Goal: Communication & Community: Answer question/provide support

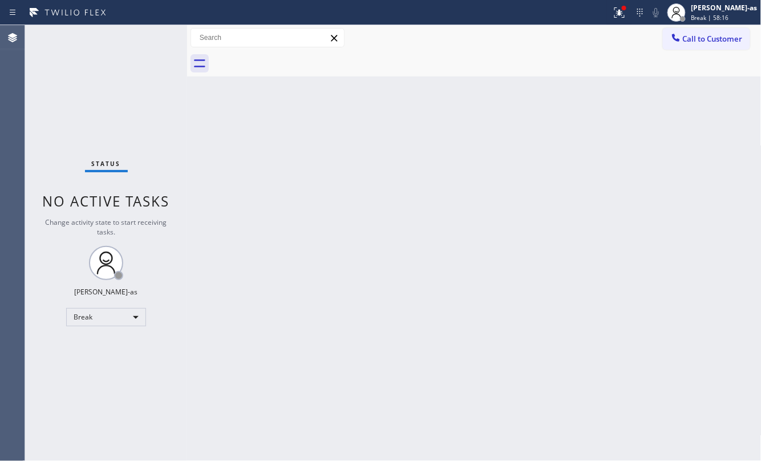
click at [206, 292] on div "Back to Dashboard Change Sender ID Customers Technicians Select a contact Outbo…" at bounding box center [474, 243] width 575 height 436
click at [106, 324] on div "Break" at bounding box center [106, 317] width 80 height 18
click at [107, 363] on li "Unavailable" at bounding box center [105, 362] width 77 height 14
drag, startPoint x: 361, startPoint y: 196, endPoint x: 361, endPoint y: 188, distance: 8.6
click at [361, 188] on div "Back to Dashboard Change Sender ID Customers Technicians Select a contact Outbo…" at bounding box center [474, 243] width 575 height 436
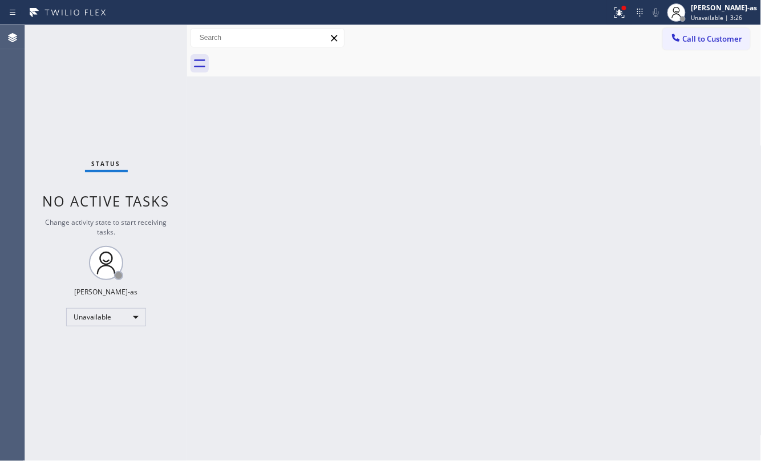
click at [131, 101] on div "Status No active tasks Change activity state to start receiving tasks. [PERSON_…" at bounding box center [106, 243] width 162 height 436
click at [273, 187] on div "Back to Dashboard Change Sender ID Customers Technicians Select a contact Outbo…" at bounding box center [474, 243] width 575 height 436
drag, startPoint x: 222, startPoint y: 179, endPoint x: 233, endPoint y: 170, distance: 13.8
click at [231, 172] on div "Back to Dashboard Change Sender ID Customers Technicians Select a contact Outbo…" at bounding box center [474, 243] width 575 height 436
drag, startPoint x: 423, startPoint y: 209, endPoint x: 433, endPoint y: 195, distance: 16.8
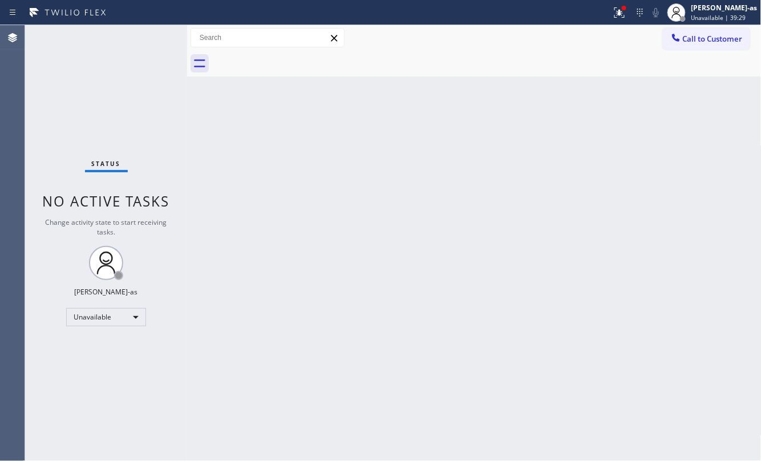
click at [429, 202] on div "Back to Dashboard Change Sender ID Customers Technicians Select a contact Outbo…" at bounding box center [474, 243] width 575 height 436
drag, startPoint x: 298, startPoint y: 207, endPoint x: 297, endPoint y: 179, distance: 27.4
click at [298, 202] on div "Back to Dashboard Change Sender ID Customers Technicians Select a contact Outbo…" at bounding box center [474, 243] width 575 height 436
click at [236, 151] on div "Back to Dashboard Change Sender ID Customers Technicians Select a contact Outbo…" at bounding box center [474, 243] width 575 height 436
click at [398, 288] on div "Back to Dashboard Change Sender ID Customers Technicians Select a contact Outbo…" at bounding box center [474, 243] width 575 height 436
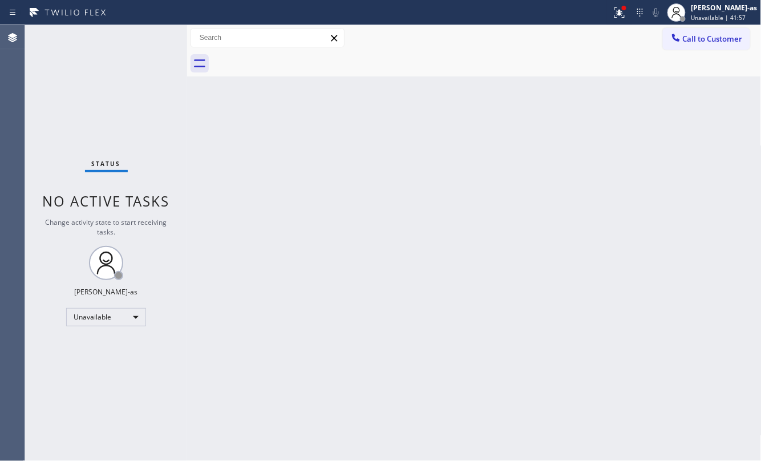
drag, startPoint x: 362, startPoint y: 209, endPoint x: 656, endPoint y: 103, distance: 312.9
click at [379, 199] on div "Back to Dashboard Change Sender ID Customers Technicians Select a contact Outbo…" at bounding box center [474, 243] width 575 height 436
click at [720, 37] on span "Call to Customer" at bounding box center [713, 39] width 60 height 10
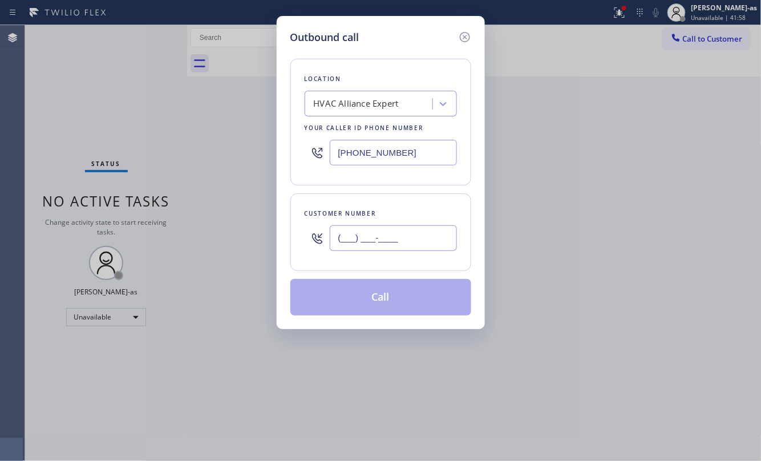
click at [441, 231] on input "(___) ___-____" at bounding box center [393, 238] width 127 height 26
paste input "text"
click at [402, 240] on input "(___) ___-____" at bounding box center [393, 238] width 127 height 26
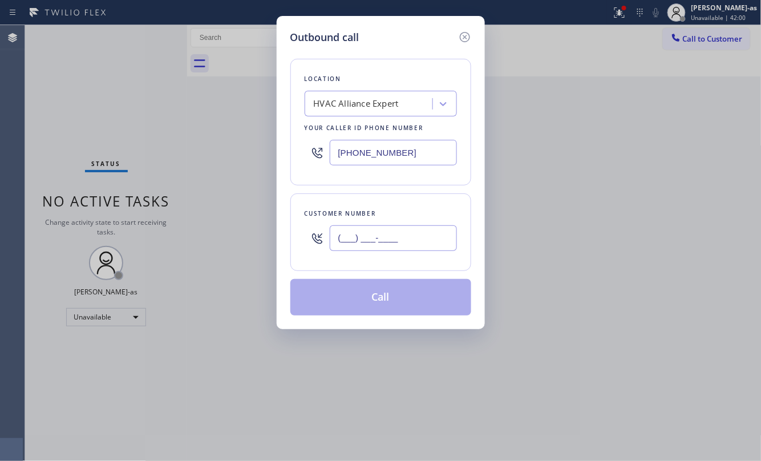
paste input "703) 674-6835"
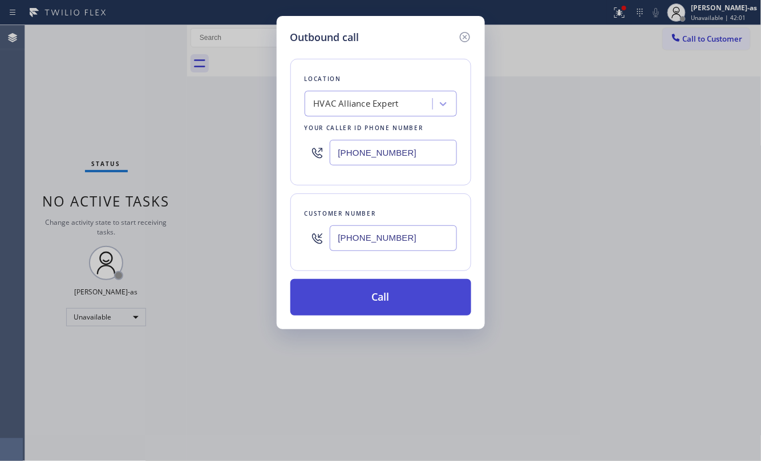
type input "[PHONE_NUMBER]"
click at [401, 296] on button "Call" at bounding box center [381, 297] width 181 height 37
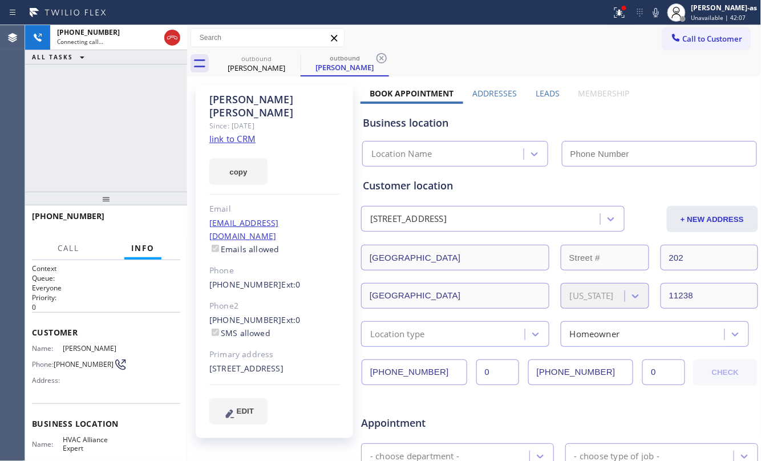
type input "[PHONE_NUMBER]"
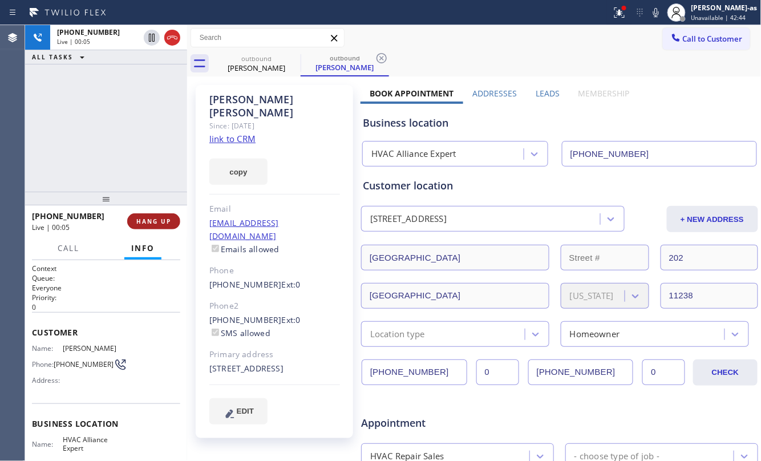
click at [156, 223] on span "HANG UP" at bounding box center [153, 221] width 35 height 8
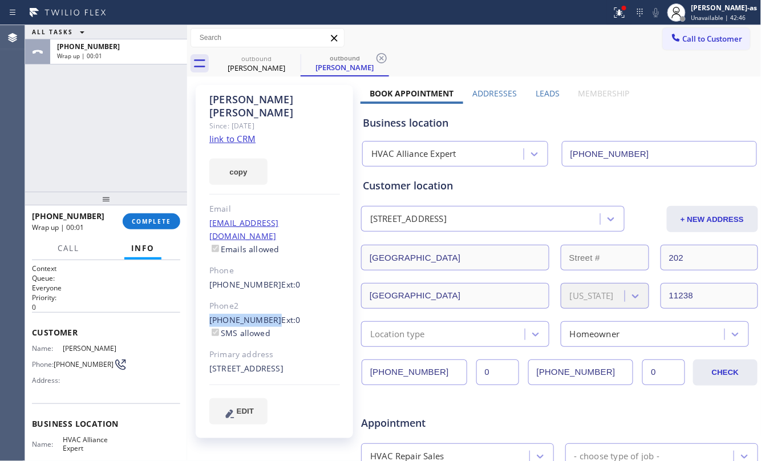
drag, startPoint x: 202, startPoint y: 297, endPoint x: 266, endPoint y: 297, distance: 64.5
click at [266, 297] on div "[PERSON_NAME] Since: [DATE] link to CRM copy Email [EMAIL_ADDRESS][DOMAIN_NAME]…" at bounding box center [275, 261] width 158 height 353
copy link "[PHONE_NUMBER]"
drag, startPoint x: 97, startPoint y: 146, endPoint x: 131, endPoint y: 206, distance: 69.0
click at [99, 147] on div "ALL TASKS ALL TASKS ACTIVE TASKS TASKS IN WRAP UP [PHONE_NUMBER] Wrap up | 00:03" at bounding box center [106, 108] width 162 height 167
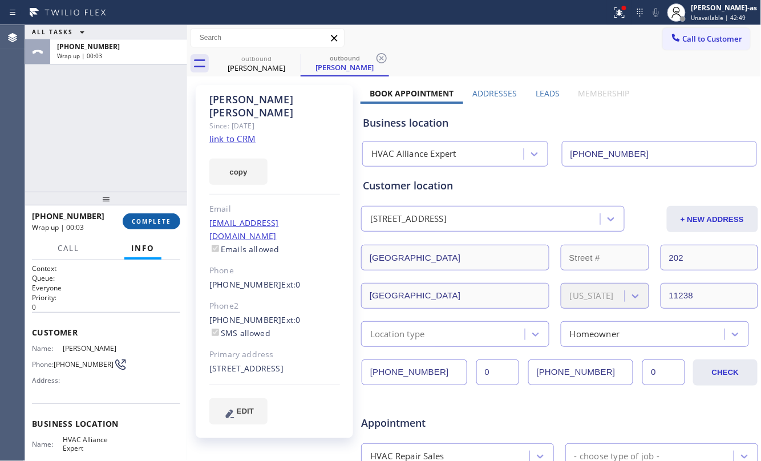
click at [135, 222] on span "COMPLETE" at bounding box center [151, 221] width 39 height 8
drag, startPoint x: 124, startPoint y: 163, endPoint x: 129, endPoint y: 183, distance: 20.1
click at [123, 160] on div "ALL TASKS ALL TASKS ACTIVE TASKS TASKS IN WRAP UP [PHONE_NUMBER] Wrap up | 00:03" at bounding box center [106, 108] width 162 height 167
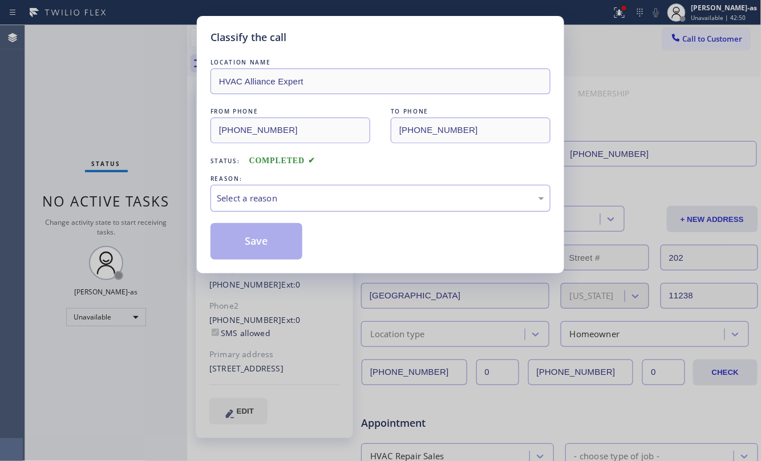
click at [285, 199] on div "Select a reason" at bounding box center [381, 198] width 328 height 13
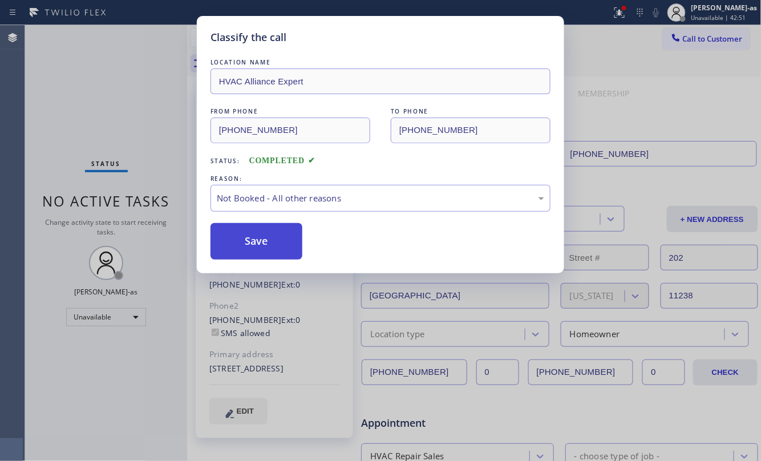
click at [235, 233] on button "Save" at bounding box center [257, 241] width 92 height 37
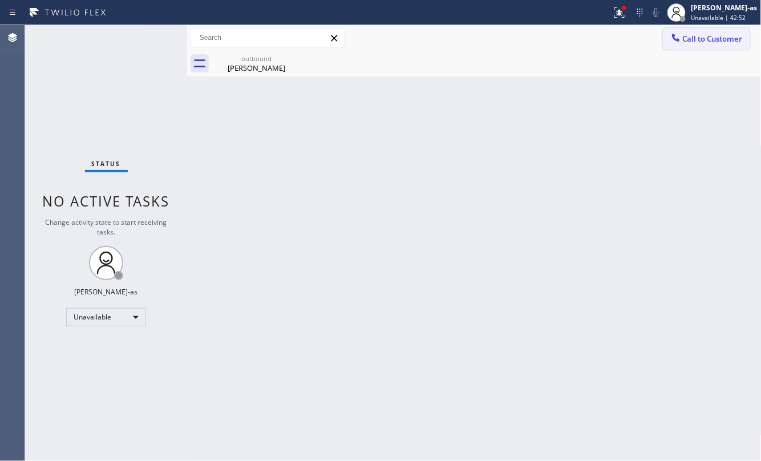
click at [695, 39] on span "Call to Customer" at bounding box center [713, 39] width 60 height 10
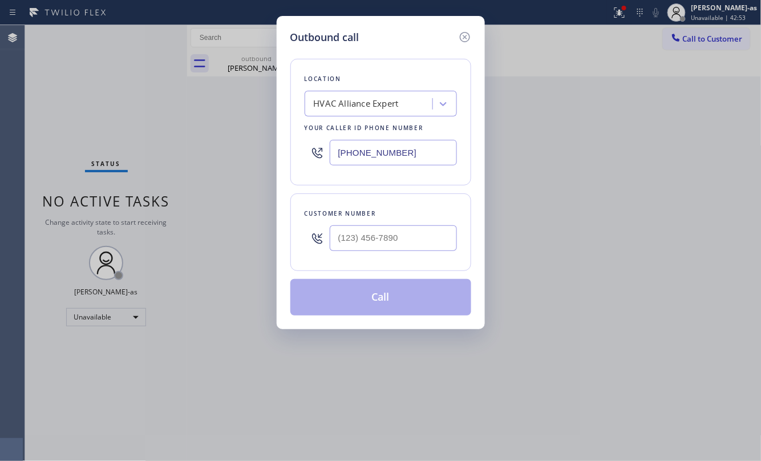
click at [695, 38] on div "Outbound call Location HVAC Alliance Expert Your caller id phone number [PHONE_…" at bounding box center [380, 230] width 761 height 461
click at [466, 37] on icon at bounding box center [465, 37] width 14 height 14
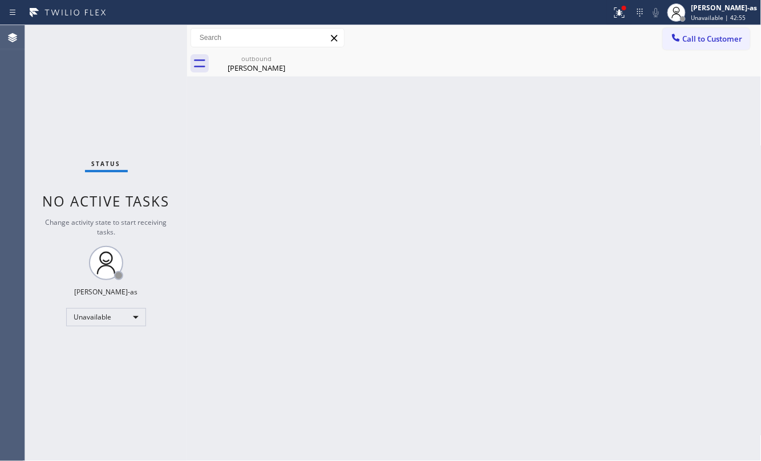
click at [596, 140] on div "Back to Dashboard Change Sender ID Customers Technicians Select a contact Outbo…" at bounding box center [474, 243] width 575 height 436
type input "[PHONE_NUMBER]"
click at [692, 39] on span "Call to Customer" at bounding box center [713, 39] width 60 height 10
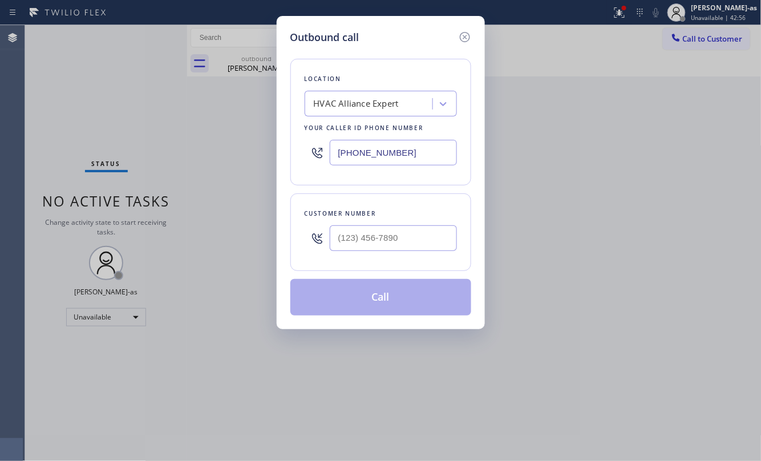
click at [460, 226] on div "Customer number" at bounding box center [381, 233] width 181 height 78
click at [398, 243] on input "(___) ___-____" at bounding box center [393, 238] width 127 height 26
paste input "518) 932-2406"
type input "[PHONE_NUMBER]"
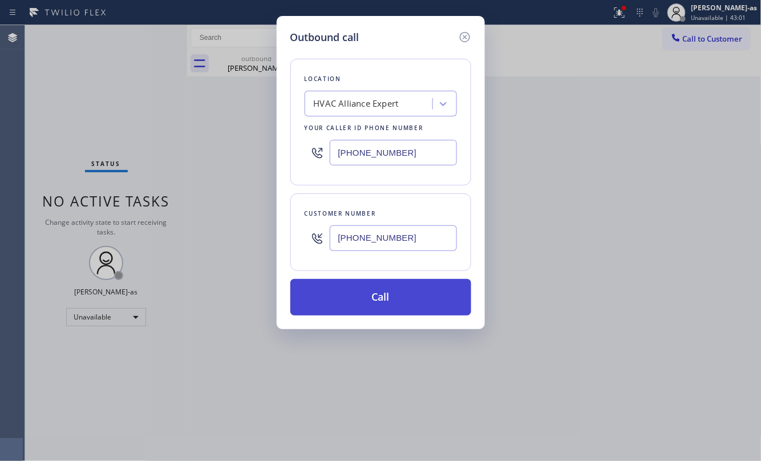
click at [409, 301] on button "Call" at bounding box center [381, 297] width 181 height 37
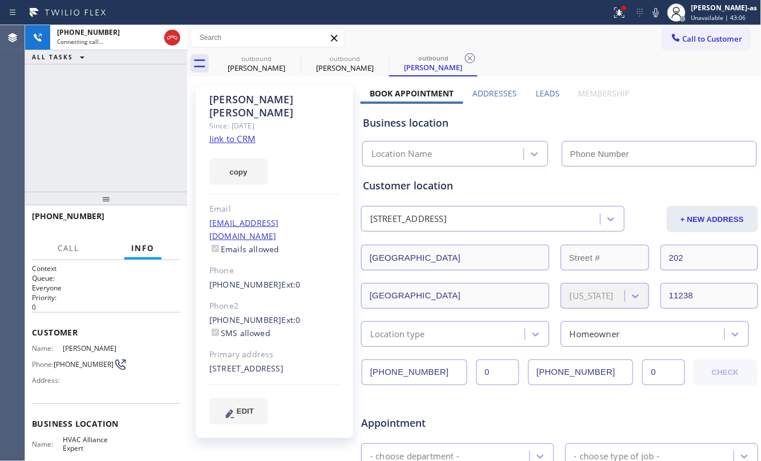
type input "[PHONE_NUMBER]"
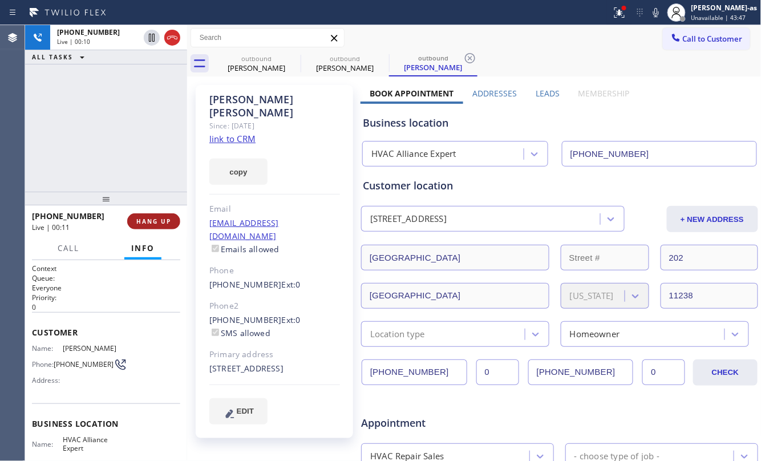
click at [152, 219] on span "HANG UP" at bounding box center [153, 221] width 35 height 8
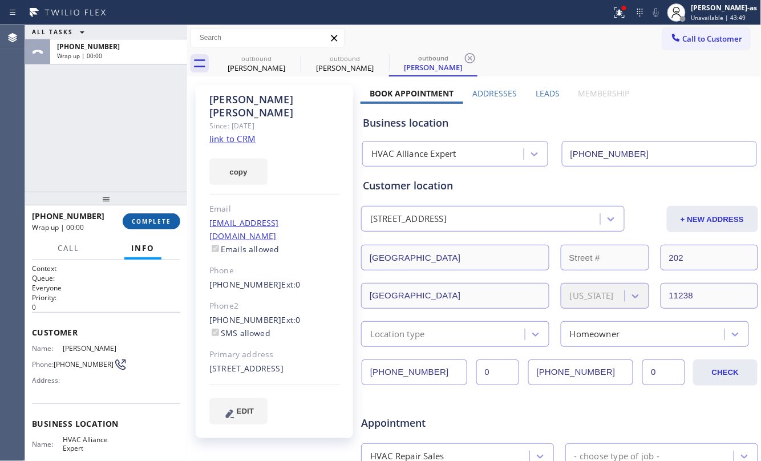
click at [152, 219] on span "COMPLETE" at bounding box center [151, 221] width 39 height 8
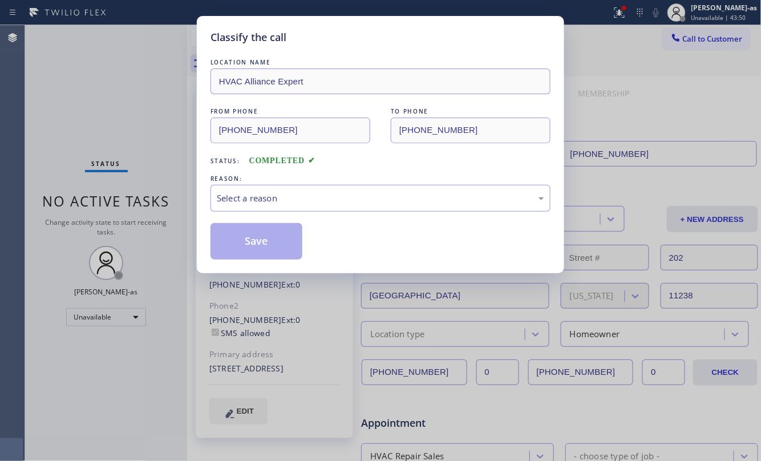
drag, startPoint x: 137, startPoint y: 168, endPoint x: 202, endPoint y: 207, distance: 75.3
click at [138, 167] on div "Classify the call LOCATION NAME HVAC Alliance Expert FROM PHONE [PHONE_NUMBER] …" at bounding box center [380, 230] width 761 height 461
click at [236, 200] on div "Select a reason" at bounding box center [381, 198] width 328 height 13
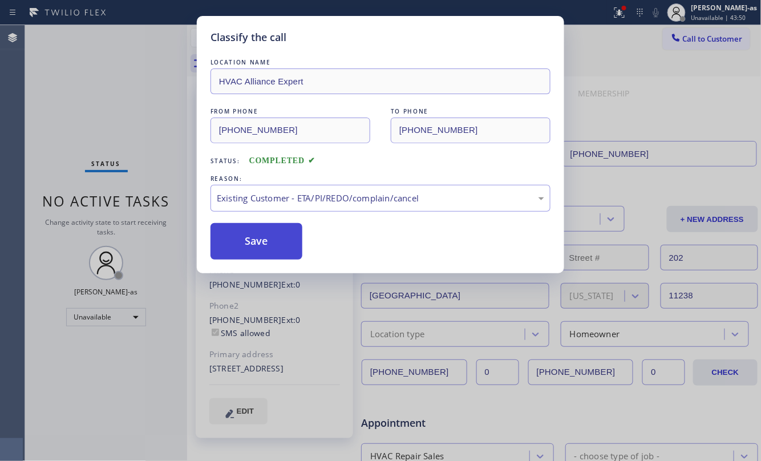
click at [272, 243] on button "Save" at bounding box center [257, 241] width 92 height 37
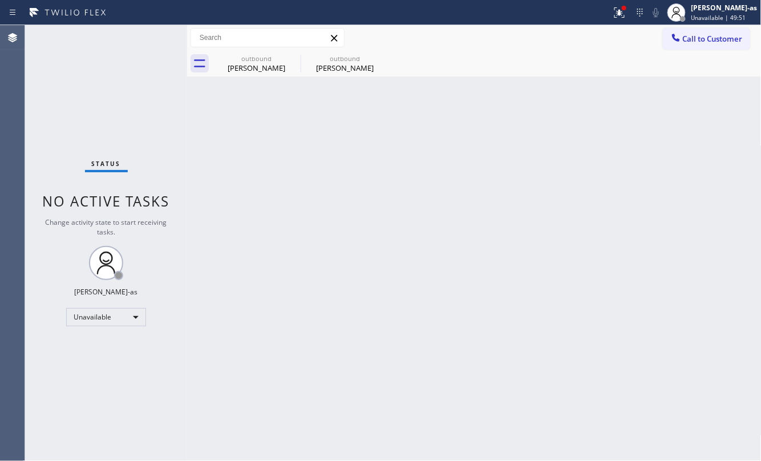
click at [686, 46] on button "Call to Customer" at bounding box center [706, 39] width 87 height 22
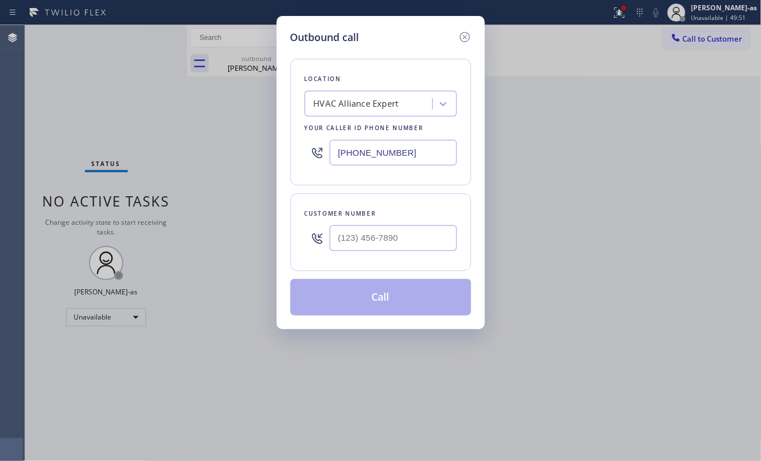
click at [382, 254] on div at bounding box center [393, 238] width 127 height 37
click at [386, 243] on input "(___) ___-____" at bounding box center [393, 238] width 127 height 26
paste input "415) 420-9705"
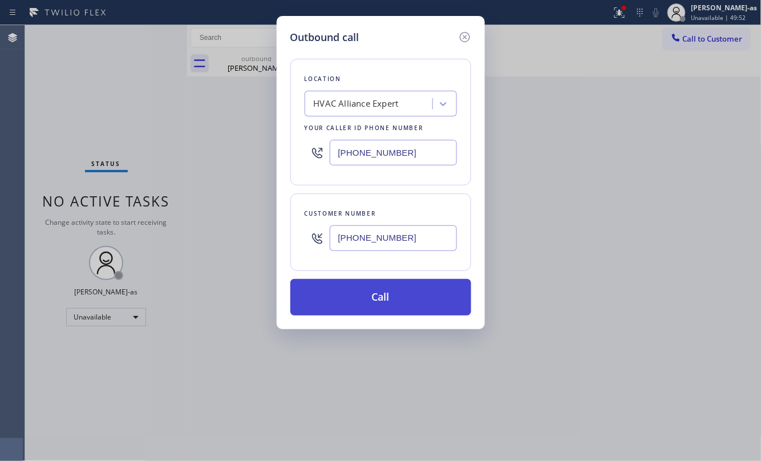
type input "[PHONE_NUMBER]"
click at [409, 299] on button "Call" at bounding box center [381, 297] width 181 height 37
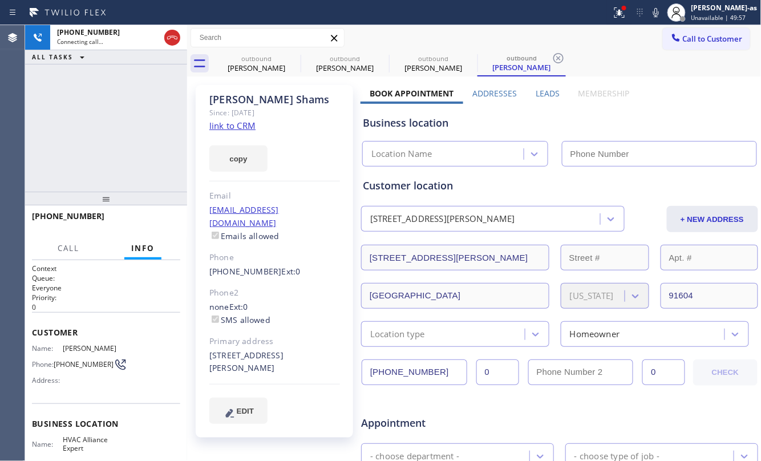
click at [224, 132] on div "copy" at bounding box center [274, 151] width 131 height 39
click at [227, 133] on div "copy" at bounding box center [274, 151] width 131 height 39
click at [234, 126] on link "link to CRM" at bounding box center [232, 125] width 46 height 11
type input "[PHONE_NUMBER]"
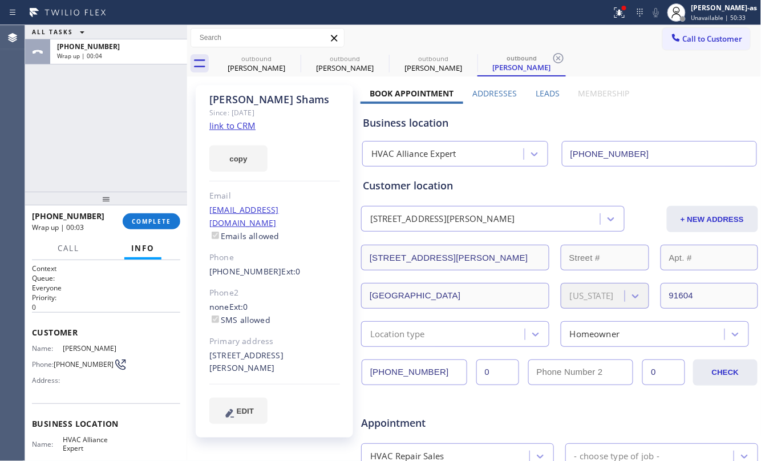
drag, startPoint x: 124, startPoint y: 98, endPoint x: 175, endPoint y: 96, distance: 50.9
click at [129, 85] on div "ALL TASKS ALL TASKS ACTIVE TASKS TASKS IN WRAP UP [PHONE_NUMBER] Wrap up | 00:04" at bounding box center [106, 108] width 162 height 167
click at [137, 220] on span "COMPLETE" at bounding box center [151, 221] width 39 height 8
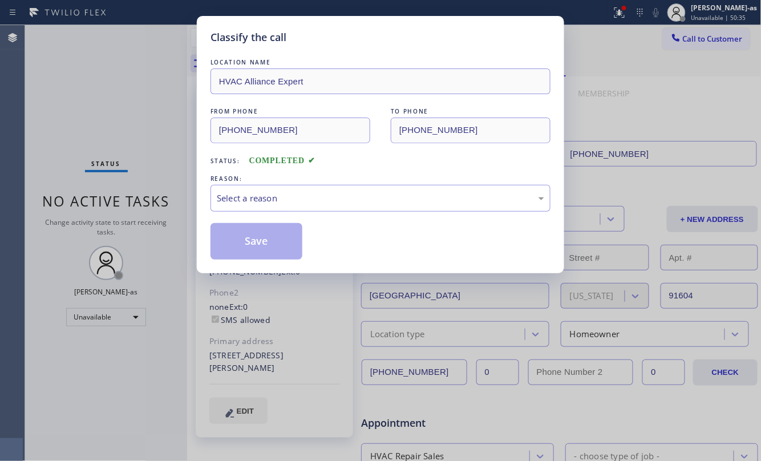
click at [247, 259] on div "Classify the call LOCATION NAME HVAC Alliance Expert FROM PHONE [PHONE_NUMBER] …" at bounding box center [381, 144] width 368 height 257
click at [257, 197] on div "Select a reason" at bounding box center [381, 198] width 328 height 13
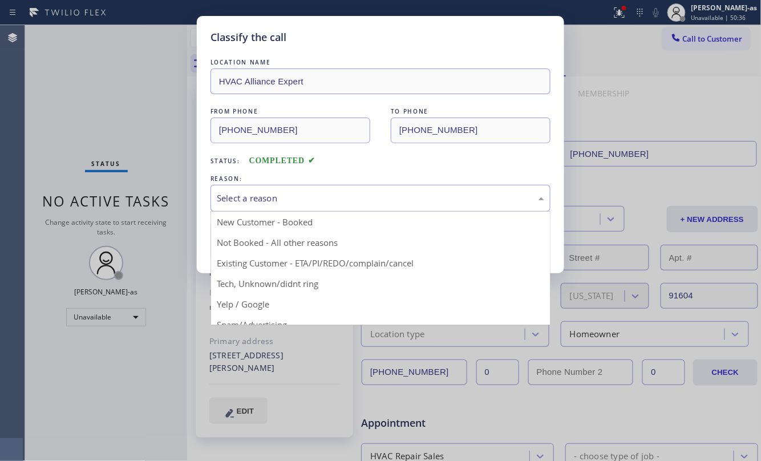
drag, startPoint x: 319, startPoint y: 266, endPoint x: 314, endPoint y: 261, distance: 6.9
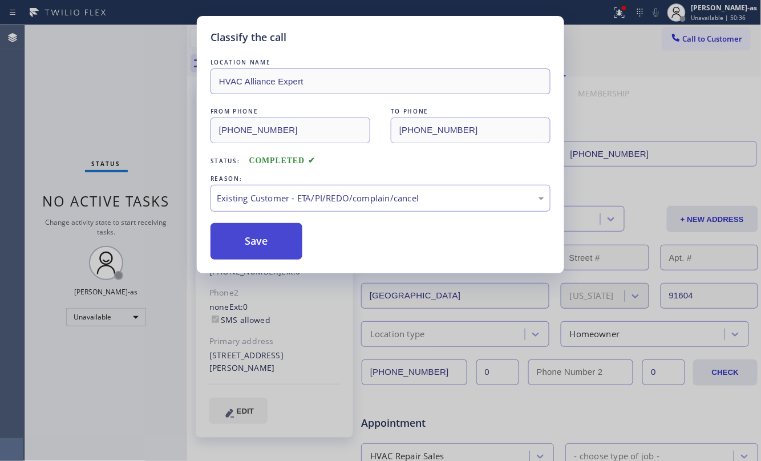
click at [274, 241] on button "Save" at bounding box center [257, 241] width 92 height 37
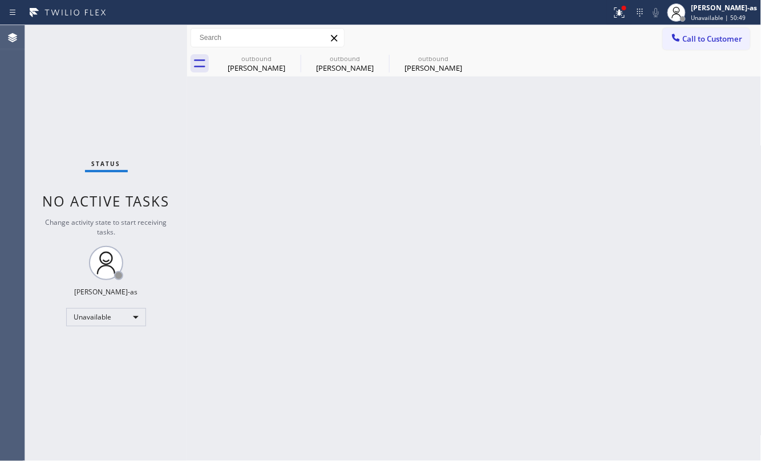
drag, startPoint x: 692, startPoint y: 34, endPoint x: 583, endPoint y: 135, distance: 148.3
click at [692, 34] on span "Call to Customer" at bounding box center [713, 39] width 60 height 10
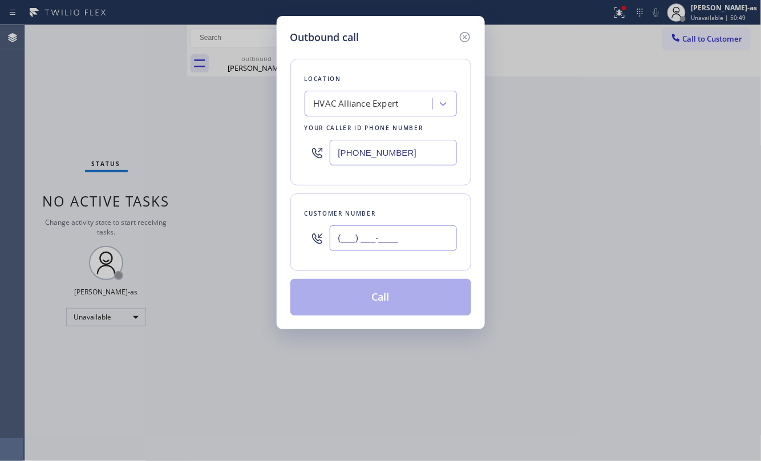
drag, startPoint x: 408, startPoint y: 236, endPoint x: 398, endPoint y: 232, distance: 10.2
click at [403, 233] on input "(___) ___-____" at bounding box center [393, 238] width 127 height 26
paste input "415) 420-9705"
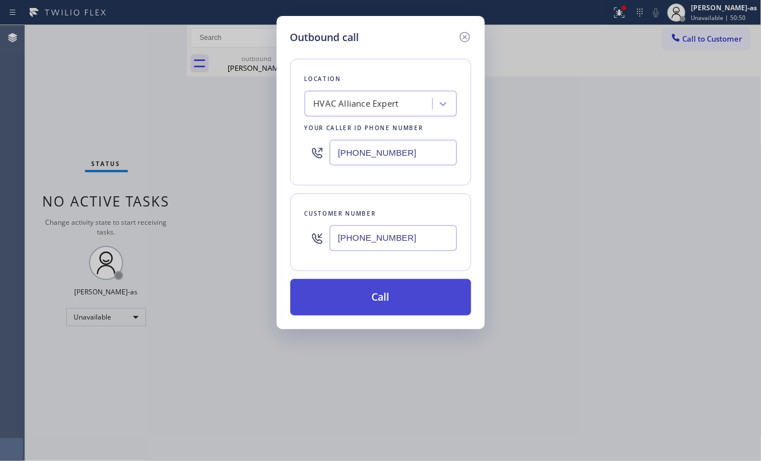
type input "[PHONE_NUMBER]"
click at [398, 300] on button "Call" at bounding box center [381, 297] width 181 height 37
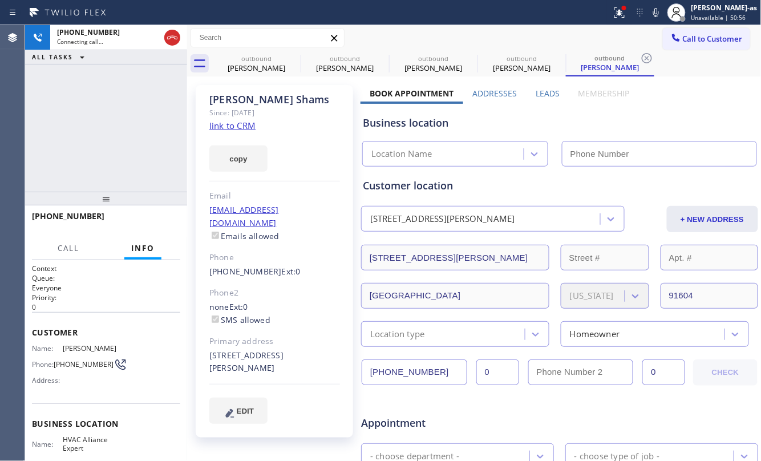
type input "[PHONE_NUMBER]"
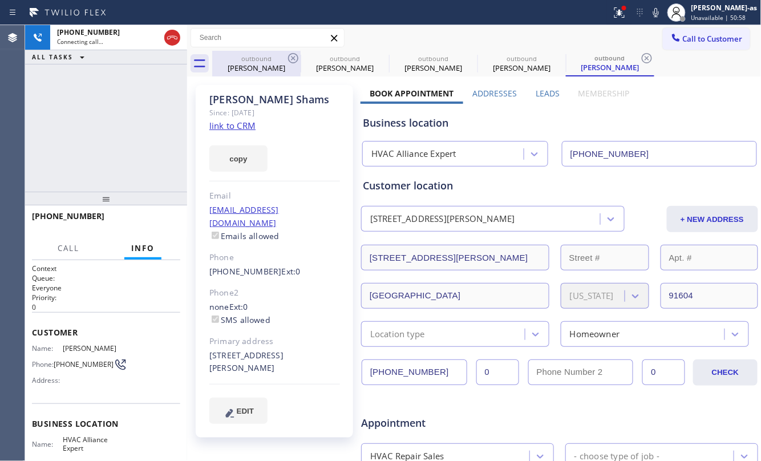
drag, startPoint x: 261, startPoint y: 60, endPoint x: 285, endPoint y: 65, distance: 25.0
click at [261, 59] on div "outbound" at bounding box center [256, 58] width 86 height 9
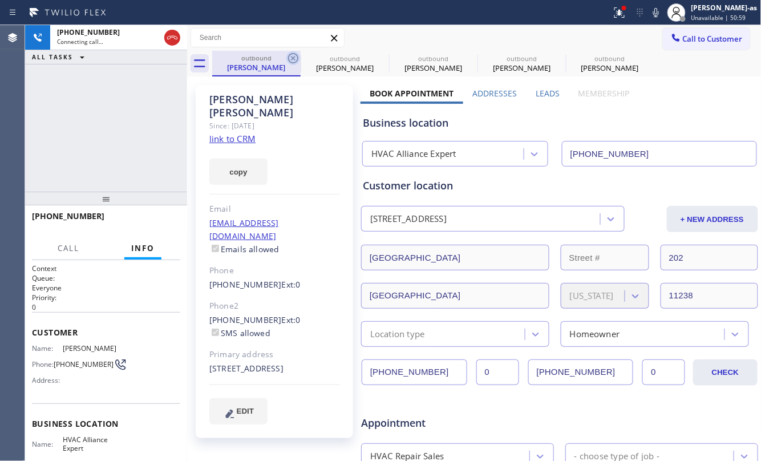
click at [293, 58] on icon at bounding box center [293, 58] width 10 height 10
click at [0, 0] on icon at bounding box center [0, 0] width 0 height 0
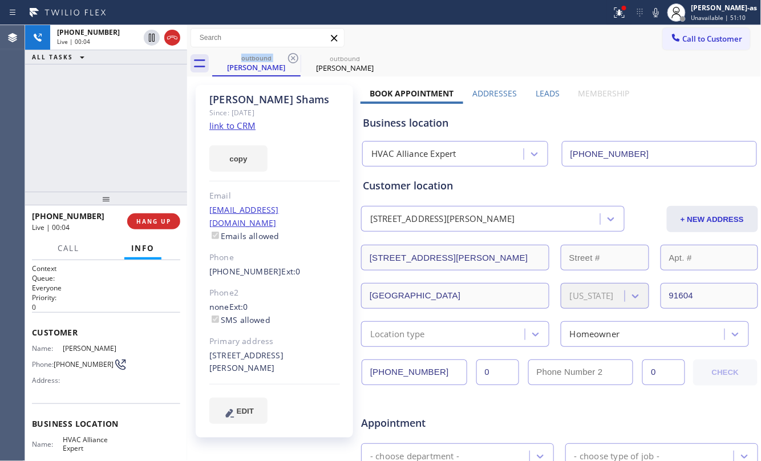
click at [154, 147] on div "[PHONE_NUMBER] Live | 00:04 ALL TASKS ALL TASKS ACTIVE TASKS TASKS IN WRAP UP" at bounding box center [106, 108] width 162 height 167
click at [146, 215] on button "HANG UP" at bounding box center [153, 221] width 53 height 16
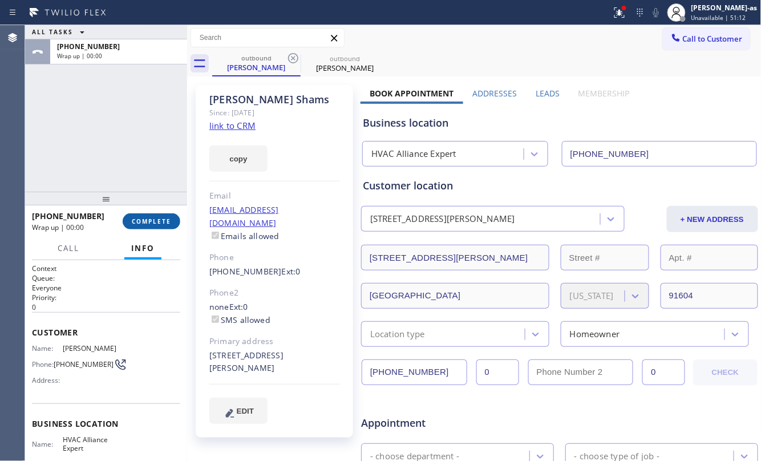
click at [146, 215] on button "COMPLETE" at bounding box center [152, 221] width 58 height 16
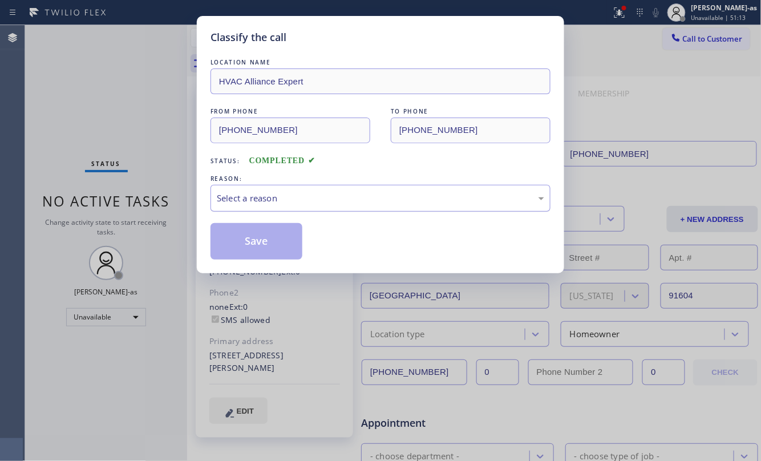
drag, startPoint x: 284, startPoint y: 211, endPoint x: 287, endPoint y: 204, distance: 7.2
click at [284, 211] on div "Select a reason" at bounding box center [381, 198] width 340 height 27
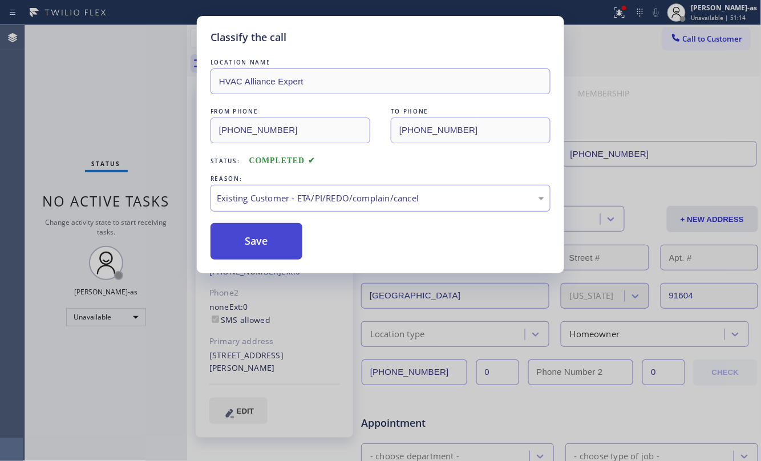
click at [251, 243] on button "Save" at bounding box center [257, 241] width 92 height 37
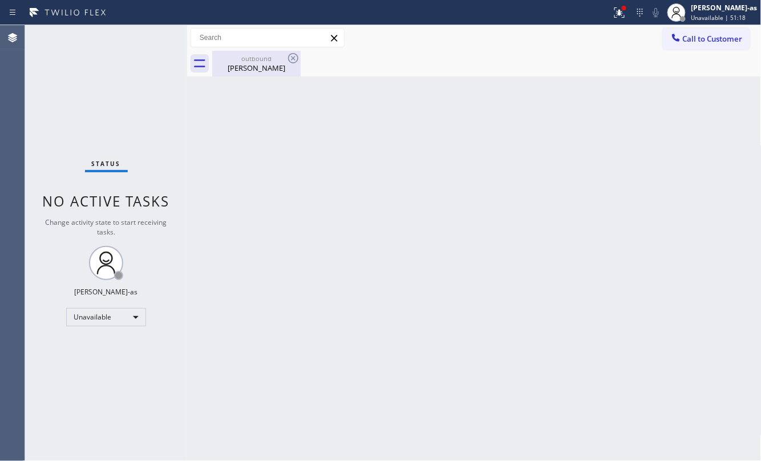
click at [247, 67] on div "[PERSON_NAME]" at bounding box center [256, 68] width 86 height 10
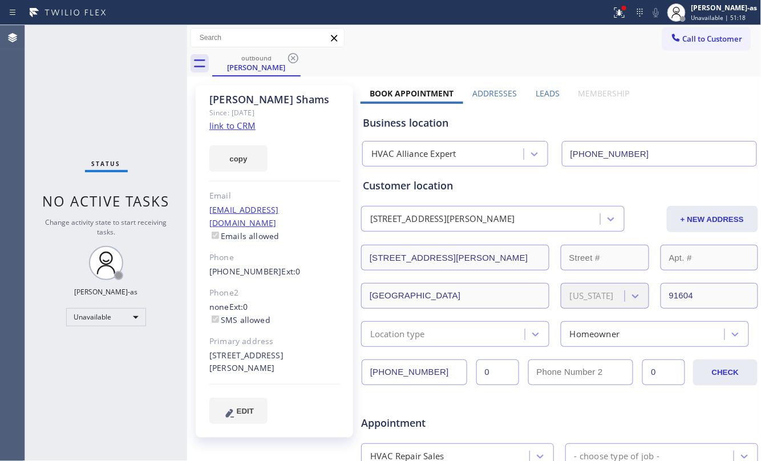
click at [242, 120] on link "link to CRM" at bounding box center [232, 125] width 46 height 11
click at [670, 34] on div at bounding box center [677, 39] width 14 height 14
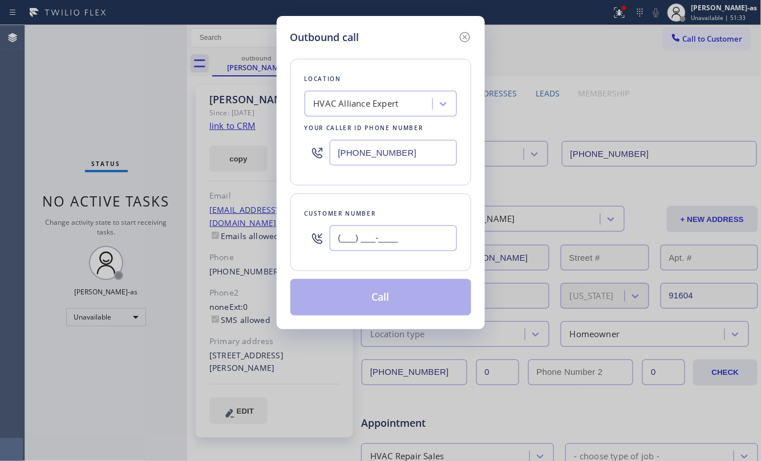
click at [411, 239] on input "(___) ___-____" at bounding box center [393, 238] width 127 height 26
paste input "347) 331-9277"
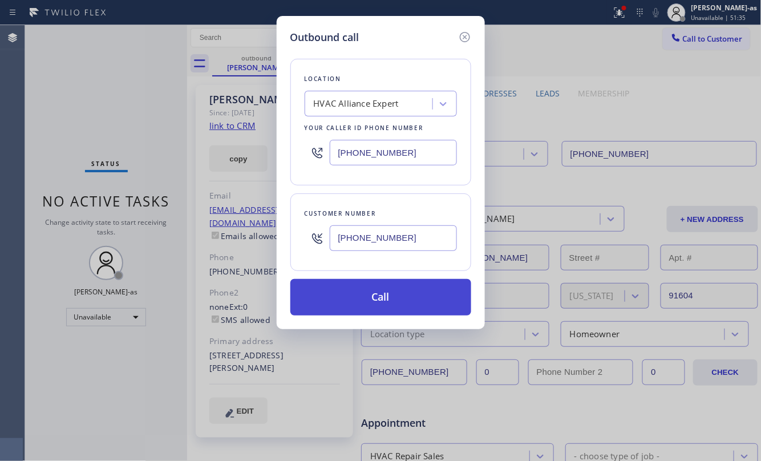
type input "[PHONE_NUMBER]"
click at [412, 300] on button "Call" at bounding box center [381, 297] width 181 height 37
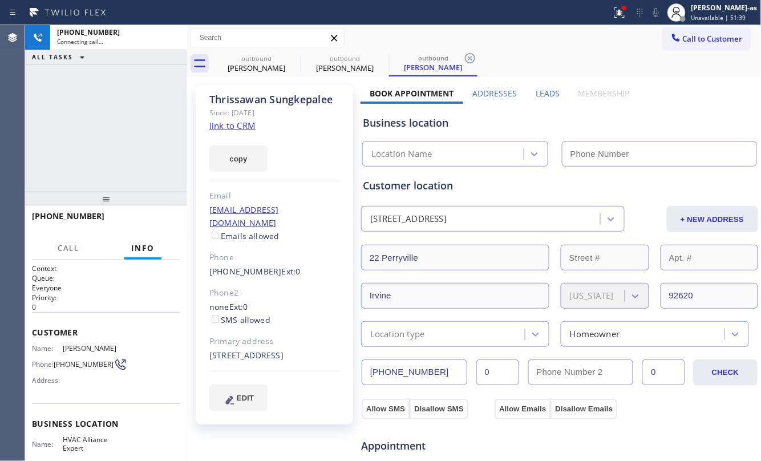
type input "[PHONE_NUMBER]"
click at [168, 161] on div "[PHONE_NUMBER] Live | 00:05 ALL TASKS ALL TASKS ACTIVE TASKS TASKS IN WRAP UP" at bounding box center [106, 108] width 162 height 167
drag, startPoint x: 149, startPoint y: 221, endPoint x: 149, endPoint y: 215, distance: 6.8
click at [149, 217] on button "HANG UP" at bounding box center [153, 221] width 53 height 16
click at [149, 215] on button "HANG UP" at bounding box center [153, 221] width 53 height 16
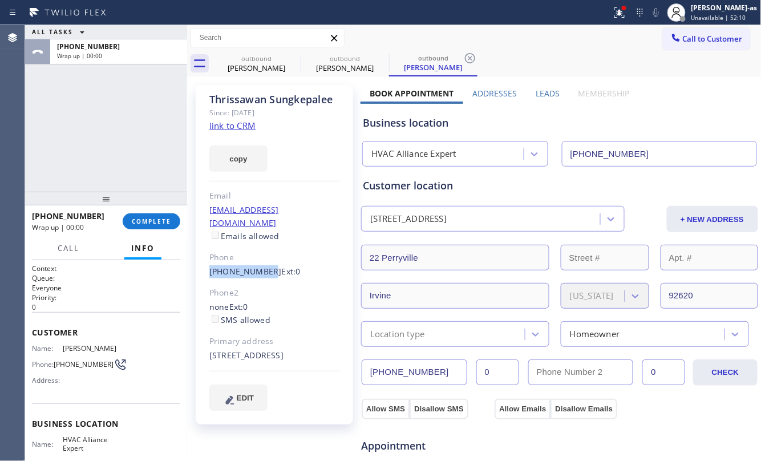
drag, startPoint x: 205, startPoint y: 257, endPoint x: 256, endPoint y: 247, distance: 51.3
click at [261, 254] on div "[PERSON_NAME] Since: [DATE] link to CRM copy Email [EMAIL_ADDRESS][DOMAIN_NAME]…" at bounding box center [275, 255] width 158 height 340
drag, startPoint x: 147, startPoint y: 219, endPoint x: 154, endPoint y: 227, distance: 9.7
click at [147, 220] on span "COMPLETE" at bounding box center [151, 221] width 39 height 8
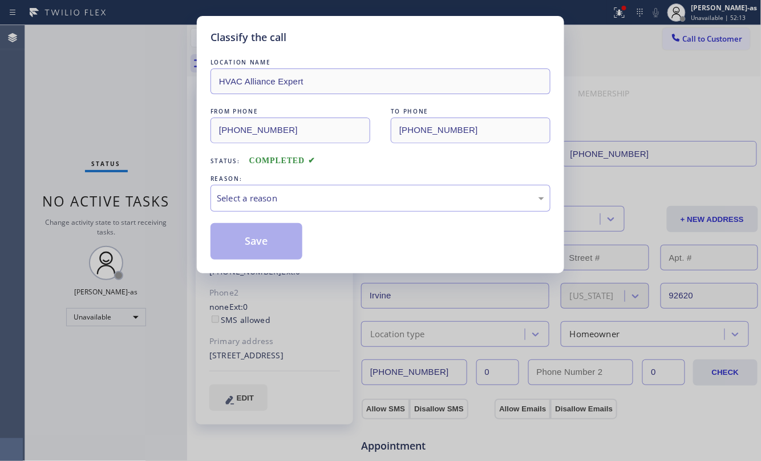
drag, startPoint x: 137, startPoint y: 174, endPoint x: 217, endPoint y: 220, distance: 92.8
click at [119, 140] on div "Classify the call LOCATION NAME HVAC Alliance Expert FROM PHONE [PHONE_NUMBER] …" at bounding box center [380, 230] width 761 height 461
click at [282, 202] on div "Select a reason" at bounding box center [381, 198] width 328 height 13
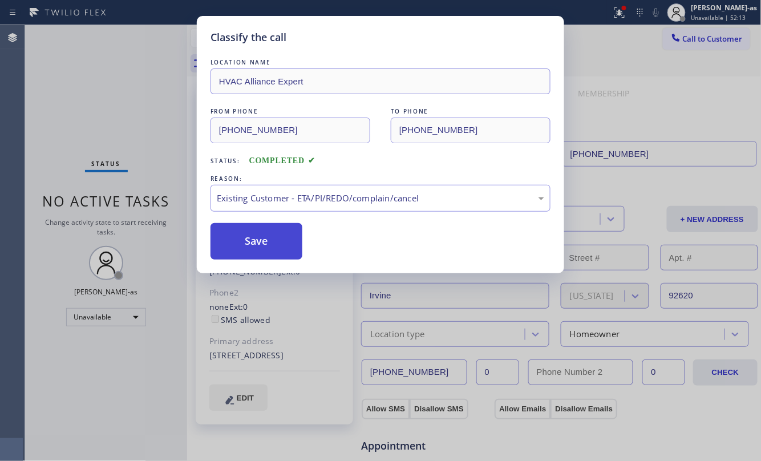
click at [268, 232] on button "Save" at bounding box center [257, 241] width 92 height 37
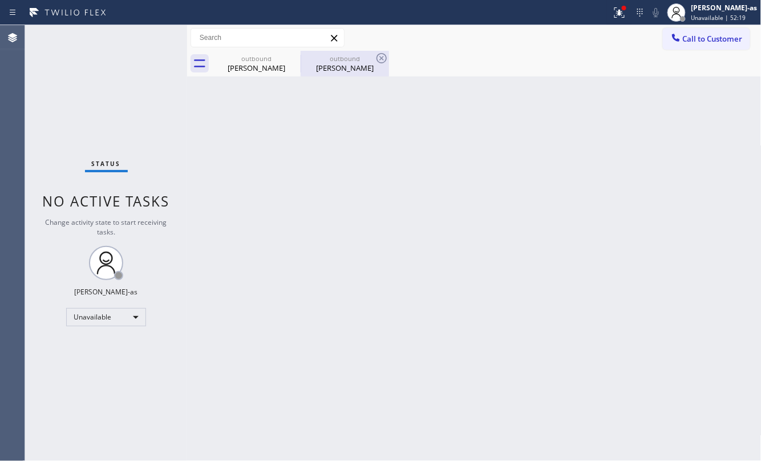
click at [366, 59] on div "outbound" at bounding box center [345, 58] width 86 height 9
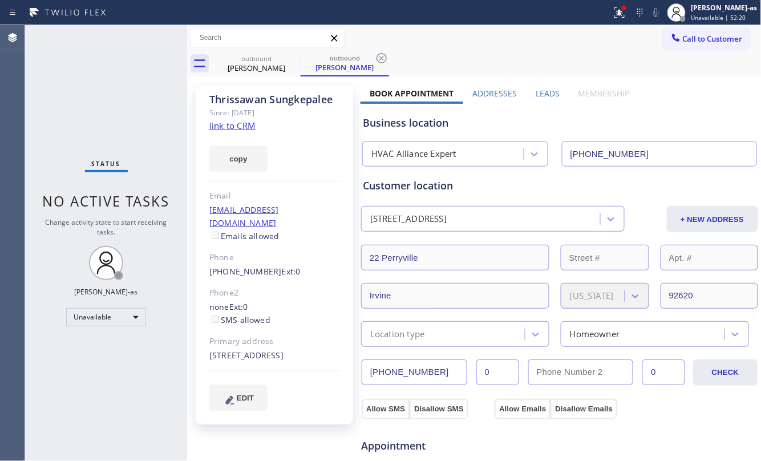
click at [231, 124] on link "link to CRM" at bounding box center [232, 125] width 46 height 11
click at [683, 35] on span "Call to Customer" at bounding box center [713, 39] width 60 height 10
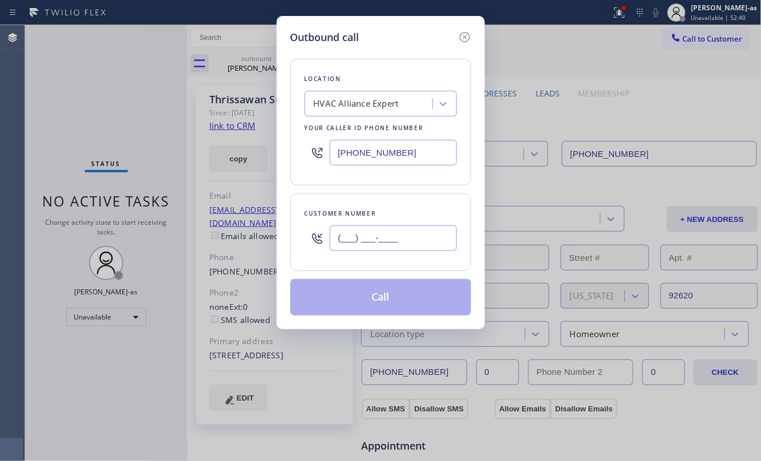
click at [403, 240] on input "(___) ___-____" at bounding box center [393, 238] width 127 height 26
paste input "323) 403-8354"
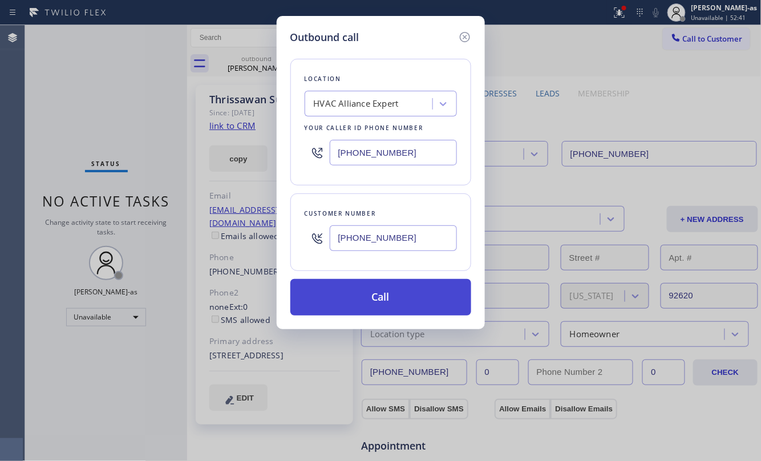
type input "[PHONE_NUMBER]"
click at [388, 300] on button "Call" at bounding box center [381, 297] width 181 height 37
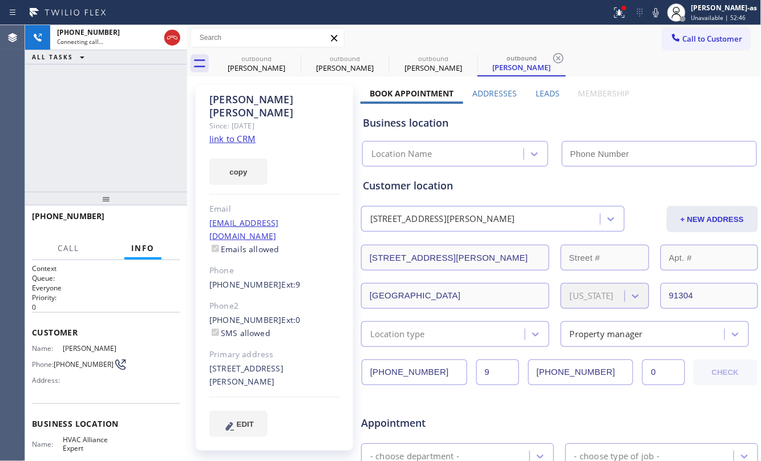
type input "[PHONE_NUMBER]"
click at [232, 119] on div "Since: [DATE]" at bounding box center [274, 125] width 131 height 13
click at [229, 133] on link "link to CRM" at bounding box center [232, 138] width 46 height 11
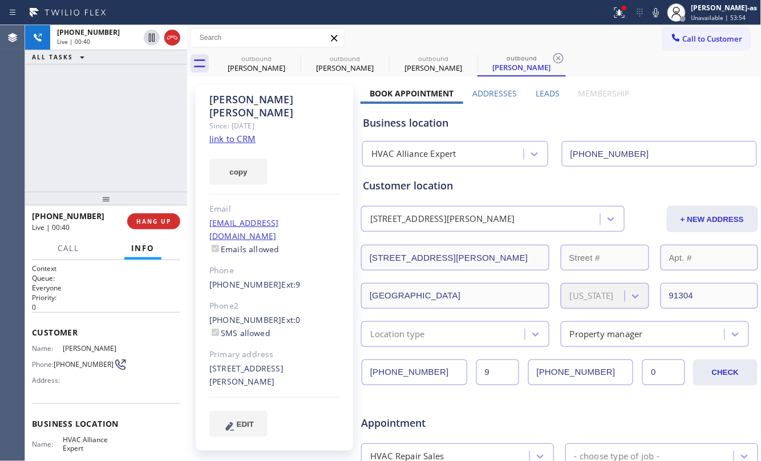
drag, startPoint x: 126, startPoint y: 119, endPoint x: 136, endPoint y: 112, distance: 11.9
click at [133, 115] on div "[PHONE_NUMBER] Live | 00:40 ALL TASKS ALL TASKS ACTIVE TASKS TASKS IN WRAP UP" at bounding box center [106, 108] width 162 height 167
click at [118, 134] on div "[PHONE_NUMBER] Live | 00:42 ALL TASKS ALL TASKS ACTIVE TASKS TASKS IN WRAP UP" at bounding box center [106, 108] width 162 height 167
click at [172, 217] on button "HANG UP" at bounding box center [153, 221] width 53 height 16
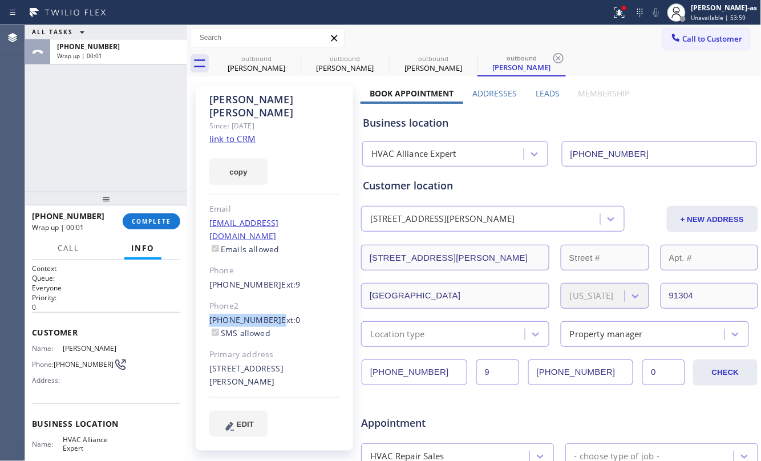
drag, startPoint x: 208, startPoint y: 293, endPoint x: 269, endPoint y: 292, distance: 61.7
click at [269, 292] on div "[PERSON_NAME] Since: [DATE] link to CRM copy Email [EMAIL_ADDRESS][DOMAIN_NAME]…" at bounding box center [275, 268] width 158 height 366
copy div "[PHONE_NUMBER]"
click at [170, 220] on span "COMPLETE" at bounding box center [151, 221] width 39 height 8
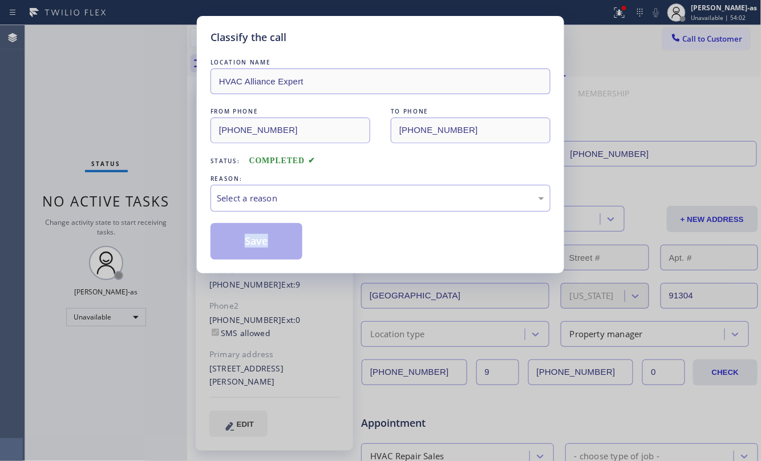
click at [168, 220] on div "Classify the call LOCATION NAME HVAC Alliance Expert FROM PHONE [PHONE_NUMBER] …" at bounding box center [380, 230] width 761 height 461
drag, startPoint x: 270, startPoint y: 200, endPoint x: 279, endPoint y: 211, distance: 14.2
click at [272, 202] on div "Select a reason" at bounding box center [381, 198] width 328 height 13
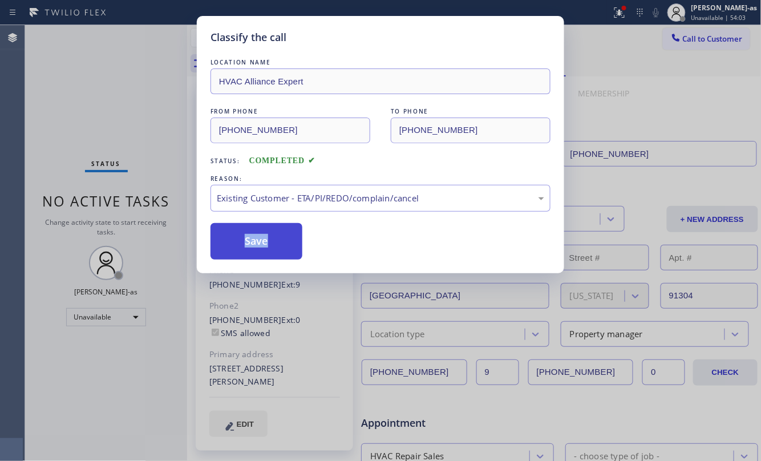
click at [269, 227] on button "Save" at bounding box center [257, 241] width 92 height 37
click at [245, 247] on button "Save" at bounding box center [257, 241] width 92 height 37
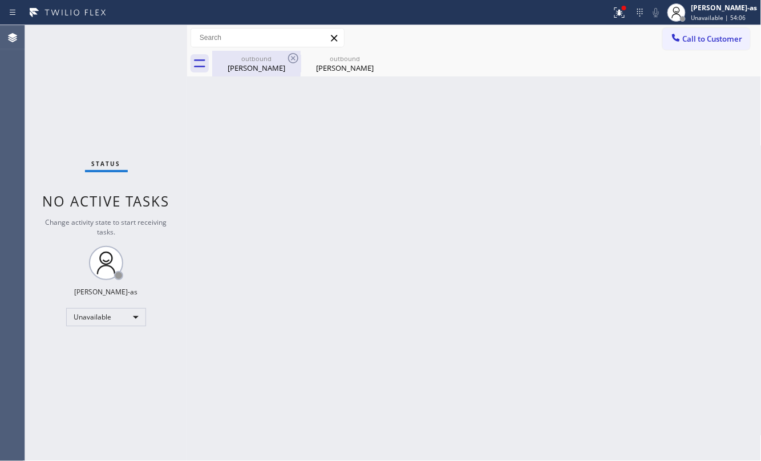
click at [250, 67] on div "[PERSON_NAME]" at bounding box center [256, 68] width 86 height 10
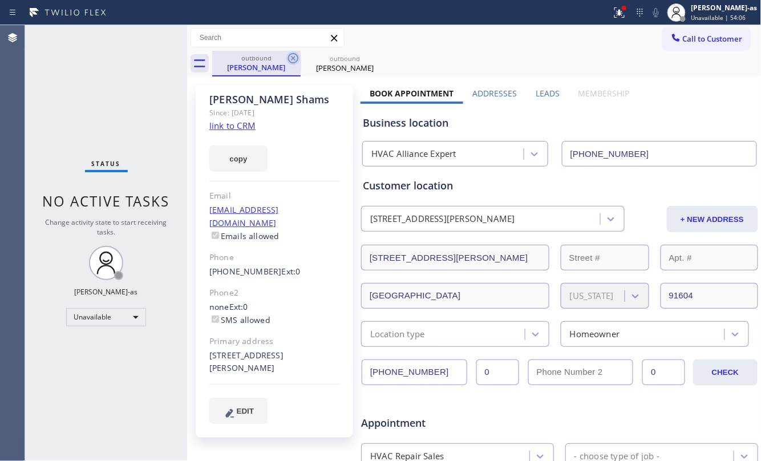
click at [288, 55] on icon at bounding box center [294, 58] width 14 height 14
click at [0, 0] on icon at bounding box center [0, 0] width 0 height 0
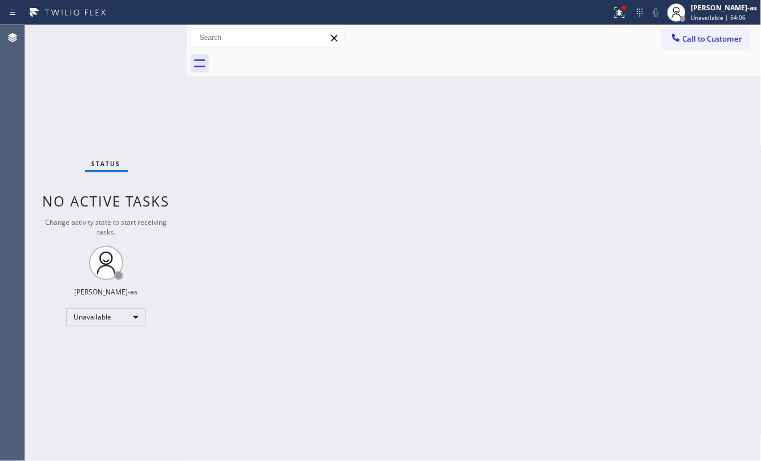
click at [288, 55] on div at bounding box center [487, 64] width 550 height 26
click at [682, 37] on div at bounding box center [677, 39] width 14 height 14
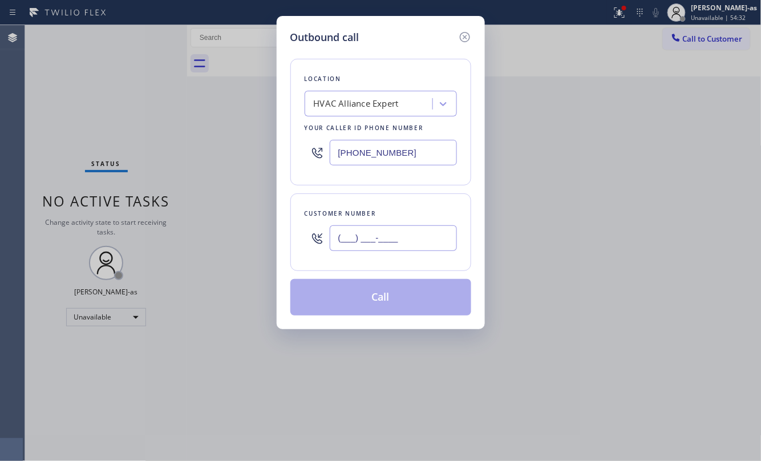
click at [382, 239] on input "(___) ___-____" at bounding box center [393, 238] width 127 height 26
paste input "323) 683-5978"
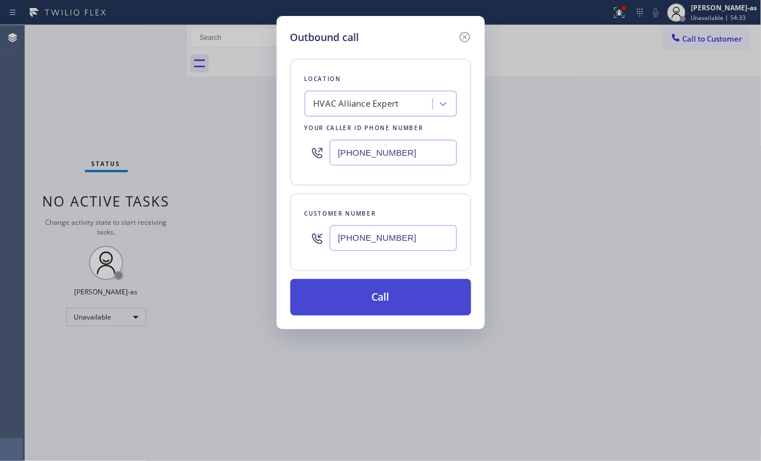
type input "[PHONE_NUMBER]"
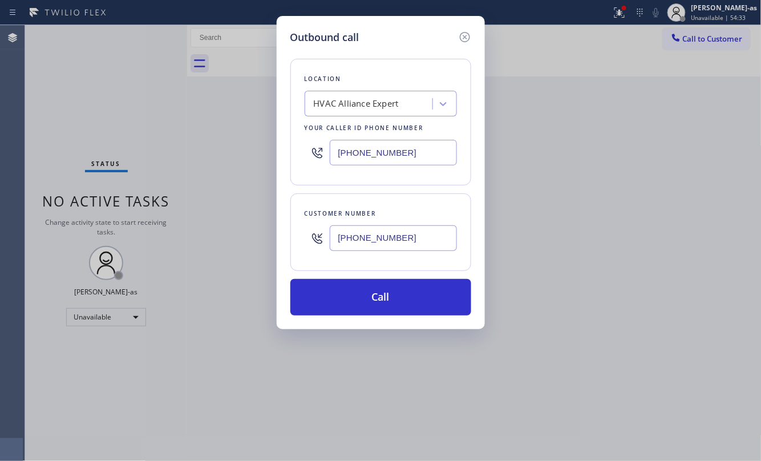
drag, startPoint x: 395, startPoint y: 307, endPoint x: 424, endPoint y: 240, distance: 72.1
click at [397, 299] on button "Call" at bounding box center [381, 297] width 181 height 37
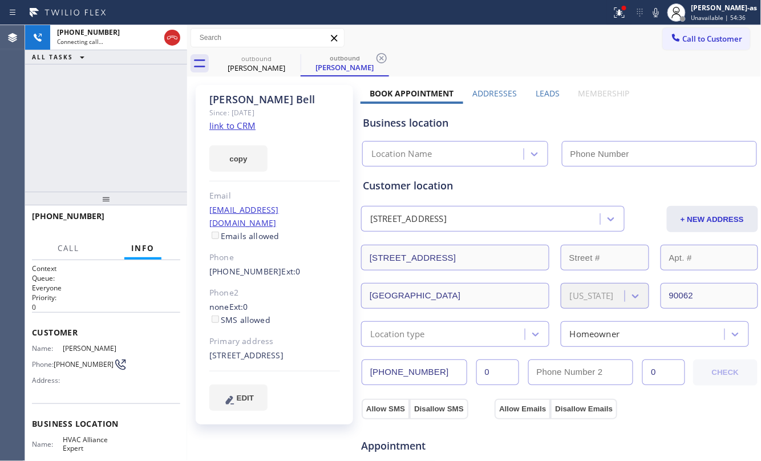
click at [228, 131] on link "link to CRM" at bounding box center [232, 125] width 46 height 11
type input "[PHONE_NUMBER]"
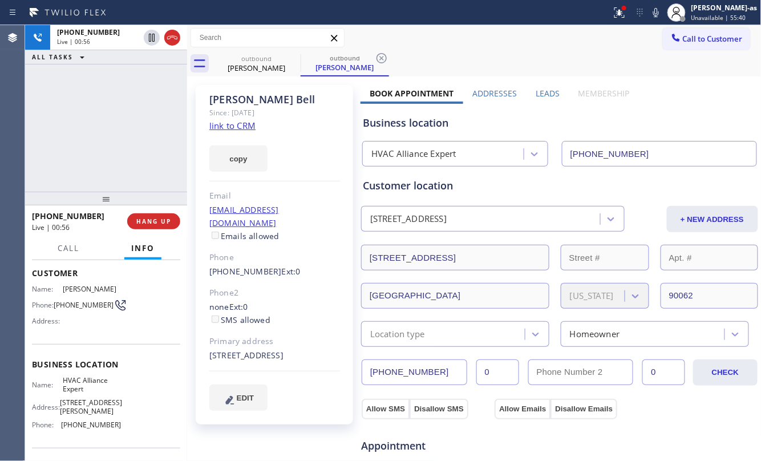
scroll to position [132, 0]
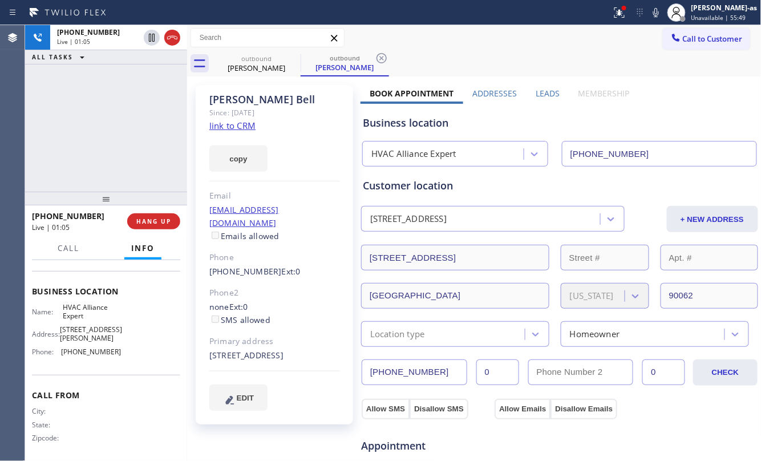
click at [119, 160] on div "[PHONE_NUMBER] Live | 01:05 ALL TASKS ALL TASKS ACTIVE TASKS TASKS IN WRAP UP" at bounding box center [106, 108] width 162 height 167
click at [119, 160] on div "[PHONE_NUMBER] Live | 01:08 ALL TASKS ALL TASKS ACTIVE TASKS TASKS IN WRAP UP" at bounding box center [106, 108] width 162 height 167
click at [133, 162] on div "[PHONE_NUMBER] Live | 01:20 ALL TASKS ALL TASKS ACTIVE TASKS TASKS IN WRAP UP" at bounding box center [106, 108] width 162 height 167
click at [271, 67] on div "[PERSON_NAME]" at bounding box center [256, 68] width 86 height 10
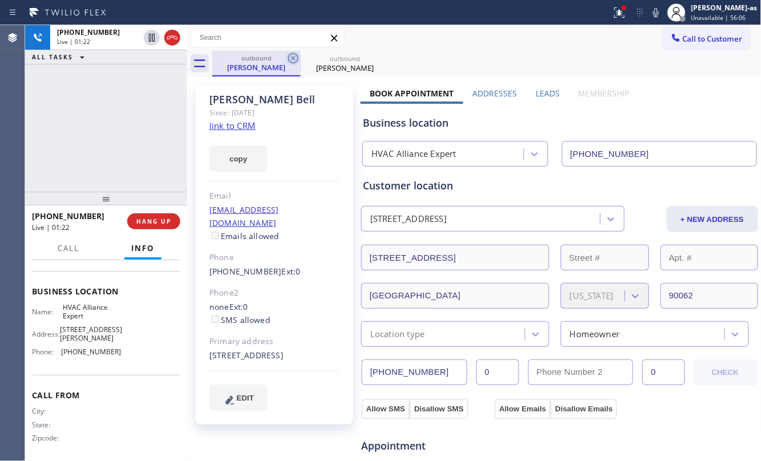
click at [295, 59] on icon at bounding box center [293, 58] width 10 height 10
click at [103, 108] on div "[PHONE_NUMBER] Live | 01:28 ALL TASKS ALL TASKS ACTIVE TASKS TASKS IN WRAP UP" at bounding box center [106, 108] width 162 height 167
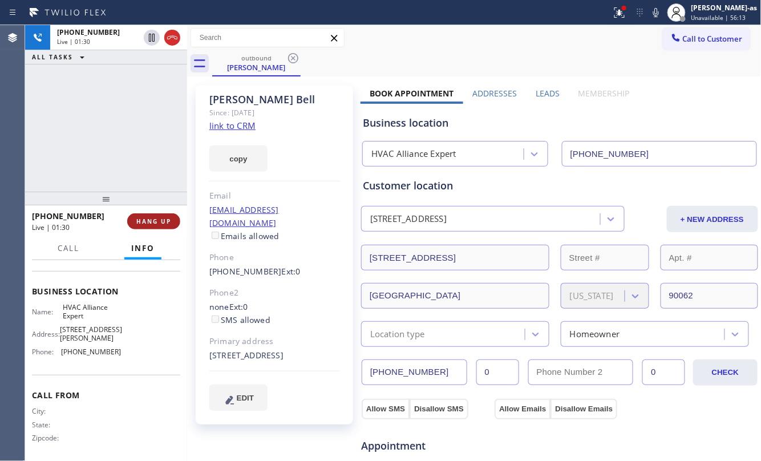
click at [148, 219] on span "HANG UP" at bounding box center [153, 221] width 35 height 8
click at [148, 218] on span "HANG UP" at bounding box center [153, 221] width 35 height 8
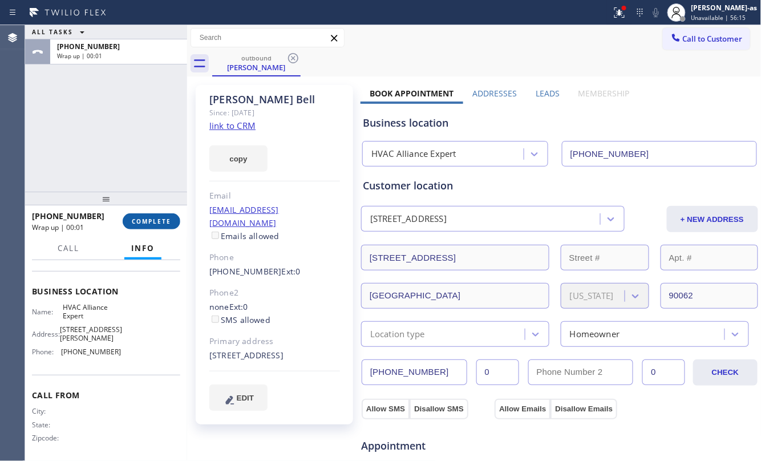
click at [148, 218] on span "COMPLETE" at bounding box center [151, 221] width 39 height 8
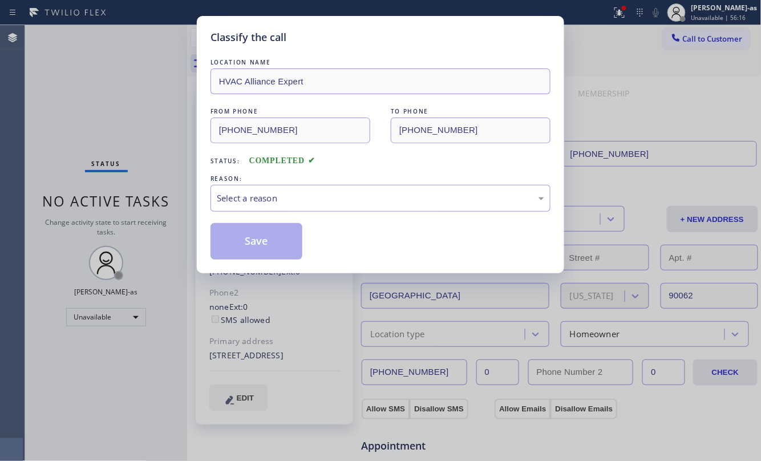
click at [145, 218] on div "Classify the call LOCATION NAME HVAC Alliance Expert FROM PHONE [PHONE_NUMBER] …" at bounding box center [380, 230] width 761 height 461
click at [287, 204] on div "Select a reason" at bounding box center [381, 198] width 328 height 13
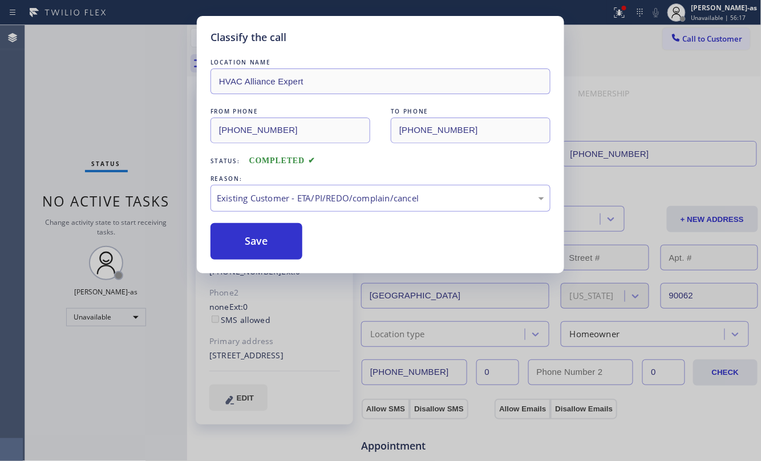
click at [272, 247] on button "Save" at bounding box center [257, 241] width 92 height 37
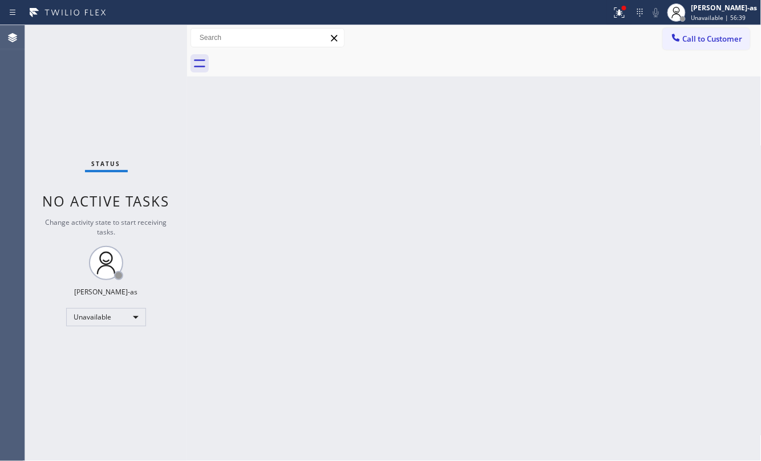
click at [671, 46] on button "Call to Customer" at bounding box center [706, 39] width 87 height 22
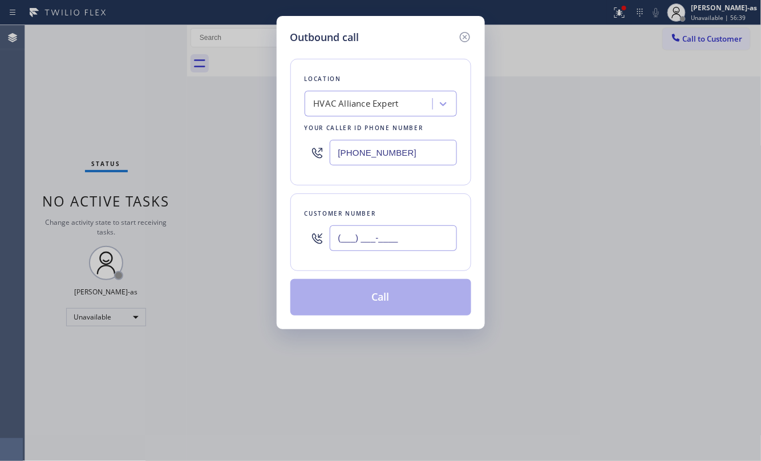
drag, startPoint x: 413, startPoint y: 250, endPoint x: 406, endPoint y: 245, distance: 8.6
click at [412, 249] on input "(___) ___-____" at bounding box center [393, 238] width 127 height 26
paste input "650) 288-8385"
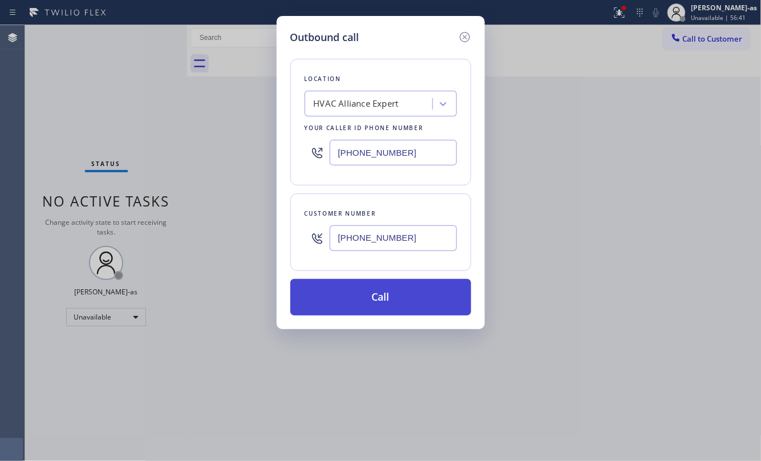
type input "[PHONE_NUMBER]"
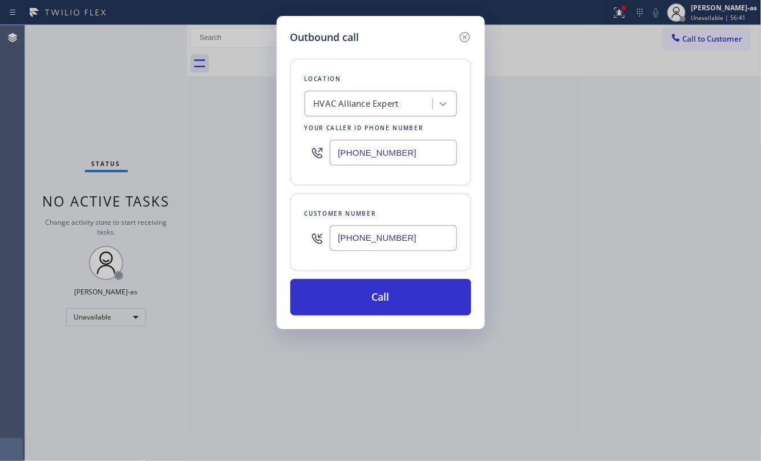
drag, startPoint x: 400, startPoint y: 304, endPoint x: 450, endPoint y: 457, distance: 160.8
click at [400, 303] on button "Call" at bounding box center [381, 297] width 181 height 37
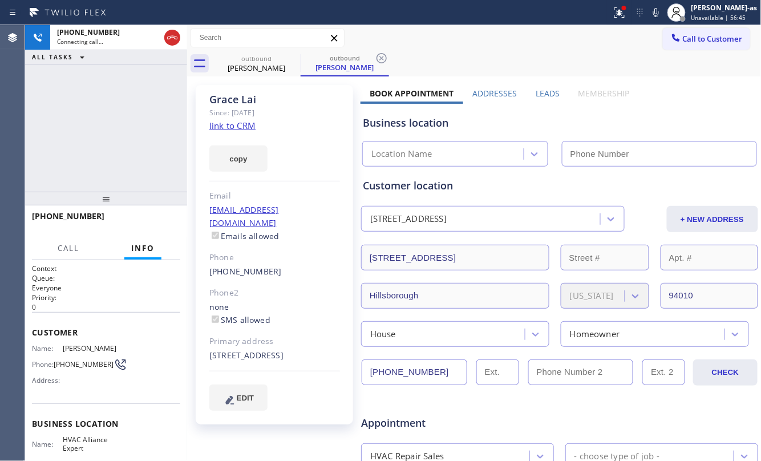
type input "[PHONE_NUMBER]"
click at [142, 130] on div "[PHONE_NUMBER] Live | 00:08 ALL TASKS ALL TASKS ACTIVE TASKS TASKS IN WRAP UP" at bounding box center [106, 108] width 162 height 167
click at [144, 213] on button "HANG UP" at bounding box center [153, 221] width 53 height 16
click at [144, 212] on div "[PHONE_NUMBER] Live | 00:10 HANG UP" at bounding box center [106, 222] width 148 height 30
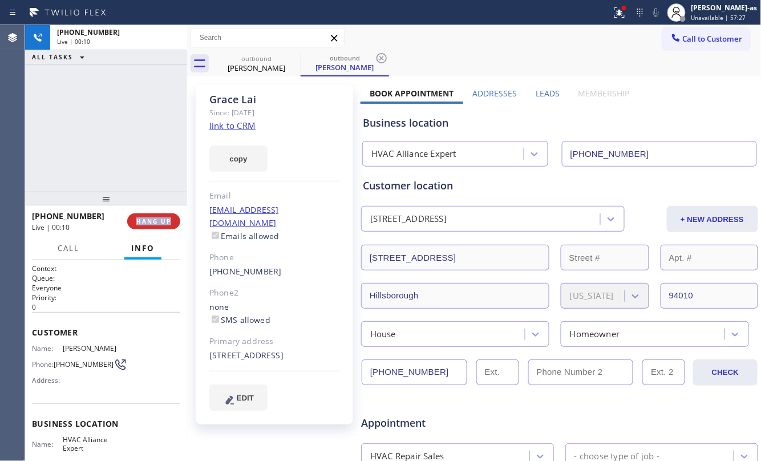
click at [144, 212] on div "[PHONE_NUMBER] Live | 00:10 HANG UP" at bounding box center [106, 222] width 148 height 30
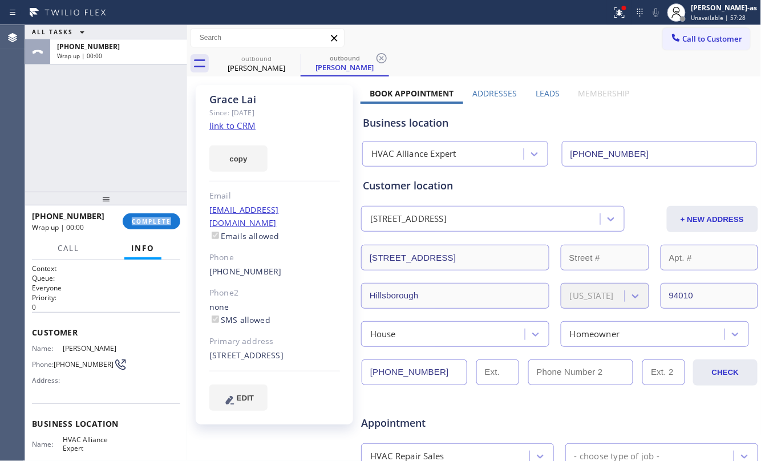
click at [144, 212] on div "[PHONE_NUMBER] Wrap up | 00:00 COMPLETE" at bounding box center [106, 222] width 148 height 30
click at [152, 222] on span "COMPLETE" at bounding box center [151, 221] width 39 height 8
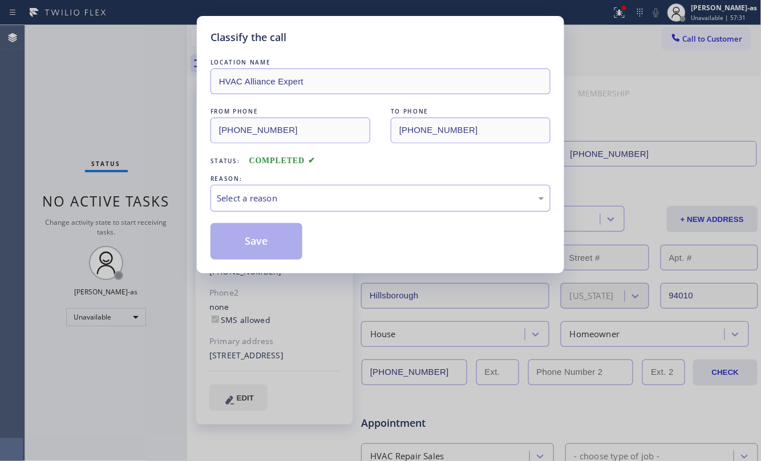
click at [320, 205] on div "Select a reason" at bounding box center [381, 198] width 328 height 13
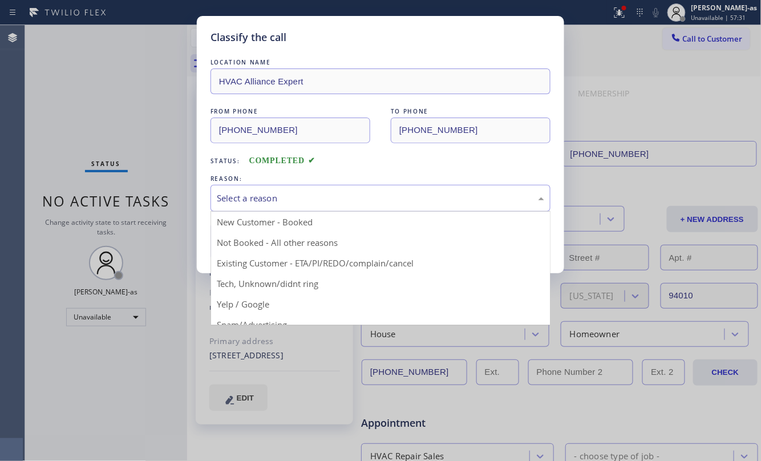
drag, startPoint x: 325, startPoint y: 261, endPoint x: 288, endPoint y: 256, distance: 38.0
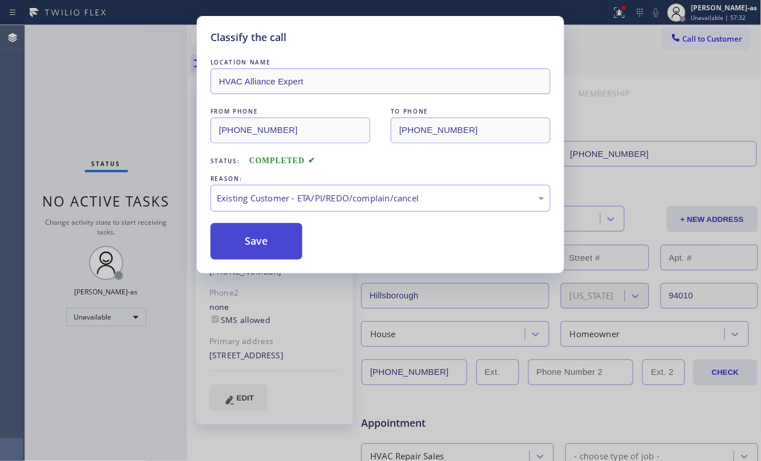
drag, startPoint x: 279, startPoint y: 242, endPoint x: 286, endPoint y: 249, distance: 10.1
click at [279, 241] on button "Save" at bounding box center [257, 241] width 92 height 37
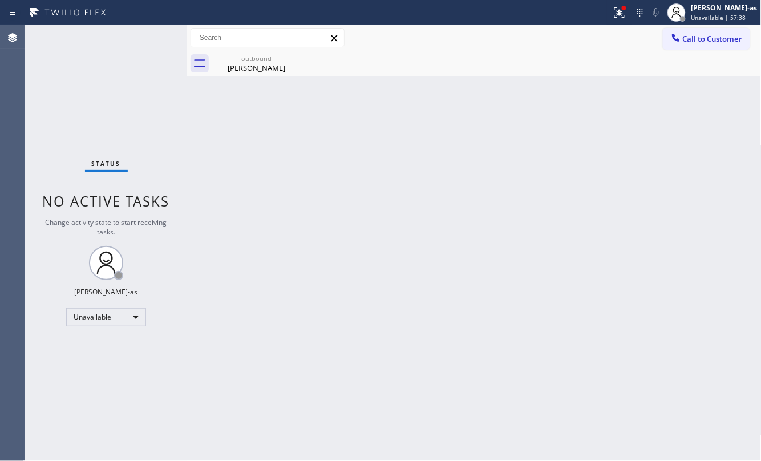
drag, startPoint x: 127, startPoint y: 80, endPoint x: 116, endPoint y: 80, distance: 10.3
click at [127, 75] on div "Status No active tasks Change activity state to start receiving tasks. [PERSON_…" at bounding box center [106, 243] width 162 height 436
drag, startPoint x: 94, startPoint y: 49, endPoint x: 184, endPoint y: 57, distance: 90.5
click at [102, 49] on div "Status No active tasks Change activity state to start receiving tasks. [PERSON_…" at bounding box center [106, 243] width 162 height 436
click at [260, 55] on div "outbound" at bounding box center [256, 58] width 86 height 9
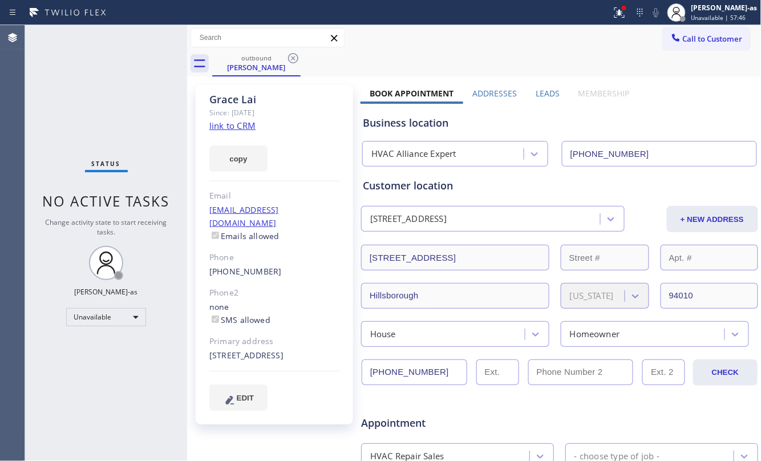
click at [233, 124] on link "link to CRM" at bounding box center [232, 125] width 46 height 11
click at [717, 37] on span "Call to Customer" at bounding box center [713, 39] width 60 height 10
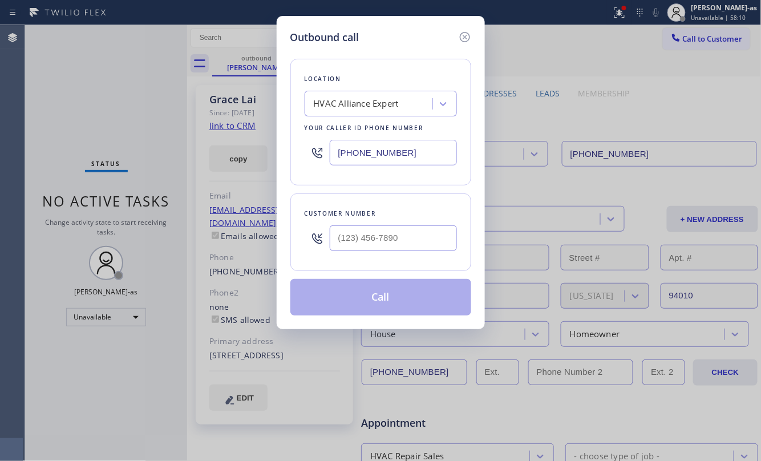
click at [417, 223] on div at bounding box center [393, 238] width 127 height 37
click at [418, 237] on input "(___) ___-____" at bounding box center [393, 238] width 127 height 26
paste input "512) 466-2691"
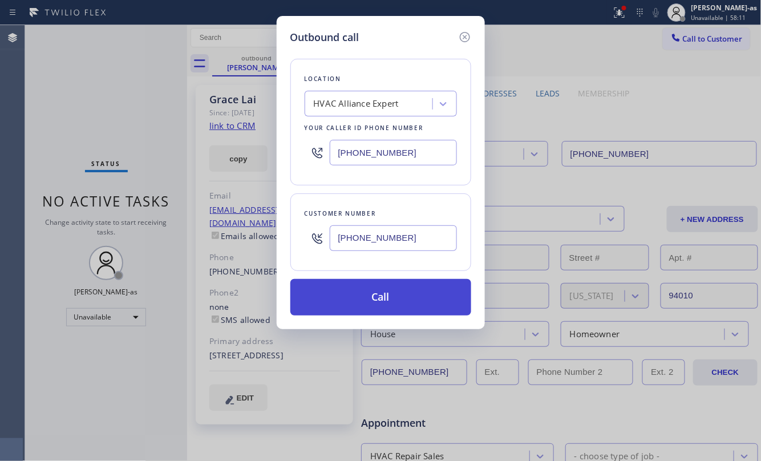
type input "[PHONE_NUMBER]"
drag, startPoint x: 411, startPoint y: 306, endPoint x: 402, endPoint y: 297, distance: 12.9
click at [410, 305] on button "Call" at bounding box center [381, 297] width 181 height 37
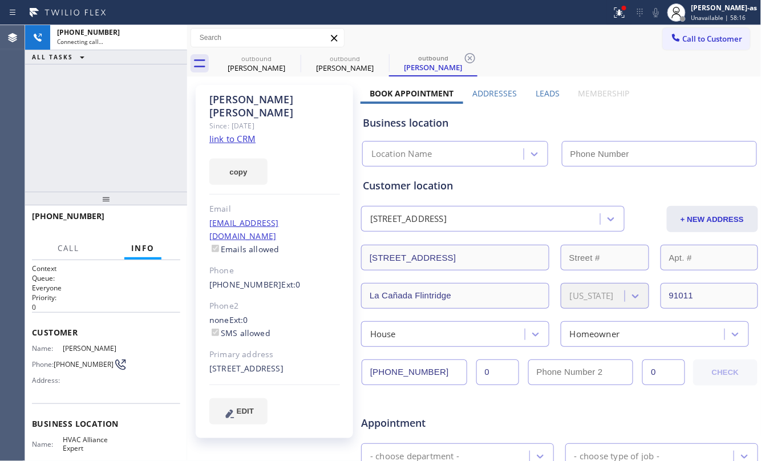
type input "[PHONE_NUMBER]"
click at [235, 133] on link "link to CRM" at bounding box center [232, 138] width 46 height 11
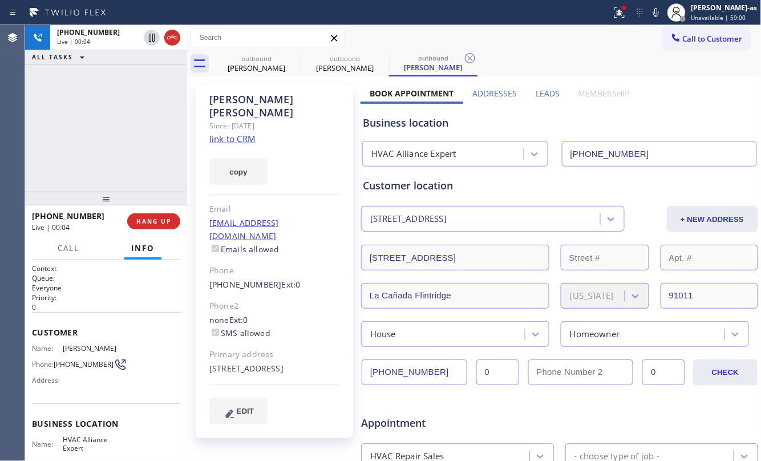
drag, startPoint x: 147, startPoint y: 121, endPoint x: 256, endPoint y: 76, distance: 117.5
click at [151, 119] on div "[PHONE_NUMBER] Live | 00:04 ALL TASKS ALL TASKS ACTIVE TASKS TASKS IN WRAP UP" at bounding box center [106, 108] width 162 height 167
click at [268, 68] on div "[PERSON_NAME]" at bounding box center [256, 68] width 86 height 10
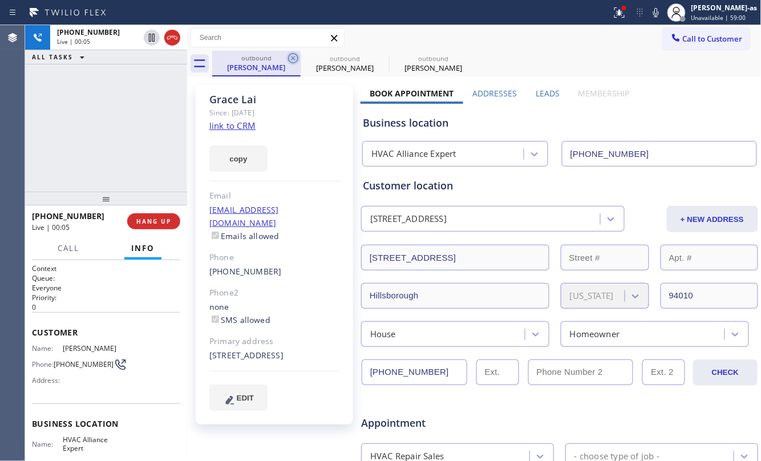
click at [289, 57] on icon at bounding box center [293, 58] width 10 height 10
click at [0, 0] on icon at bounding box center [0, 0] width 0 height 0
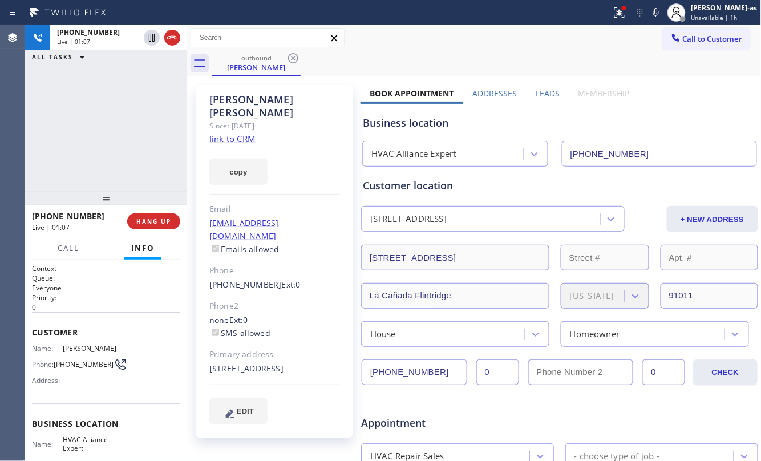
click at [122, 142] on div "[PHONE_NUMBER] Live | 01:07 ALL TASKS ALL TASKS ACTIVE TASKS TASKS IN WRAP UP" at bounding box center [106, 108] width 162 height 167
click at [127, 135] on div "[PHONE_NUMBER] Live | 01:08 ALL TASKS ALL TASKS ACTIVE TASKS TASKS IN WRAP UP" at bounding box center [106, 108] width 162 height 167
click at [147, 215] on button "HANG UP" at bounding box center [153, 221] width 53 height 16
click at [145, 220] on span "HANG UP" at bounding box center [153, 221] width 35 height 8
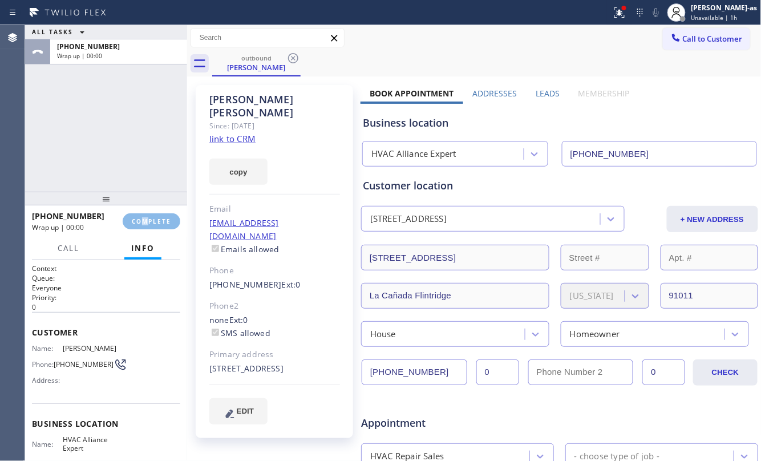
drag, startPoint x: 144, startPoint y: 232, endPoint x: 186, endPoint y: 227, distance: 41.4
click at [148, 224] on div "[PHONE_NUMBER] Wrap up | 00:00 COMPLETE" at bounding box center [106, 222] width 148 height 30
drag, startPoint x: 163, startPoint y: 227, endPoint x: 260, endPoint y: 220, distance: 97.2
click at [163, 226] on button "COMPLETE" at bounding box center [152, 221] width 58 height 16
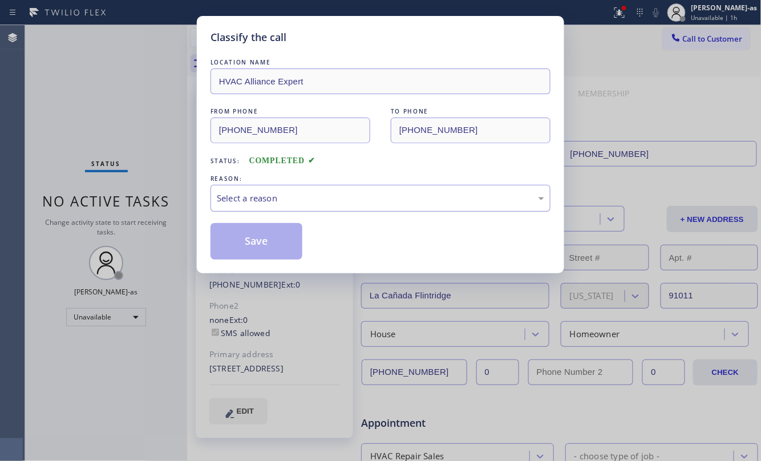
click at [356, 209] on div "Select a reason" at bounding box center [381, 198] width 340 height 27
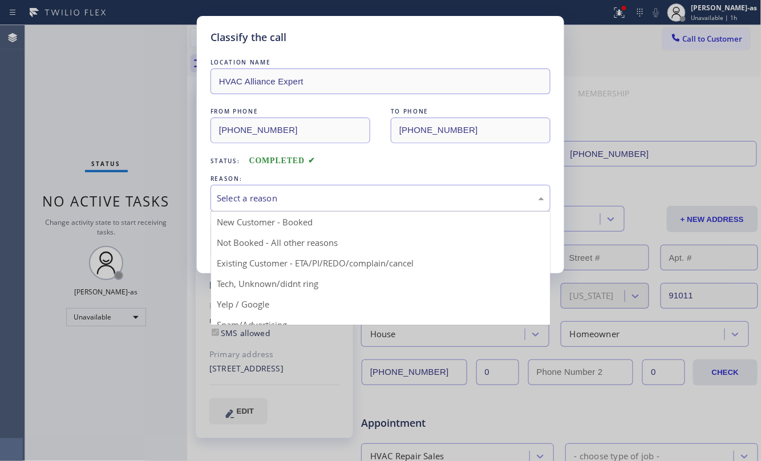
drag, startPoint x: 380, startPoint y: 263, endPoint x: 348, endPoint y: 258, distance: 32.3
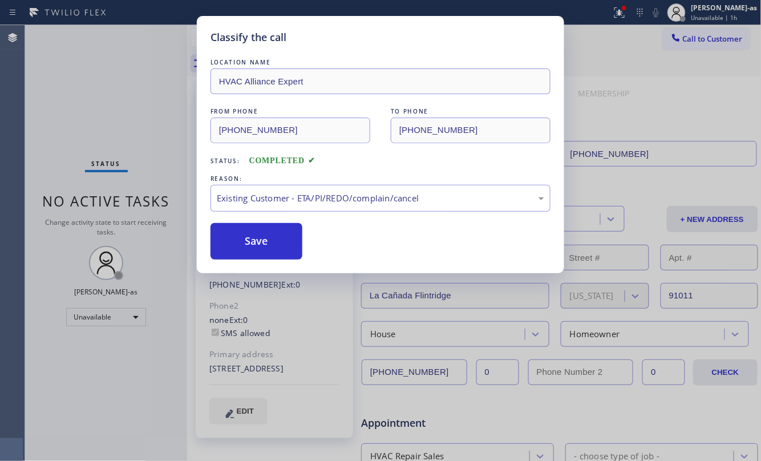
drag, startPoint x: 281, startPoint y: 245, endPoint x: 252, endPoint y: 74, distance: 173.2
click at [281, 237] on button "Save" at bounding box center [257, 241] width 92 height 37
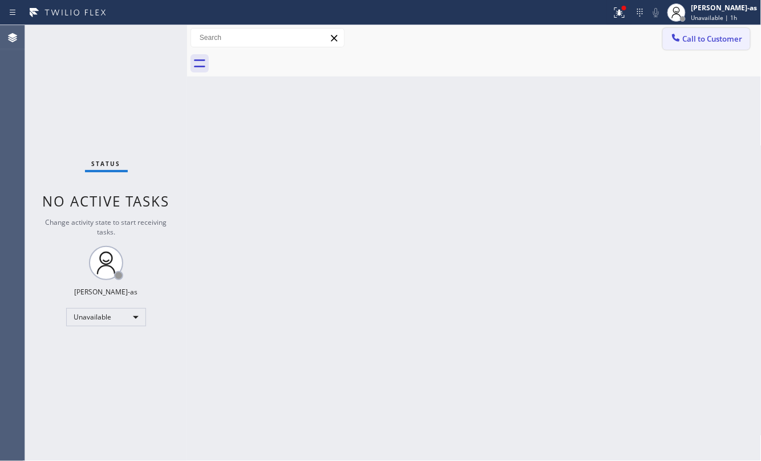
click at [690, 32] on button "Call to Customer" at bounding box center [706, 39] width 87 height 22
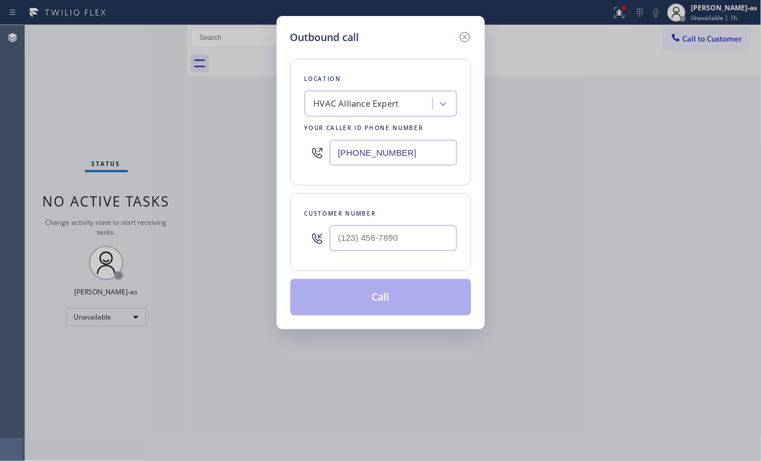
click at [360, 217] on div "Customer number" at bounding box center [381, 214] width 152 height 12
click at [414, 237] on input "(___) ___-____" at bounding box center [393, 238] width 127 height 26
paste input "310) 490-4122"
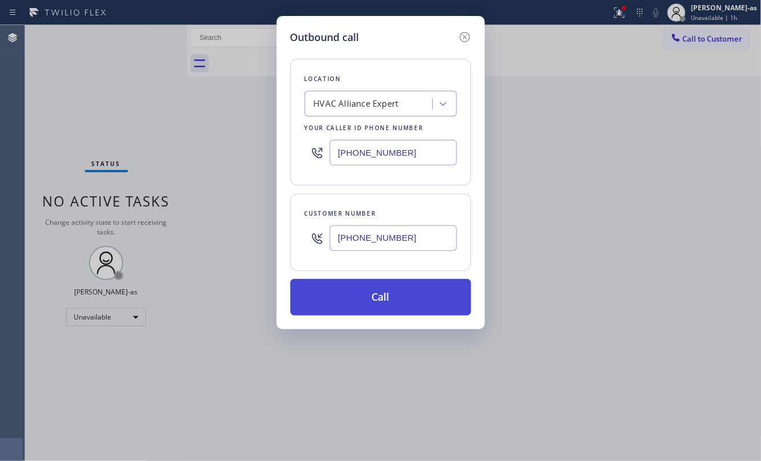
type input "[PHONE_NUMBER]"
click at [413, 298] on button "Call" at bounding box center [381, 297] width 181 height 37
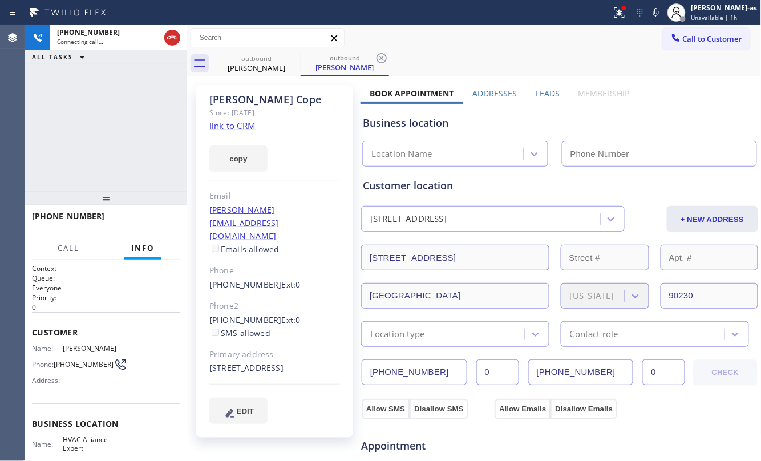
type input "[PHONE_NUMBER]"
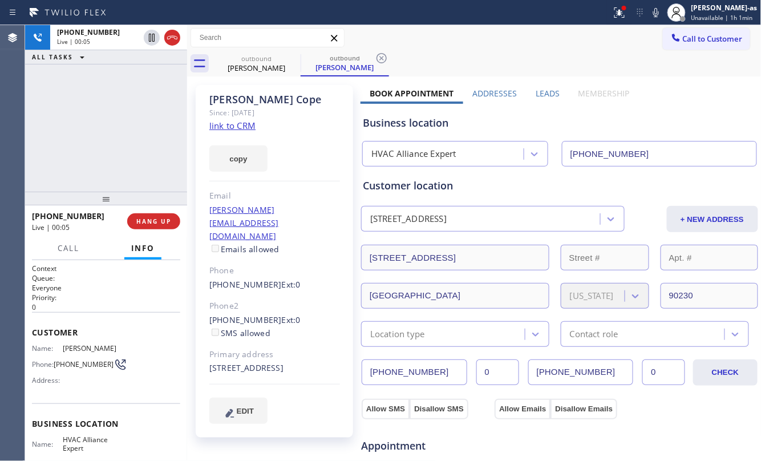
click at [110, 134] on div "[PHONE_NUMBER] Live | 00:05 ALL TASKS ALL TASKS ACTIVE TASKS TASKS IN WRAP UP" at bounding box center [106, 108] width 162 height 167
click at [231, 123] on link "link to CRM" at bounding box center [232, 125] width 46 height 11
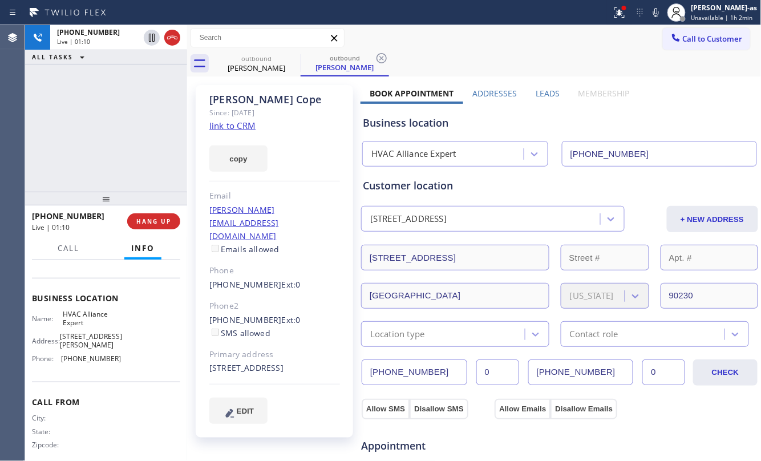
scroll to position [132, 0]
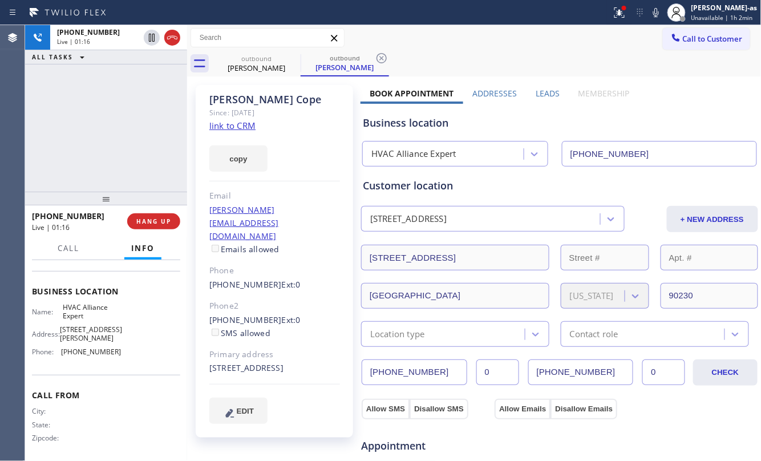
drag, startPoint x: 135, startPoint y: 154, endPoint x: 140, endPoint y: 142, distance: 13.8
click at [140, 144] on div "[PHONE_NUMBER] Live | 01:16 ALL TASKS ALL TASKS ACTIVE TASKS TASKS IN WRAP UP" at bounding box center [106, 108] width 162 height 167
drag, startPoint x: 86, startPoint y: 159, endPoint x: 101, endPoint y: 147, distance: 19.5
click at [89, 153] on div "[PHONE_NUMBER] Live | 01:17 ALL TASKS ALL TASKS ACTIVE TASKS TASKS IN WRAP UP" at bounding box center [106, 108] width 162 height 167
click at [160, 215] on button "HANG UP" at bounding box center [153, 221] width 53 height 16
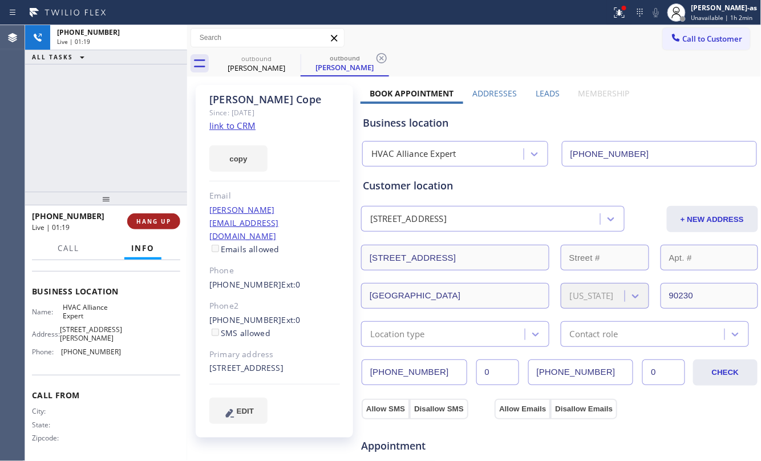
click at [160, 215] on button "HANG UP" at bounding box center [153, 221] width 53 height 16
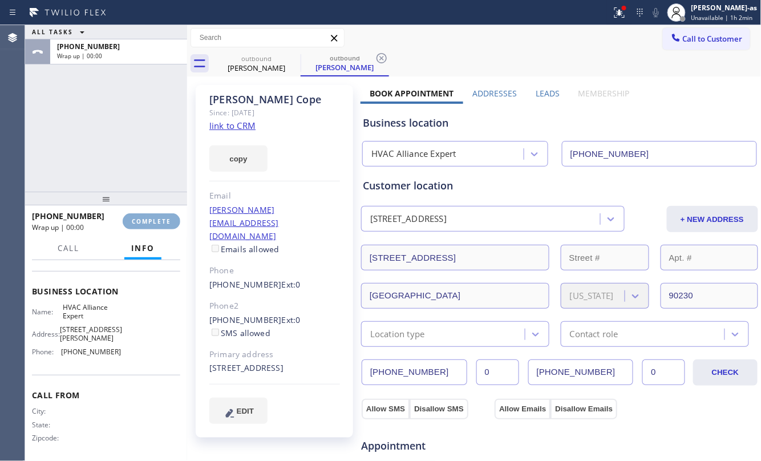
click at [160, 215] on button "COMPLETE" at bounding box center [152, 221] width 58 height 16
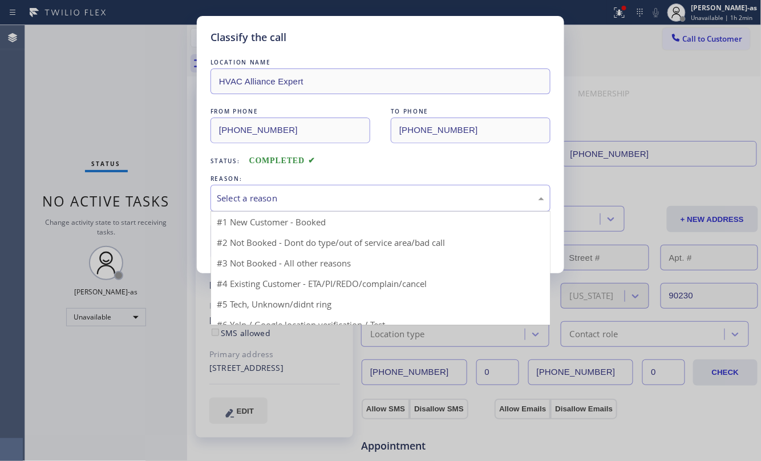
click at [275, 193] on div "Select a reason" at bounding box center [381, 198] width 328 height 13
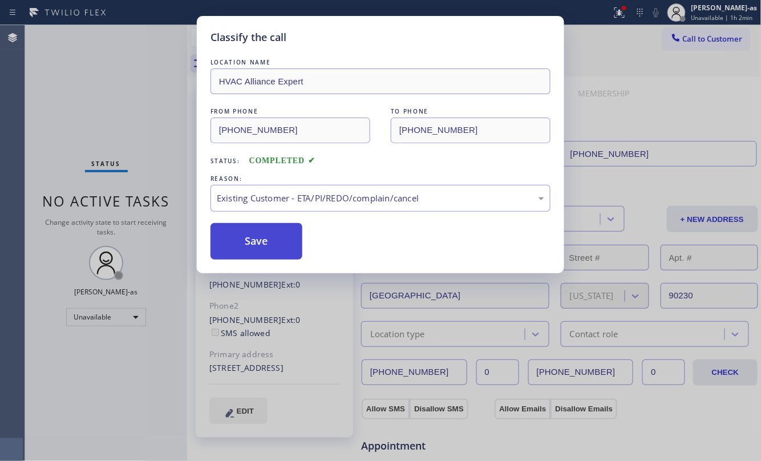
click at [265, 241] on button "Save" at bounding box center [257, 241] width 92 height 37
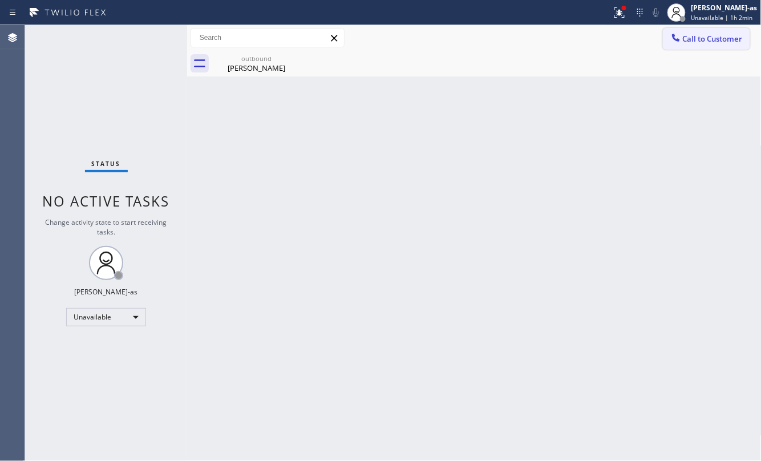
click at [718, 46] on button "Call to Customer" at bounding box center [706, 39] width 87 height 22
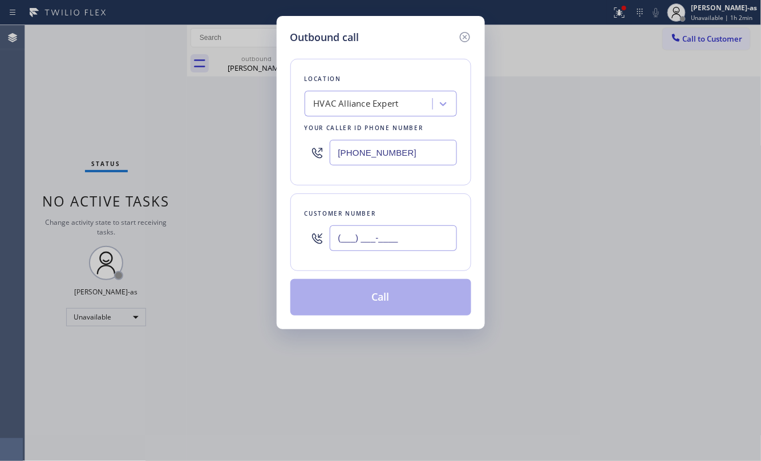
click at [406, 247] on input "(___) ___-____" at bounding box center [393, 238] width 127 height 26
paste input "929) 710-2795"
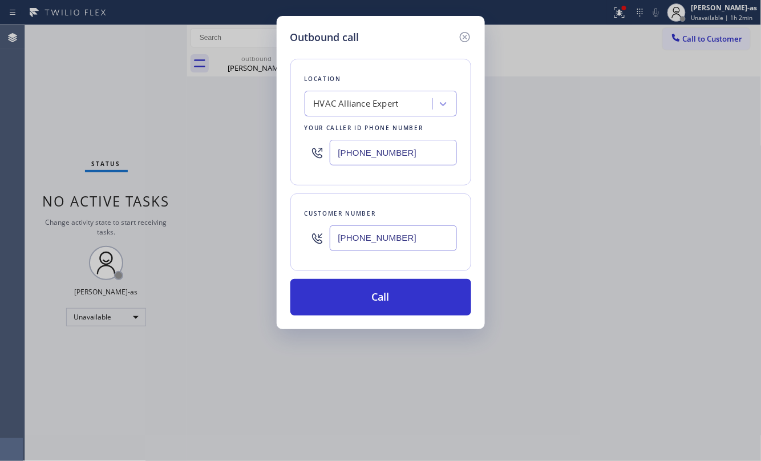
type input "[PHONE_NUMBER]"
click at [403, 138] on div "[PHONE_NUMBER]" at bounding box center [381, 152] width 152 height 37
click at [419, 147] on input "[PHONE_NUMBER]" at bounding box center [393, 153] width 127 height 26
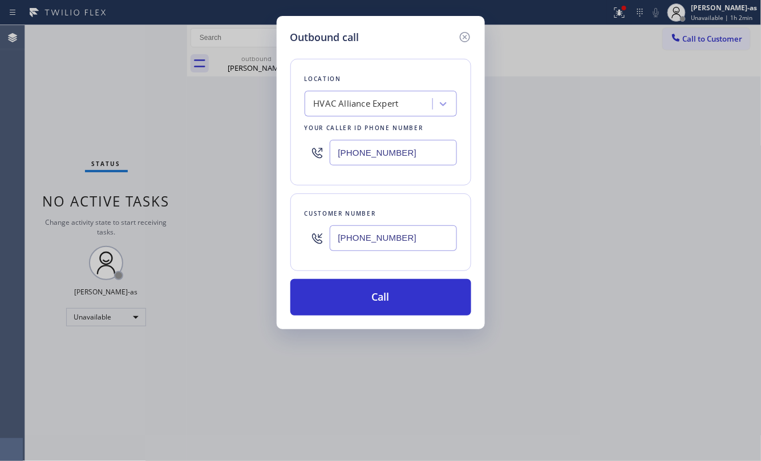
paste input "626) 283-5633"
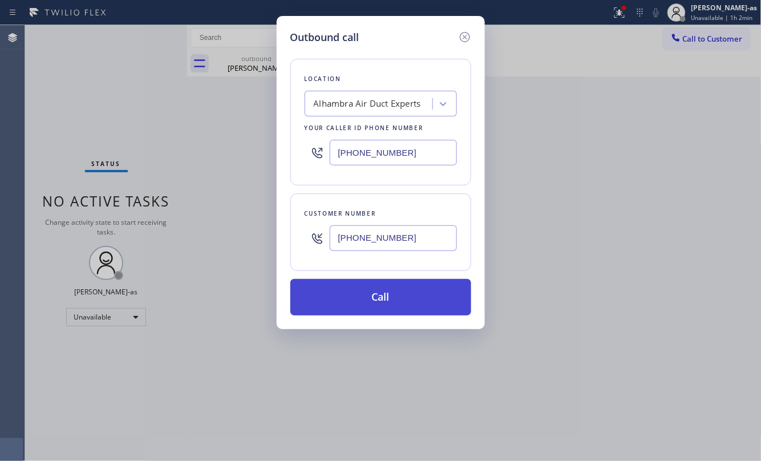
type input "[PHONE_NUMBER]"
click at [427, 302] on button "Call" at bounding box center [381, 297] width 181 height 37
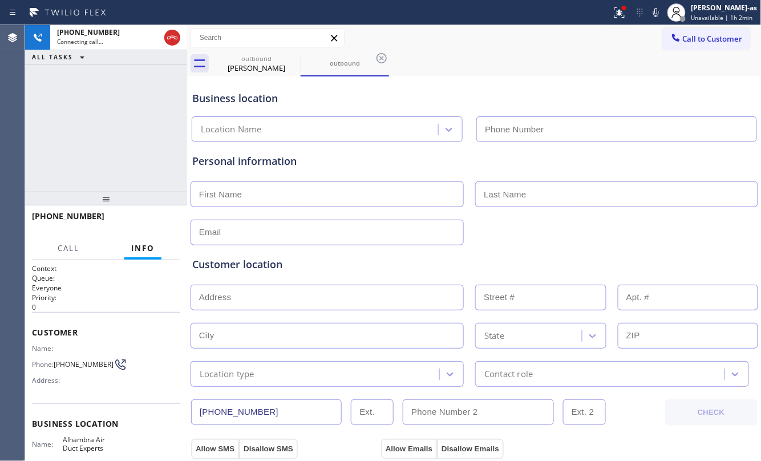
type input "[PHONE_NUMBER]"
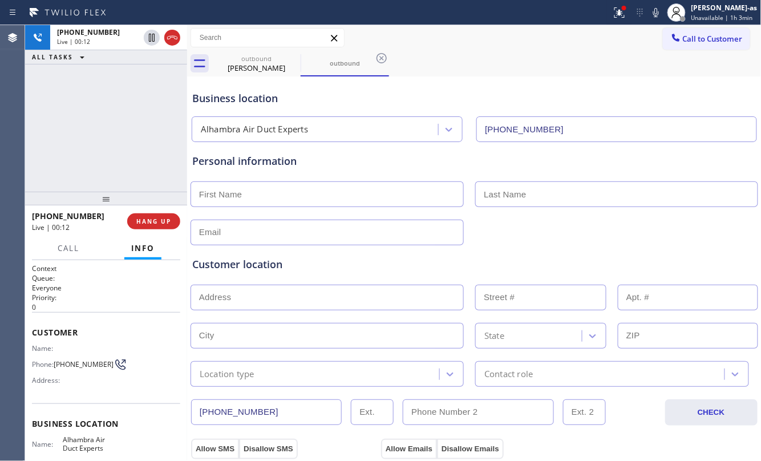
drag, startPoint x: 147, startPoint y: 204, endPoint x: 156, endPoint y: 215, distance: 14.2
click at [147, 205] on div at bounding box center [106, 199] width 162 height 14
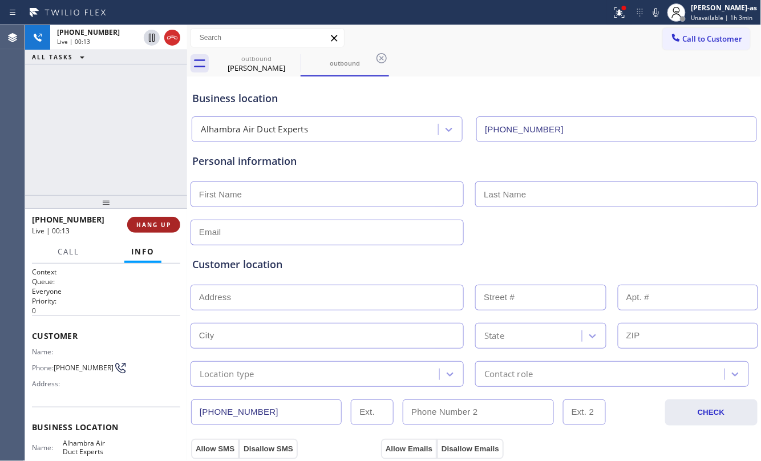
click at [156, 217] on button "HANG UP" at bounding box center [153, 225] width 53 height 16
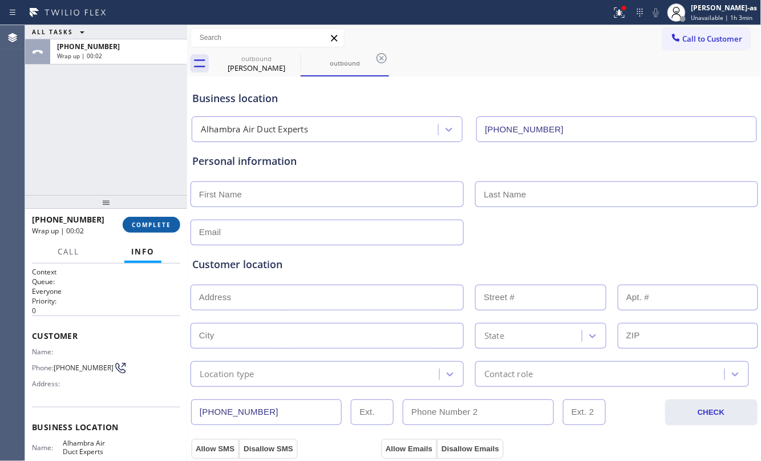
click at [153, 228] on button "COMPLETE" at bounding box center [152, 225] width 58 height 16
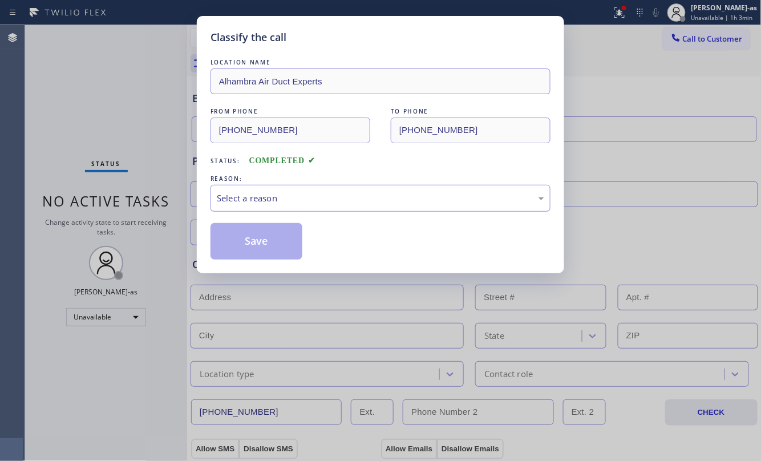
drag, startPoint x: 291, startPoint y: 196, endPoint x: 302, endPoint y: 208, distance: 16.1
click at [291, 196] on div "Select a reason" at bounding box center [381, 198] width 328 height 13
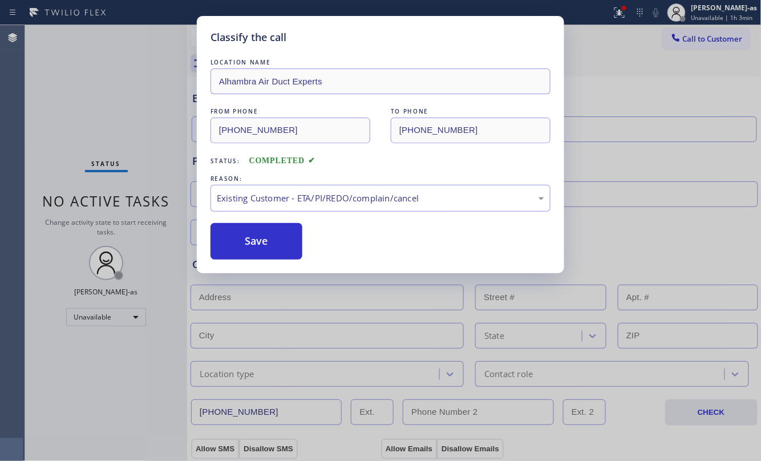
click at [282, 238] on button "Save" at bounding box center [257, 241] width 92 height 37
type input "[PHONE_NUMBER]"
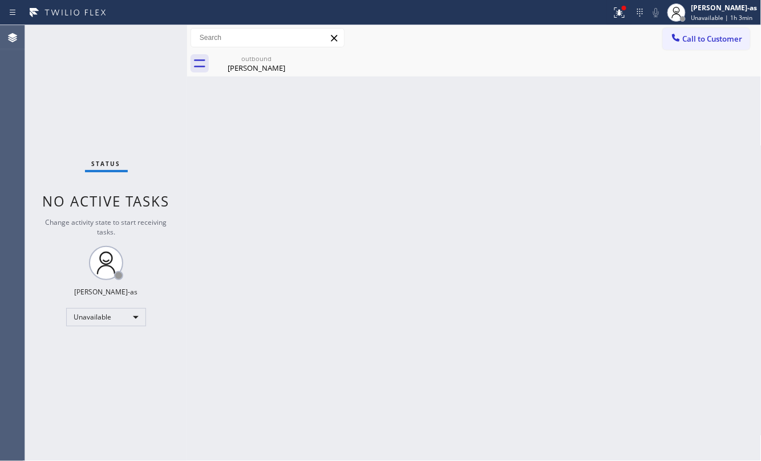
click at [699, 42] on span "Call to Customer" at bounding box center [713, 39] width 60 height 10
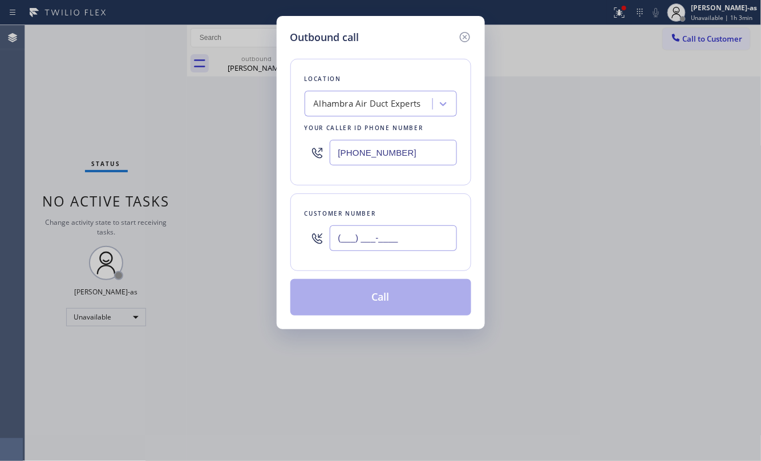
click at [411, 236] on input "(___) ___-____" at bounding box center [393, 238] width 127 height 26
paste input "929) 710-2795"
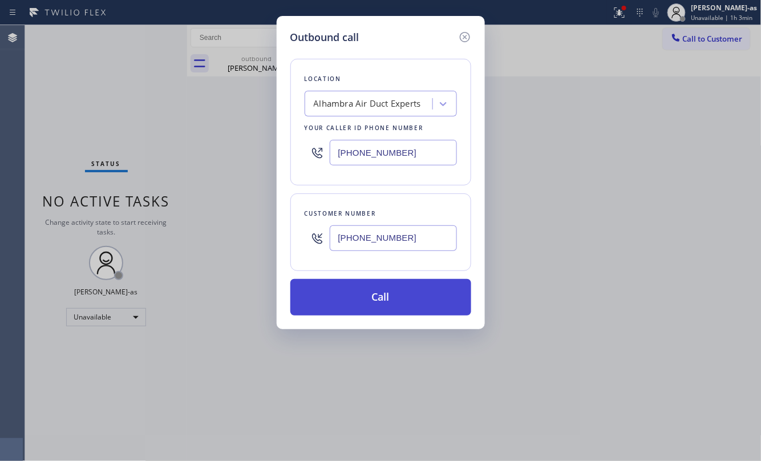
type input "[PHONE_NUMBER]"
click at [377, 303] on button "Call" at bounding box center [381, 297] width 181 height 37
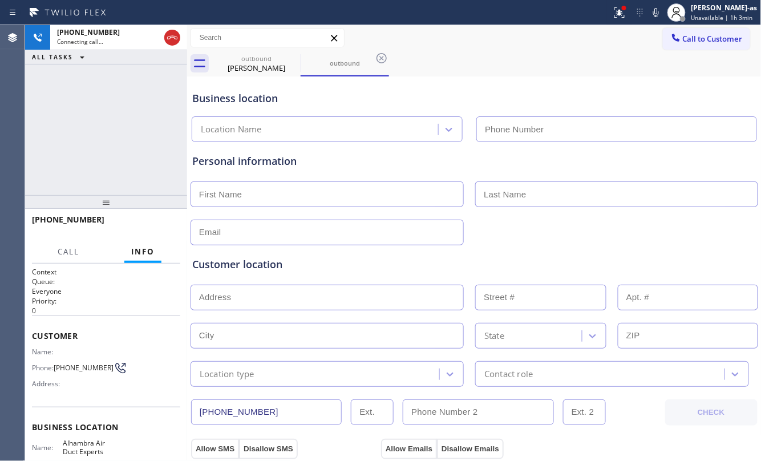
type input "[PHONE_NUMBER]"
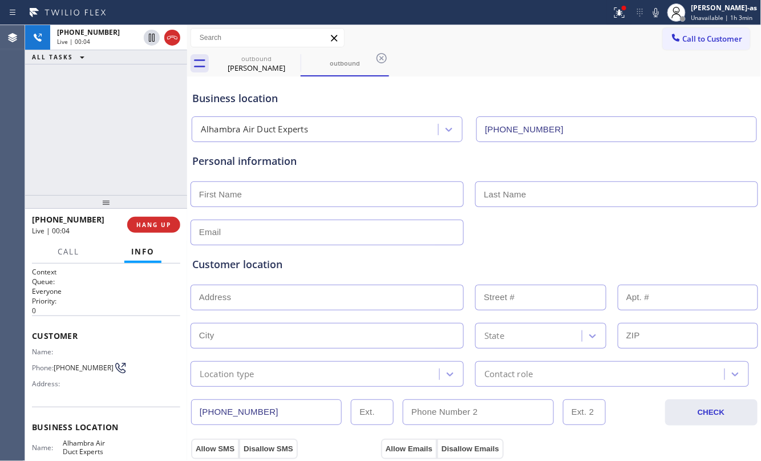
click at [117, 163] on div "[PHONE_NUMBER] Live | 00:04 ALL TASKS ALL TASKS ACTIVE TASKS TASKS IN WRAP UP" at bounding box center [106, 110] width 162 height 170
drag, startPoint x: 162, startPoint y: 220, endPoint x: 156, endPoint y: 226, distance: 8.5
click at [161, 220] on button "HANG UP" at bounding box center [153, 225] width 53 height 16
click at [154, 227] on span "HANG UP" at bounding box center [153, 225] width 35 height 8
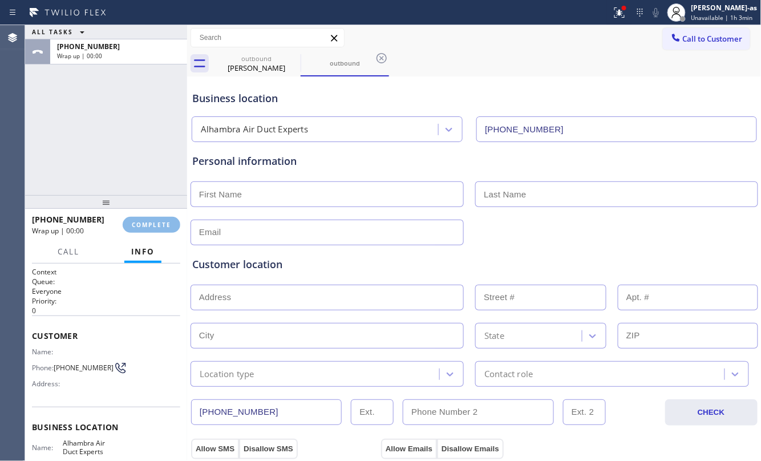
click at [153, 224] on span "COMPLETE" at bounding box center [151, 225] width 39 height 8
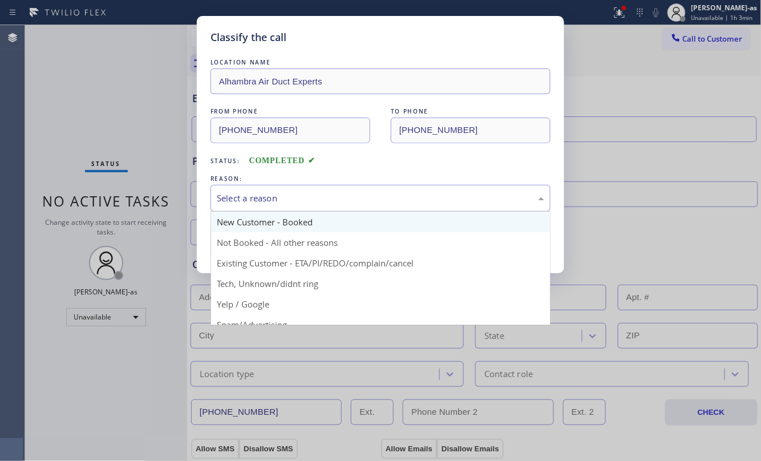
drag, startPoint x: 320, startPoint y: 193, endPoint x: 309, endPoint y: 226, distance: 34.7
click at [320, 193] on div "Select a reason" at bounding box center [381, 198] width 328 height 13
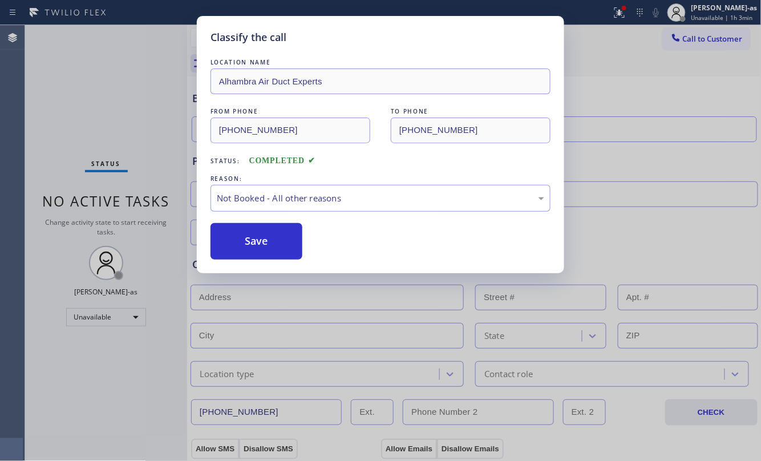
click at [261, 248] on button "Save" at bounding box center [257, 241] width 92 height 37
type input "[PHONE_NUMBER]"
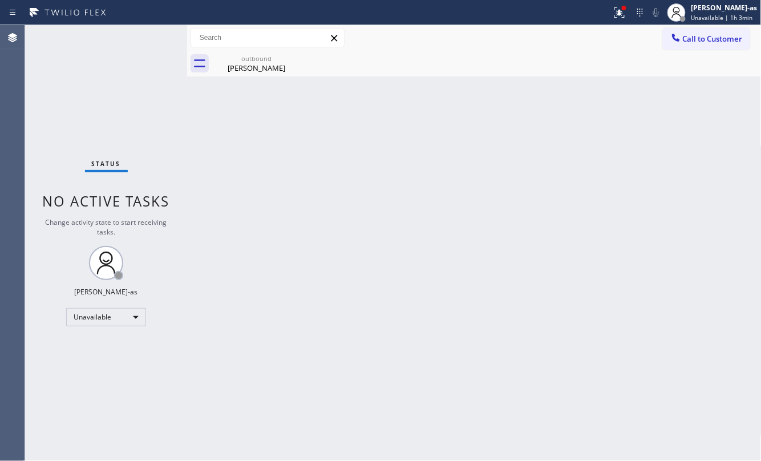
click at [80, 64] on div "Status No active tasks Change activity state to start receiving tasks. [PERSON_…" at bounding box center [106, 243] width 162 height 436
click at [720, 34] on span "Call to Customer" at bounding box center [713, 39] width 60 height 10
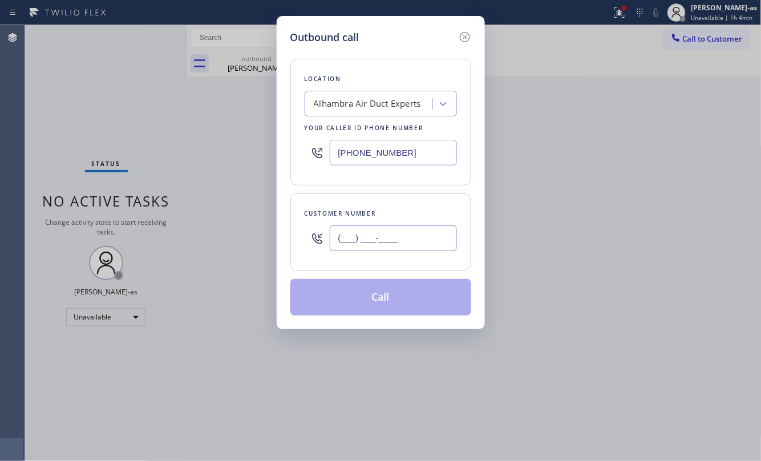
click at [393, 237] on input "(___) ___-____" at bounding box center [393, 238] width 127 height 26
paste input "626) 222-2645"
type input "[PHONE_NUMBER]"
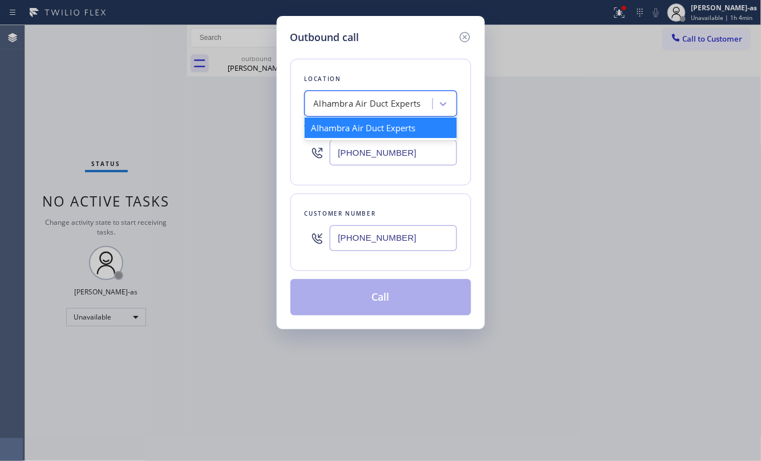
drag, startPoint x: 357, startPoint y: 97, endPoint x: 361, endPoint y: 92, distance: 6.5
click at [360, 94] on div "Alhambra Air Duct Experts" at bounding box center [370, 104] width 124 height 20
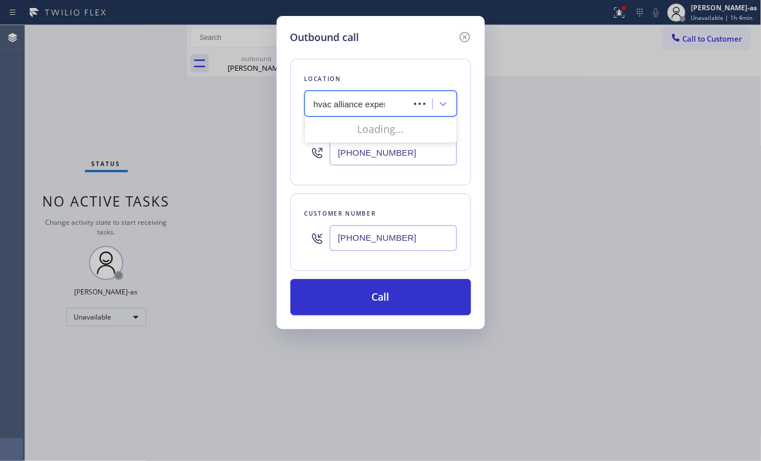
type input "hvac alliance expert"
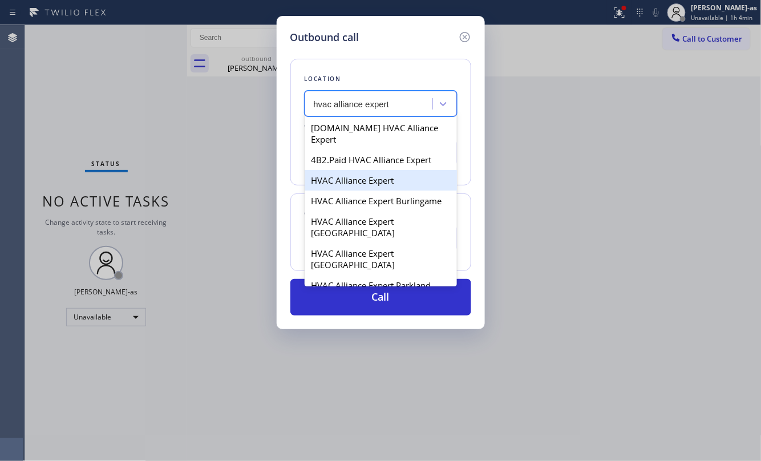
click at [349, 172] on div "HVAC Alliance Expert" at bounding box center [381, 180] width 152 height 21
type input "[PHONE_NUMBER]"
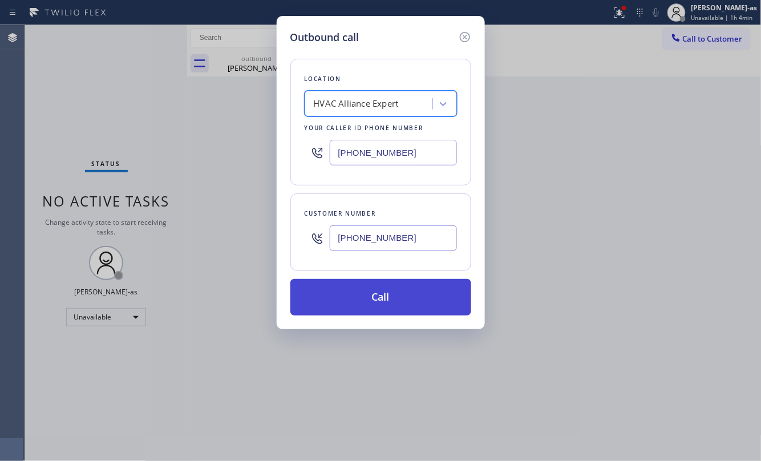
click at [387, 297] on button "Call" at bounding box center [381, 297] width 181 height 37
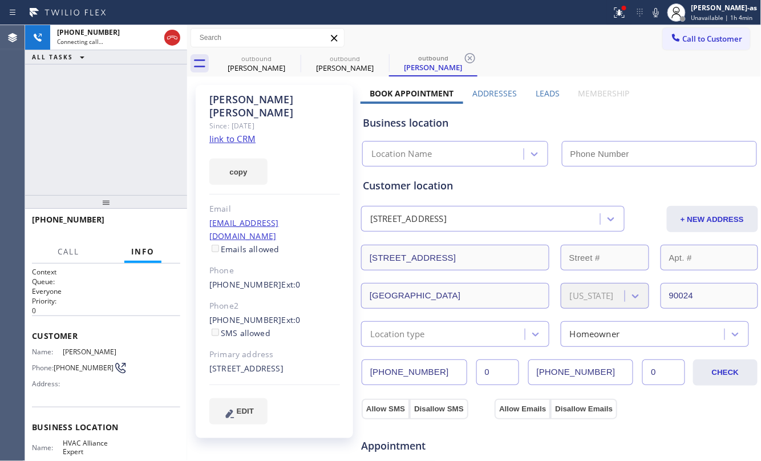
type input "[PHONE_NUMBER]"
click at [104, 119] on div "[PHONE_NUMBER] Live | 00:01 ALL TASKS ALL TASKS ACTIVE TASKS TASKS IN WRAP UP" at bounding box center [106, 110] width 162 height 170
click at [227, 133] on link "link to CRM" at bounding box center [232, 138] width 46 height 11
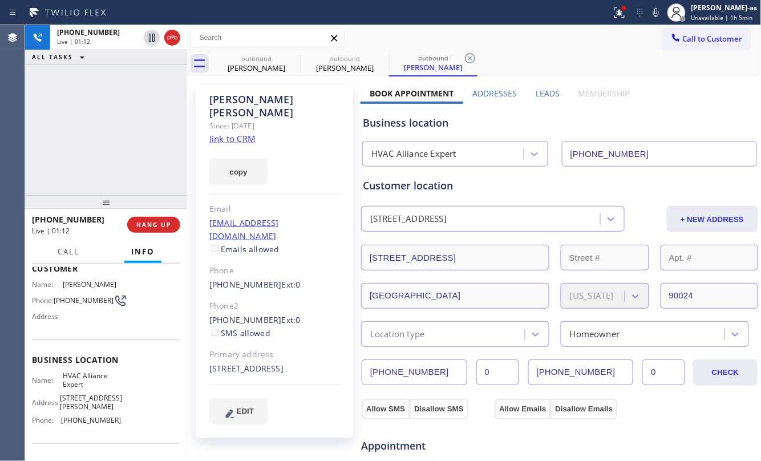
scroll to position [136, 0]
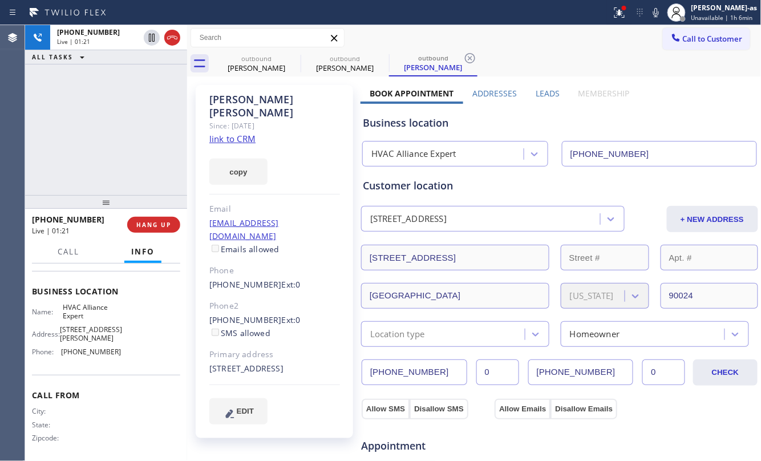
drag, startPoint x: 115, startPoint y: 123, endPoint x: 122, endPoint y: 126, distance: 7.2
click at [115, 117] on div "[PHONE_NUMBER] Live | 01:21 ALL TASKS ALL TASKS ACTIVE TASKS TASKS IN WRAP UP" at bounding box center [106, 110] width 162 height 170
click at [151, 223] on span "HANG UP" at bounding box center [153, 225] width 35 height 8
click at [155, 223] on span "HANG UP" at bounding box center [153, 225] width 35 height 8
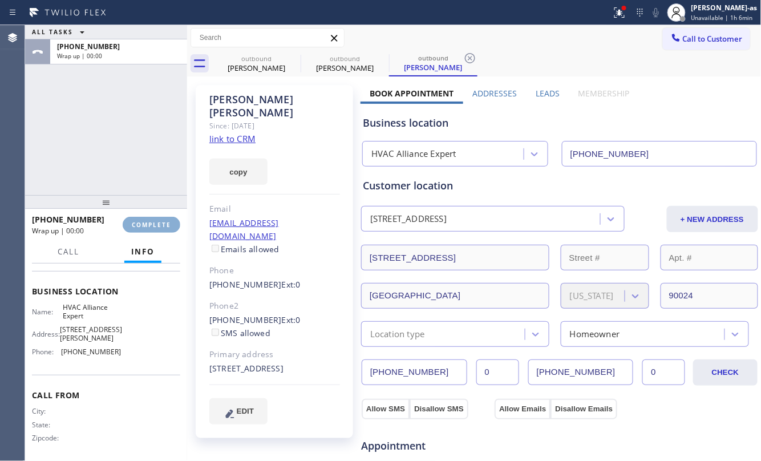
click at [156, 222] on span "COMPLETE" at bounding box center [151, 225] width 39 height 8
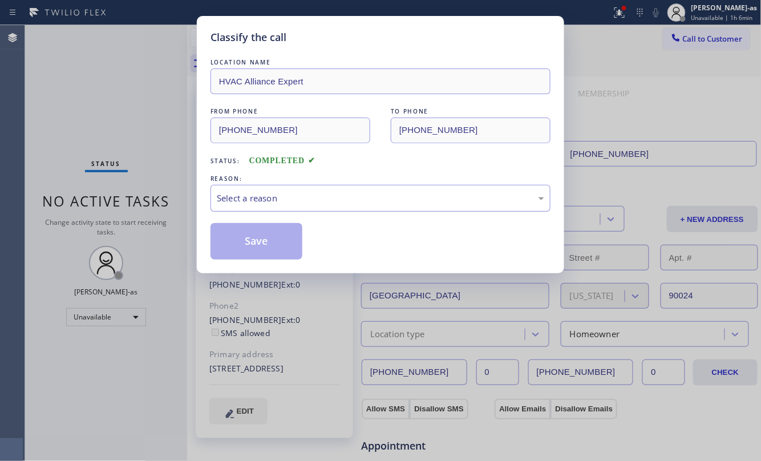
click at [293, 202] on div "Select a reason" at bounding box center [381, 198] width 328 height 13
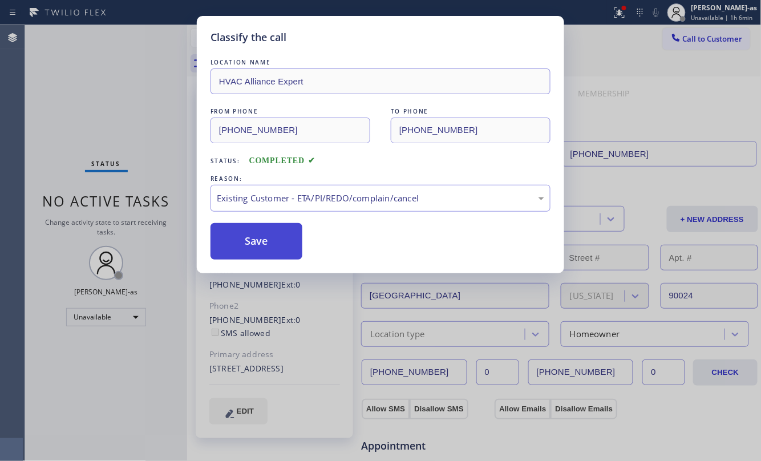
click at [232, 229] on button "Save" at bounding box center [257, 241] width 92 height 37
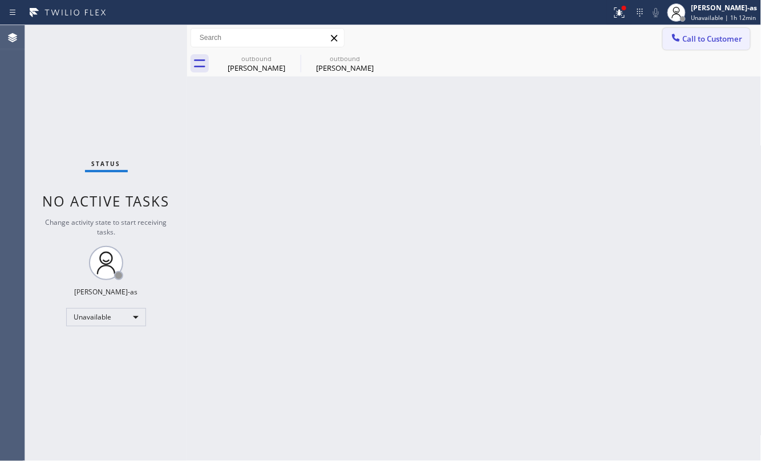
click at [747, 41] on button "Call to Customer" at bounding box center [706, 39] width 87 height 22
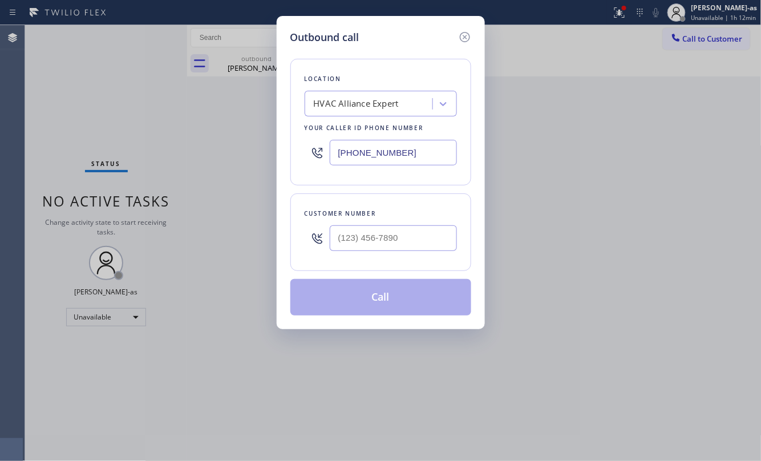
click at [422, 220] on div at bounding box center [393, 238] width 127 height 37
click at [407, 241] on input "(___) ___-____" at bounding box center [393, 238] width 127 height 26
paste input "213) 257-1502"
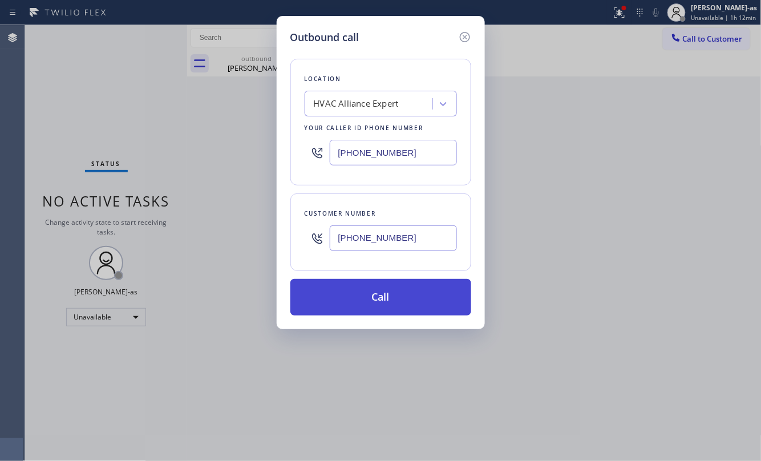
type input "[PHONE_NUMBER]"
click at [410, 297] on button "Call" at bounding box center [381, 297] width 181 height 37
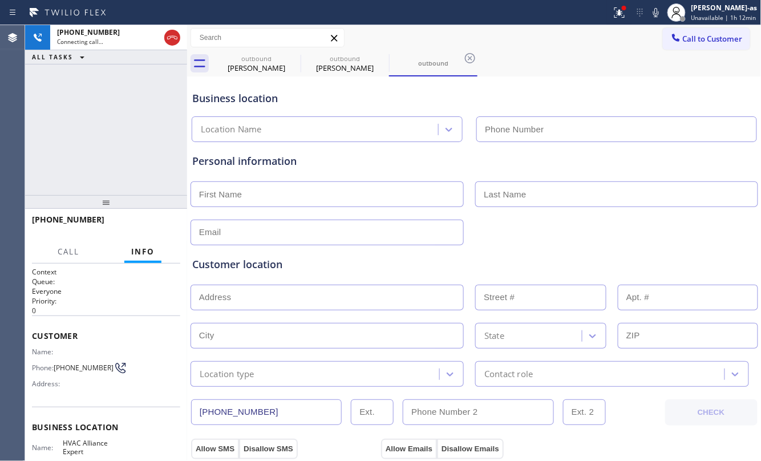
type input "[PHONE_NUMBER]"
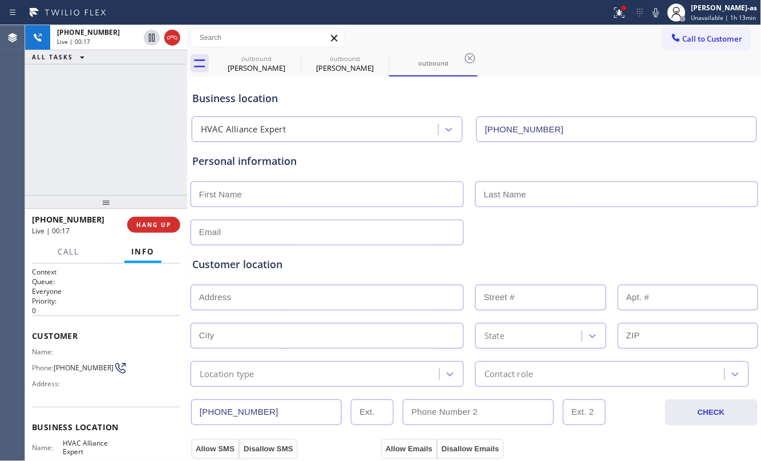
click at [103, 156] on div "[PHONE_NUMBER] Live | 00:17 ALL TASKS ALL TASKS ACTIVE TASKS TASKS IN WRAP UP" at bounding box center [106, 110] width 162 height 170
drag, startPoint x: 140, startPoint y: 217, endPoint x: 144, endPoint y: 213, distance: 6.1
click at [140, 217] on button "HANG UP" at bounding box center [153, 225] width 53 height 16
click at [144, 213] on div "[PHONE_NUMBER] Live | 00:18 HANG UP" at bounding box center [106, 225] width 148 height 30
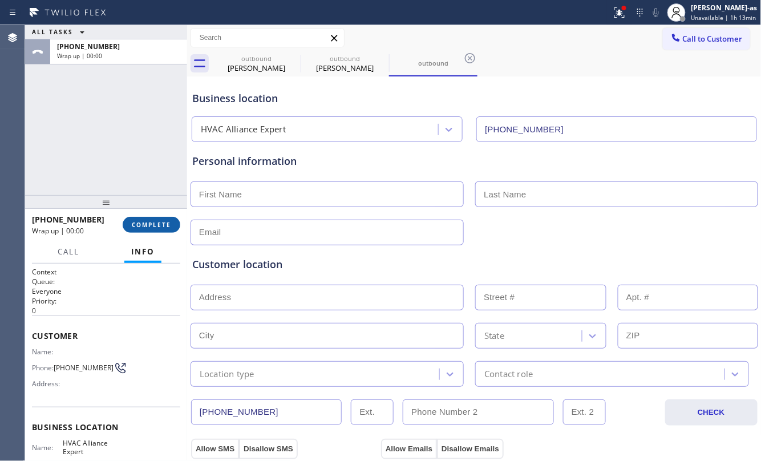
click at [146, 217] on button "COMPLETE" at bounding box center [152, 225] width 58 height 16
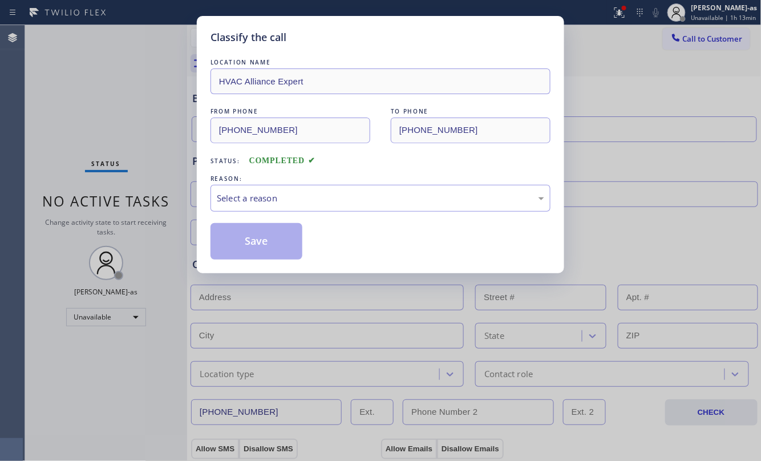
click at [151, 224] on div "Classify the call LOCATION NAME HVAC Alliance Expert FROM PHONE [PHONE_NUMBER] …" at bounding box center [380, 230] width 761 height 461
drag, startPoint x: 115, startPoint y: 137, endPoint x: 362, endPoint y: 280, distance: 284.9
click at [122, 138] on div "Classify the call LOCATION NAME HVAC Alliance Expert FROM PHONE [PHONE_NUMBER] …" at bounding box center [380, 230] width 761 height 461
drag, startPoint x: 325, startPoint y: 190, endPoint x: 339, endPoint y: 205, distance: 20.7
click at [327, 197] on div "Select a reason" at bounding box center [381, 198] width 340 height 27
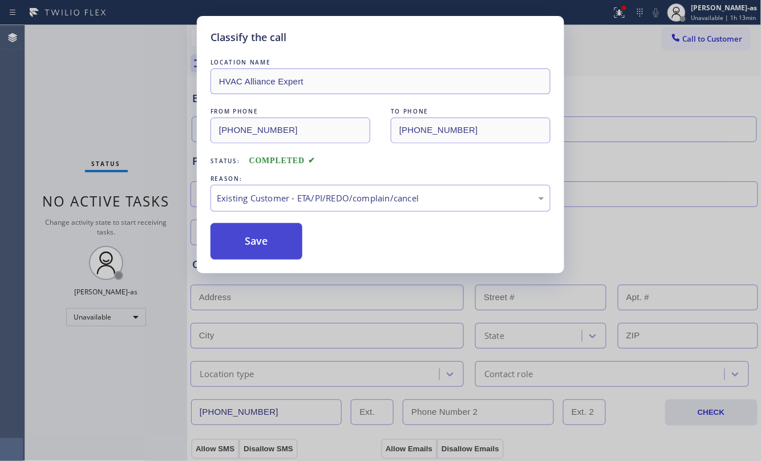
click at [260, 247] on button "Save" at bounding box center [257, 241] width 92 height 37
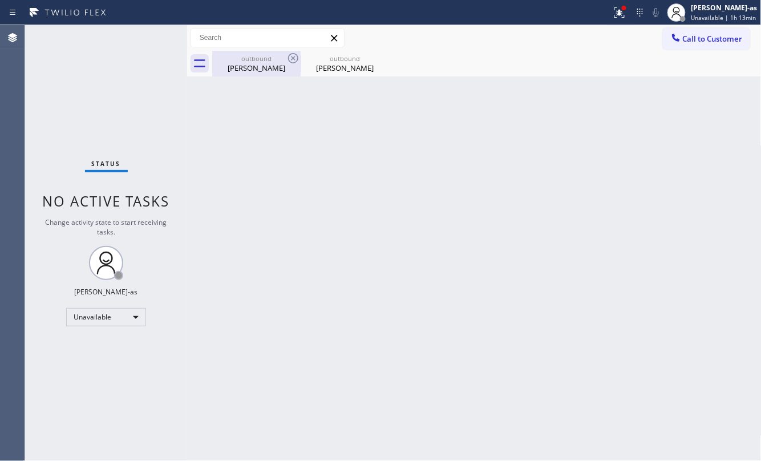
click at [263, 63] on div "[PERSON_NAME]" at bounding box center [256, 68] width 86 height 10
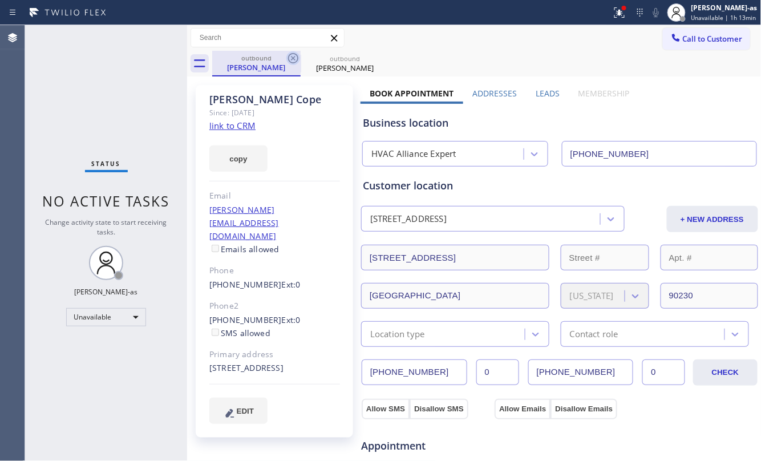
click at [293, 57] on icon at bounding box center [294, 58] width 14 height 14
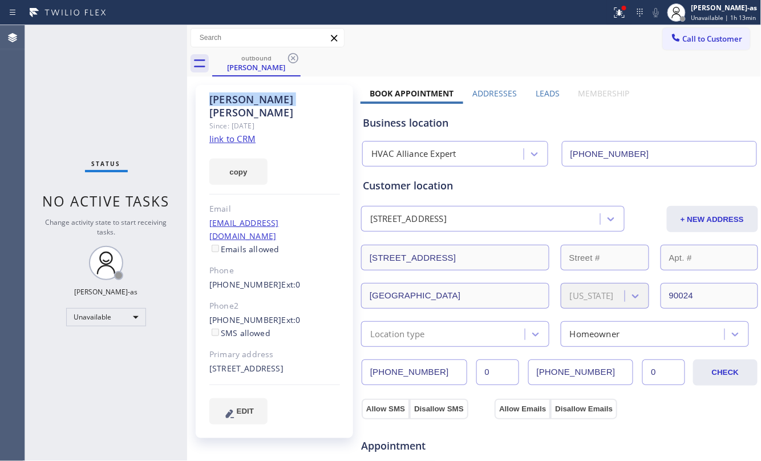
click at [293, 57] on icon at bounding box center [294, 58] width 14 height 14
click at [293, 57] on div "outbound [PERSON_NAME]" at bounding box center [487, 64] width 550 height 26
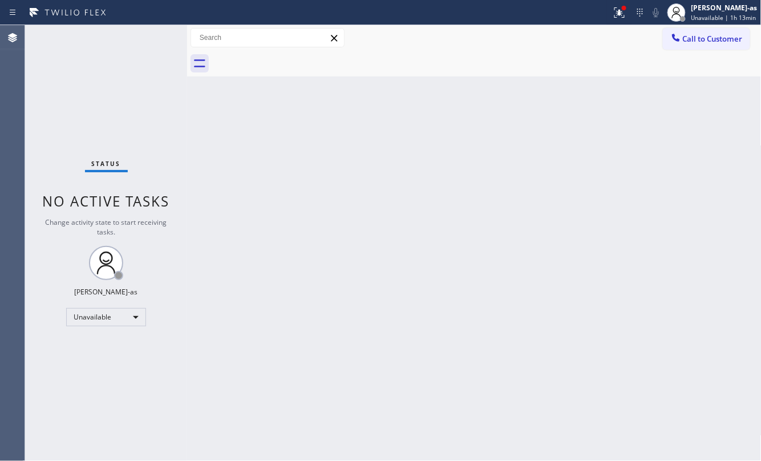
click at [706, 37] on span "Call to Customer" at bounding box center [713, 39] width 60 height 10
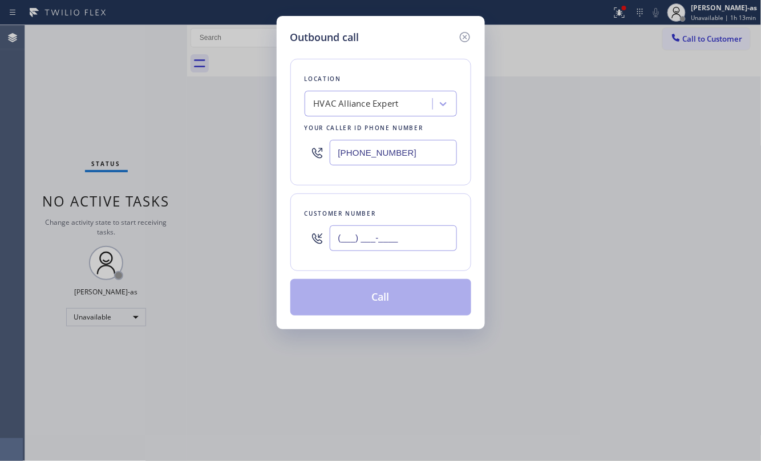
click at [405, 231] on input "(___) ___-____" at bounding box center [393, 238] width 127 height 26
paste input "213) 257-1502"
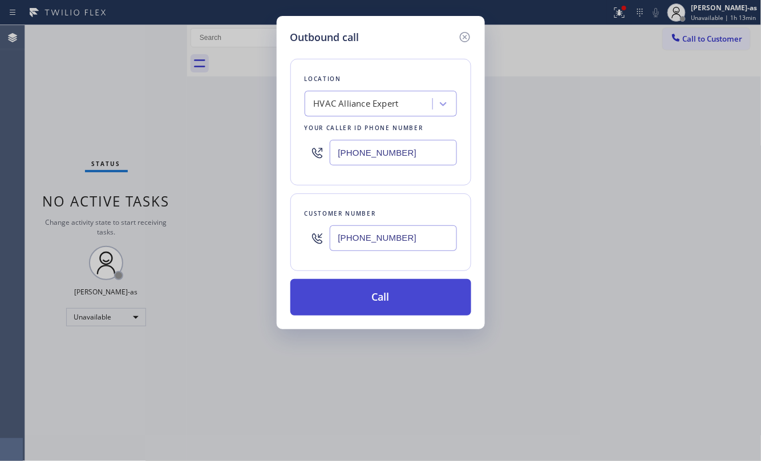
type input "[PHONE_NUMBER]"
click at [389, 295] on button "Call" at bounding box center [381, 297] width 181 height 37
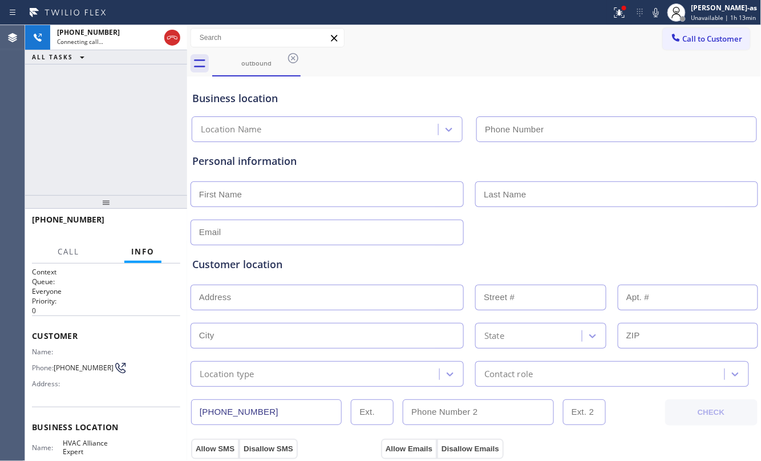
type input "[PHONE_NUMBER]"
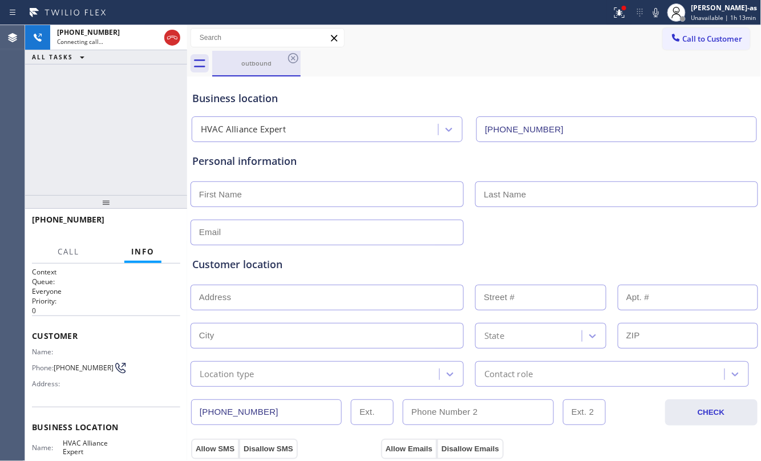
drag, startPoint x: 174, startPoint y: 39, endPoint x: 247, endPoint y: 53, distance: 73.8
click at [183, 33] on div "[PHONE_NUMBER] Connecting call…" at bounding box center [106, 37] width 162 height 25
drag, startPoint x: 250, startPoint y: 53, endPoint x: 289, endPoint y: 56, distance: 38.9
click at [256, 53] on div "outbound" at bounding box center [256, 63] width 86 height 25
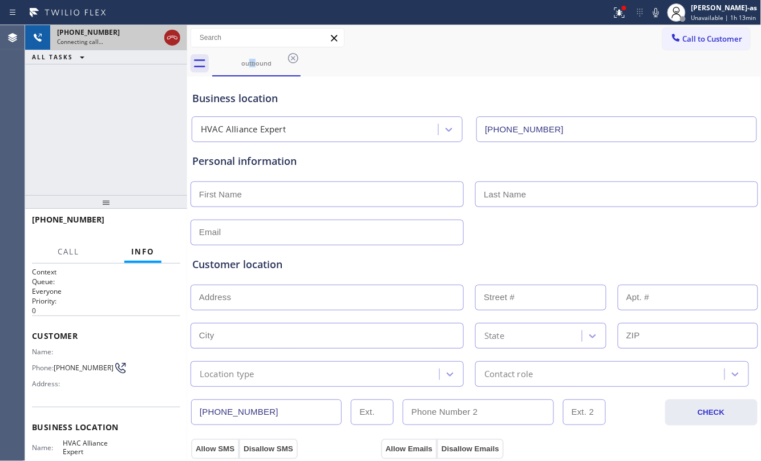
click at [171, 39] on icon at bounding box center [173, 38] width 14 height 14
drag, startPoint x: 264, startPoint y: 74, endPoint x: 268, endPoint y: 70, distance: 6.1
click at [267, 71] on div "outbound Call to Customer Outbound call Location HVAC Alliance Expert Your call…" at bounding box center [474, 455] width 575 height 860
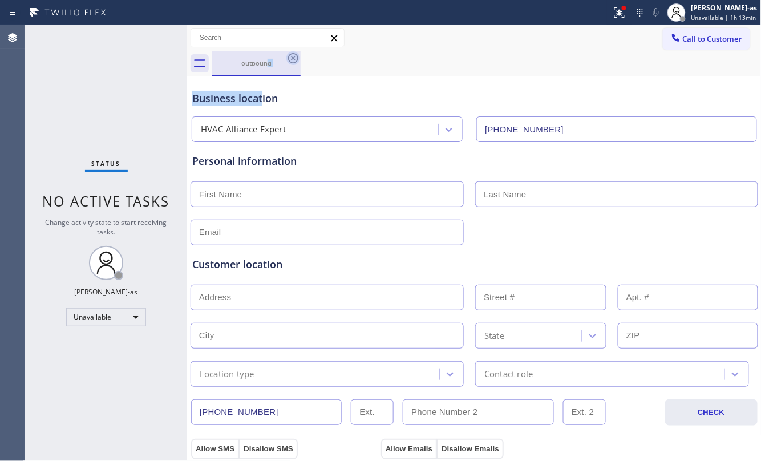
click at [290, 60] on icon at bounding box center [294, 58] width 14 height 14
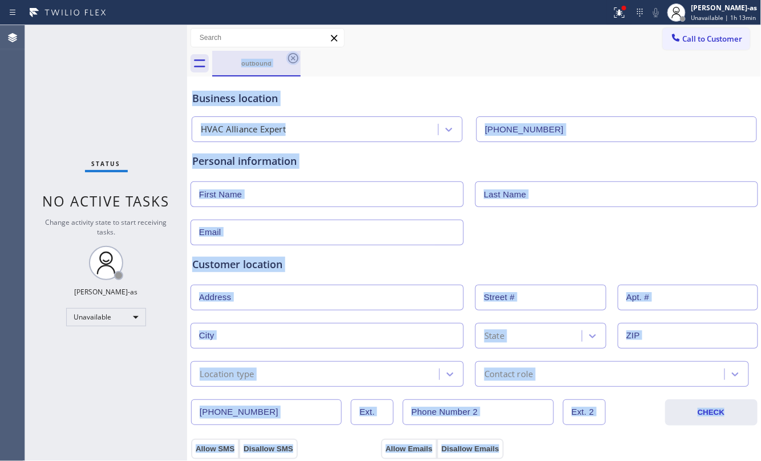
click at [290, 60] on div "outbound" at bounding box center [487, 64] width 550 height 26
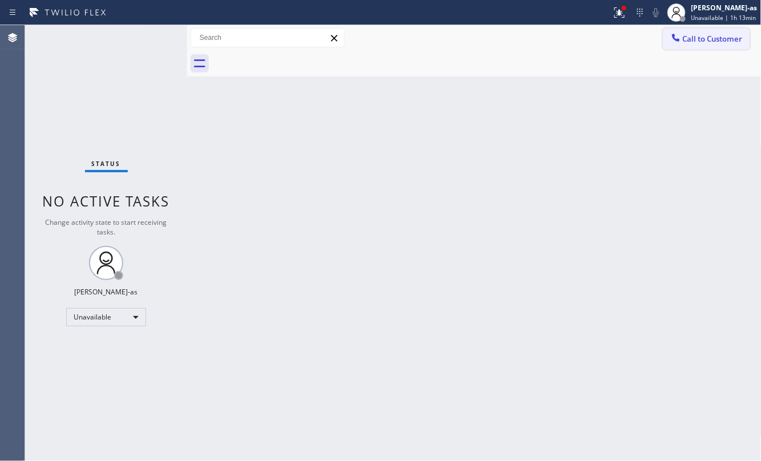
click at [697, 45] on button "Call to Customer" at bounding box center [706, 39] width 87 height 22
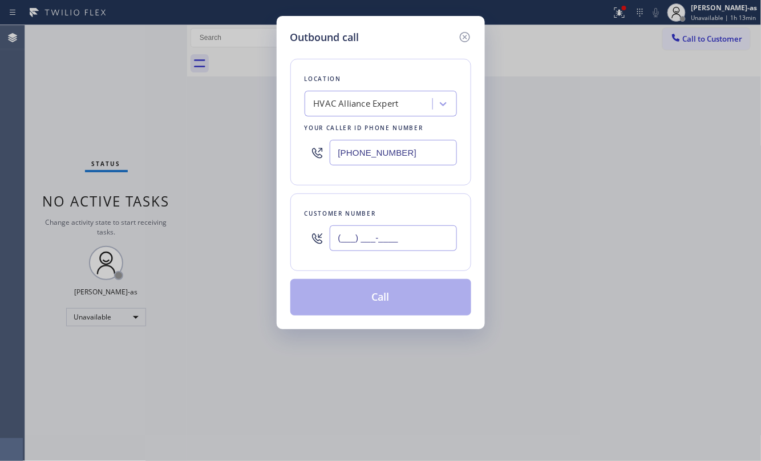
click at [363, 241] on input "(___) ___-____" at bounding box center [393, 238] width 127 height 26
paste input "408) 646-6918"
type input "[PHONE_NUMBER]"
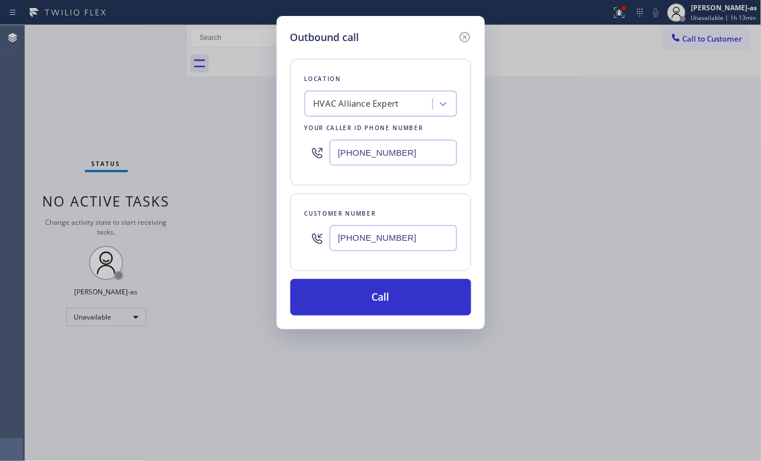
click at [391, 156] on input "[PHONE_NUMBER]" at bounding box center [393, 153] width 127 height 26
click at [392, 155] on input "[PHONE_NUMBER]" at bounding box center [393, 153] width 127 height 26
paste input "408) 638-6856"
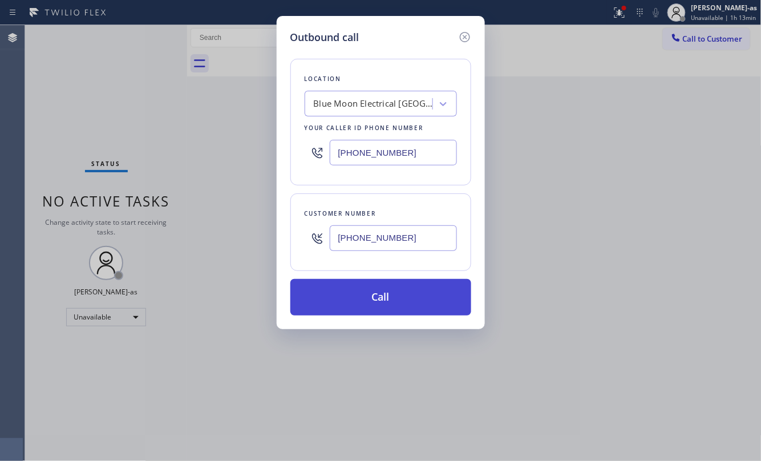
type input "[PHONE_NUMBER]"
click at [405, 300] on button "Call" at bounding box center [381, 297] width 181 height 37
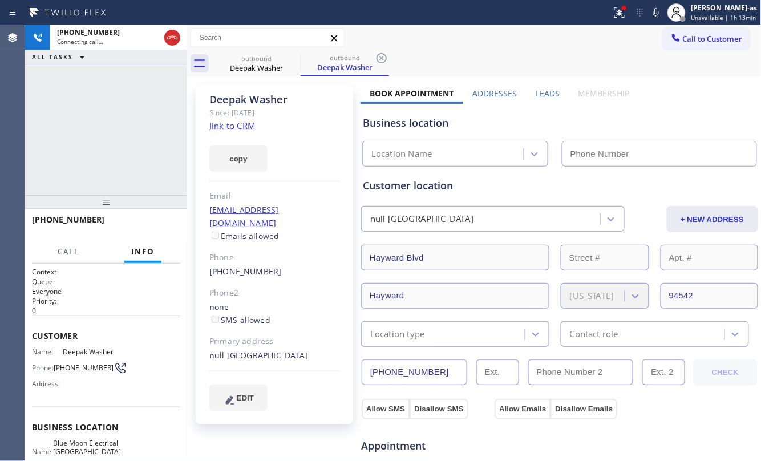
click at [240, 127] on link "link to CRM" at bounding box center [232, 125] width 46 height 11
type input "[PHONE_NUMBER]"
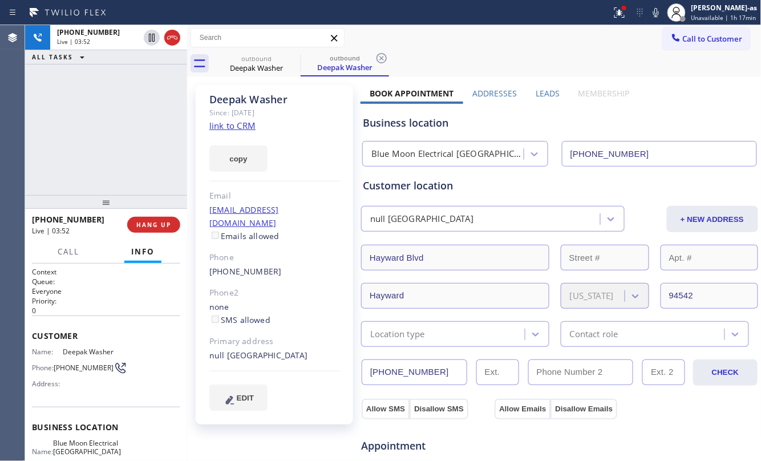
click at [95, 122] on div "[PHONE_NUMBER] Live | 03:52 ALL TASKS ALL TASKS ACTIVE TASKS TASKS IN WRAP UP" at bounding box center [106, 110] width 162 height 170
click at [140, 115] on div "[PHONE_NUMBER] Live | 04:44 ALL TASKS ALL TASKS ACTIVE TASKS TASKS IN WRAP UP" at bounding box center [106, 110] width 162 height 170
click at [100, 172] on div "[PHONE_NUMBER] Live | 06:28 ALL TASKS ALL TASKS ACTIVE TASKS TASKS IN WRAP UP" at bounding box center [106, 110] width 162 height 170
click at [138, 128] on div "[PHONE_NUMBER] Live | 07:53 ALL TASKS ALL TASKS ACTIVE TASKS TASKS IN WRAP UP" at bounding box center [106, 110] width 162 height 170
click at [144, 135] on div "[PHONE_NUMBER] Live | 09:22 ALL TASKS ALL TASKS ACTIVE TASKS TASKS IN WRAP UP" at bounding box center [106, 110] width 162 height 170
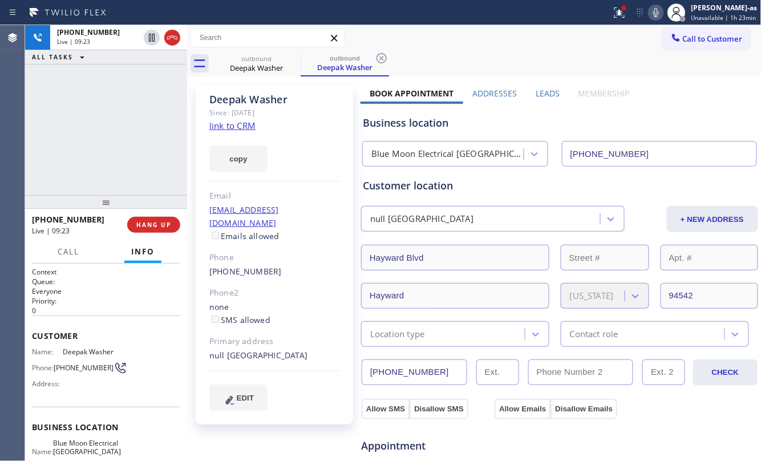
click at [659, 14] on icon at bounding box center [657, 12] width 6 height 9
click at [162, 126] on div "[PHONE_NUMBER] Live | 09:24 ALL TASKS ALL TASKS ACTIVE TASKS TASKS IN WRAP UP" at bounding box center [106, 110] width 162 height 170
click at [113, 184] on div "[PHONE_NUMBER] Live | 09:24 ALL TASKS ALL TASKS ACTIVE TASKS TASKS IN WRAP UP" at bounding box center [106, 110] width 162 height 170
click at [149, 217] on button "HANG UP" at bounding box center [153, 225] width 53 height 16
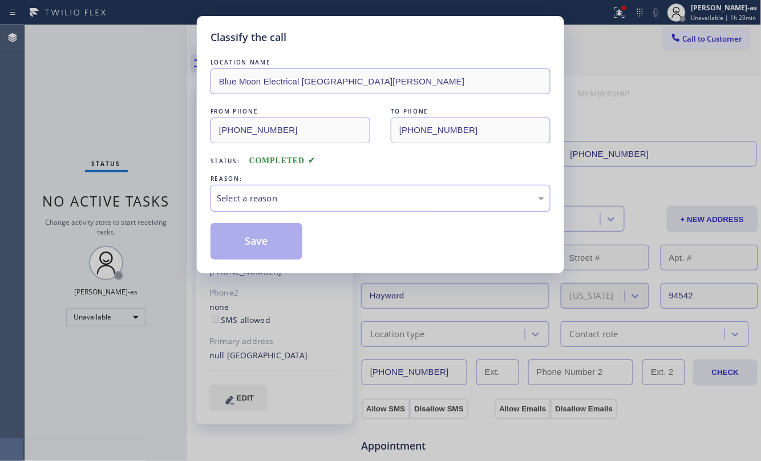
click at [150, 221] on div "Classify the call LOCATION NAME Blue Moon Electrical [GEOGRAPHIC_DATA][PERSON_N…" at bounding box center [380, 230] width 761 height 461
click at [254, 203] on div "Select a reason" at bounding box center [381, 198] width 328 height 13
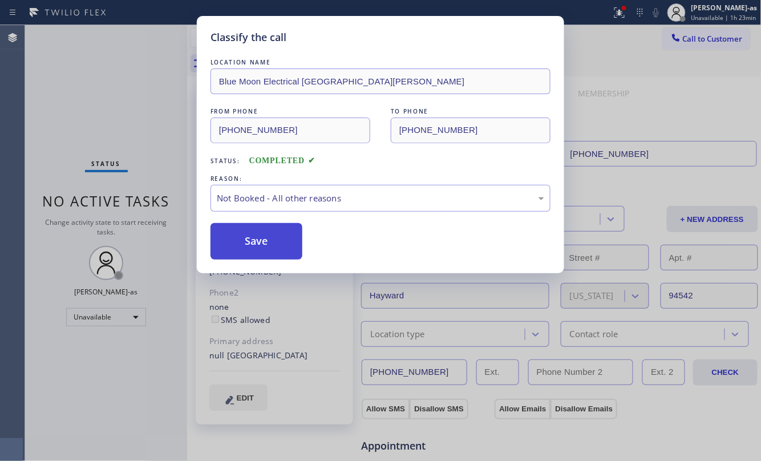
click at [252, 241] on button "Save" at bounding box center [257, 241] width 92 height 37
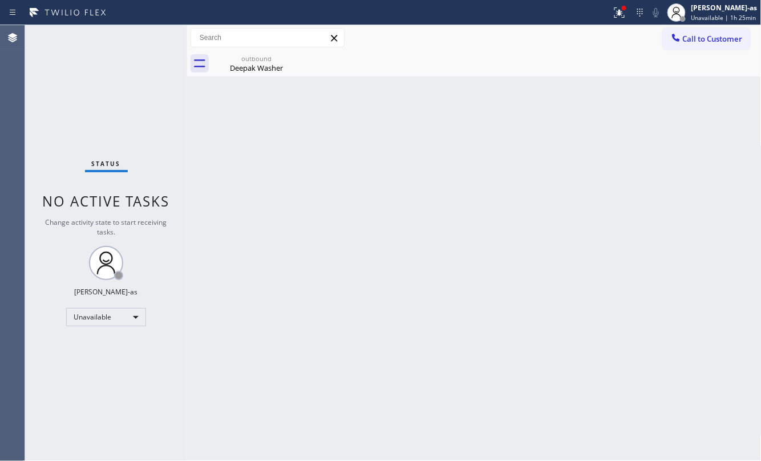
drag, startPoint x: 74, startPoint y: 115, endPoint x: 84, endPoint y: 94, distance: 23.0
click at [76, 110] on div "Status No active tasks Change activity state to start receiving tasks. [PERSON_…" at bounding box center [106, 243] width 162 height 436
click at [248, 69] on div "Deepak Washer" at bounding box center [256, 68] width 86 height 10
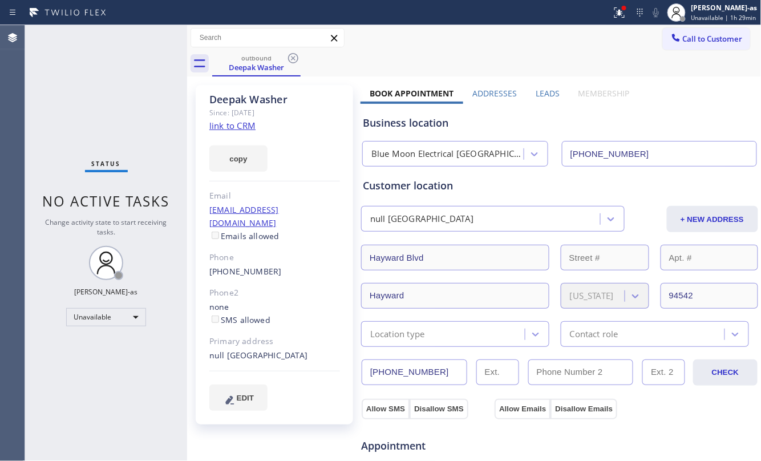
click at [295, 265] on div "[PHONE_NUMBER]" at bounding box center [274, 271] width 131 height 13
click at [293, 265] on div "[PHONE_NUMBER]" at bounding box center [274, 271] width 131 height 13
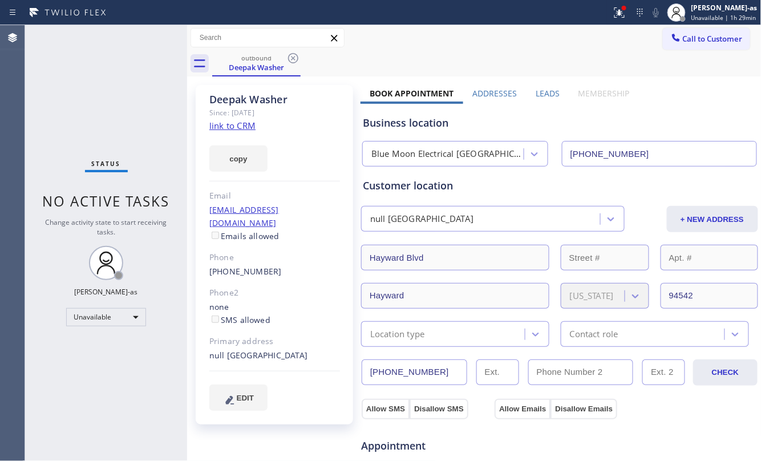
click at [293, 265] on div "[PHONE_NUMBER]" at bounding box center [274, 271] width 131 height 13
click at [292, 59] on icon at bounding box center [293, 58] width 10 height 10
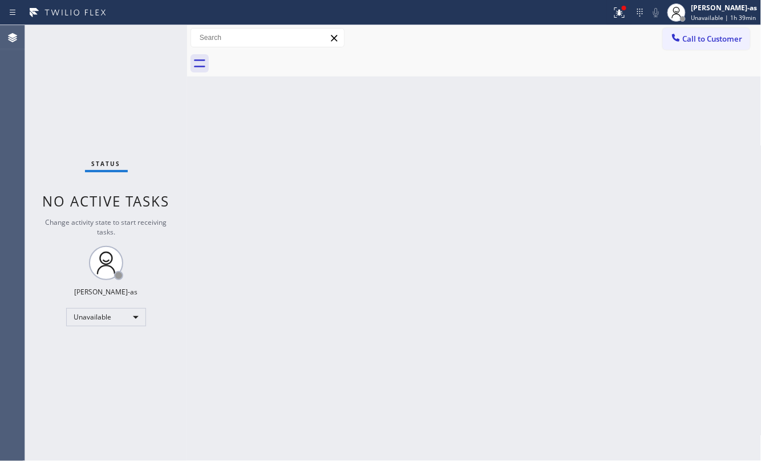
drag, startPoint x: 681, startPoint y: 43, endPoint x: 599, endPoint y: 90, distance: 94.3
click at [681, 39] on div at bounding box center [677, 39] width 14 height 14
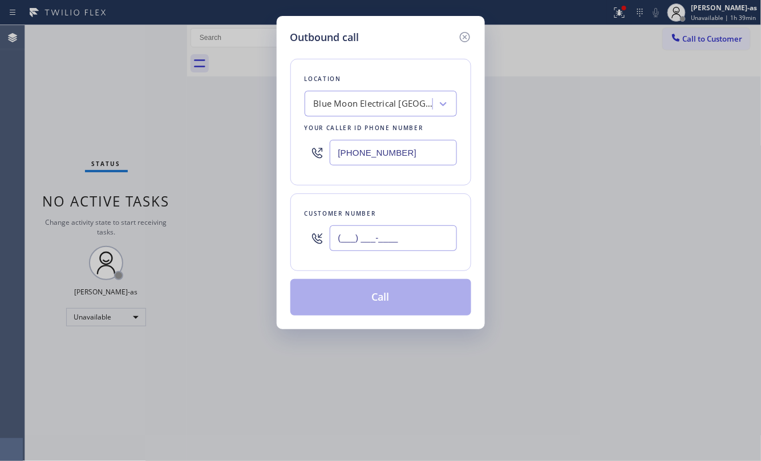
click at [396, 249] on input "(___) ___-____" at bounding box center [393, 238] width 127 height 26
click at [398, 245] on input "(___) ___-____" at bounding box center [393, 238] width 127 height 26
paste input "text"
click at [405, 228] on input "(___) ___-____" at bounding box center [393, 238] width 127 height 26
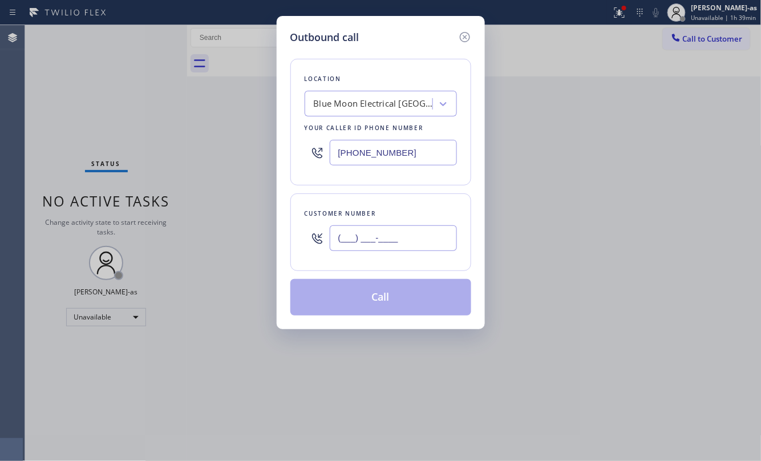
click at [405, 228] on input "(___) ___-____" at bounding box center [393, 238] width 127 height 26
paste input "408) 646-6918"
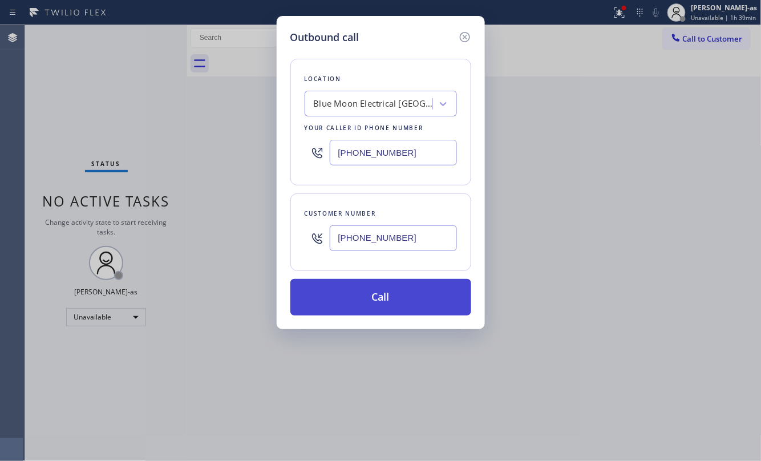
type input "[PHONE_NUMBER]"
click at [398, 300] on button "Call" at bounding box center [381, 297] width 181 height 37
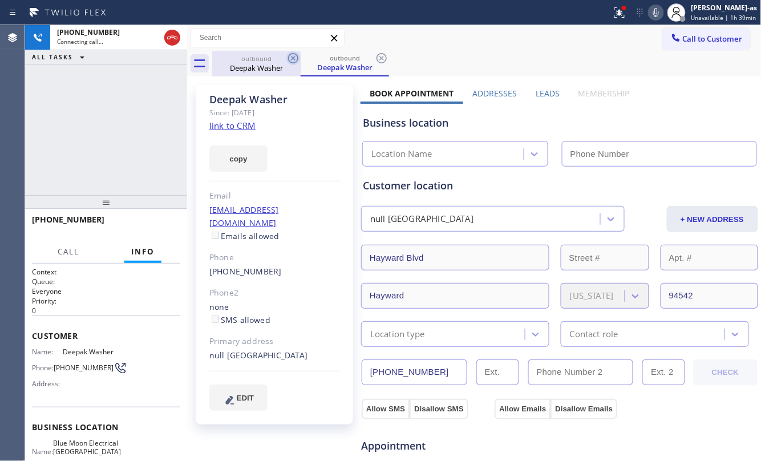
drag, startPoint x: 268, startPoint y: 72, endPoint x: 288, endPoint y: 57, distance: 24.9
click at [268, 71] on div "Deepak Washer" at bounding box center [256, 68] width 86 height 10
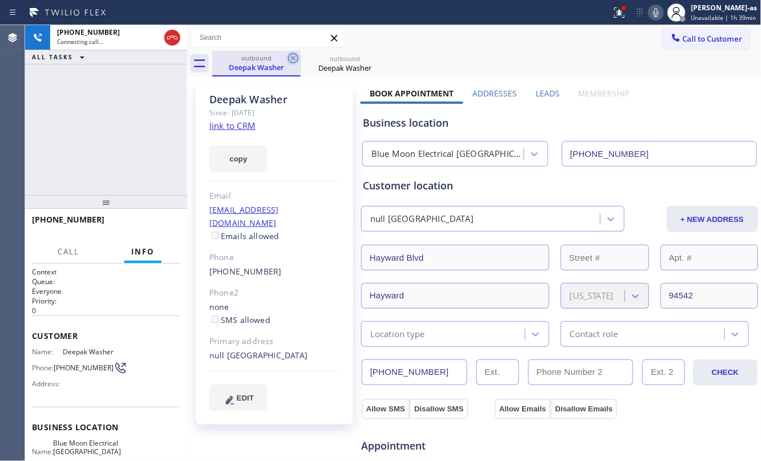
type input "[PHONE_NUMBER]"
click at [291, 55] on icon at bounding box center [294, 58] width 14 height 14
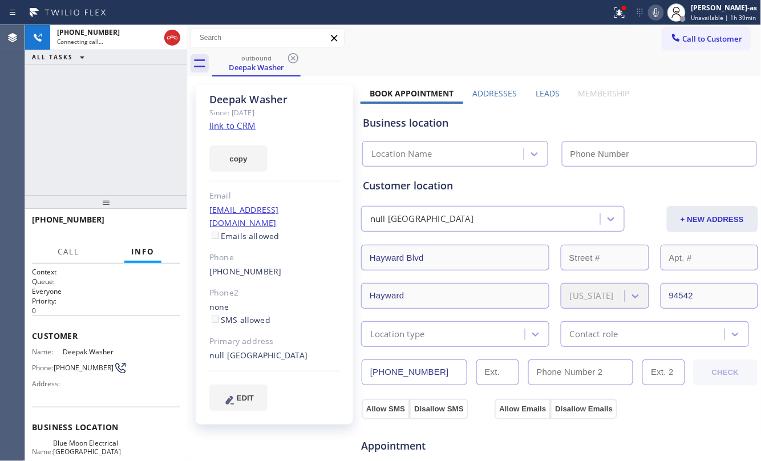
type input "[PHONE_NUMBER]"
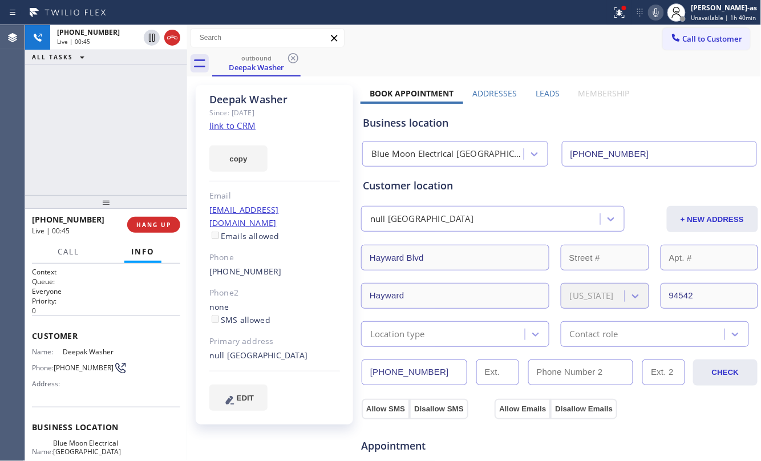
click at [92, 92] on div "[PHONE_NUMBER] Live | 00:45 ALL TASKS ALL TASKS ACTIVE TASKS TASKS IN WRAP UP" at bounding box center [106, 110] width 162 height 170
drag, startPoint x: 243, startPoint y: 68, endPoint x: 288, endPoint y: 67, distance: 45.7
click at [243, 66] on div "Deepak Washer" at bounding box center [256, 67] width 86 height 10
click at [295, 60] on icon at bounding box center [294, 58] width 14 height 14
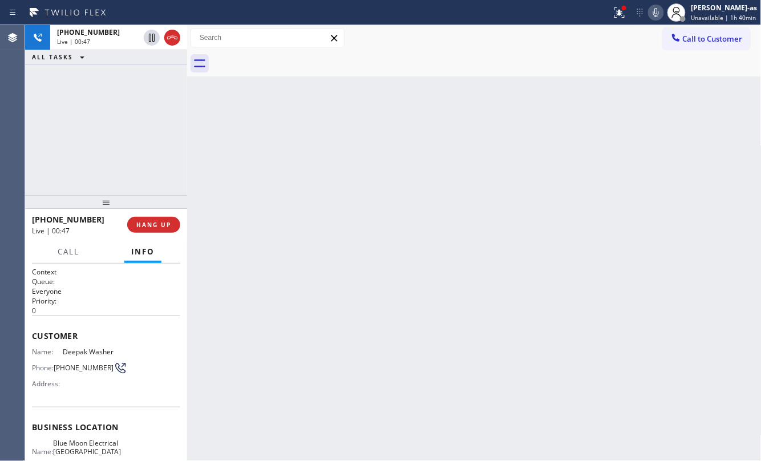
click at [108, 127] on div "[PHONE_NUMBER] Live | 00:47 ALL TASKS ALL TASKS ACTIVE TASKS TASKS IN WRAP UP" at bounding box center [106, 110] width 162 height 170
drag, startPoint x: 81, startPoint y: 168, endPoint x: 149, endPoint y: 221, distance: 86.6
click at [103, 167] on div "[PHONE_NUMBER] Live | 00:47 ALL TASKS ALL TASKS ACTIVE TASKS TASKS IN WRAP UP" at bounding box center [106, 110] width 162 height 170
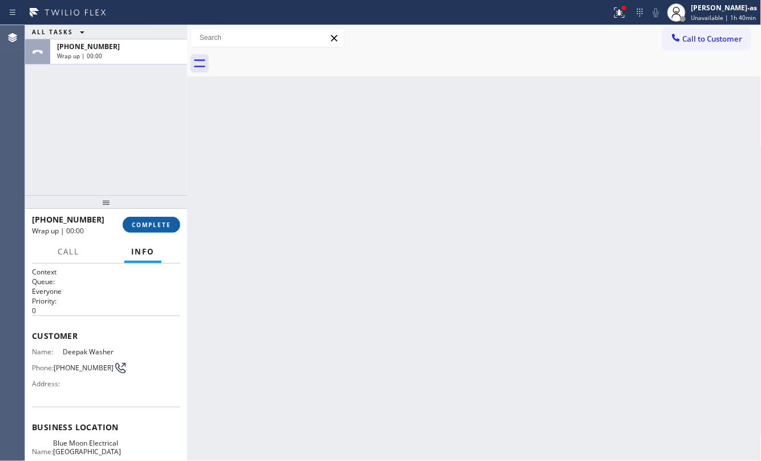
click at [149, 224] on span "COMPLETE" at bounding box center [151, 225] width 39 height 8
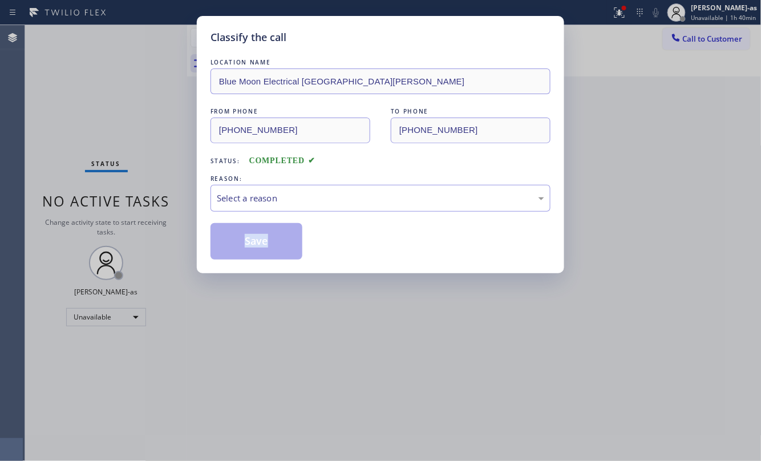
click at [153, 222] on div "Classify the call LOCATION NAME Blue Moon Electrical [GEOGRAPHIC_DATA][PERSON_N…" at bounding box center [380, 230] width 761 height 461
click at [154, 176] on div "Classify the call LOCATION NAME Blue Moon Electrical [GEOGRAPHIC_DATA][PERSON_N…" at bounding box center [380, 230] width 761 height 461
click at [272, 200] on div "Select a reason" at bounding box center [381, 198] width 328 height 13
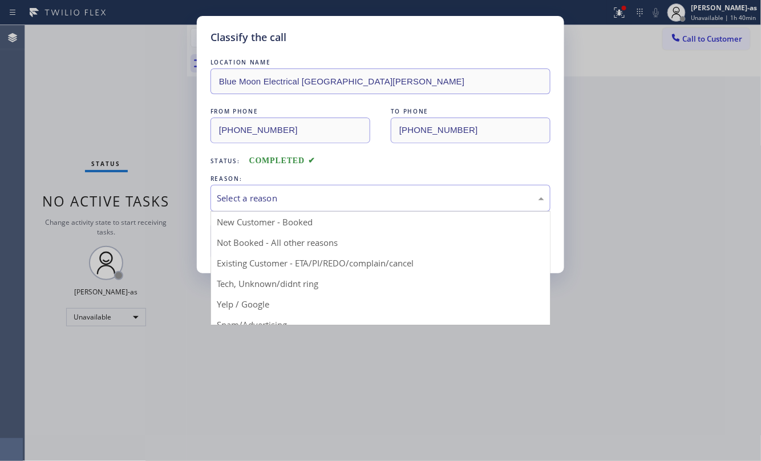
drag, startPoint x: 281, startPoint y: 249, endPoint x: 252, endPoint y: 238, distance: 31.1
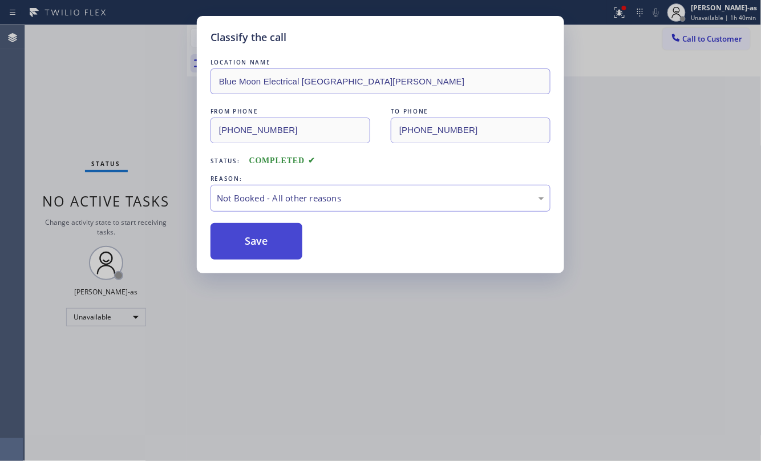
click at [250, 238] on button "Save" at bounding box center [257, 241] width 92 height 37
click at [100, 70] on div "Classify the call LOCATION NAME Blue Moon Electrical [GEOGRAPHIC_DATA][PERSON_N…" at bounding box center [380, 230] width 761 height 461
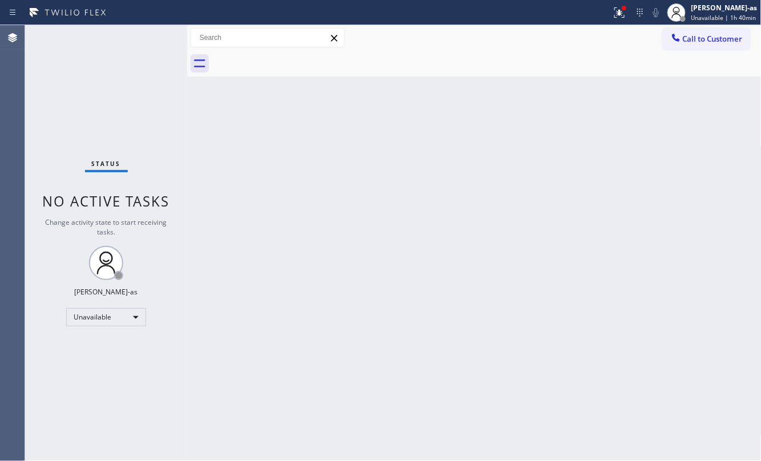
click at [83, 112] on div "Status No active tasks Change activity state to start receiving tasks. [PERSON_…" at bounding box center [106, 243] width 162 height 436
drag, startPoint x: 92, startPoint y: 81, endPoint x: 105, endPoint y: 1, distance: 81.5
click at [102, 66] on div "Status No active tasks Change activity state to start receiving tasks. [PERSON_…" at bounding box center [106, 243] width 162 height 436
drag, startPoint x: 209, startPoint y: 163, endPoint x: 218, endPoint y: 158, distance: 10.5
click at [218, 158] on div "Back to Dashboard Change Sender ID Customers Technicians Select a contact Outbo…" at bounding box center [474, 243] width 575 height 436
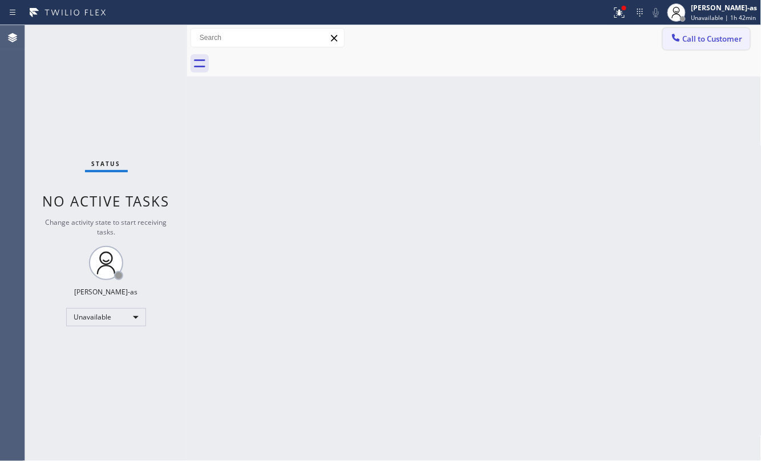
click at [676, 32] on icon at bounding box center [676, 37] width 11 height 11
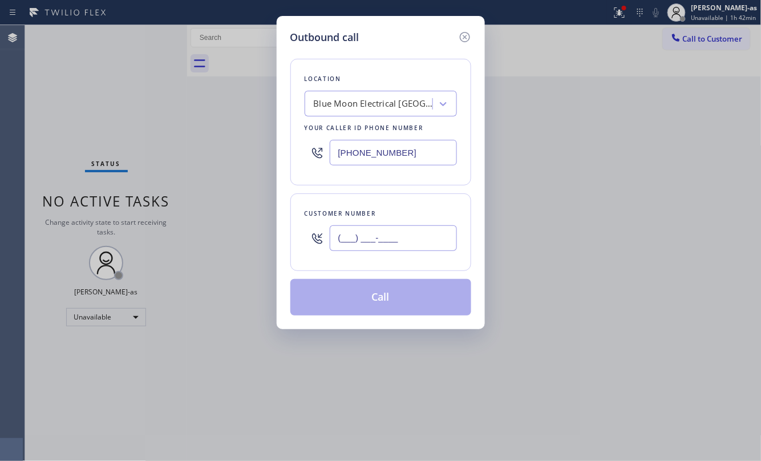
click at [420, 236] on input "(___) ___-____" at bounding box center [393, 238] width 127 height 26
paste input "415) 425-0343"
type input "[PHONE_NUMBER]"
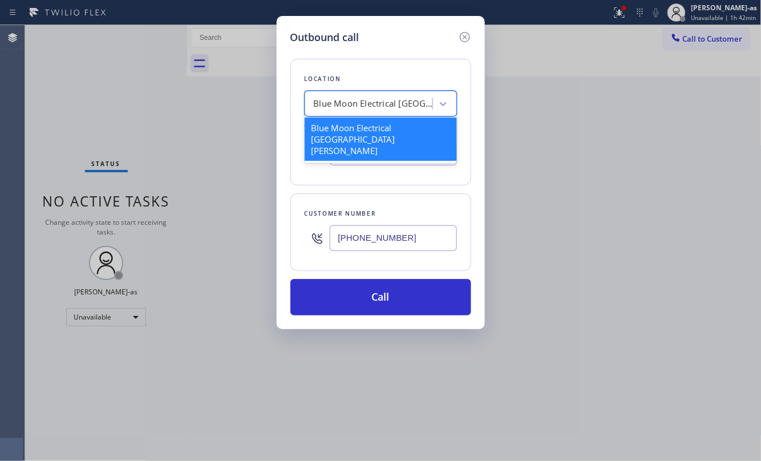
click at [387, 96] on div "Blue Moon Electrical [GEOGRAPHIC_DATA][PERSON_NAME]" at bounding box center [370, 104] width 124 height 20
type input "v"
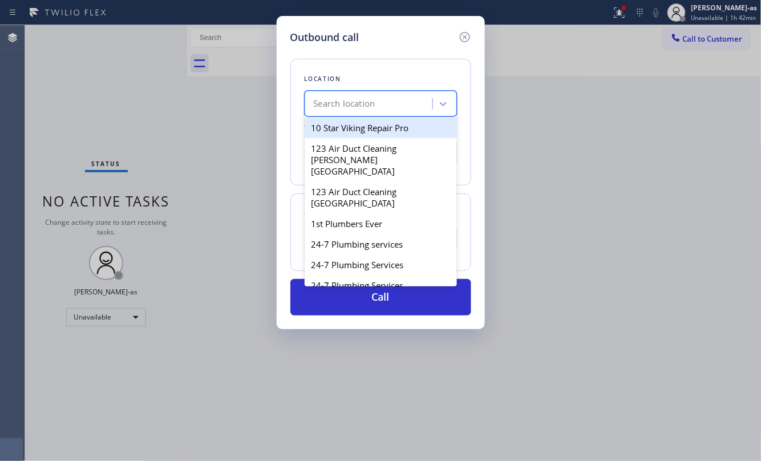
type input "v"
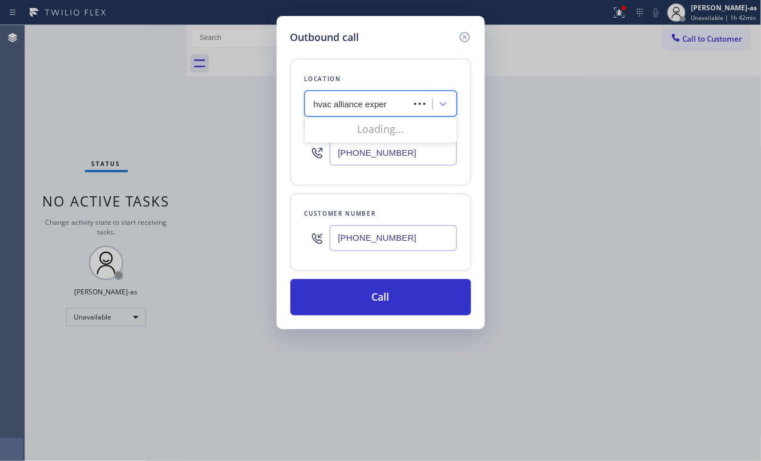
type input "hvac alliance expert"
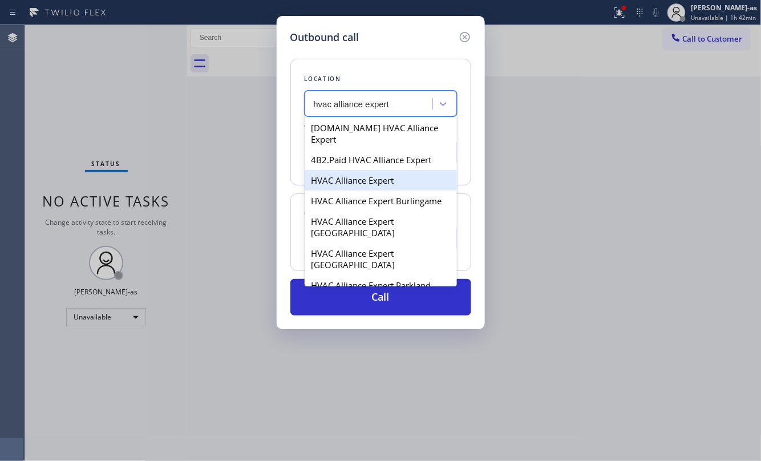
click at [356, 170] on div "HVAC Alliance Expert" at bounding box center [381, 180] width 152 height 21
type input "[PHONE_NUMBER]"
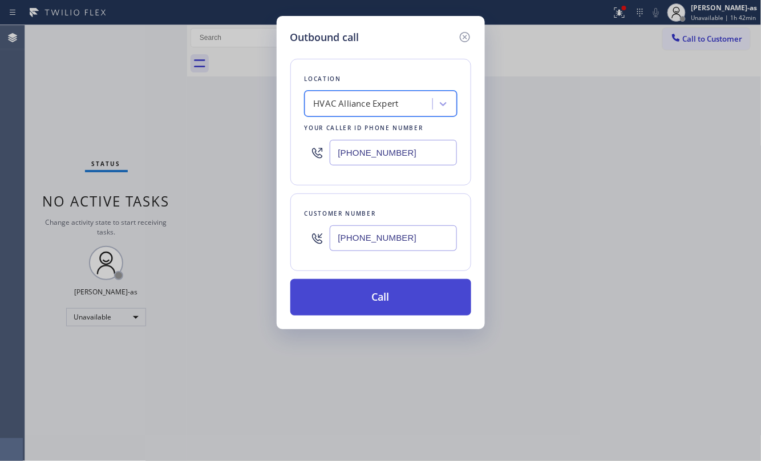
click at [422, 298] on button "Call" at bounding box center [381, 297] width 181 height 37
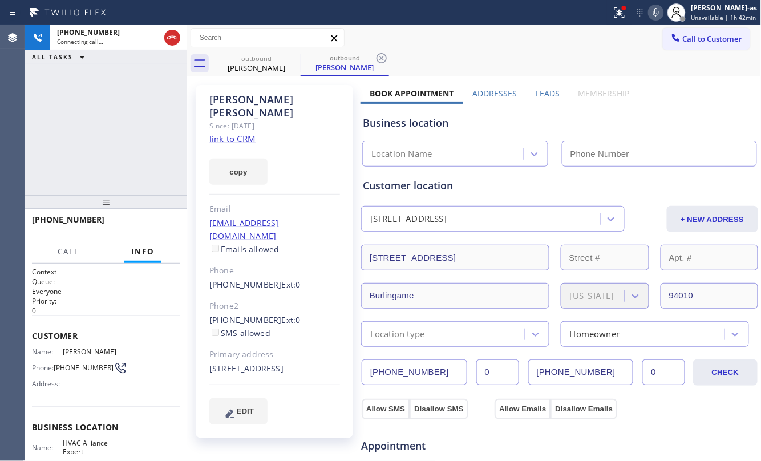
type input "[PHONE_NUMBER]"
drag, startPoint x: 127, startPoint y: 117, endPoint x: 112, endPoint y: 182, distance: 66.2
click at [126, 116] on div "[PHONE_NUMBER] Live | 00:02 ALL TASKS ALL TASKS ACTIVE TASKS TASKS IN WRAP UP" at bounding box center [106, 110] width 162 height 170
click at [156, 225] on span "HANG UP" at bounding box center [153, 225] width 35 height 8
click at [156, 224] on span "HANG UP" at bounding box center [153, 225] width 35 height 8
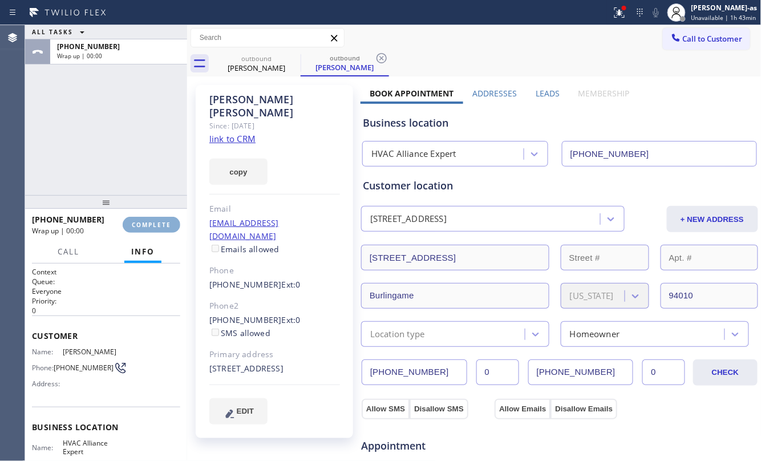
click at [156, 222] on span "COMPLETE" at bounding box center [151, 225] width 39 height 8
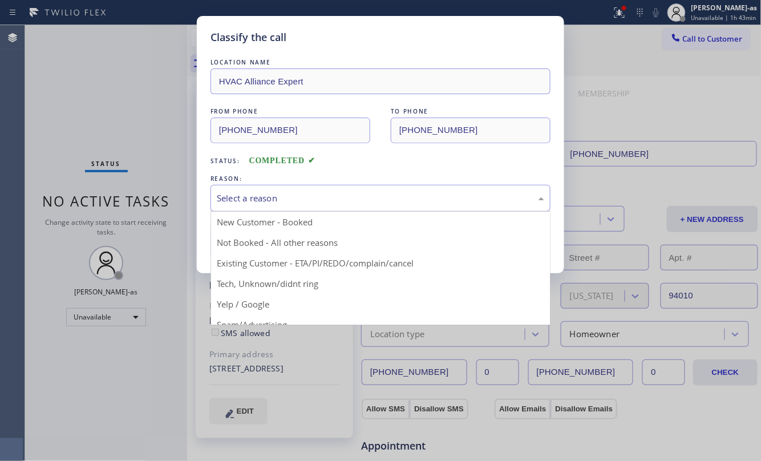
click at [289, 191] on div "Select a reason" at bounding box center [381, 198] width 340 height 27
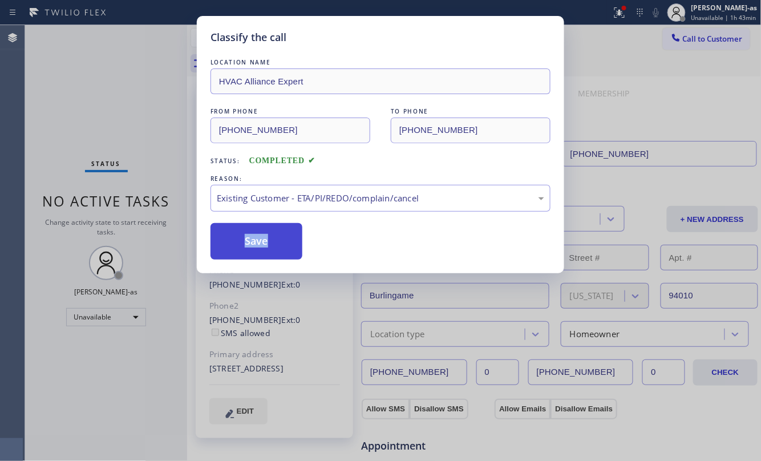
click at [279, 243] on button "Save" at bounding box center [257, 241] width 92 height 37
drag, startPoint x: 124, startPoint y: 146, endPoint x: 124, endPoint y: 140, distance: 6.3
click at [124, 142] on div "Classify the call LOCATION NAME HVAC Alliance Expert FROM PHONE [PHONE_NUMBER] …" at bounding box center [380, 230] width 761 height 461
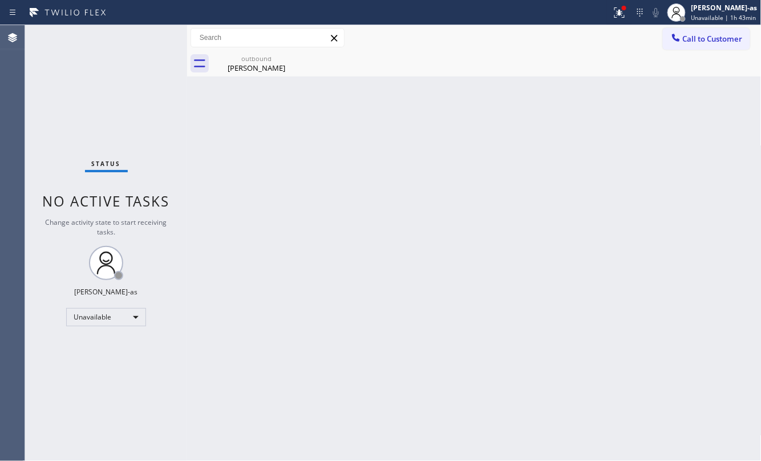
click at [266, 74] on div "outbound [PERSON_NAME]" at bounding box center [256, 64] width 86 height 26
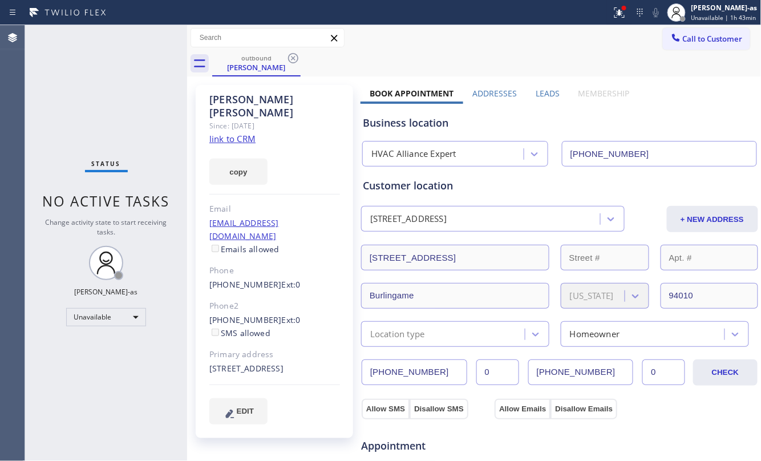
click at [249, 133] on link "link to CRM" at bounding box center [232, 138] width 46 height 11
click at [304, 54] on div "outbound [PERSON_NAME]" at bounding box center [487, 64] width 550 height 26
click at [699, 40] on span "Call to Customer" at bounding box center [713, 39] width 60 height 10
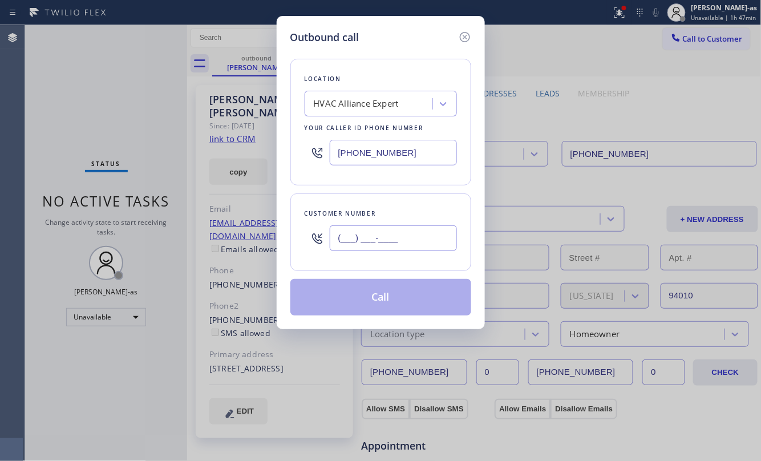
click at [393, 233] on input "(___) ___-____" at bounding box center [393, 238] width 127 height 26
paste input "310) 594-2792"
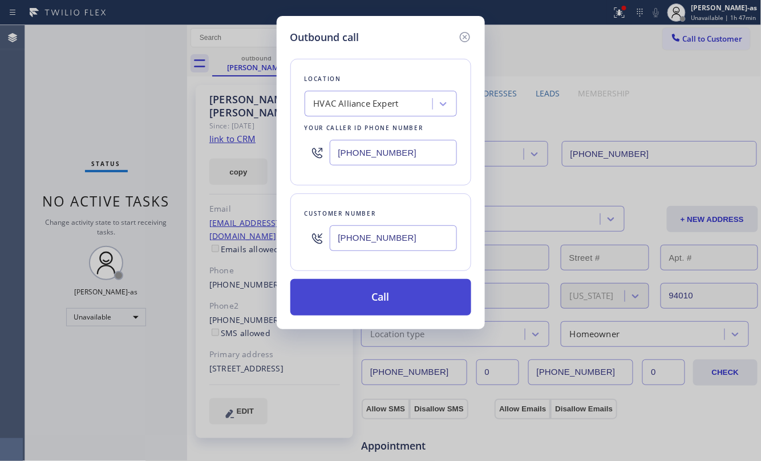
type input "[PHONE_NUMBER]"
click at [398, 300] on button "Call" at bounding box center [381, 297] width 181 height 37
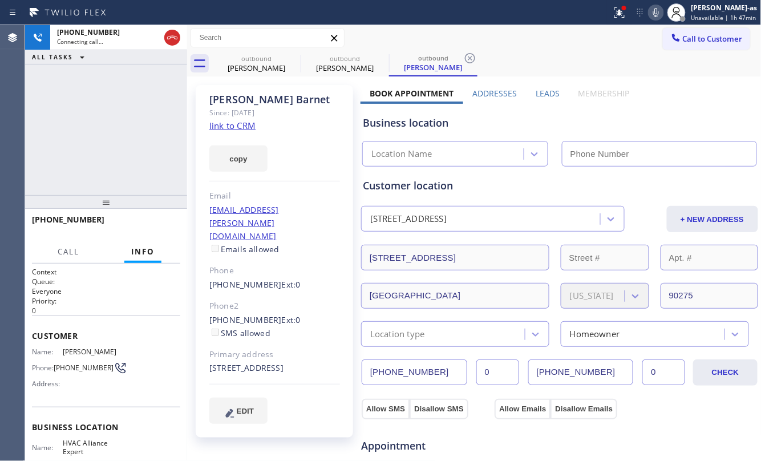
type input "[PHONE_NUMBER]"
drag, startPoint x: 96, startPoint y: 122, endPoint x: 143, endPoint y: 113, distance: 47.0
click at [104, 115] on div "[PHONE_NUMBER] Live | 00:11 ALL TASKS ALL TASKS ACTIVE TASKS TASKS IN WRAP UP" at bounding box center [106, 110] width 162 height 170
click at [172, 42] on icon at bounding box center [173, 38] width 14 height 14
click at [136, 167] on div "[PHONE_NUMBER] Live | 00:12 ALL TASKS ALL TASKS ACTIVE TASKS TASKS IN WRAP UP" at bounding box center [106, 110] width 162 height 170
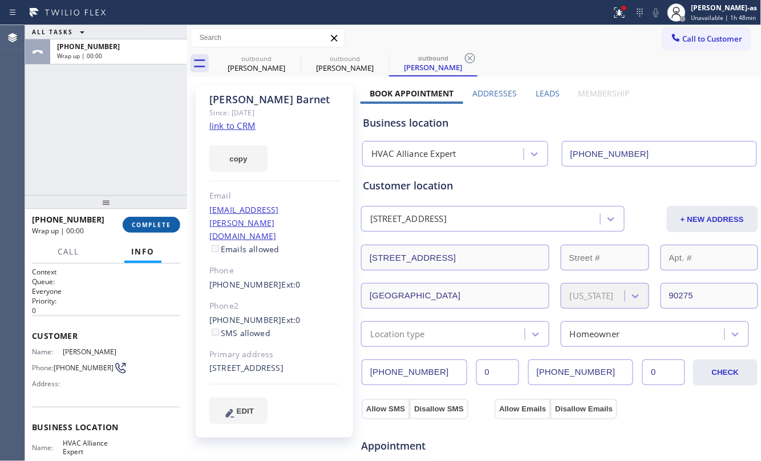
click at [156, 229] on button "COMPLETE" at bounding box center [152, 225] width 58 height 16
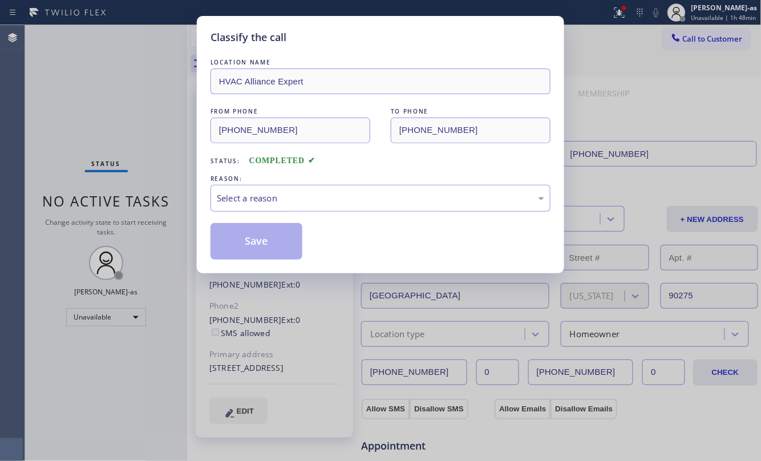
click at [156, 229] on div "Classify the call LOCATION NAME HVAC Alliance Expert FROM PHONE [PHONE_NUMBER] …" at bounding box center [380, 230] width 761 height 461
drag, startPoint x: 323, startPoint y: 195, endPoint x: 325, endPoint y: 203, distance: 8.9
click at [323, 194] on div "Select a reason" at bounding box center [381, 198] width 328 height 13
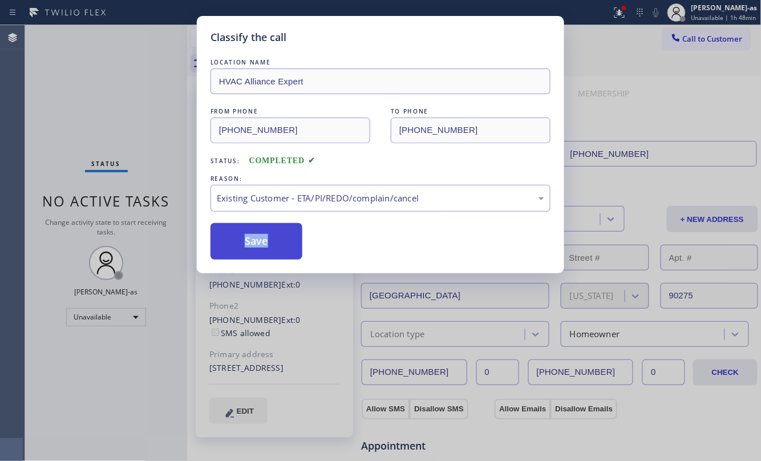
click at [259, 248] on button "Save" at bounding box center [257, 241] width 92 height 37
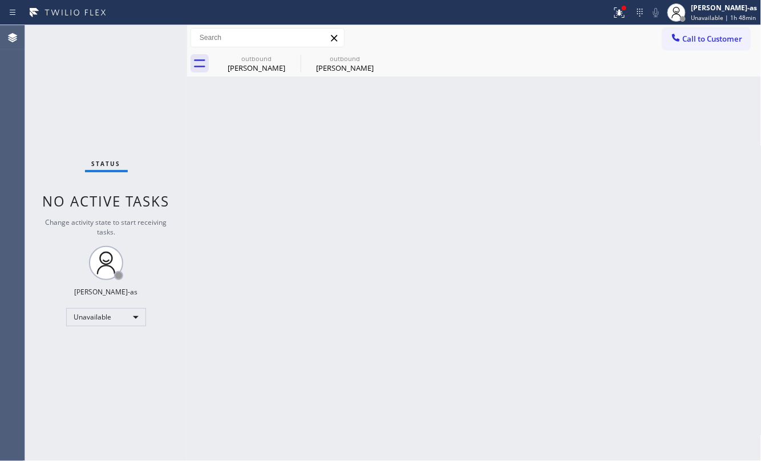
click at [114, 112] on div "Status No active tasks Change activity state to start receiving tasks. [PERSON_…" at bounding box center [106, 243] width 162 height 436
click at [240, 69] on div "[PERSON_NAME]" at bounding box center [256, 68] width 86 height 10
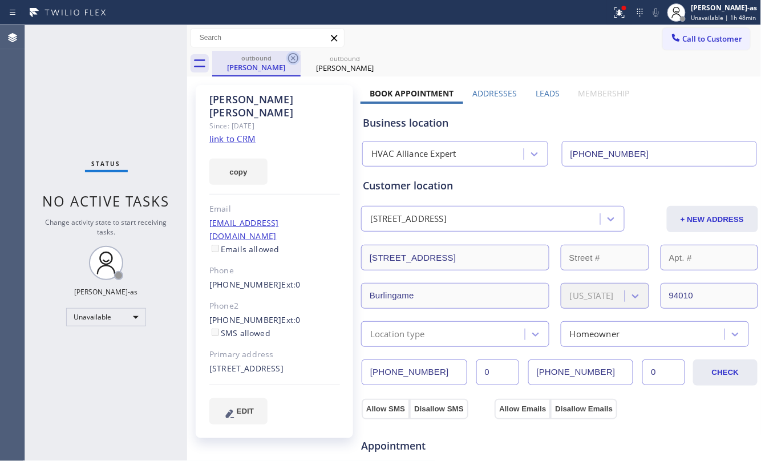
click at [297, 59] on icon at bounding box center [294, 58] width 14 height 14
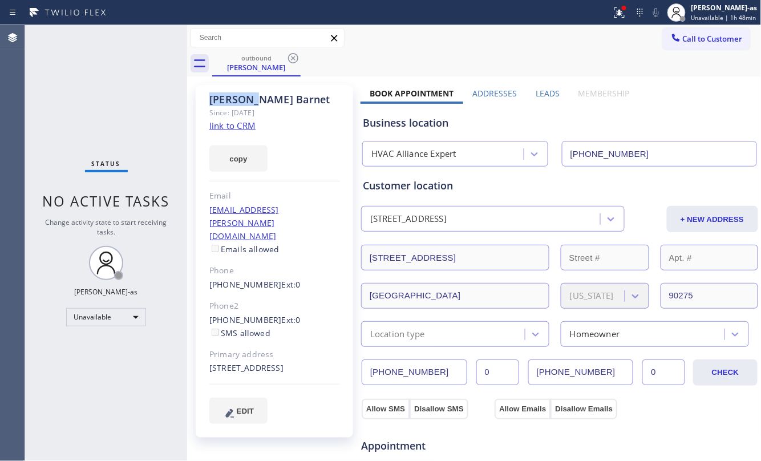
click at [297, 59] on icon at bounding box center [294, 58] width 14 height 14
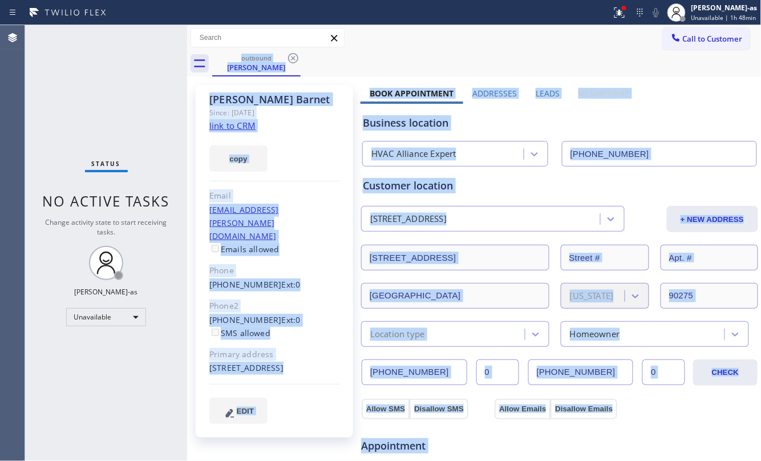
click at [297, 59] on div "outbound [PERSON_NAME]" at bounding box center [487, 64] width 550 height 26
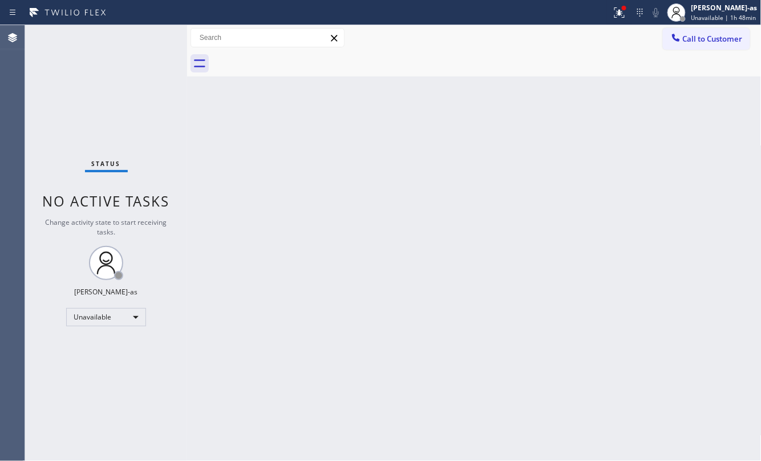
click at [401, 232] on div "Back to Dashboard Change Sender ID Customers Technicians Select a contact Outbo…" at bounding box center [474, 243] width 575 height 436
click at [678, 39] on icon at bounding box center [675, 37] width 7 height 7
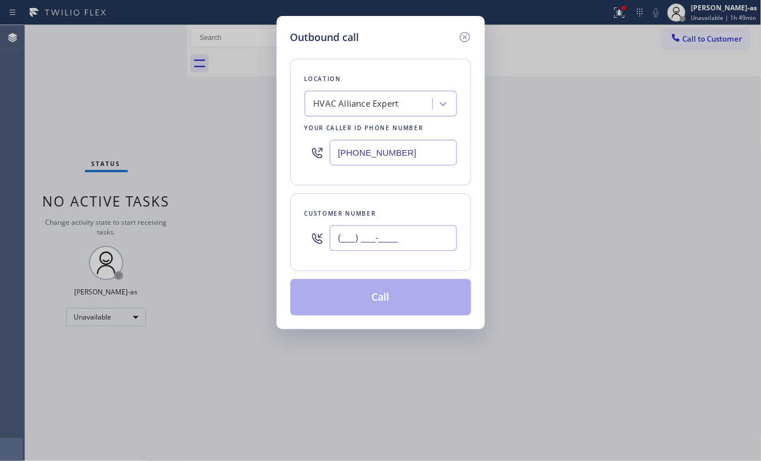
click at [386, 233] on input "(___) ___-____" at bounding box center [393, 238] width 127 height 26
paste input "310) 318-4660"
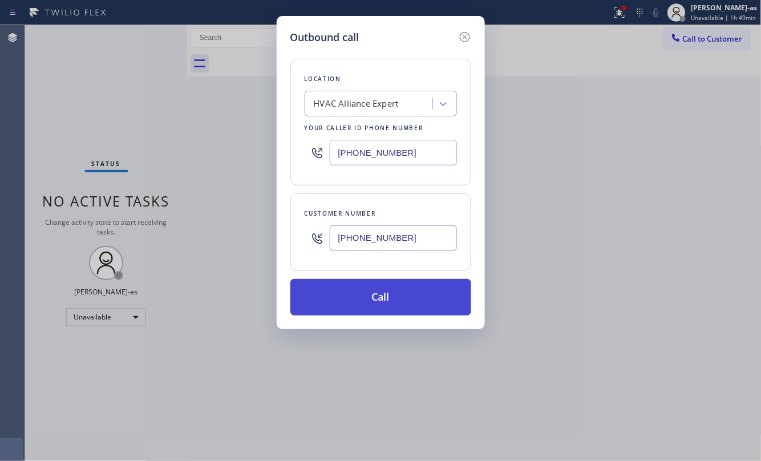
type input "[PHONE_NUMBER]"
click at [386, 303] on button "Call" at bounding box center [381, 297] width 181 height 37
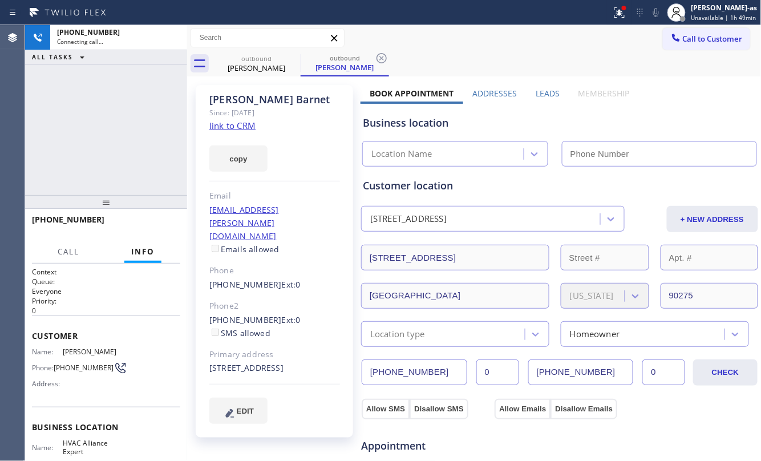
type input "[PHONE_NUMBER]"
drag, startPoint x: 139, startPoint y: 123, endPoint x: 236, endPoint y: 58, distance: 116.4
click at [143, 113] on div "[PHONE_NUMBER] Connecting call… ALL TASKS ALL TASKS ACTIVE TASKS TASKS IN WRAP …" at bounding box center [106, 110] width 162 height 170
click at [241, 56] on div "outbound" at bounding box center [256, 58] width 86 height 9
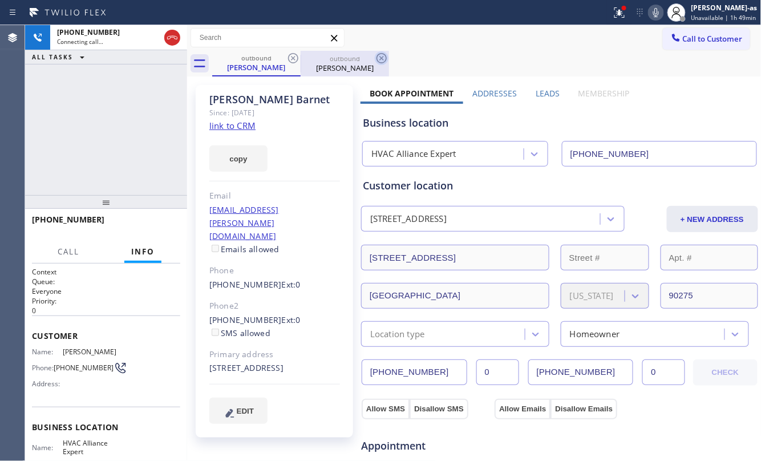
click at [288, 62] on icon at bounding box center [294, 58] width 14 height 14
click at [104, 105] on div "[PHONE_NUMBER] Connecting call… ALL TASKS ALL TASKS ACTIVE TASKS TASKS IN WRAP …" at bounding box center [106, 110] width 162 height 170
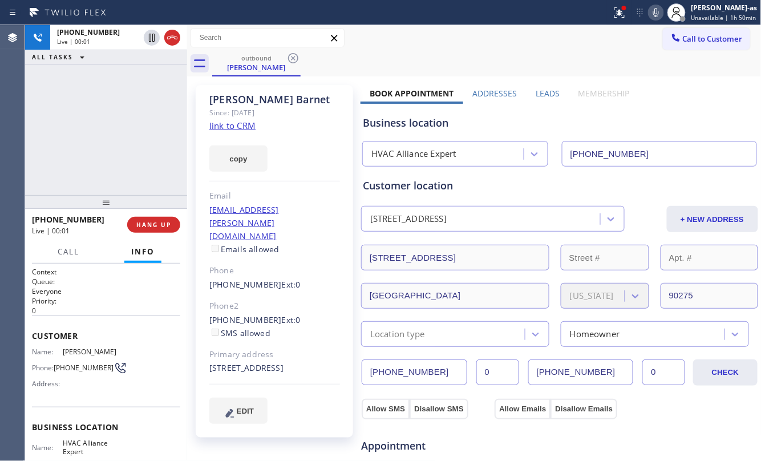
click at [110, 151] on div "[PHONE_NUMBER] Live | 00:01 ALL TASKS ALL TASKS ACTIVE TASKS TASKS IN WRAP UP" at bounding box center [106, 110] width 162 height 170
click at [112, 163] on div "[PHONE_NUMBER] Live | 00:01 ALL TASKS ALL TASKS ACTIVE TASKS TASKS IN WRAP UP" at bounding box center [106, 110] width 162 height 170
click at [148, 223] on span "HANG UP" at bounding box center [153, 225] width 35 height 8
click at [148, 221] on span "HANG UP" at bounding box center [153, 225] width 35 height 8
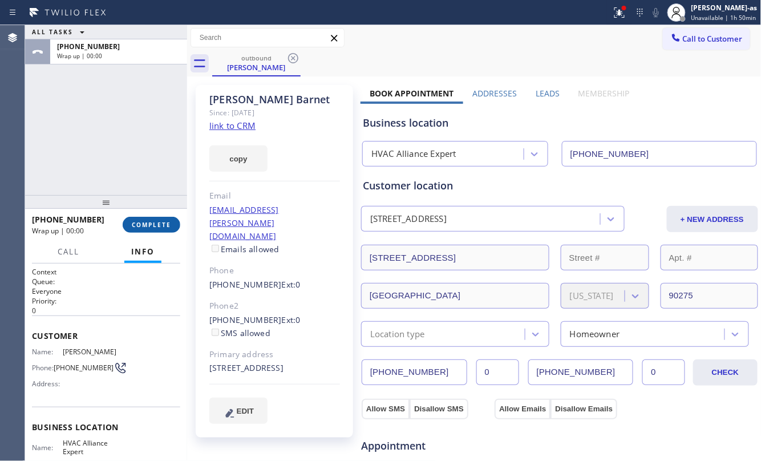
click at [147, 221] on span "COMPLETE" at bounding box center [151, 225] width 39 height 8
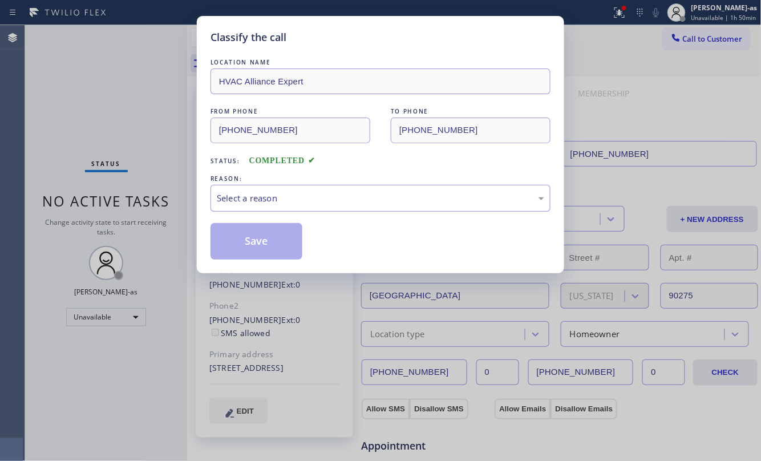
click at [269, 199] on div "Select a reason" at bounding box center [381, 198] width 328 height 13
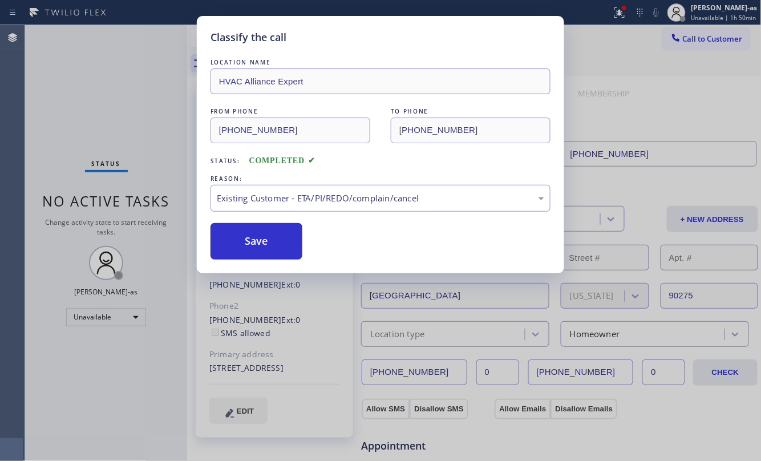
drag, startPoint x: 273, startPoint y: 239, endPoint x: 222, endPoint y: 275, distance: 62.2
click at [272, 237] on button "Save" at bounding box center [257, 241] width 92 height 37
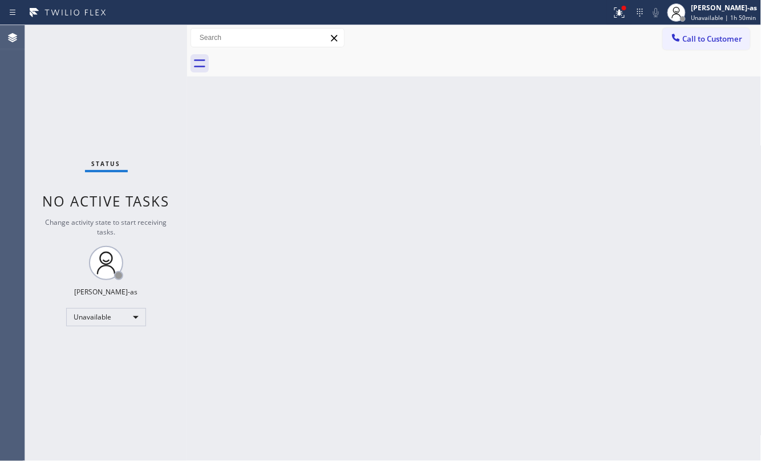
click at [670, 42] on div at bounding box center [677, 39] width 14 height 14
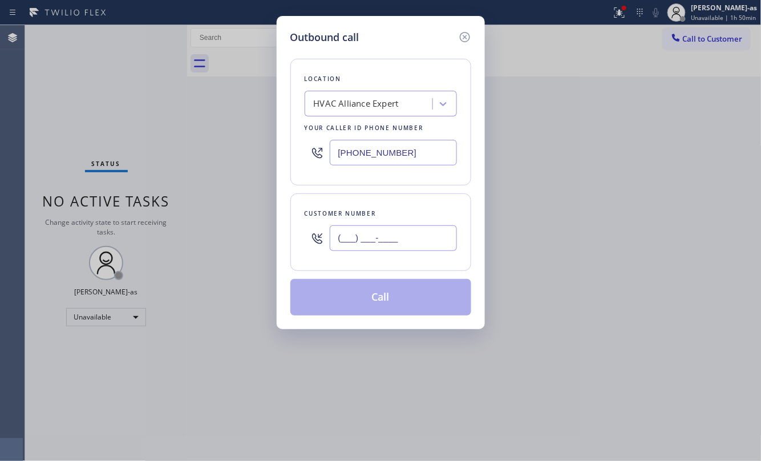
click at [410, 234] on input "(___) ___-____" at bounding box center [393, 238] width 127 height 26
paste input "text"
click at [409, 234] on input "(___) ___-____" at bounding box center [393, 238] width 127 height 26
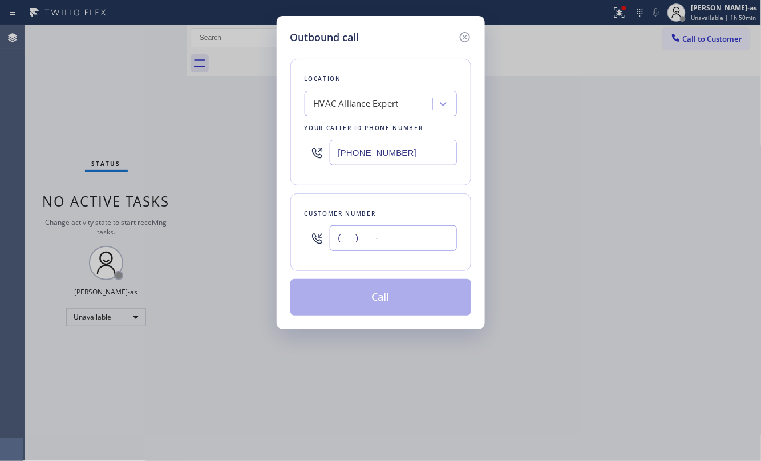
click at [409, 237] on input "(___) ___-____" at bounding box center [393, 238] width 127 height 26
paste input "310) 625-9049"
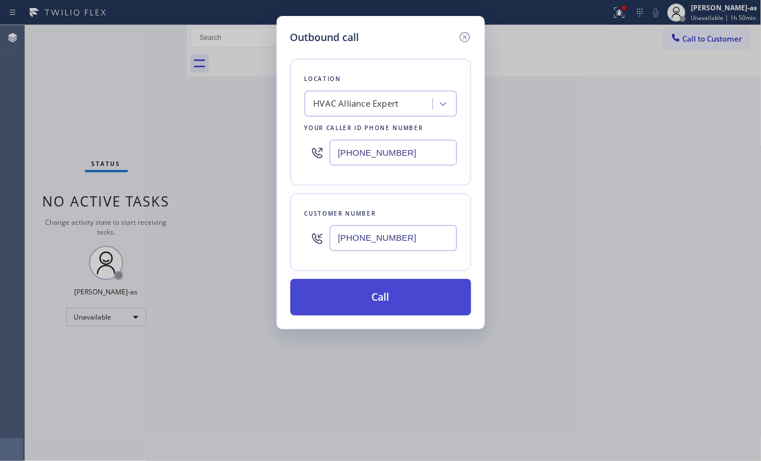
type input "[PHONE_NUMBER]"
click at [395, 302] on button "Call" at bounding box center [381, 297] width 181 height 37
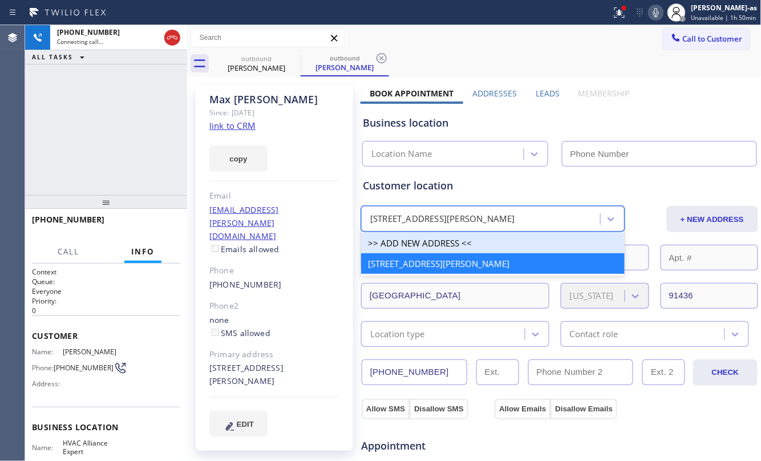
type input "[PHONE_NUMBER]"
click at [158, 227] on span "HANG UP" at bounding box center [153, 225] width 35 height 8
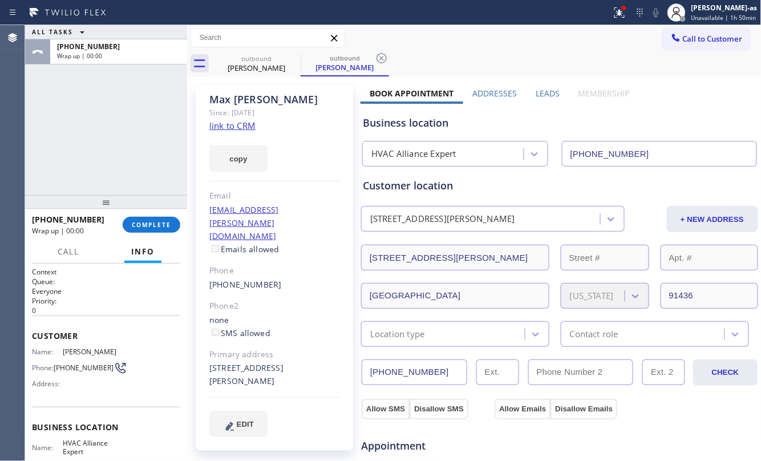
click at [280, 279] on div "[PHONE_NUMBER]" at bounding box center [274, 285] width 131 height 13
copy div "[PHONE_NUMBER]"
click at [146, 217] on button "COMPLETE" at bounding box center [152, 225] width 58 height 16
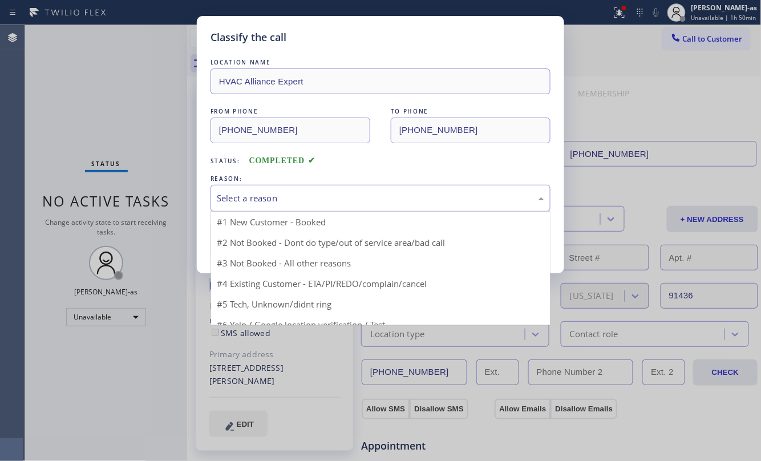
drag, startPoint x: 384, startPoint y: 200, endPoint x: 396, endPoint y: 261, distance: 62.7
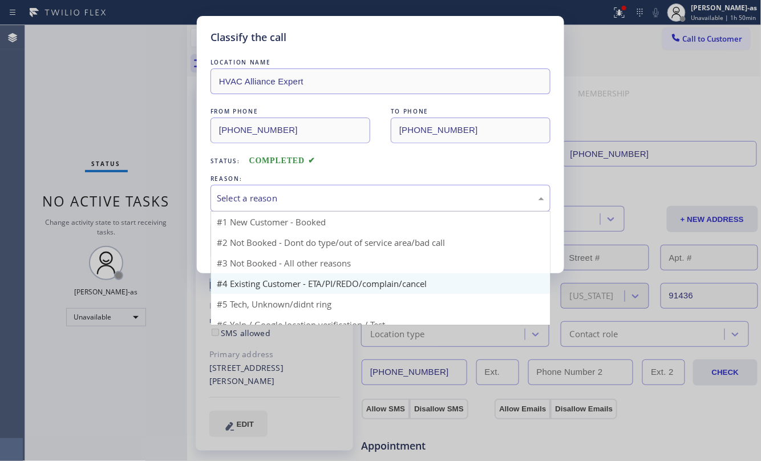
click at [386, 200] on div "Select a reason" at bounding box center [381, 198] width 328 height 13
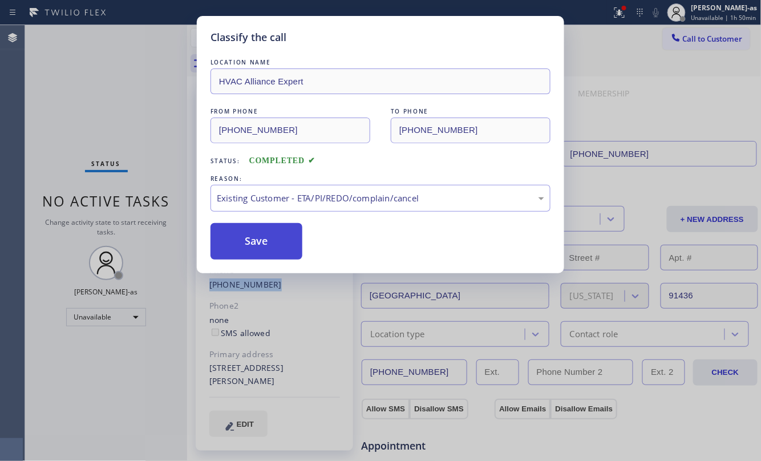
click at [290, 229] on button "Save" at bounding box center [257, 241] width 92 height 37
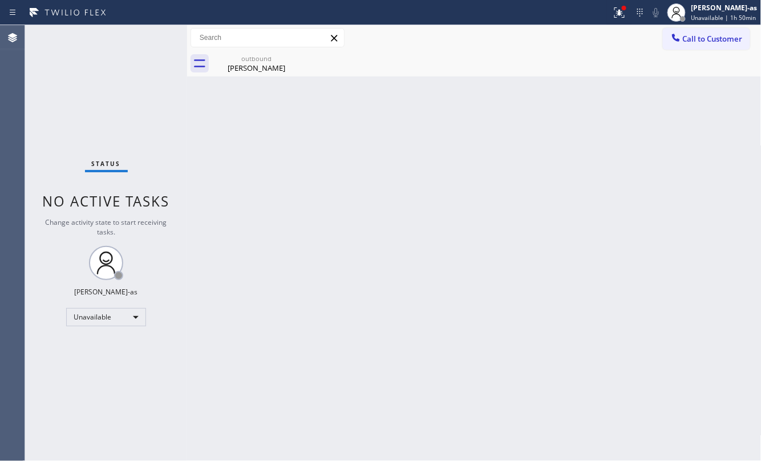
drag, startPoint x: 48, startPoint y: 83, endPoint x: 160, endPoint y: 86, distance: 111.9
click at [50, 80] on div "Status No active tasks Change activity state to start receiving tasks. [PERSON_…" at bounding box center [106, 243] width 162 height 436
click at [243, 67] on div "[PERSON_NAME]" at bounding box center [256, 68] width 86 height 10
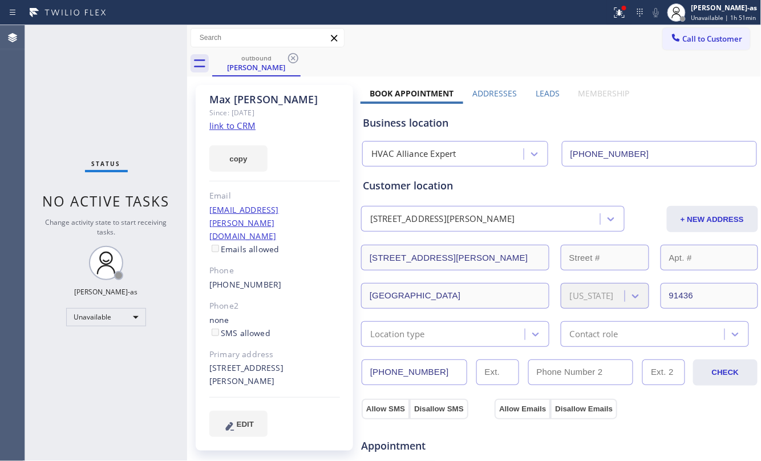
click at [228, 124] on link "link to CRM" at bounding box center [232, 125] width 46 height 11
click at [683, 39] on span "Call to Customer" at bounding box center [713, 39] width 60 height 10
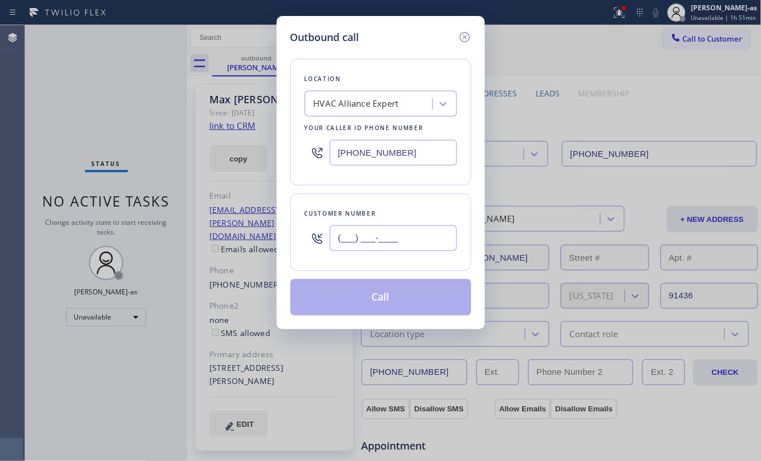
click at [385, 244] on input "(___) ___-____" at bounding box center [393, 238] width 127 height 26
paste input "310) 804-4364"
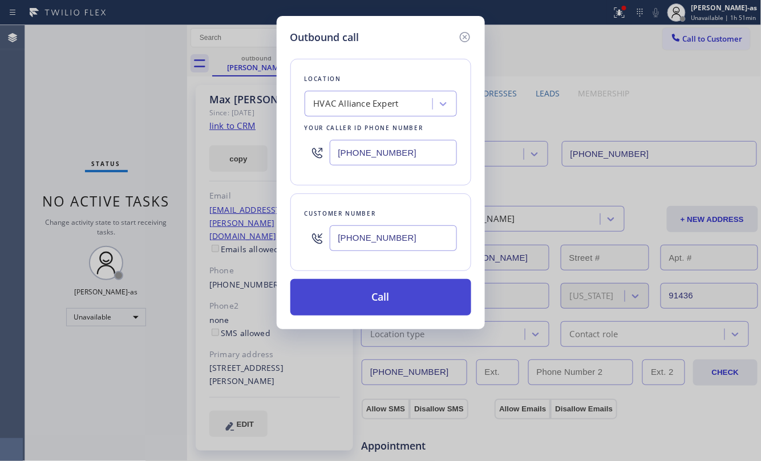
type input "[PHONE_NUMBER]"
click at [394, 301] on button "Call" at bounding box center [381, 297] width 181 height 37
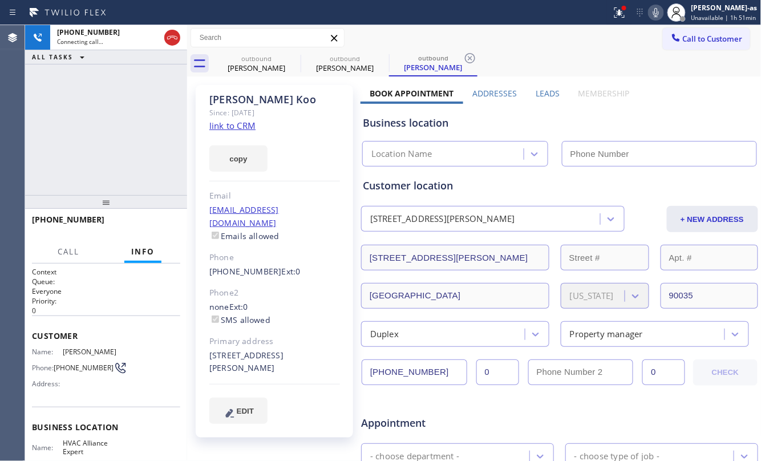
type input "[PHONE_NUMBER]"
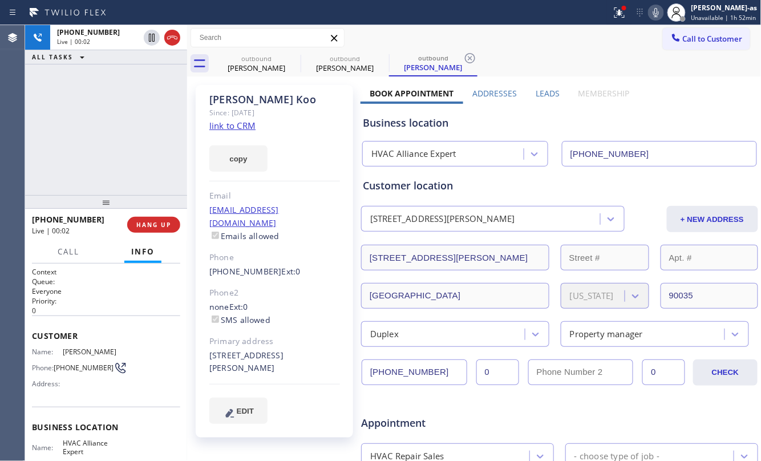
click at [117, 165] on div "[PHONE_NUMBER] Live | 00:02 ALL TASKS ALL TASKS ACTIVE TASKS TASKS IN WRAP UP" at bounding box center [106, 110] width 162 height 170
click at [158, 224] on span "HANG UP" at bounding box center [153, 225] width 35 height 8
drag, startPoint x: 223, startPoint y: 112, endPoint x: 236, endPoint y: 144, distance: 34.8
click at [223, 113] on div "Since: [DATE]" at bounding box center [274, 112] width 131 height 13
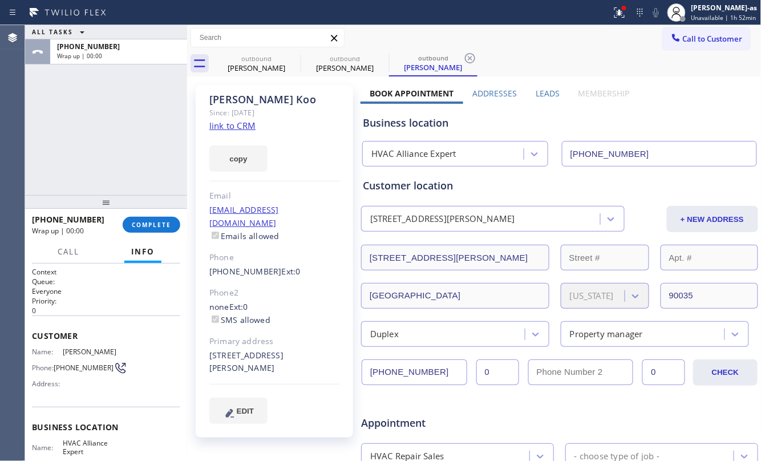
click at [229, 126] on link "link to CRM" at bounding box center [232, 125] width 46 height 11
click at [121, 69] on div "ALL TASKS ALL TASKS ACTIVE TASKS TASKS IN WRAP UP [PHONE_NUMBER] Wrap up | 00:06" at bounding box center [106, 110] width 162 height 170
click at [149, 223] on span "COMPLETE" at bounding box center [151, 225] width 39 height 8
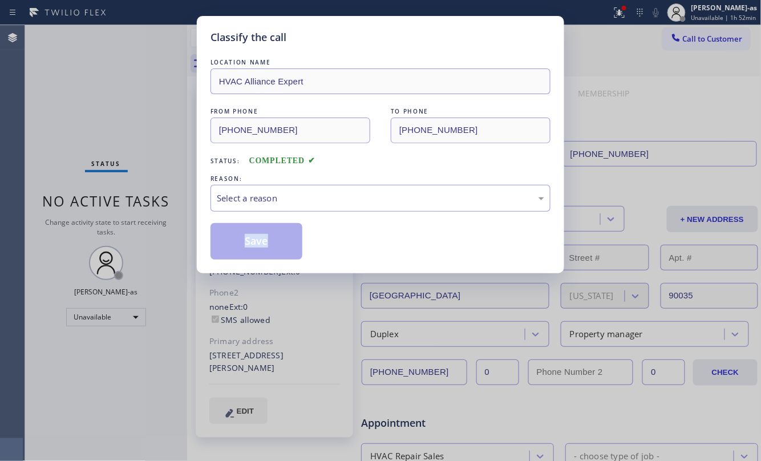
click at [149, 226] on div "Classify the call LOCATION NAME HVAC Alliance Expert FROM PHONE [PHONE_NUMBER] …" at bounding box center [380, 230] width 761 height 461
drag, startPoint x: 305, startPoint y: 200, endPoint x: 324, endPoint y: 199, distance: 19.4
click at [311, 195] on div "Select a reason" at bounding box center [381, 198] width 328 height 13
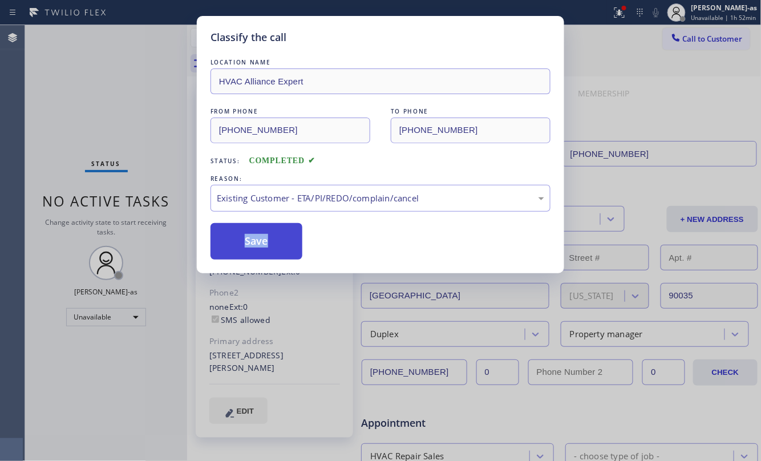
click at [265, 247] on button "Save" at bounding box center [257, 241] width 92 height 37
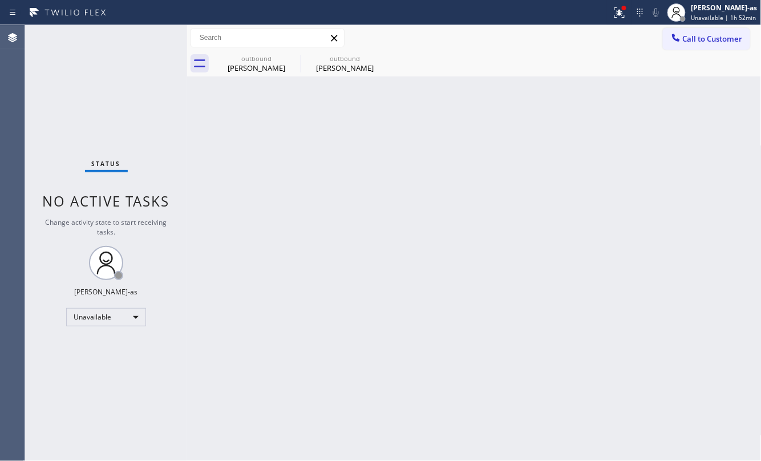
drag, startPoint x: 724, startPoint y: 41, endPoint x: 669, endPoint y: 74, distance: 64.5
click at [724, 40] on span "Call to Customer" at bounding box center [713, 39] width 60 height 10
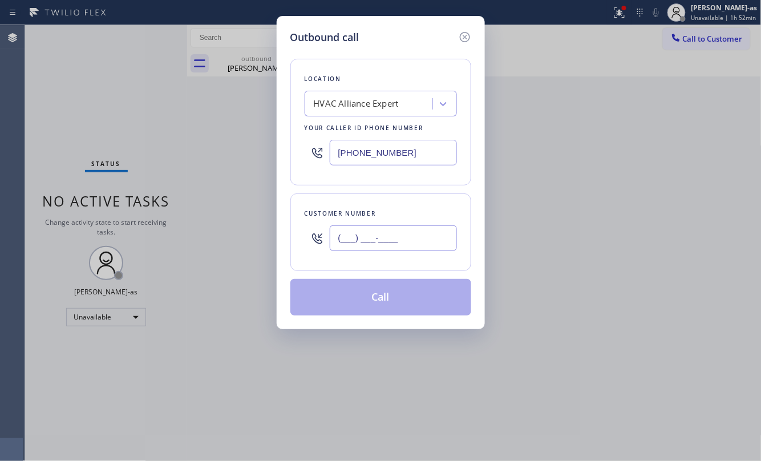
click at [407, 243] on input "(___) ___-____" at bounding box center [393, 238] width 127 height 26
paste input "310) 701-3081"
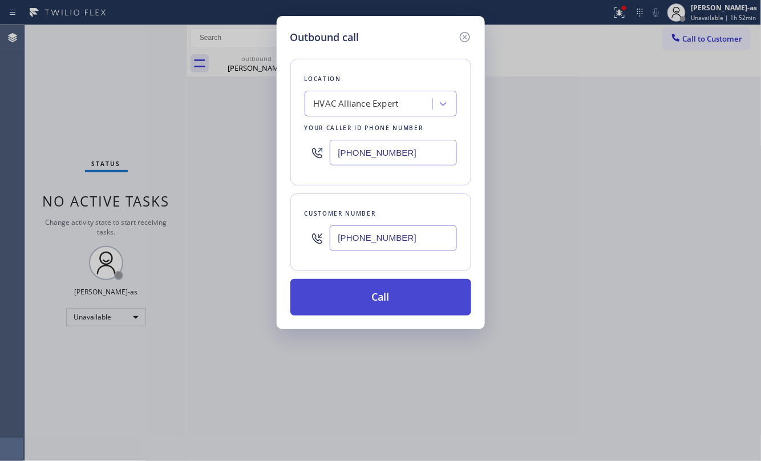
type input "[PHONE_NUMBER]"
click at [393, 305] on button "Call" at bounding box center [381, 297] width 181 height 37
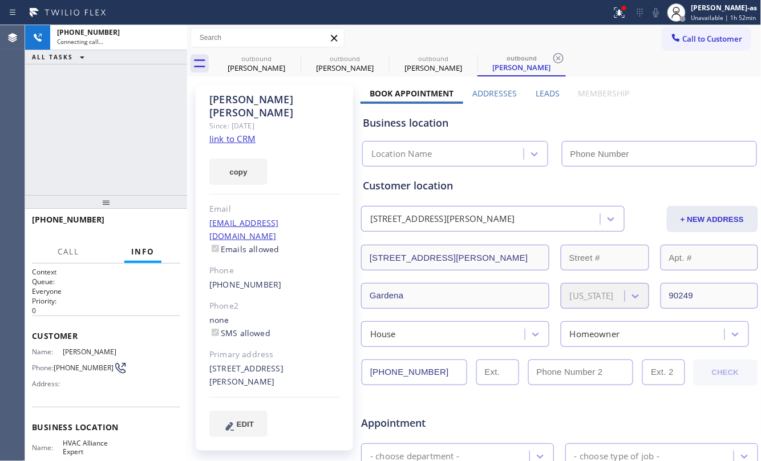
type input "[PHONE_NUMBER]"
click at [224, 133] on link "link to CRM" at bounding box center [232, 138] width 46 height 11
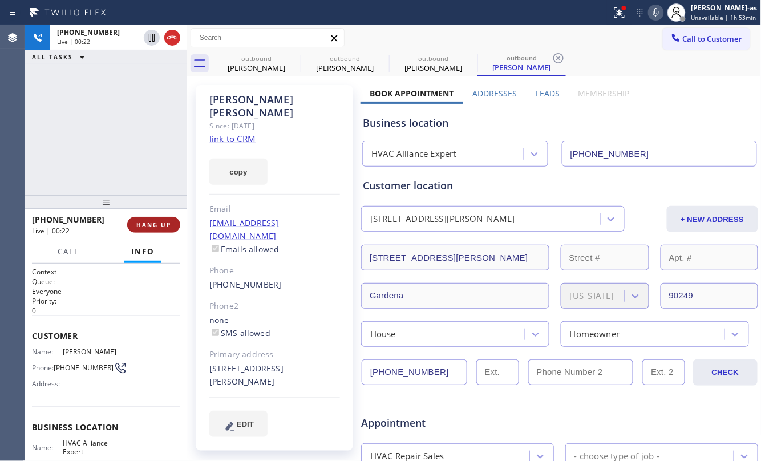
click at [152, 226] on span "HANG UP" at bounding box center [153, 225] width 35 height 8
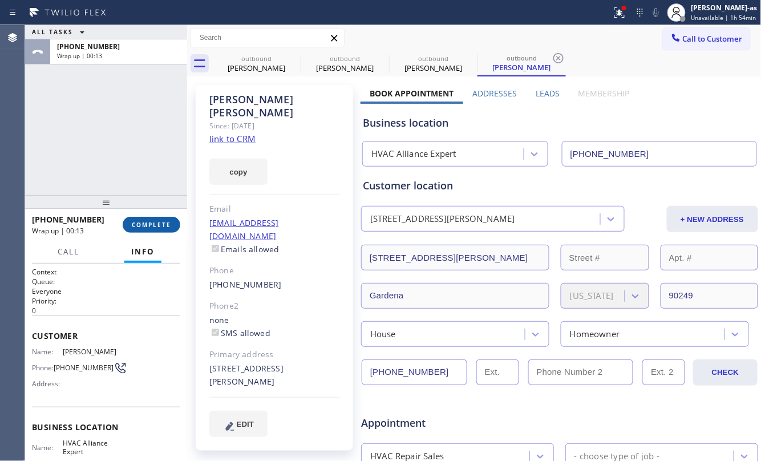
click at [149, 229] on button "COMPLETE" at bounding box center [152, 225] width 58 height 16
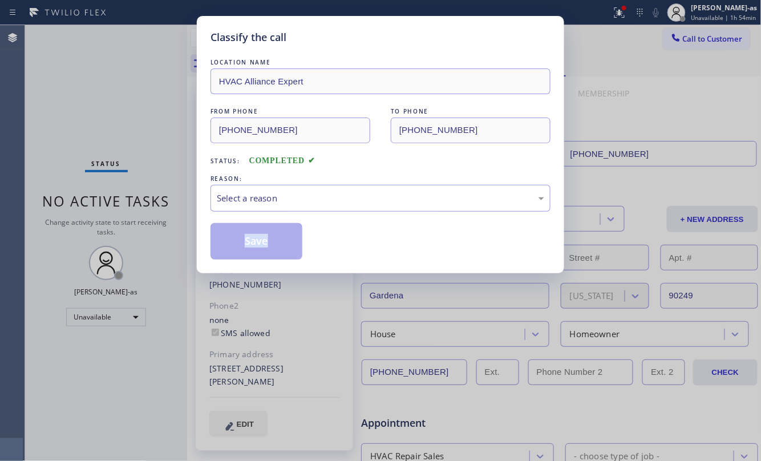
click at [149, 229] on div "Classify the call LOCATION NAME HVAC Alliance Expert FROM PHONE [PHONE_NUMBER] …" at bounding box center [380, 230] width 761 height 461
click at [320, 194] on div "Select a reason" at bounding box center [381, 198] width 328 height 13
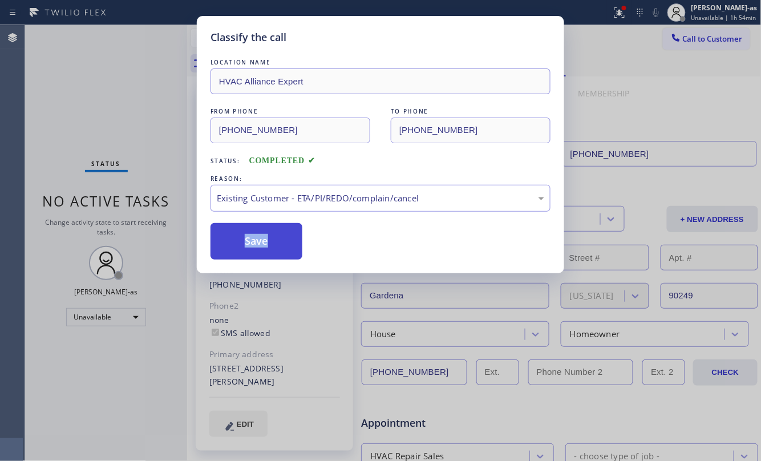
click at [268, 233] on button "Save" at bounding box center [257, 241] width 92 height 37
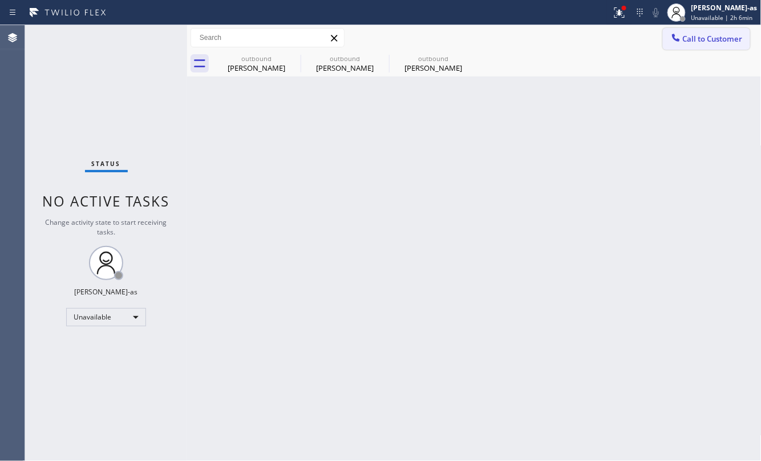
click at [699, 41] on span "Call to Customer" at bounding box center [713, 39] width 60 height 10
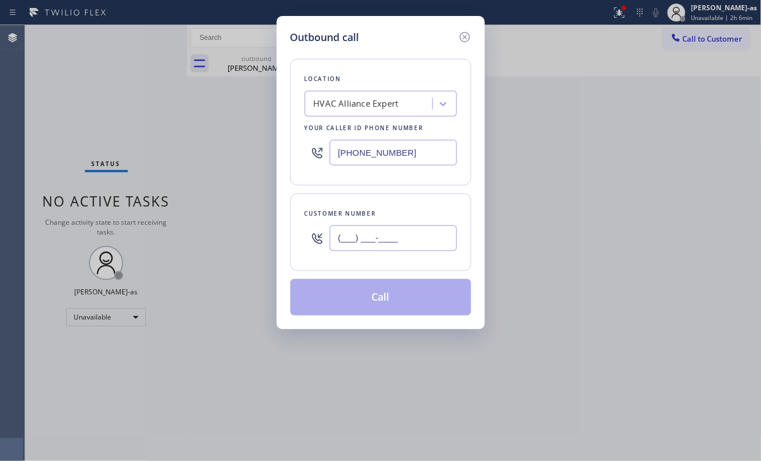
click at [387, 247] on input "(___) ___-____" at bounding box center [393, 238] width 127 height 26
paste input "805) 907-8474"
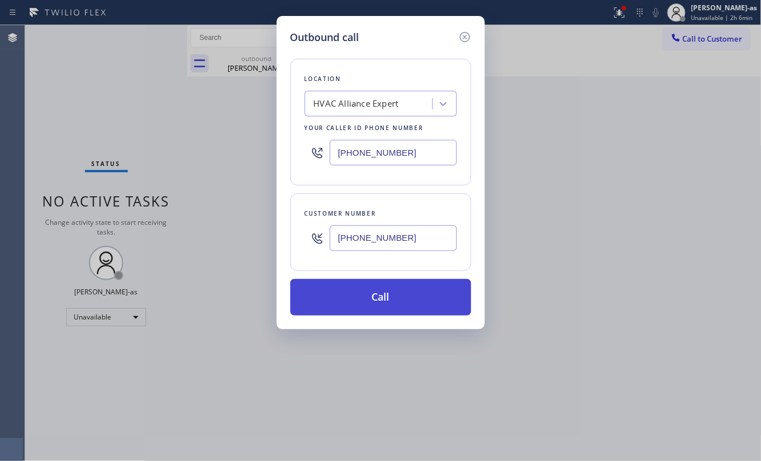
type input "[PHONE_NUMBER]"
click at [384, 300] on button "Call" at bounding box center [381, 297] width 181 height 37
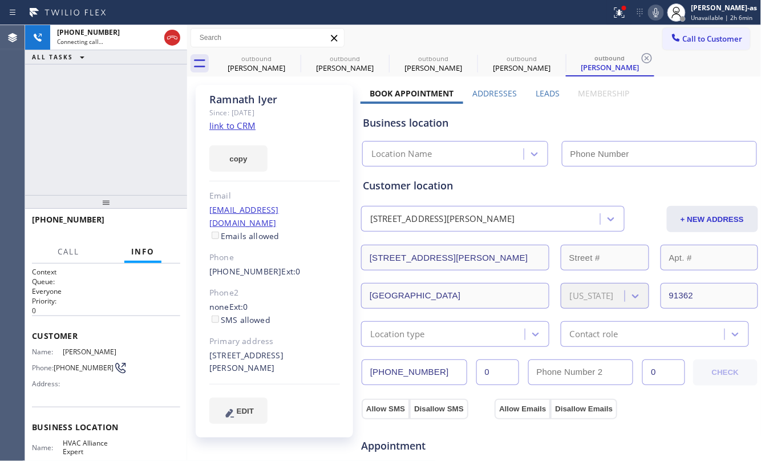
type input "[PHONE_NUMBER]"
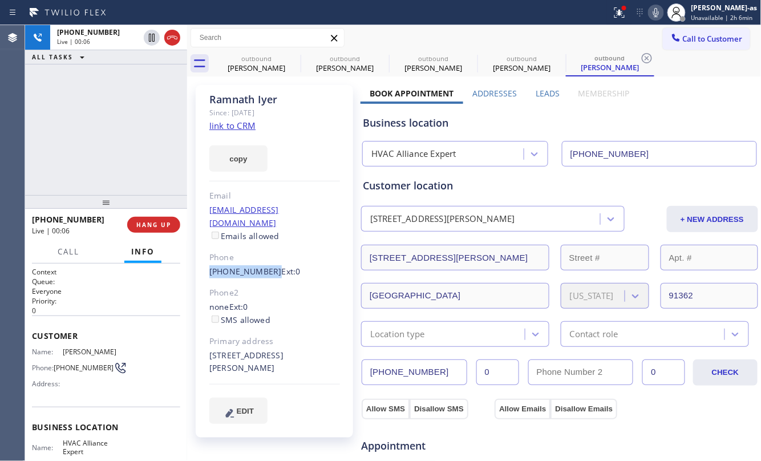
drag, startPoint x: 204, startPoint y: 252, endPoint x: 266, endPoint y: 264, distance: 62.8
click at [266, 264] on div "[PERSON_NAME] Since: [DATE] link to CRM copy Email [EMAIL_ADDRESS][DOMAIN_NAME]…" at bounding box center [275, 261] width 158 height 353
copy link "[PHONE_NUMBER]"
click at [151, 226] on span "HANG UP" at bounding box center [153, 225] width 35 height 8
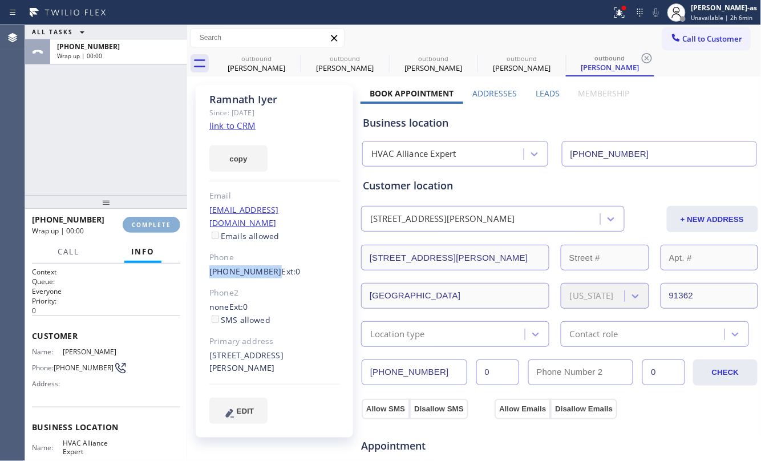
click at [151, 225] on span "COMPLETE" at bounding box center [151, 225] width 39 height 8
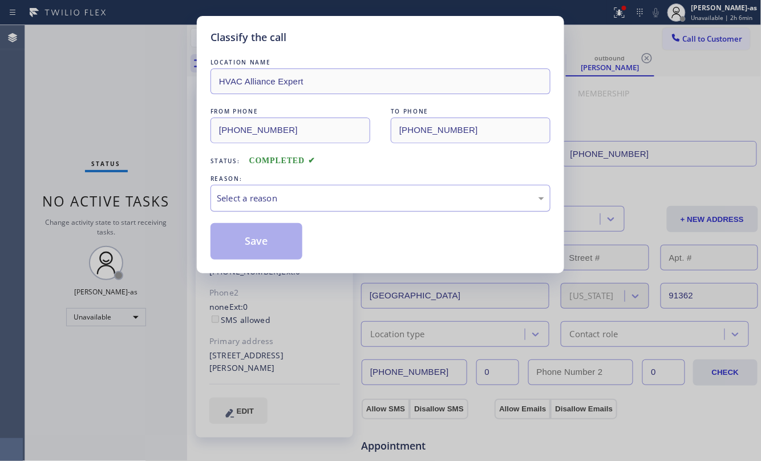
click at [247, 202] on div "Select a reason" at bounding box center [381, 198] width 328 height 13
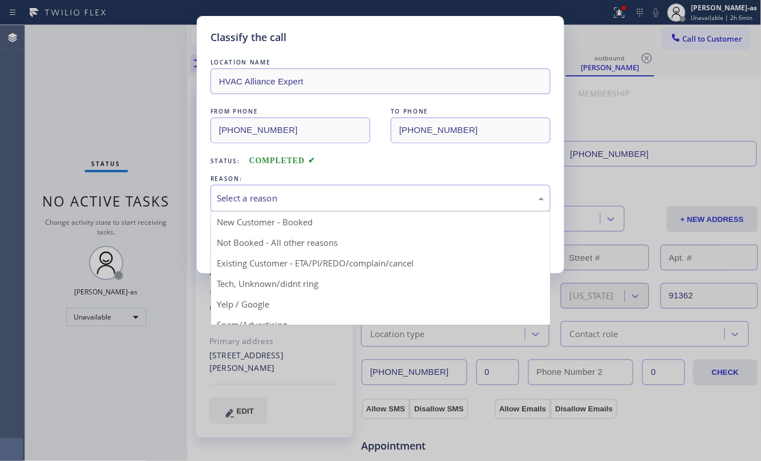
drag, startPoint x: 349, startPoint y: 263, endPoint x: 327, endPoint y: 257, distance: 23.7
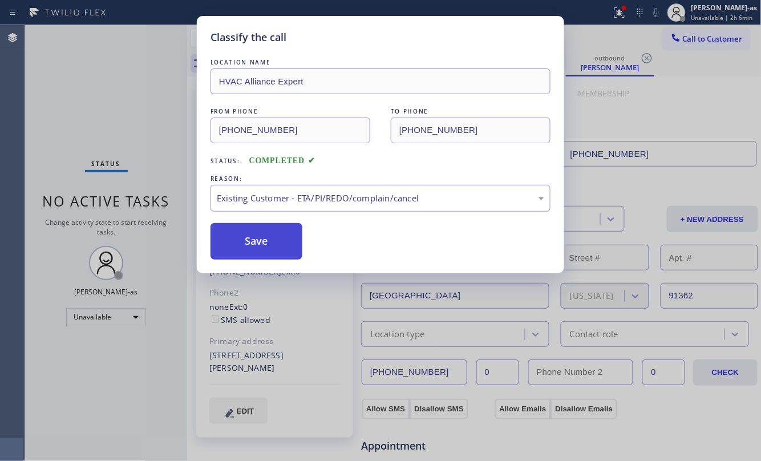
drag, startPoint x: 272, startPoint y: 248, endPoint x: 647, endPoint y: 106, distance: 401.6
click at [280, 247] on button "Save" at bounding box center [257, 241] width 92 height 37
click at [702, 39] on div "Classify the call LOCATION NAME HVAC Alliance Expert FROM PHONE [PHONE_NUMBER] …" at bounding box center [380, 230] width 761 height 461
click at [702, 39] on span "Call to Customer" at bounding box center [713, 39] width 60 height 10
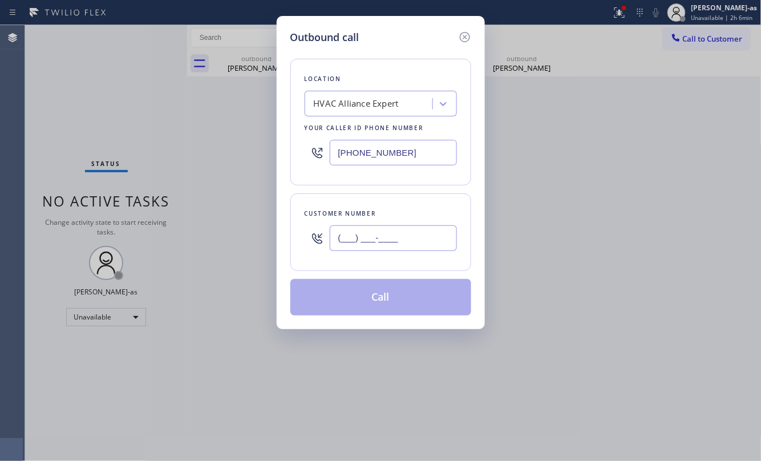
click at [396, 228] on input "(___) ___-____" at bounding box center [393, 238] width 127 height 26
paste input "805) 907-8474"
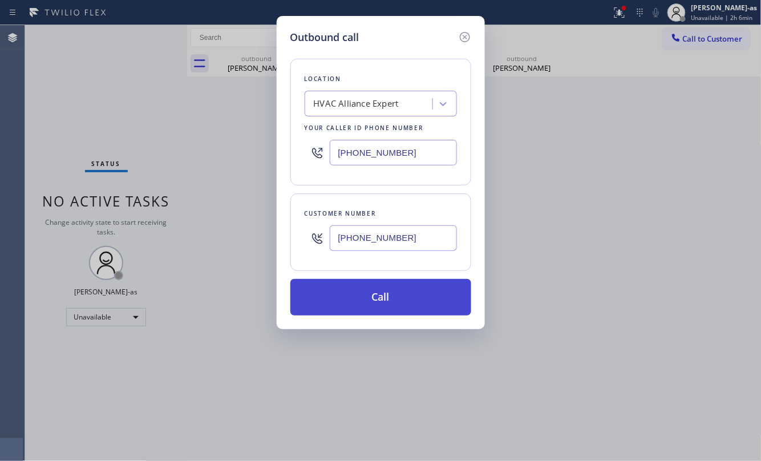
type input "[PHONE_NUMBER]"
click at [391, 300] on button "Call" at bounding box center [381, 297] width 181 height 37
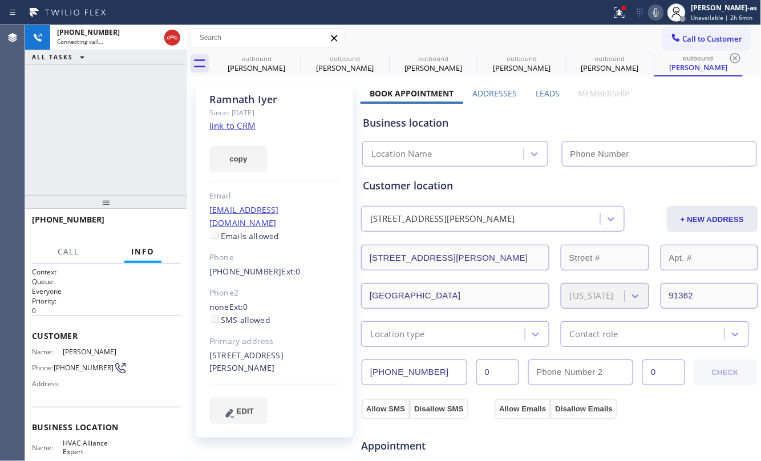
click at [227, 127] on link "link to CRM" at bounding box center [232, 125] width 46 height 11
type input "[PHONE_NUMBER]"
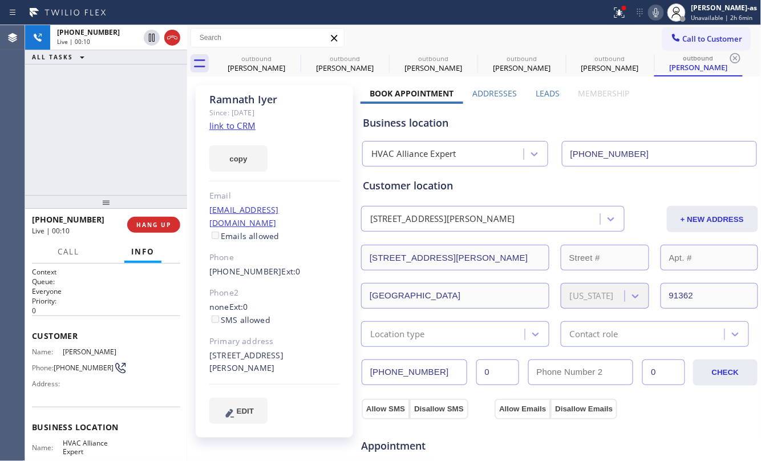
click at [170, 39] on icon at bounding box center [173, 38] width 14 height 14
click at [177, 227] on button "HANG UP" at bounding box center [153, 225] width 53 height 16
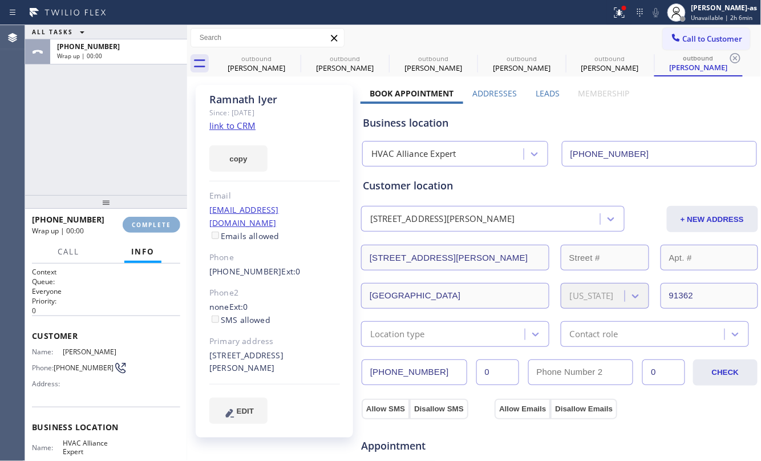
click at [164, 224] on span "COMPLETE" at bounding box center [151, 225] width 39 height 8
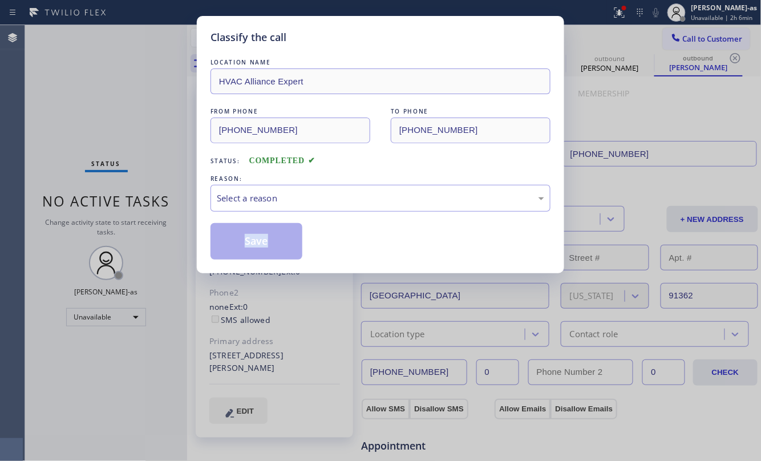
click at [163, 224] on div "Classify the call LOCATION NAME HVAC Alliance Expert FROM PHONE [PHONE_NUMBER] …" at bounding box center [380, 230] width 761 height 461
click at [384, 205] on div "Select a reason" at bounding box center [381, 198] width 328 height 13
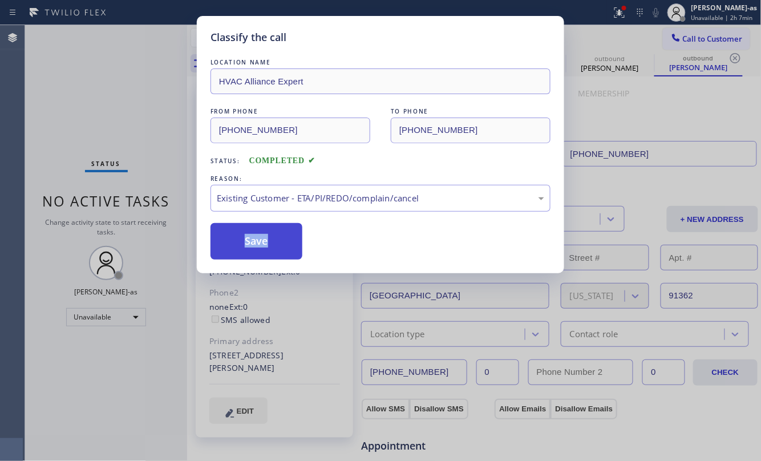
click at [257, 241] on button "Save" at bounding box center [257, 241] width 92 height 37
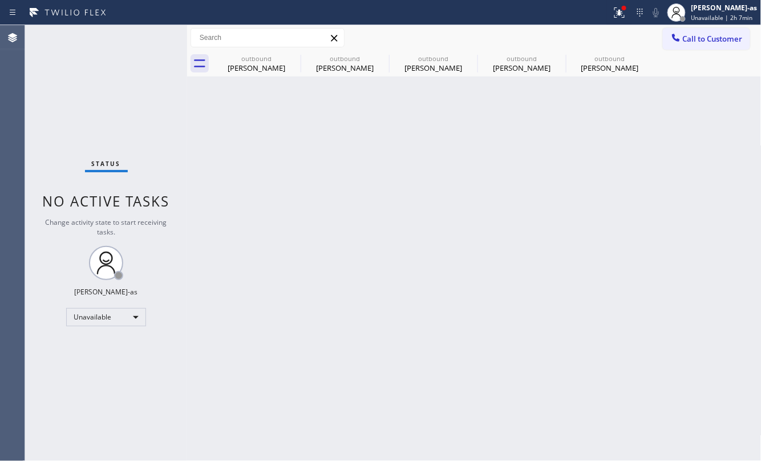
drag, startPoint x: 686, startPoint y: 46, endPoint x: 621, endPoint y: 78, distance: 72.5
click at [686, 39] on button "Call to Customer" at bounding box center [706, 39] width 87 height 22
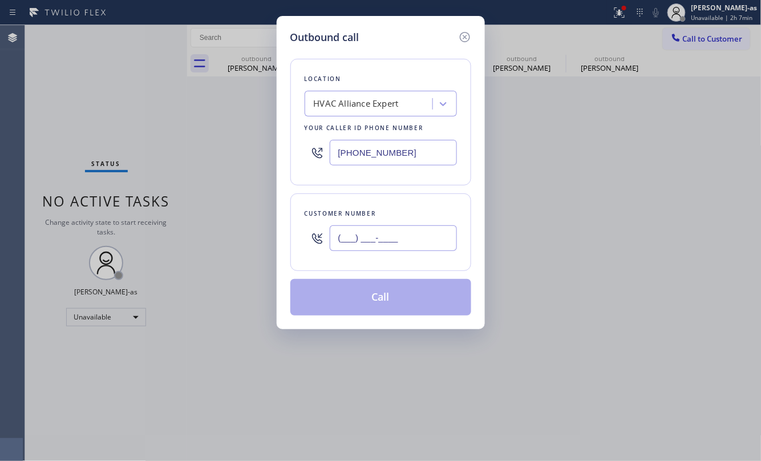
click at [405, 239] on input "(___) ___-____" at bounding box center [393, 238] width 127 height 26
paste input "949) 285-5872"
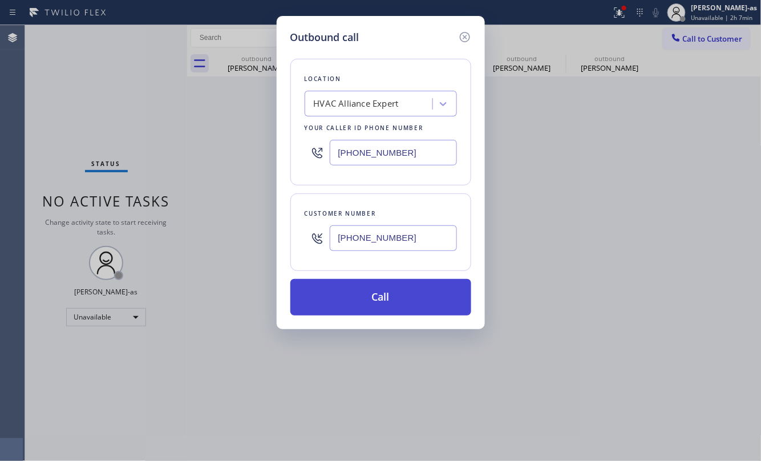
type input "[PHONE_NUMBER]"
click at [397, 302] on button "Call" at bounding box center [381, 297] width 181 height 37
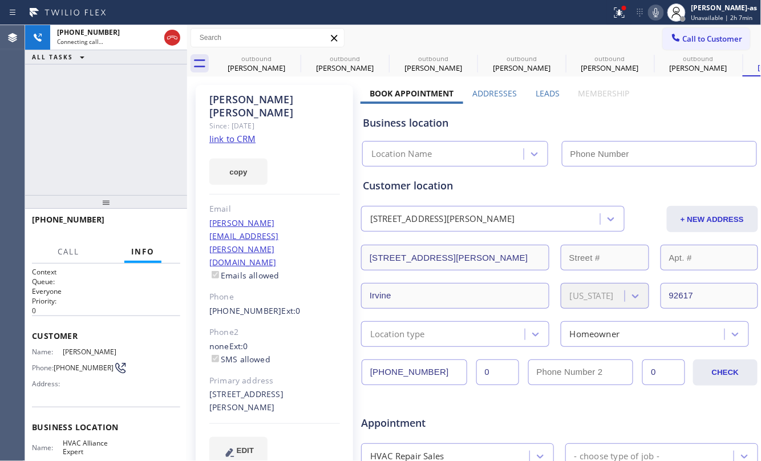
type input "[PHONE_NUMBER]"
click at [236, 133] on link "link to CRM" at bounding box center [232, 138] width 46 height 11
drag, startPoint x: 96, startPoint y: 140, endPoint x: 215, endPoint y: 107, distance: 123.1
click at [106, 134] on div "[PHONE_NUMBER] Live | 00:14 ALL TASKS ALL TASKS ACTIVE TASKS TASKS IN WRAP UP" at bounding box center [106, 110] width 162 height 170
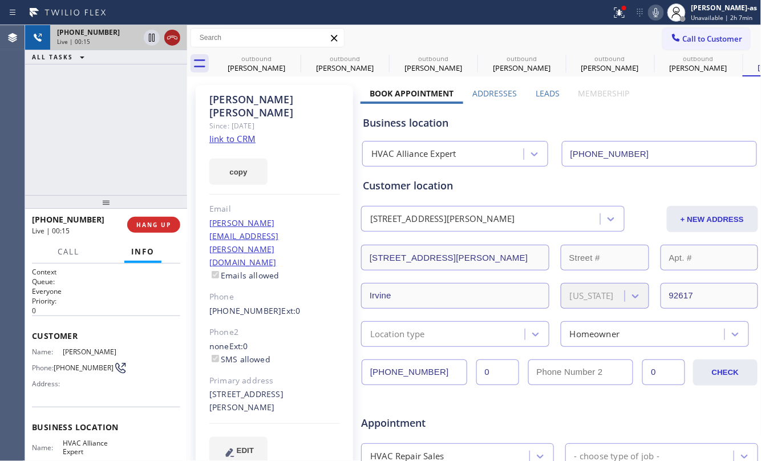
click at [168, 38] on icon at bounding box center [173, 38] width 14 height 14
drag, startPoint x: 147, startPoint y: 236, endPoint x: 147, endPoint y: 229, distance: 6.3
click at [147, 235] on div "[PHONE_NUMBER] Live | 00:15 HANG UP" at bounding box center [106, 225] width 148 height 30
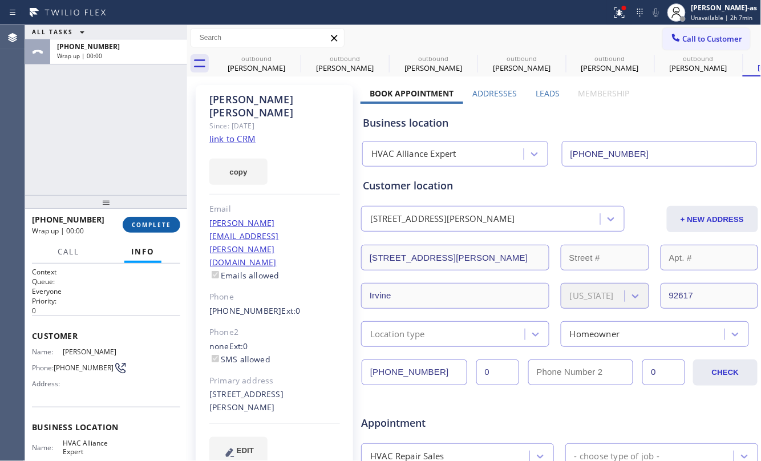
click at [147, 229] on button "COMPLETE" at bounding box center [152, 225] width 58 height 16
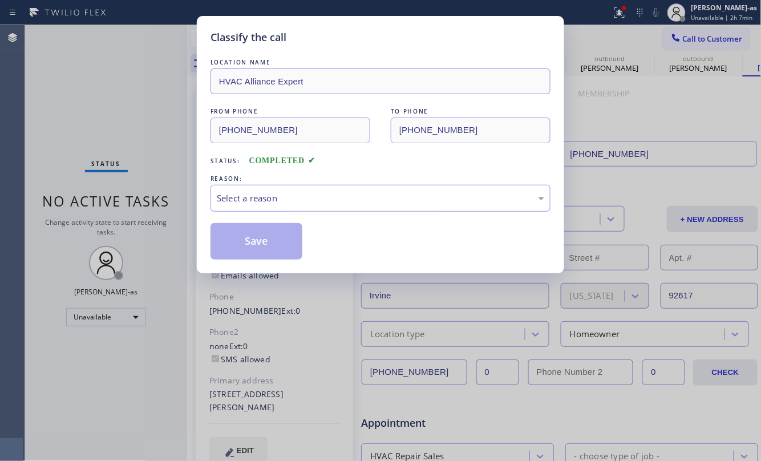
drag, startPoint x: 147, startPoint y: 227, endPoint x: 161, endPoint y: 223, distance: 14.8
click at [147, 226] on div "Classify the call LOCATION NAME HVAC Alliance Expert FROM PHONE [PHONE_NUMBER] …" at bounding box center [380, 230] width 761 height 461
click at [288, 200] on div "Select a reason" at bounding box center [381, 198] width 328 height 13
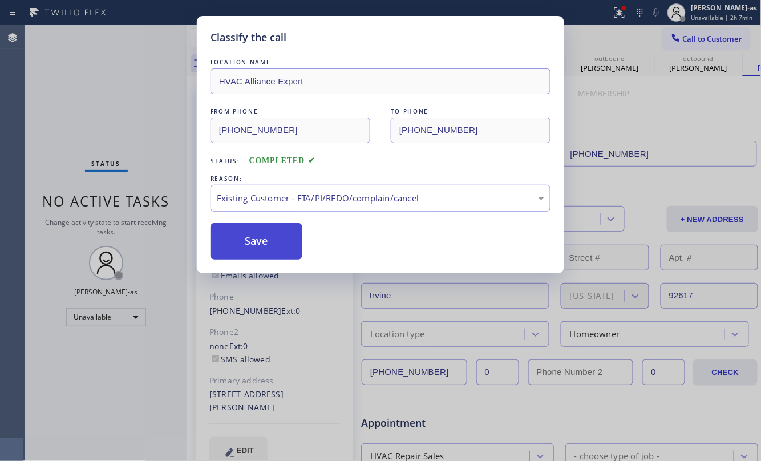
drag, startPoint x: 285, startPoint y: 247, endPoint x: 438, endPoint y: 217, distance: 155.8
click at [284, 243] on button "Save" at bounding box center [257, 241] width 92 height 37
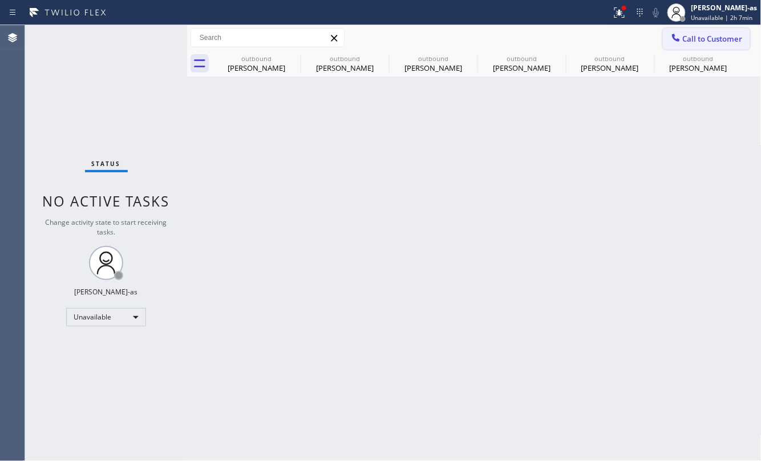
click at [712, 34] on span "Call to Customer" at bounding box center [713, 39] width 60 height 10
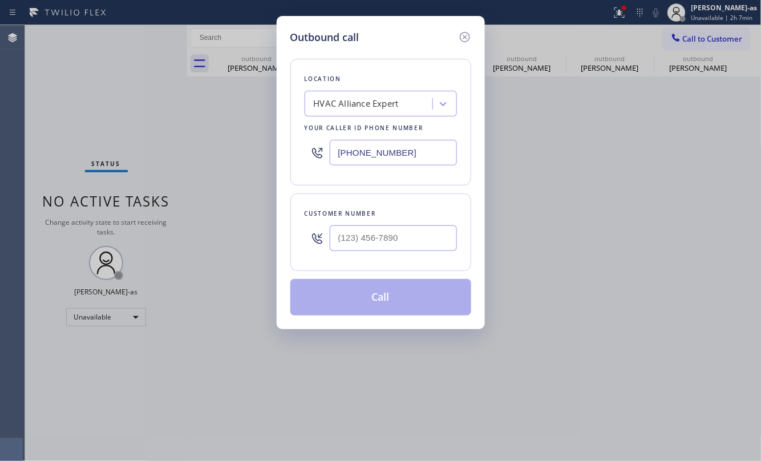
drag, startPoint x: 370, startPoint y: 253, endPoint x: 377, endPoint y: 244, distance: 11.1
click at [370, 252] on div at bounding box center [393, 238] width 127 height 37
click at [380, 243] on input "(___) ___-____" at bounding box center [393, 238] width 127 height 26
paste input "949) 996-1382"
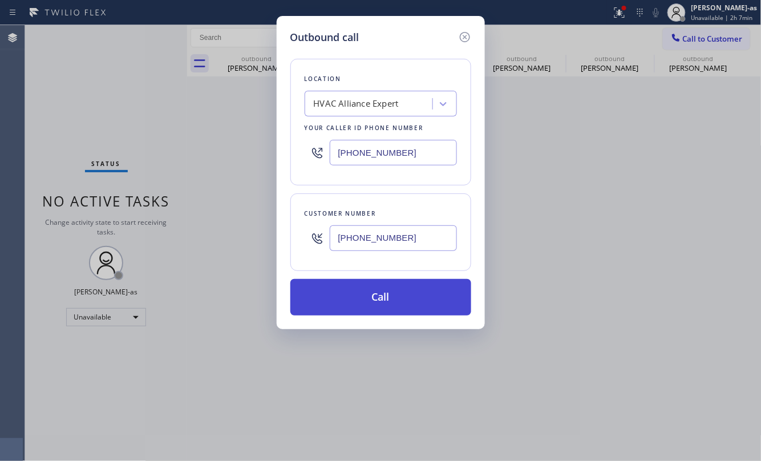
type input "[PHONE_NUMBER]"
click at [398, 299] on button "Call" at bounding box center [381, 297] width 181 height 37
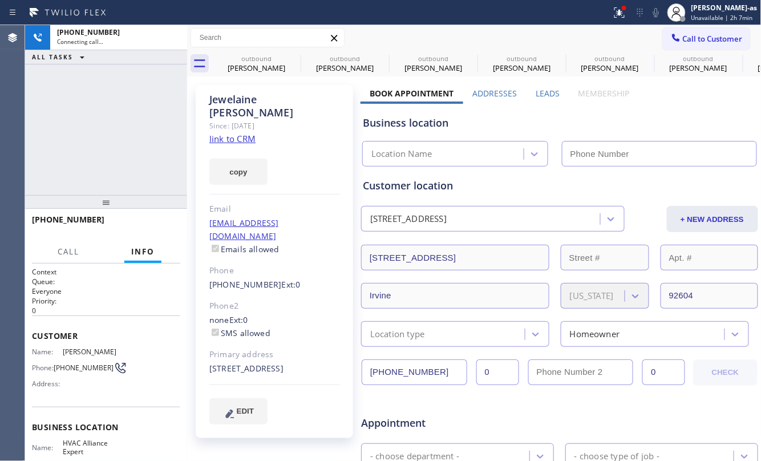
type input "[PHONE_NUMBER]"
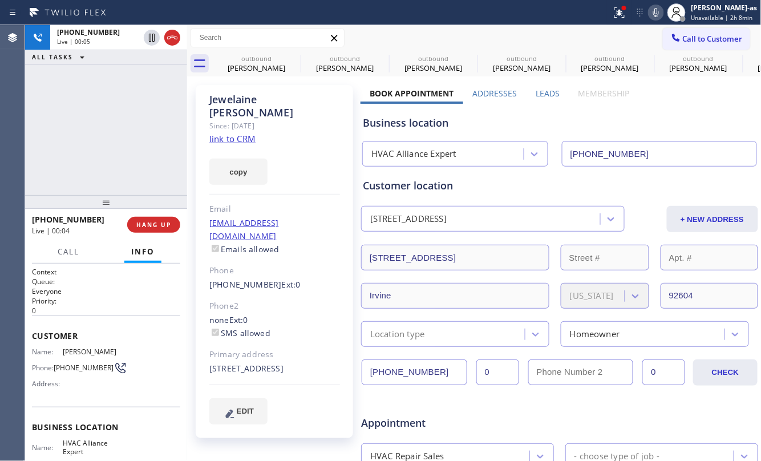
click at [101, 99] on div "[PHONE_NUMBER] Live | 00:05 ALL TASKS ALL TASKS ACTIVE TASKS TASKS IN WRAP UP" at bounding box center [106, 110] width 162 height 170
click at [233, 133] on link "link to CRM" at bounding box center [232, 138] width 46 height 11
click at [170, 41] on icon at bounding box center [173, 38] width 14 height 14
click at [171, 163] on div "[PHONE_NUMBER] Live | 00:08 ALL TASKS ALL TASKS ACTIVE TASKS TASKS IN WRAP UP" at bounding box center [106, 110] width 162 height 170
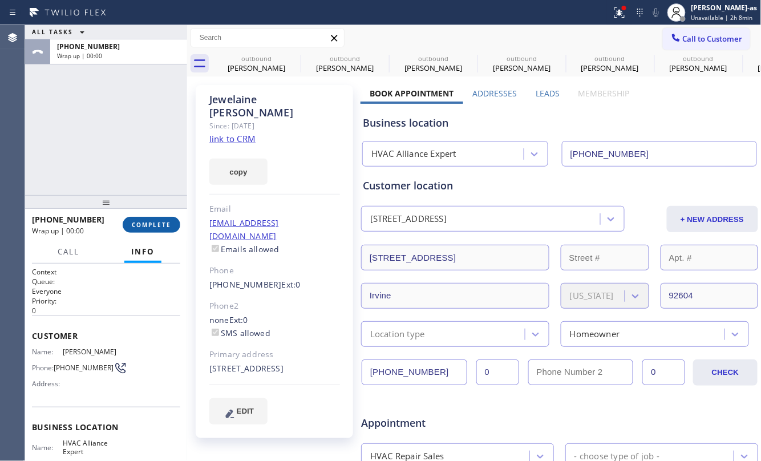
click at [156, 221] on span "COMPLETE" at bounding box center [151, 225] width 39 height 8
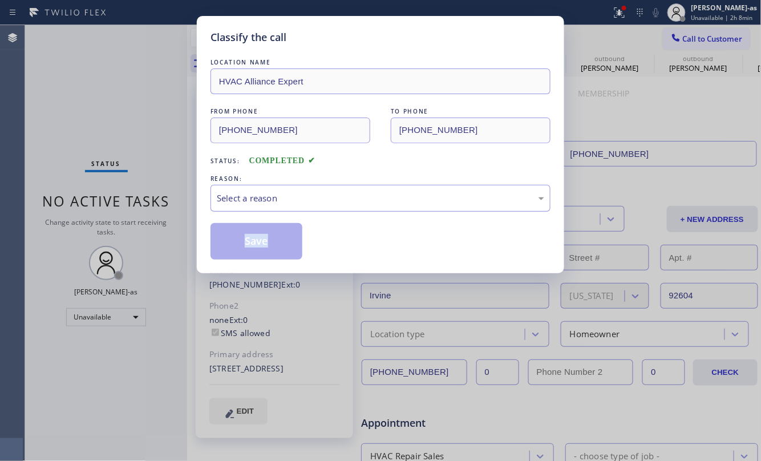
click at [345, 203] on div "Select a reason" at bounding box center [381, 198] width 328 height 13
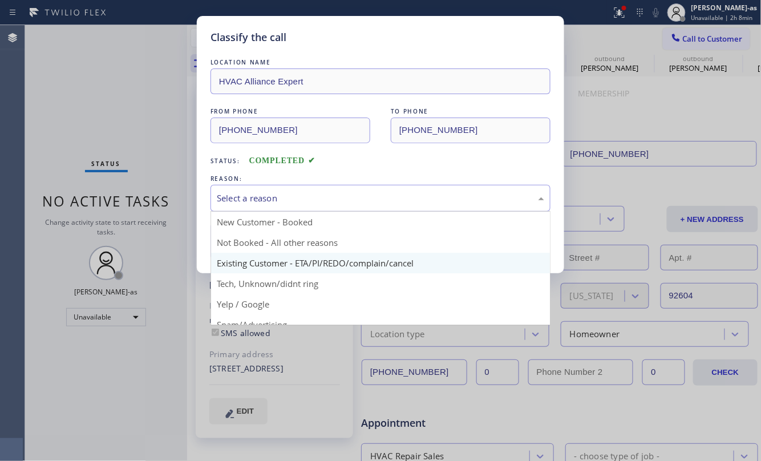
drag, startPoint x: 352, startPoint y: 261, endPoint x: 272, endPoint y: 252, distance: 80.4
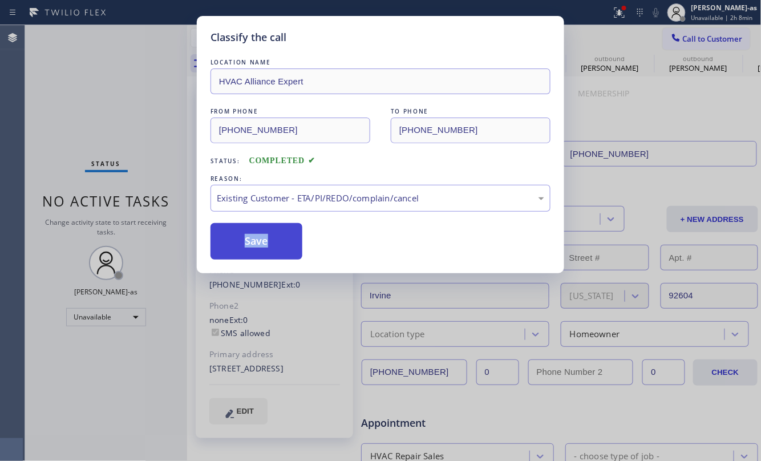
click at [256, 245] on button "Save" at bounding box center [257, 241] width 92 height 37
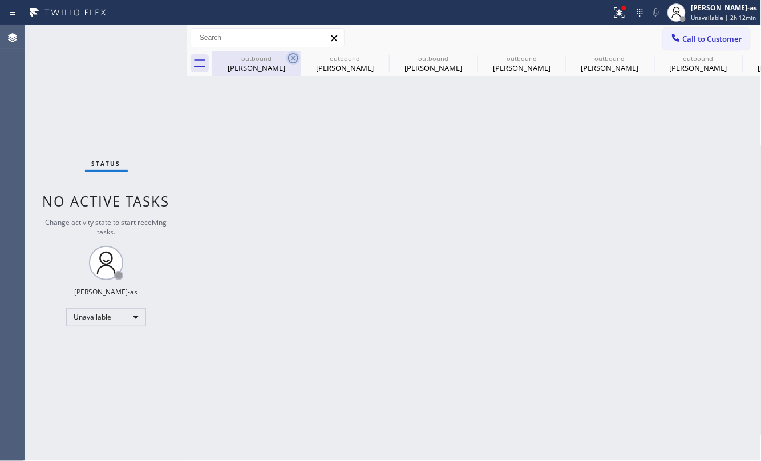
drag, startPoint x: 269, startPoint y: 72, endPoint x: 288, endPoint y: 55, distance: 24.7
click at [272, 69] on div "[PERSON_NAME]" at bounding box center [256, 68] width 86 height 10
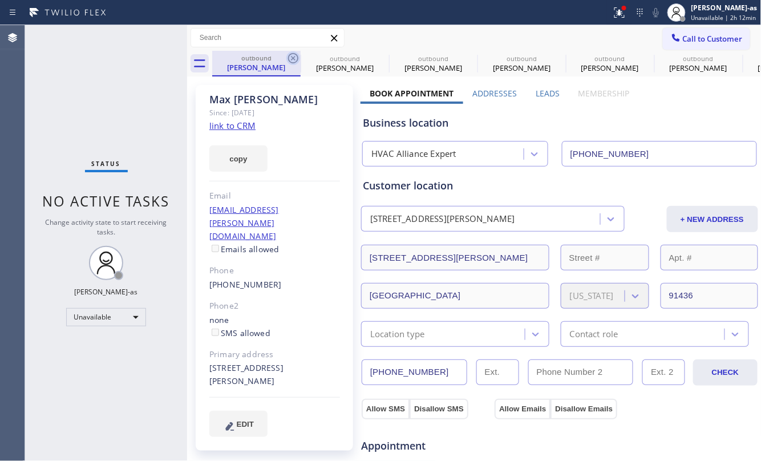
click at [288, 55] on icon at bounding box center [294, 58] width 14 height 14
click at [0, 0] on icon at bounding box center [0, 0] width 0 height 0
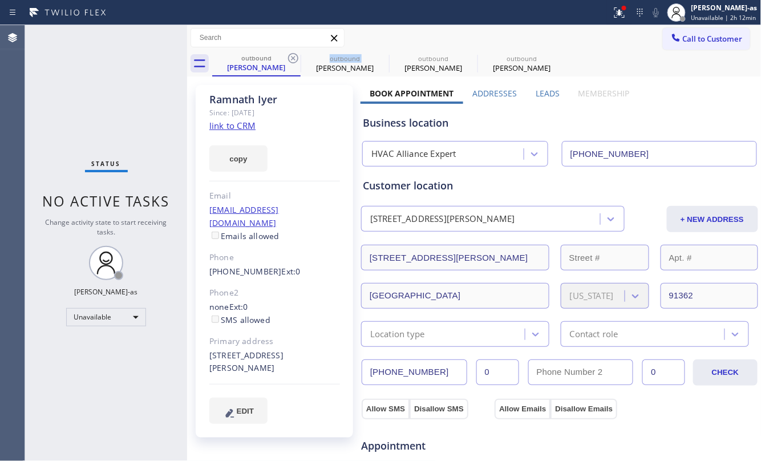
click at [288, 55] on icon at bounding box center [294, 58] width 14 height 14
click at [0, 0] on icon at bounding box center [0, 0] width 0 height 0
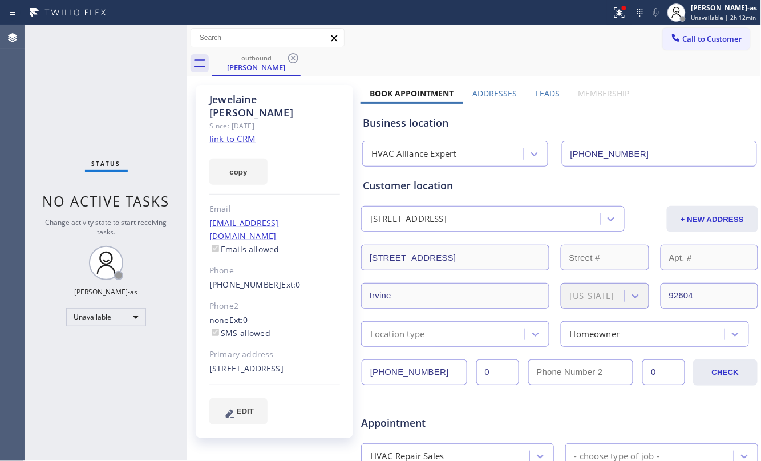
click at [288, 55] on icon at bounding box center [294, 58] width 14 height 14
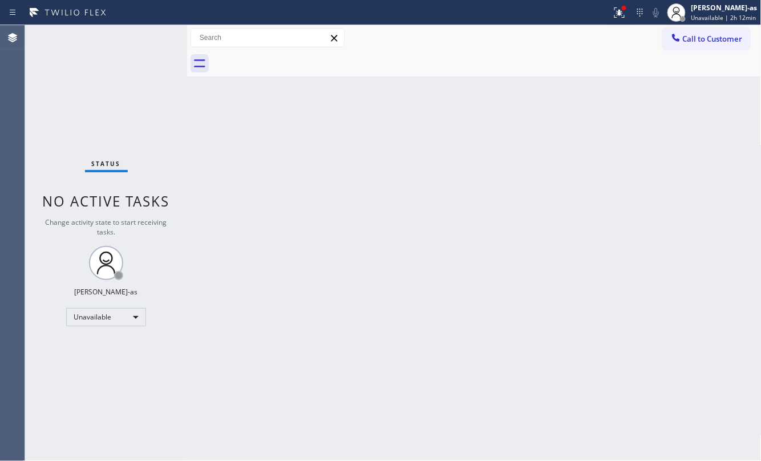
click at [288, 55] on div at bounding box center [487, 64] width 550 height 26
click at [683, 46] on button "Call to Customer" at bounding box center [706, 39] width 87 height 22
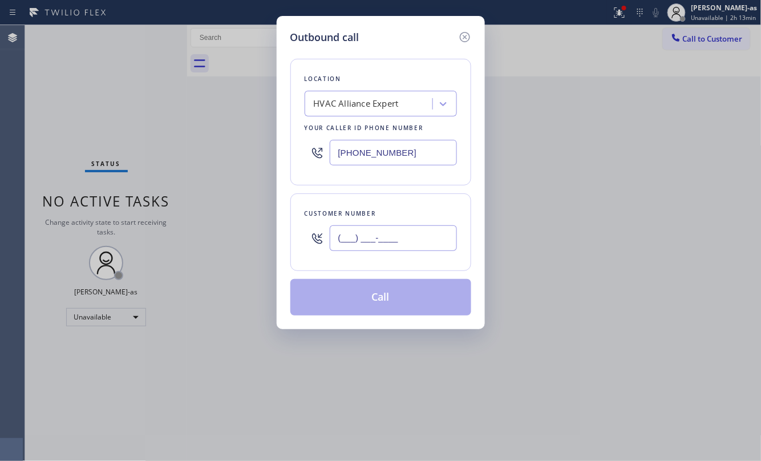
drag, startPoint x: 416, startPoint y: 243, endPoint x: 410, endPoint y: 240, distance: 6.9
click at [414, 243] on input "(___) ___-____" at bounding box center [393, 238] width 127 height 26
paste input "626) 804-0181"
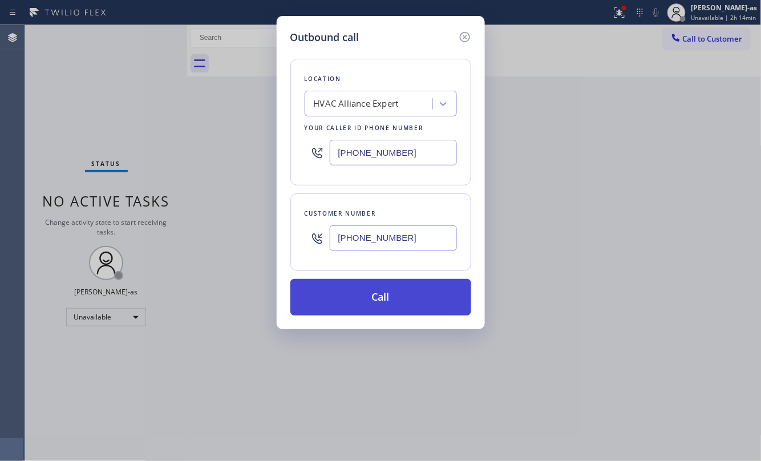
type input "[PHONE_NUMBER]"
click at [382, 289] on button "Call" at bounding box center [381, 297] width 181 height 37
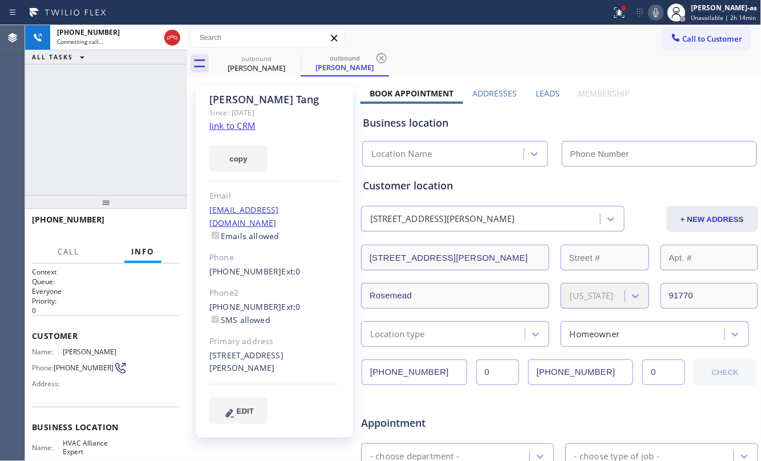
type input "[PHONE_NUMBER]"
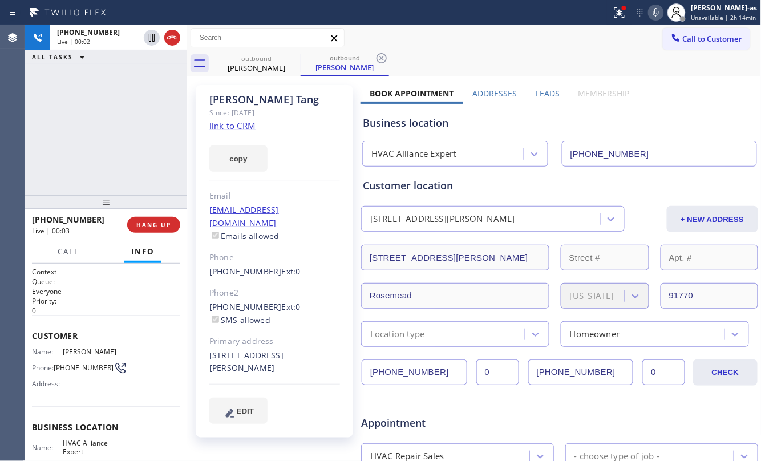
click at [140, 163] on div "[PHONE_NUMBER] Live | 00:02 ALL TASKS ALL TASKS ACTIVE TASKS TASKS IN WRAP UP" at bounding box center [106, 110] width 162 height 170
click at [146, 206] on div at bounding box center [106, 202] width 162 height 14
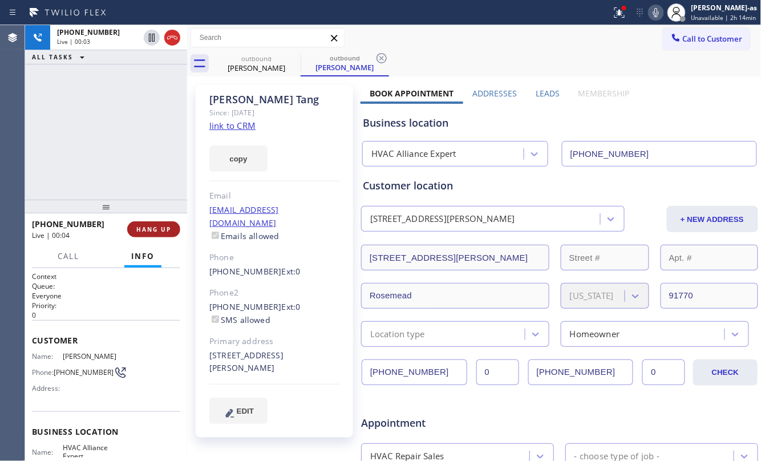
click at [154, 224] on button "HANG UP" at bounding box center [153, 229] width 53 height 16
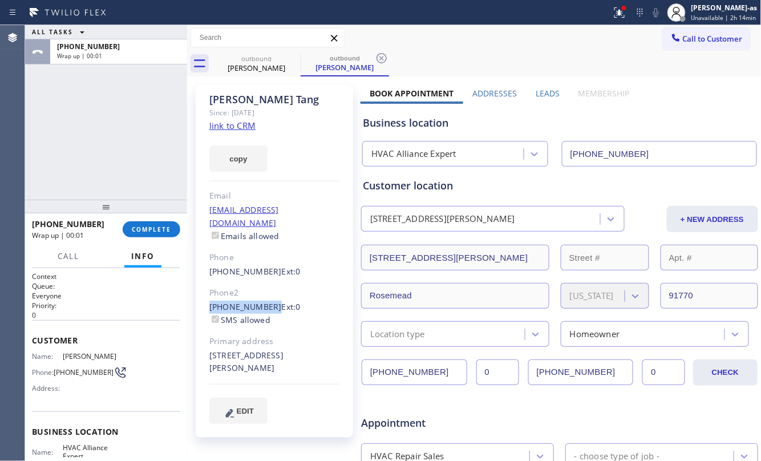
drag, startPoint x: 206, startPoint y: 293, endPoint x: 268, endPoint y: 300, distance: 62.0
click at [268, 300] on div "[PERSON_NAME] Since: [DATE] link to CRM copy Email [EMAIL_ADDRESS][DOMAIN_NAME]…" at bounding box center [275, 261] width 158 height 353
copy div "[PHONE_NUMBER]"
click at [228, 124] on link "link to CRM" at bounding box center [232, 125] width 46 height 11
click at [162, 213] on div at bounding box center [106, 207] width 162 height 14
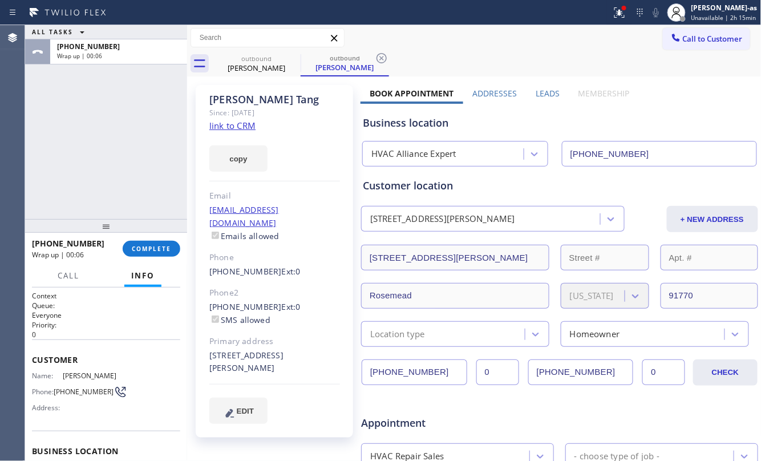
click at [164, 236] on div "[PHONE_NUMBER] Wrap up | 00:06 COMPLETE" at bounding box center [106, 249] width 148 height 30
click at [167, 249] on span "COMPLETE" at bounding box center [151, 249] width 39 height 8
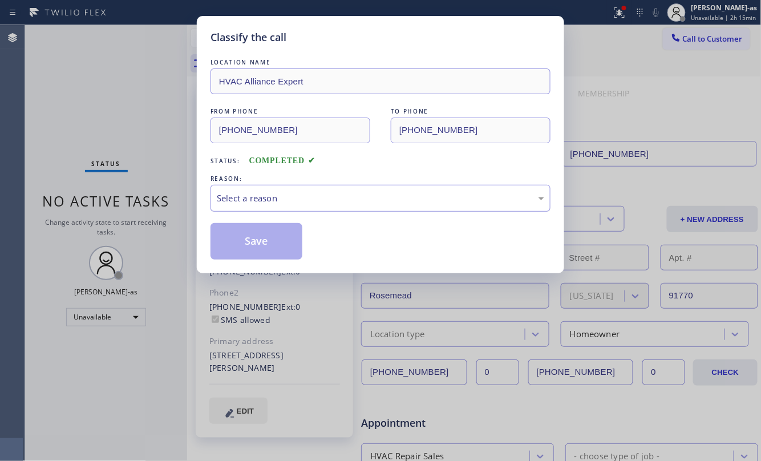
click at [300, 208] on div "Select a reason" at bounding box center [381, 198] width 340 height 27
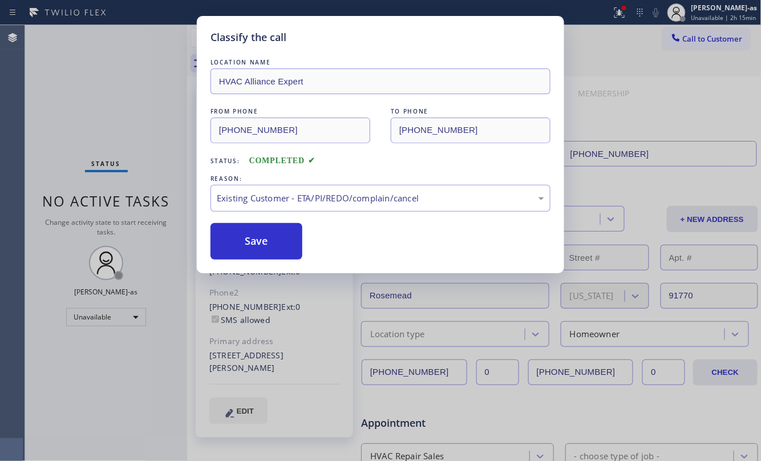
drag, startPoint x: 263, startPoint y: 248, endPoint x: 533, endPoint y: 174, distance: 279.9
click at [281, 242] on button "Save" at bounding box center [257, 241] width 92 height 37
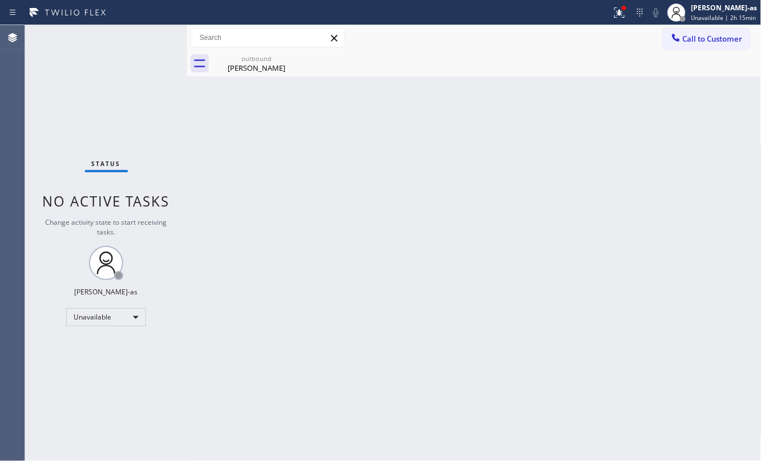
click at [698, 42] on span "Call to Customer" at bounding box center [713, 39] width 60 height 10
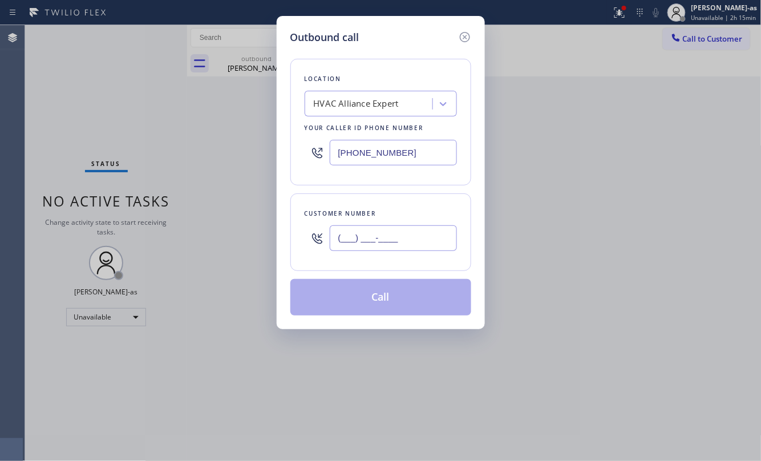
click at [381, 237] on input "(___) ___-____" at bounding box center [393, 238] width 127 height 26
paste input "818) 263-9192"
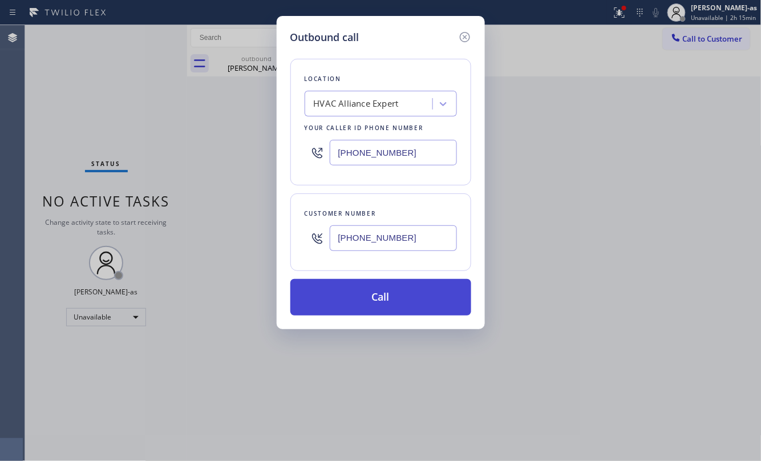
type input "[PHONE_NUMBER]"
click at [387, 291] on button "Call" at bounding box center [381, 297] width 181 height 37
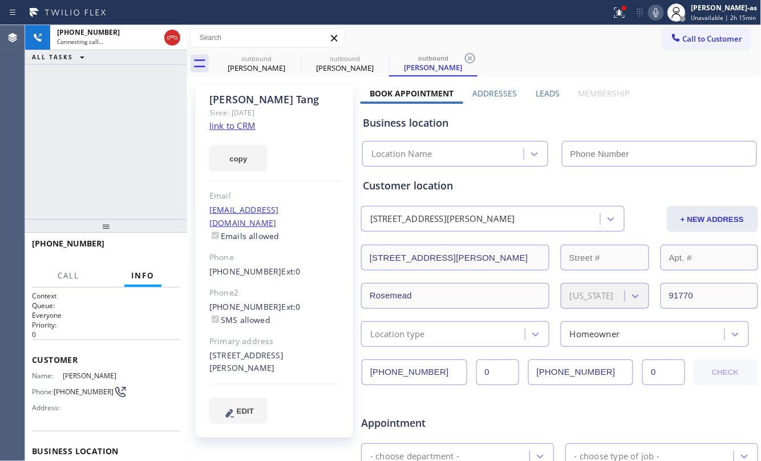
type input "[PHONE_NUMBER]"
click at [179, 106] on div "[PHONE_NUMBER] Connecting call… ALL TASKS ALL TASKS ACTIVE TASKS TASKS IN WRAP …" at bounding box center [106, 122] width 162 height 194
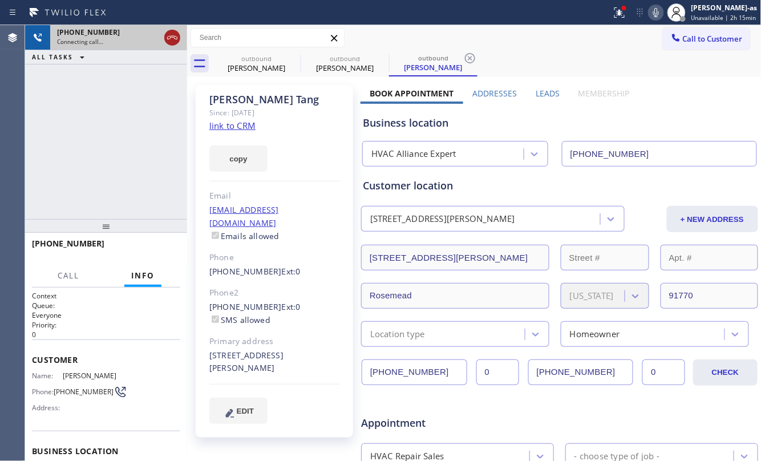
click at [174, 42] on icon at bounding box center [173, 38] width 14 height 14
drag, startPoint x: 258, startPoint y: 63, endPoint x: 303, endPoint y: 62, distance: 44.5
click at [260, 61] on div "outbound [PERSON_NAME]" at bounding box center [256, 64] width 86 height 26
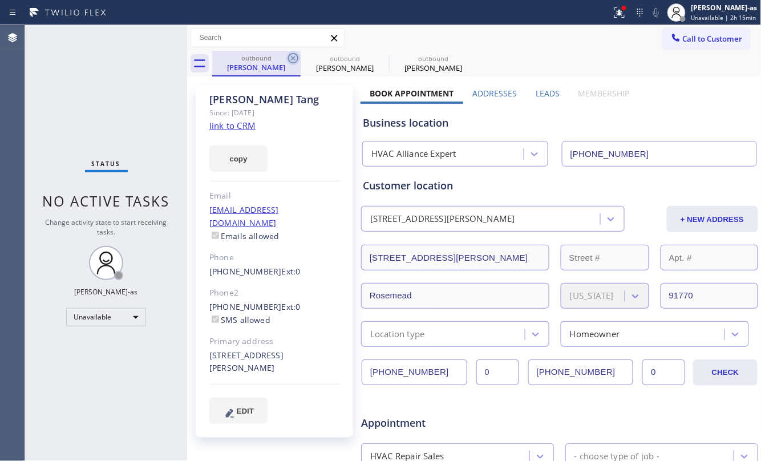
click at [297, 59] on icon at bounding box center [294, 58] width 14 height 14
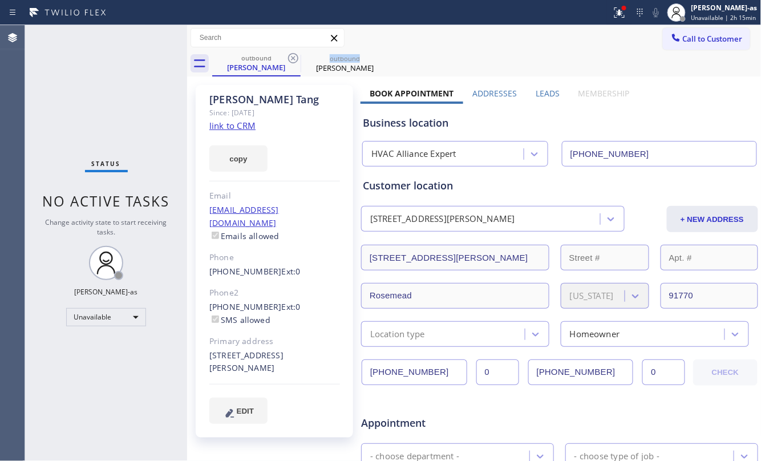
click at [297, 59] on icon at bounding box center [294, 58] width 14 height 14
click at [243, 128] on link "link to CRM" at bounding box center [232, 125] width 46 height 11
click at [684, 37] on span "Call to Customer" at bounding box center [713, 39] width 60 height 10
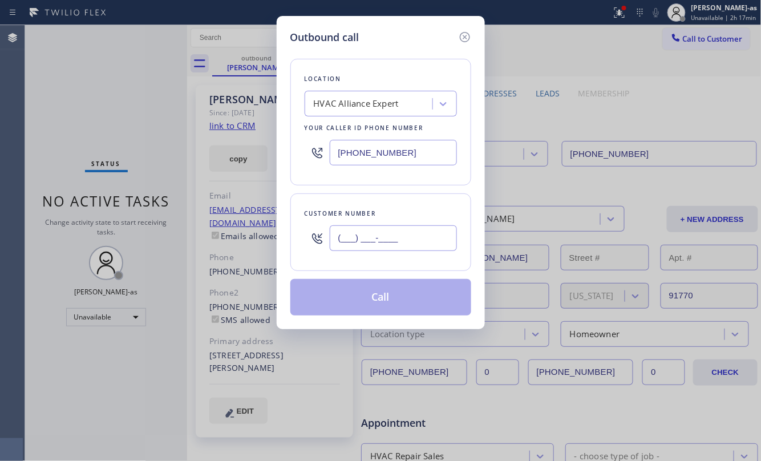
drag, startPoint x: 396, startPoint y: 251, endPoint x: 397, endPoint y: 243, distance: 8.6
click at [398, 247] on input "(___) ___-____" at bounding box center [393, 238] width 127 height 26
paste input "626) 226-7726"
type input "[PHONE_NUMBER]"
click at [422, 305] on button "Call" at bounding box center [381, 297] width 181 height 37
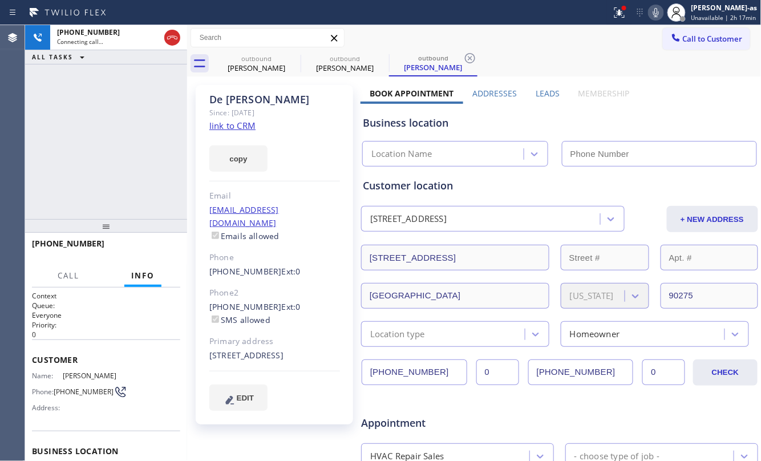
type input "[PHONE_NUMBER]"
drag, startPoint x: 70, startPoint y: 103, endPoint x: 151, endPoint y: 89, distance: 82.2
click at [71, 100] on div "[PHONE_NUMBER] Connecting call… ALL TASKS ALL TASKS ACTIVE TASKS TASKS IN WRAP …" at bounding box center [106, 122] width 162 height 194
drag, startPoint x: 232, startPoint y: 59, endPoint x: 289, endPoint y: 61, distance: 57.1
click at [234, 59] on div "outbound" at bounding box center [256, 58] width 86 height 9
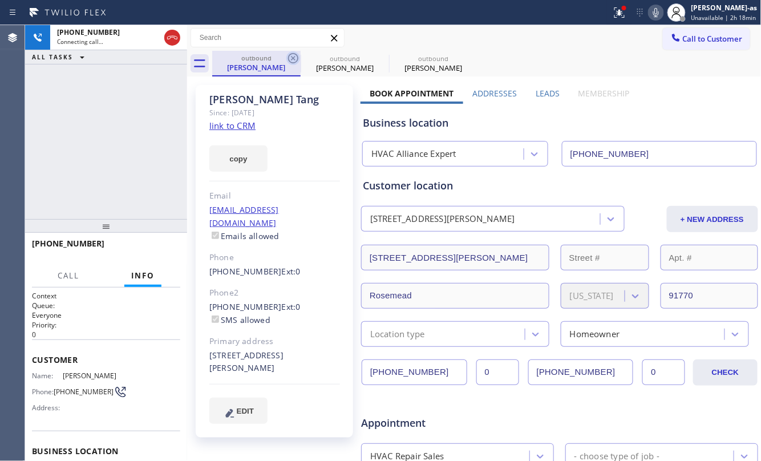
click at [289, 61] on icon at bounding box center [293, 58] width 10 height 10
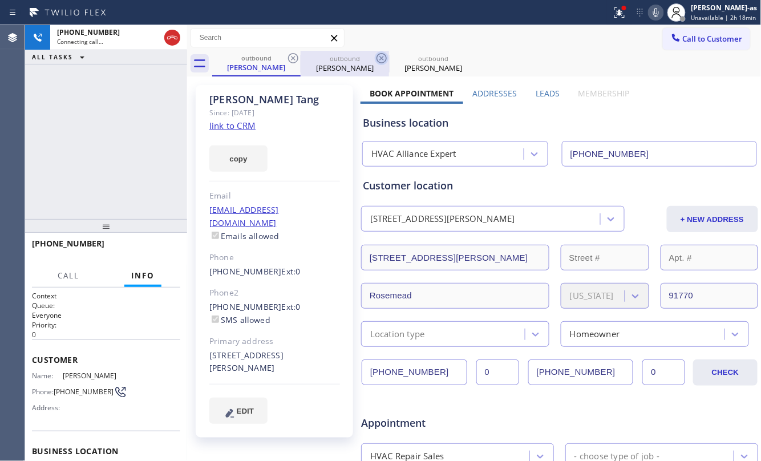
click at [375, 60] on icon at bounding box center [382, 58] width 14 height 14
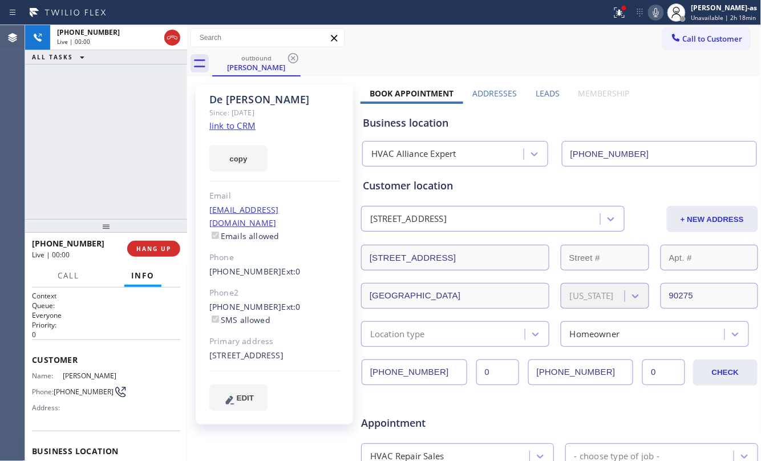
click at [91, 149] on div "[PHONE_NUMBER] Live | 00:00 ALL TASKS ALL TASKS ACTIVE TASKS TASKS IN WRAP UP" at bounding box center [106, 122] width 162 height 194
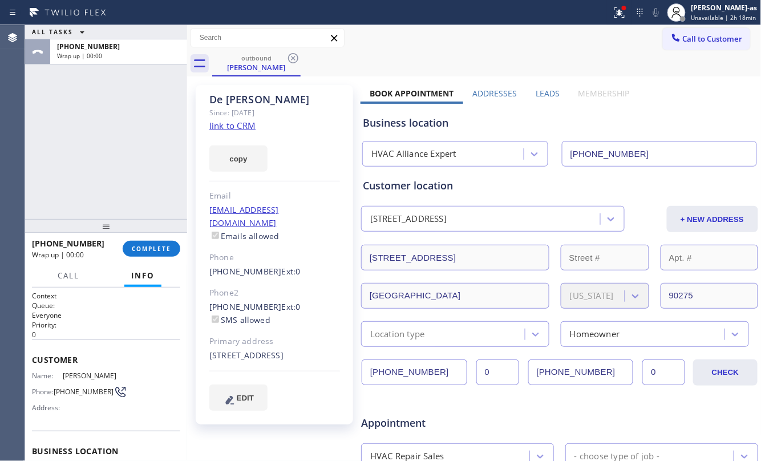
click at [229, 121] on link "link to CRM" at bounding box center [232, 125] width 46 height 11
click at [84, 183] on div "ALL TASKS ALL TASKS ACTIVE TASKS TASKS IN WRAP UP [PHONE_NUMBER] Wrap up | 00:01" at bounding box center [106, 122] width 162 height 194
click at [144, 247] on span "COMPLETE" at bounding box center [151, 249] width 39 height 8
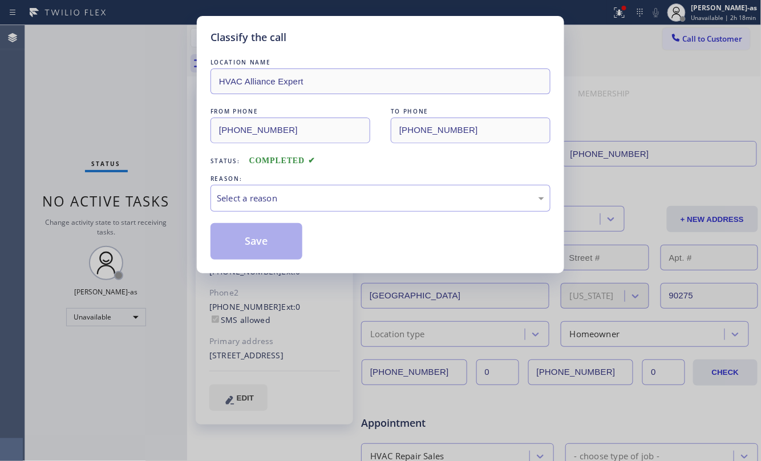
click at [144, 247] on div "Classify the call LOCATION NAME HVAC Alliance Expert FROM PHONE [PHONE_NUMBER] …" at bounding box center [380, 230] width 761 height 461
drag, startPoint x: 313, startPoint y: 198, endPoint x: 317, endPoint y: 204, distance: 7.4
click at [314, 198] on div "Select a reason" at bounding box center [381, 198] width 328 height 13
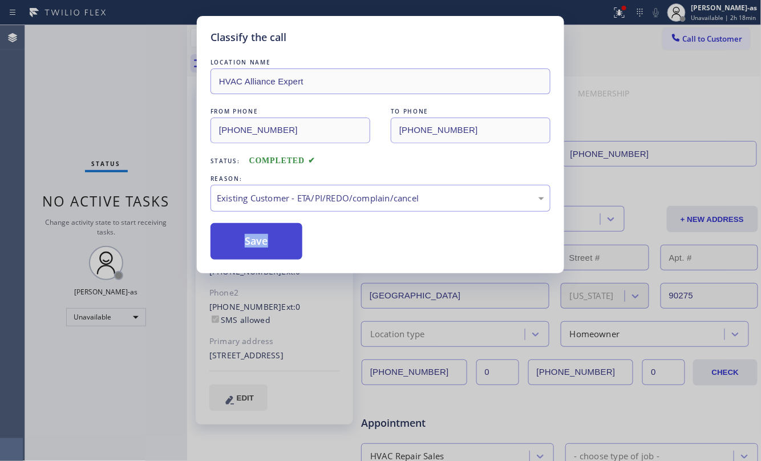
click at [251, 244] on button "Save" at bounding box center [257, 241] width 92 height 37
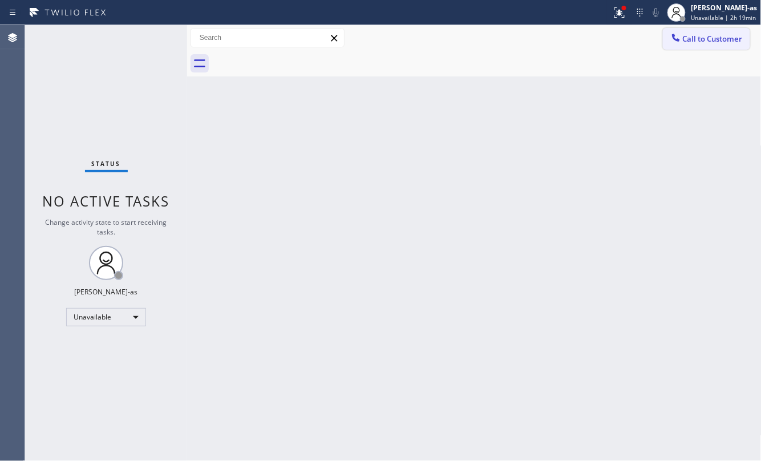
click at [678, 39] on icon at bounding box center [675, 37] width 7 height 7
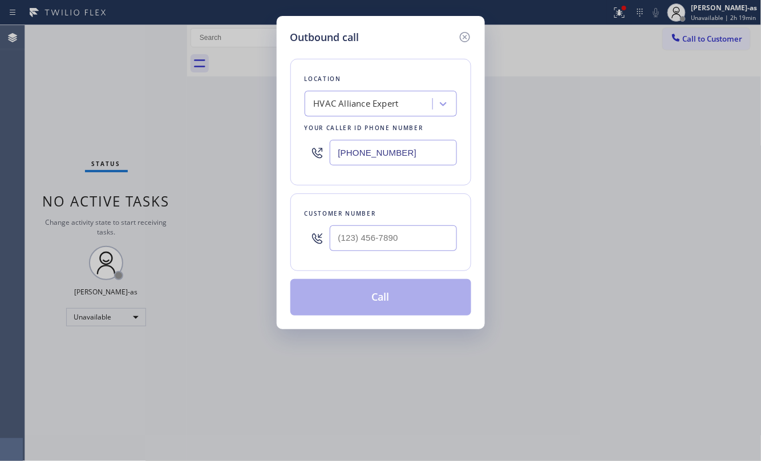
click at [419, 220] on div "Customer number" at bounding box center [381, 214] width 152 height 12
click at [424, 224] on div at bounding box center [393, 238] width 127 height 37
click at [420, 228] on input "(___) ___-____" at bounding box center [393, 238] width 127 height 26
paste input "801) 349-7797"
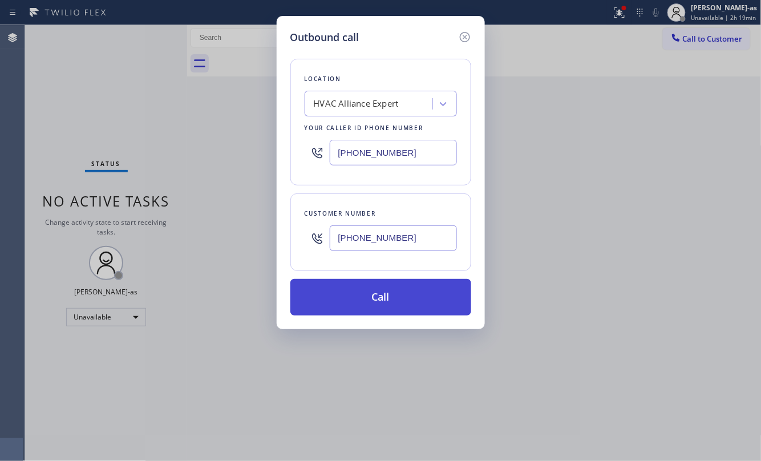
type input "[PHONE_NUMBER]"
click at [395, 299] on button "Call" at bounding box center [381, 297] width 181 height 37
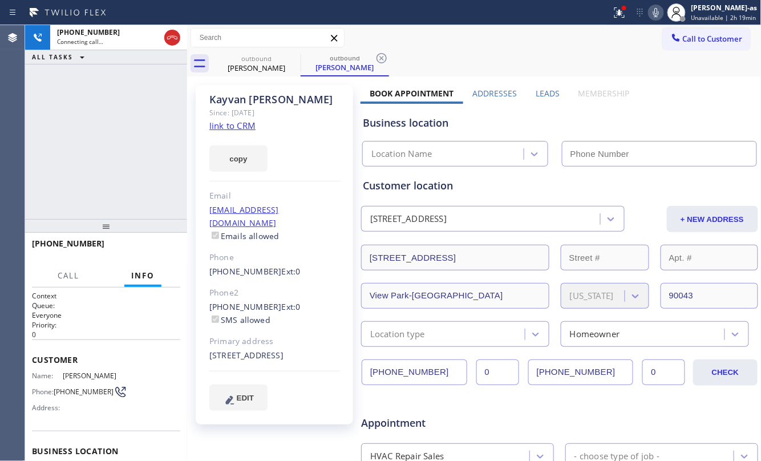
type input "[PHONE_NUMBER]"
drag, startPoint x: 88, startPoint y: 96, endPoint x: 140, endPoint y: 178, distance: 97.5
click at [90, 96] on div "[PHONE_NUMBER] Live | 00:01 ALL TASKS ALL TASKS ACTIVE TASKS TASKS IN WRAP UP" at bounding box center [106, 122] width 162 height 194
click at [153, 245] on span "HANG UP" at bounding box center [153, 249] width 35 height 8
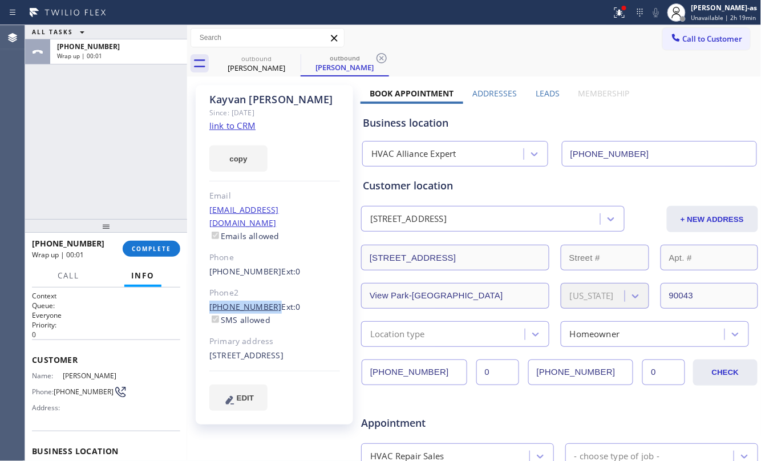
drag, startPoint x: 202, startPoint y: 299, endPoint x: 264, endPoint y: 296, distance: 62.3
click at [264, 296] on div "[PERSON_NAME] Since: [DATE] link to CRM copy Email [EMAIL_ADDRESS][DOMAIN_NAME]…" at bounding box center [275, 255] width 158 height 340
copy link "[PHONE_NUMBER]"
drag, startPoint x: 167, startPoint y: 248, endPoint x: 160, endPoint y: 249, distance: 7.5
click at [167, 249] on span "COMPLETE" at bounding box center [151, 249] width 39 height 8
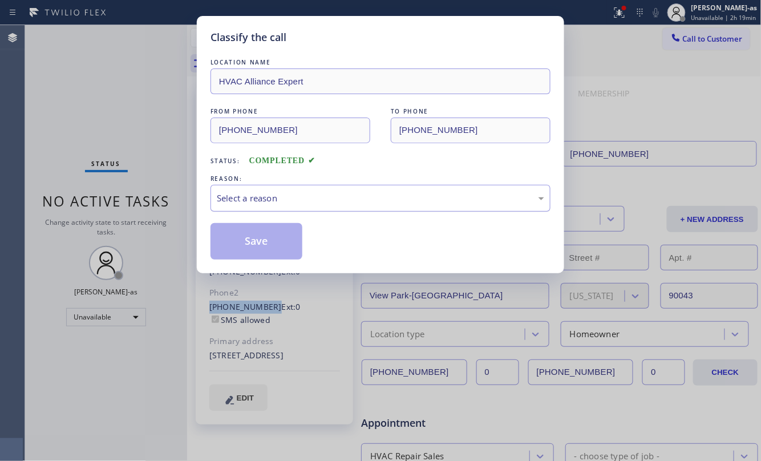
click at [373, 195] on div "Select a reason" at bounding box center [381, 198] width 328 height 13
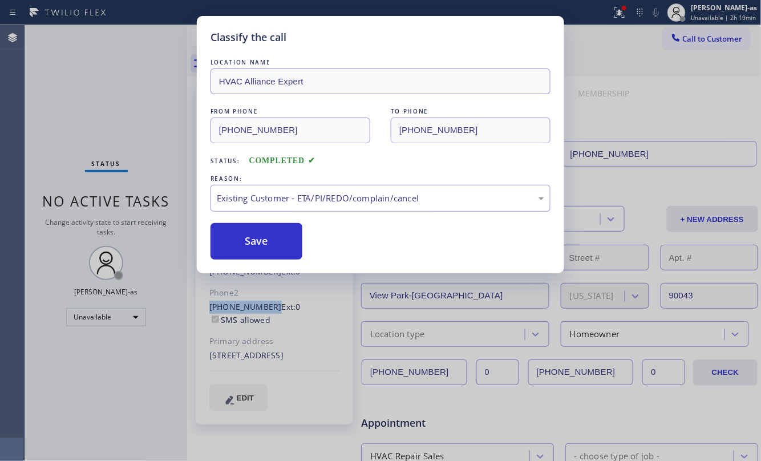
drag, startPoint x: 401, startPoint y: 267, endPoint x: 321, endPoint y: 251, distance: 81.5
click at [308, 243] on div "Save" at bounding box center [381, 241] width 340 height 37
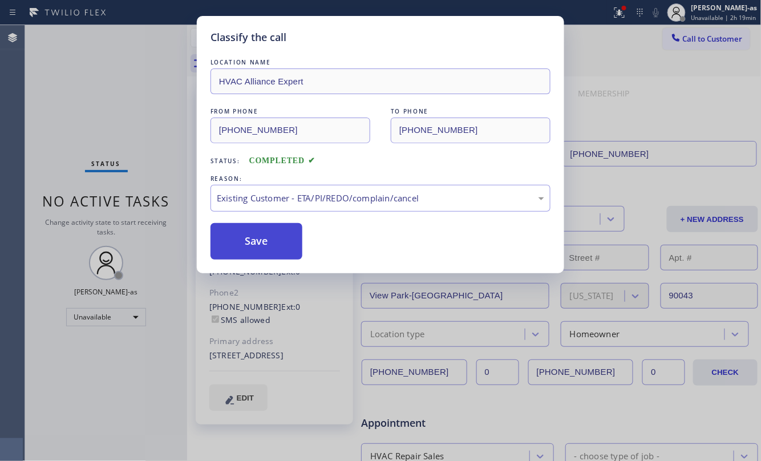
click at [277, 247] on button "Save" at bounding box center [257, 241] width 92 height 37
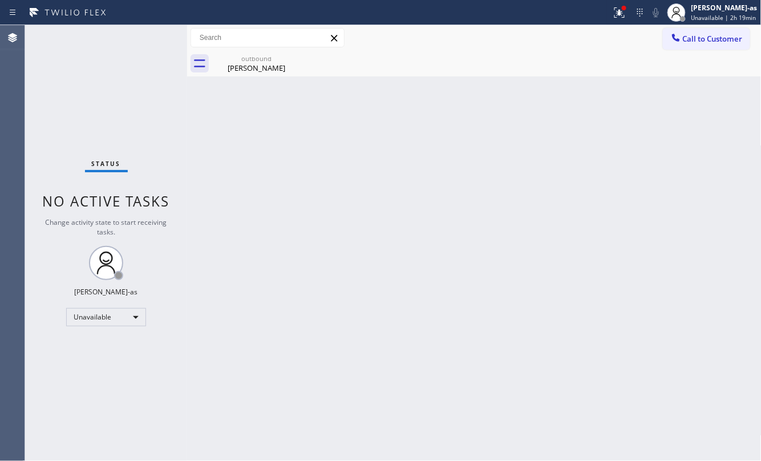
click at [699, 44] on button "Call to Customer" at bounding box center [706, 39] width 87 height 22
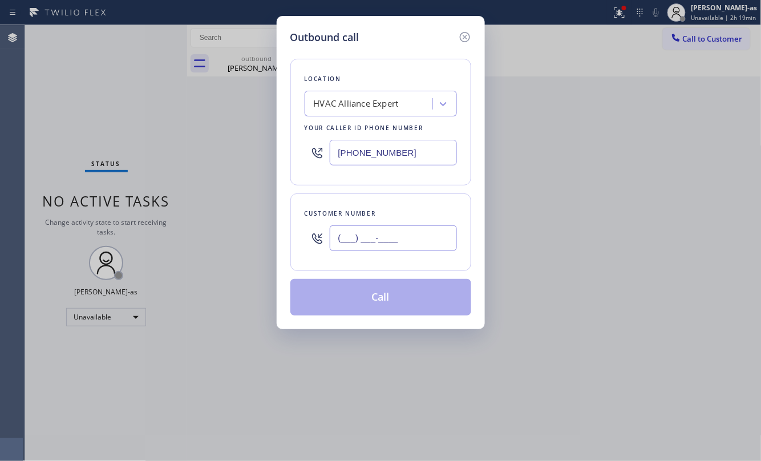
click at [377, 241] on input "(___) ___-____" at bounding box center [393, 238] width 127 height 26
paste input "917) 301-0416"
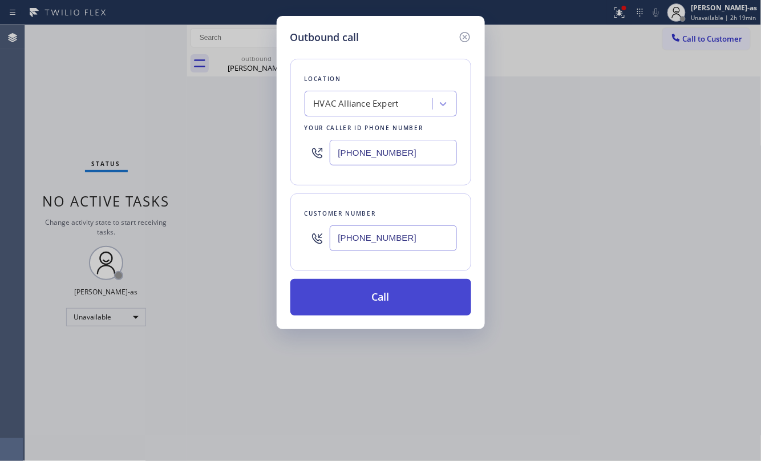
click at [353, 307] on button "Call" at bounding box center [381, 297] width 181 height 37
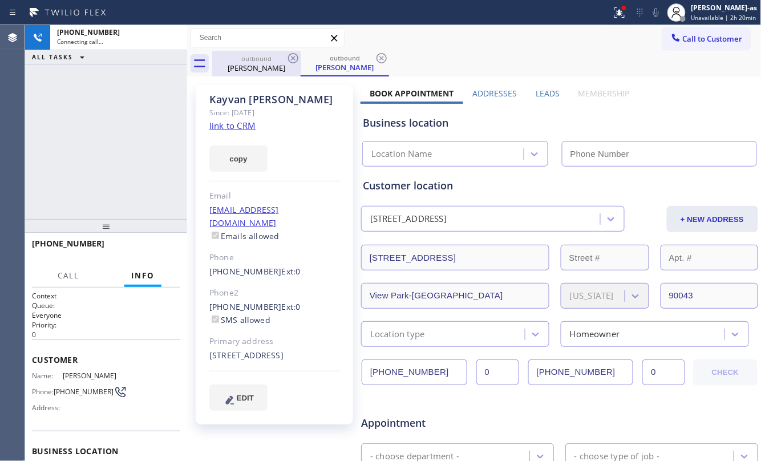
click at [235, 74] on div "outbound [PERSON_NAME]" at bounding box center [256, 64] width 86 height 26
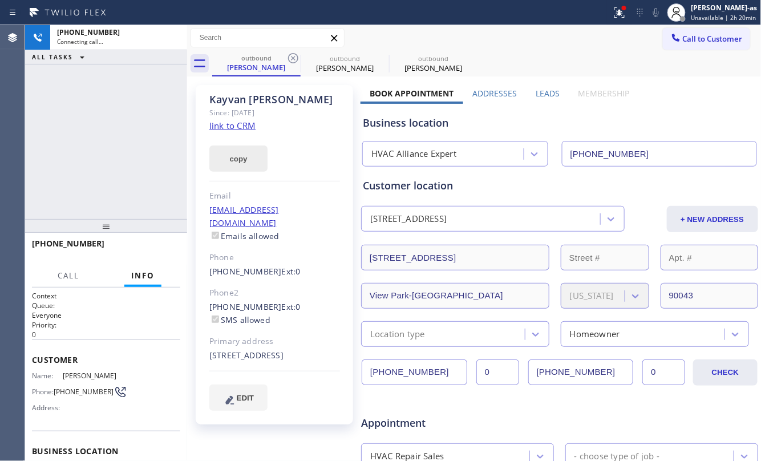
click at [228, 123] on link "link to CRM" at bounding box center [232, 125] width 46 height 11
click at [171, 35] on icon at bounding box center [173, 38] width 14 height 14
click at [138, 219] on div at bounding box center [106, 226] width 162 height 14
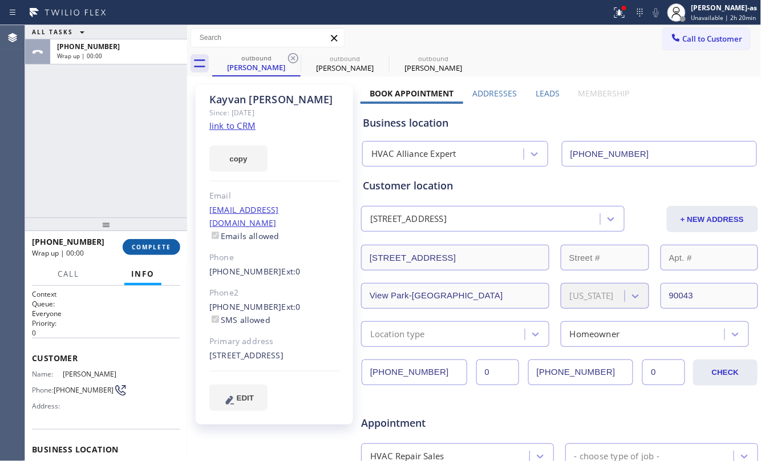
click at [167, 249] on span "COMPLETE" at bounding box center [151, 247] width 39 height 8
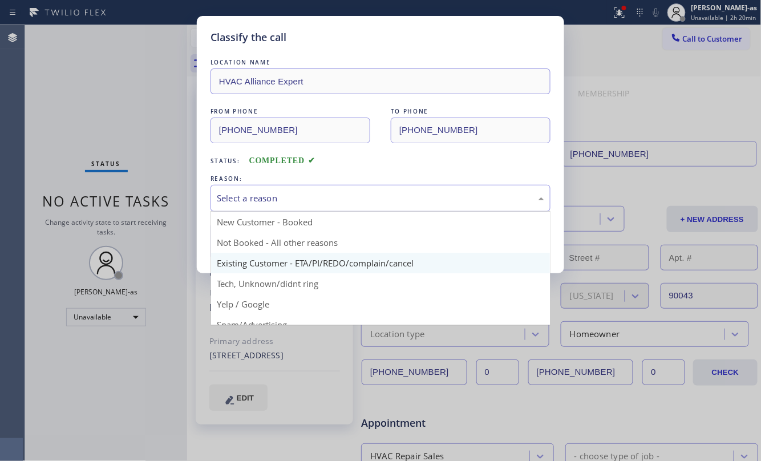
drag, startPoint x: 275, startPoint y: 201, endPoint x: 335, endPoint y: 267, distance: 88.9
click at [276, 201] on div "Select a reason" at bounding box center [381, 198] width 328 height 13
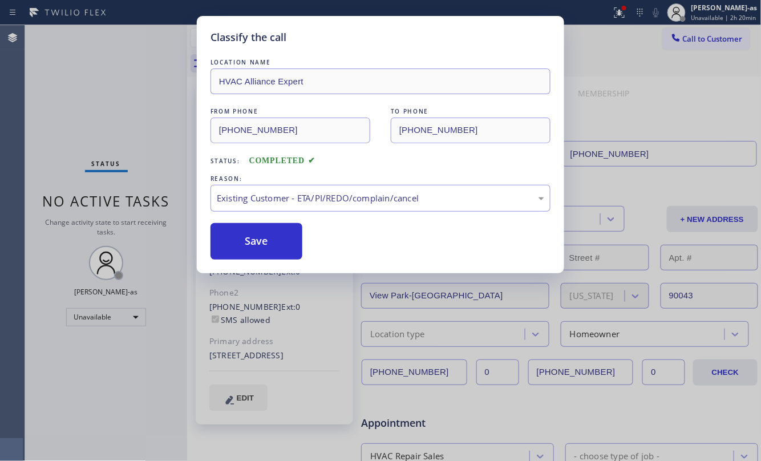
click at [249, 249] on button "Save" at bounding box center [257, 241] width 92 height 37
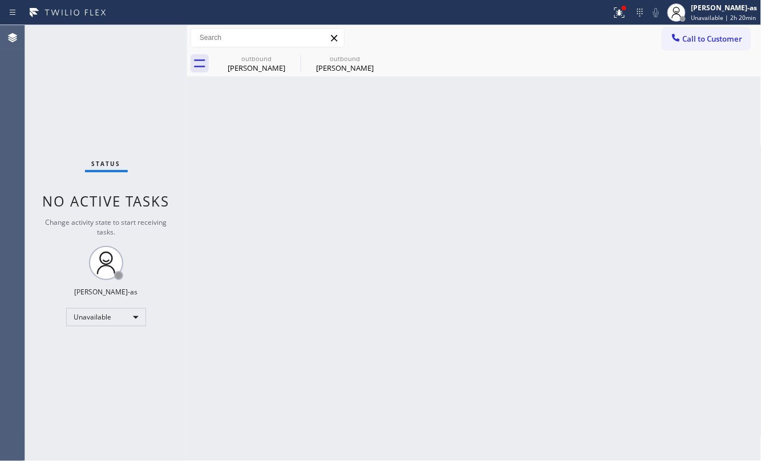
click at [266, 58] on div "outbound" at bounding box center [256, 58] width 86 height 9
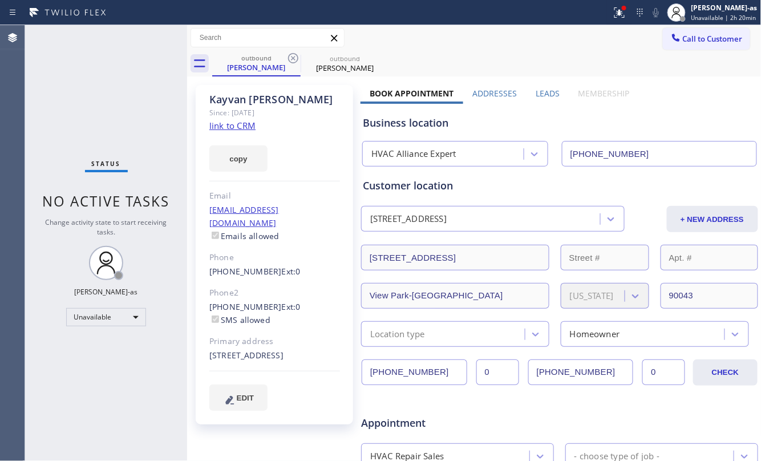
click at [237, 124] on link "link to CRM" at bounding box center [232, 125] width 46 height 11
drag, startPoint x: 683, startPoint y: 7, endPoint x: 692, endPoint y: 38, distance: 31.4
click at [684, 8] on icon at bounding box center [677, 13] width 14 height 14
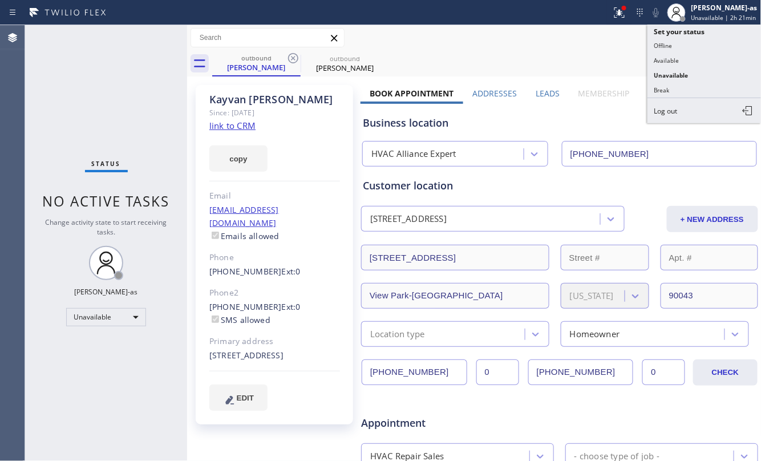
drag, startPoint x: 510, startPoint y: 55, endPoint x: 655, endPoint y: 46, distance: 145.8
click at [517, 55] on div "outbound [PERSON_NAME] outbound [PERSON_NAME]" at bounding box center [487, 64] width 550 height 26
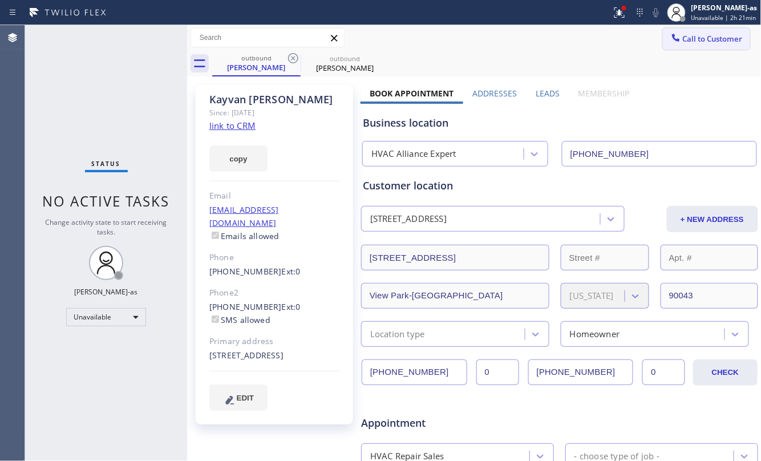
click at [700, 38] on span "Call to Customer" at bounding box center [713, 39] width 60 height 10
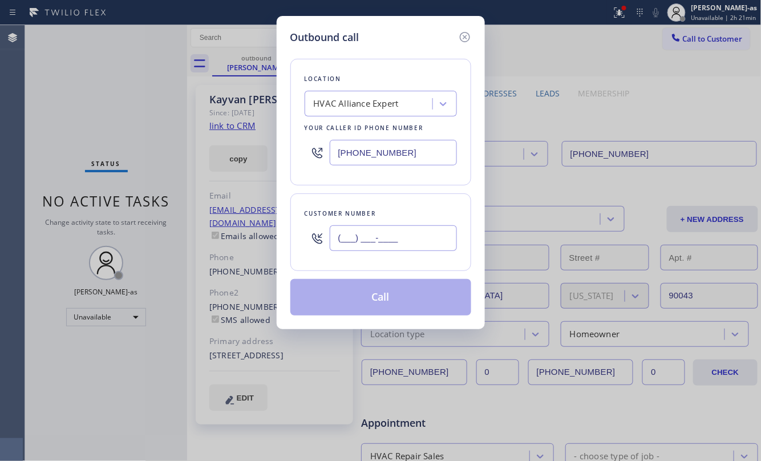
click at [384, 236] on input "(___) ___-____" at bounding box center [393, 238] width 127 height 26
paste input "510) 842-6251"
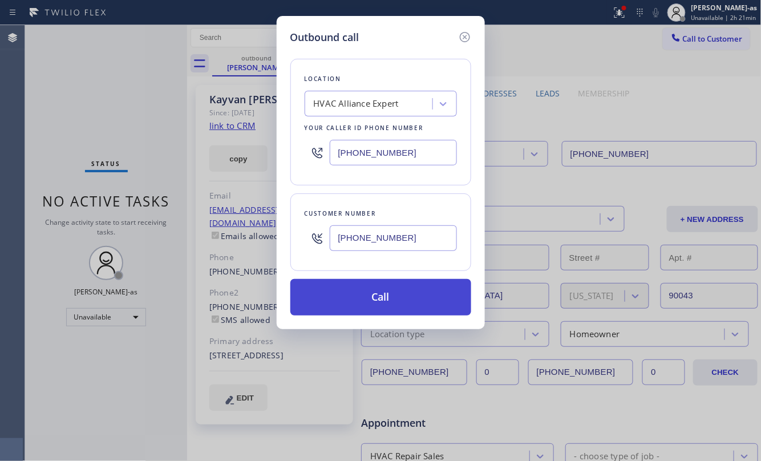
type input "[PHONE_NUMBER]"
click at [409, 303] on button "Call" at bounding box center [381, 297] width 181 height 37
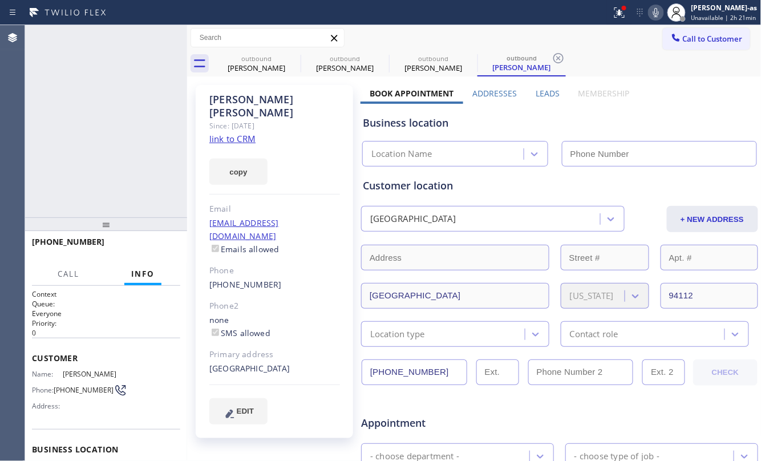
type input "[PHONE_NUMBER]"
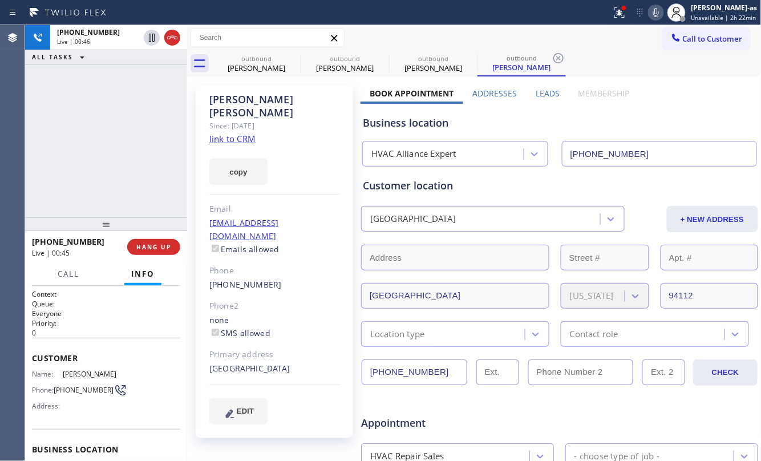
drag, startPoint x: 99, startPoint y: 177, endPoint x: 139, endPoint y: 179, distance: 40.6
click at [101, 176] on div "[PHONE_NUMBER] Live | 00:46 ALL TASKS ALL TASKS ACTIVE TASKS TASKS IN WRAP UP" at bounding box center [106, 121] width 162 height 192
click at [147, 236] on div "[PHONE_NUMBER] Live | 00:47 HANG UP" at bounding box center [106, 247] width 148 height 30
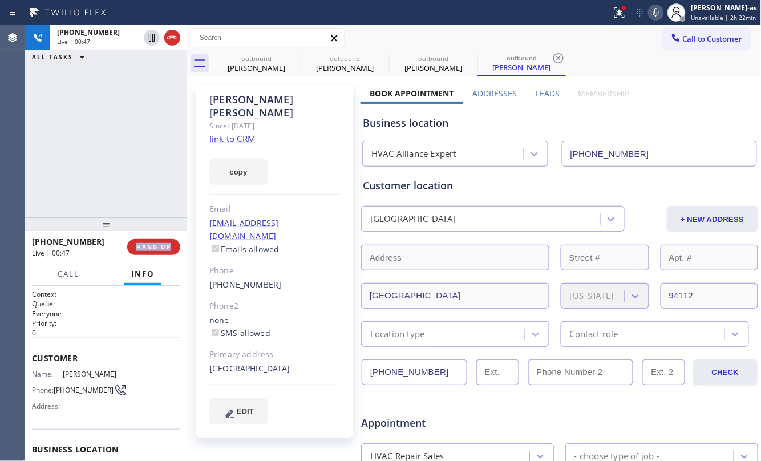
click at [147, 236] on div "[PHONE_NUMBER] Live | 00:47 HANG UP" at bounding box center [106, 247] width 148 height 30
click at [148, 243] on button "HANG UP" at bounding box center [153, 247] width 53 height 16
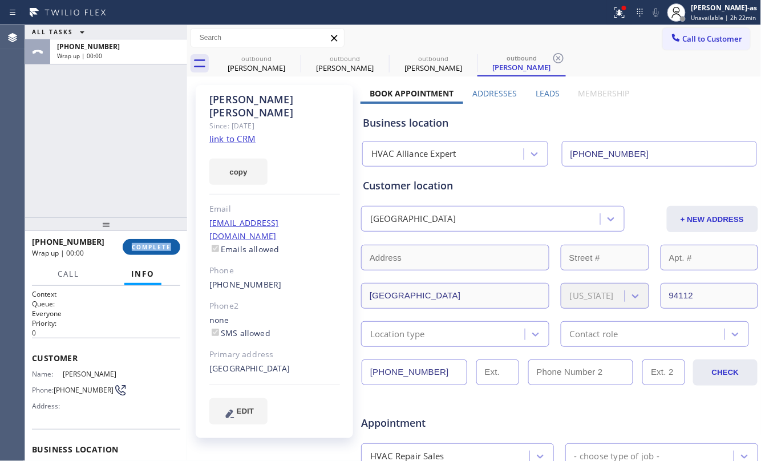
click at [148, 243] on button "COMPLETE" at bounding box center [152, 247] width 58 height 16
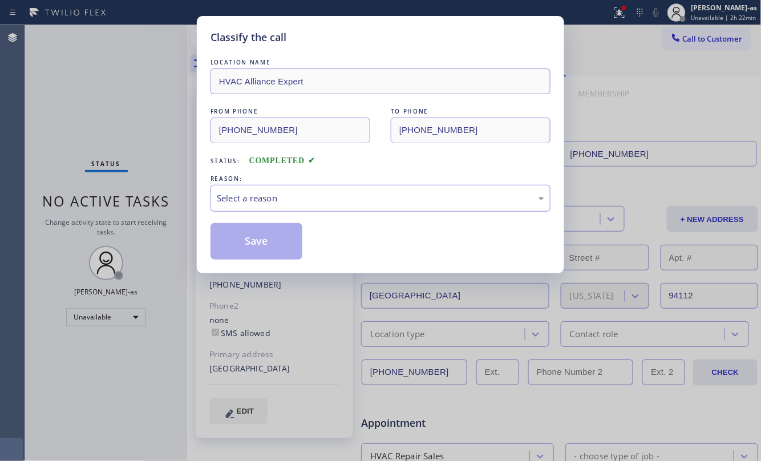
click at [333, 202] on div "Select a reason" at bounding box center [381, 198] width 328 height 13
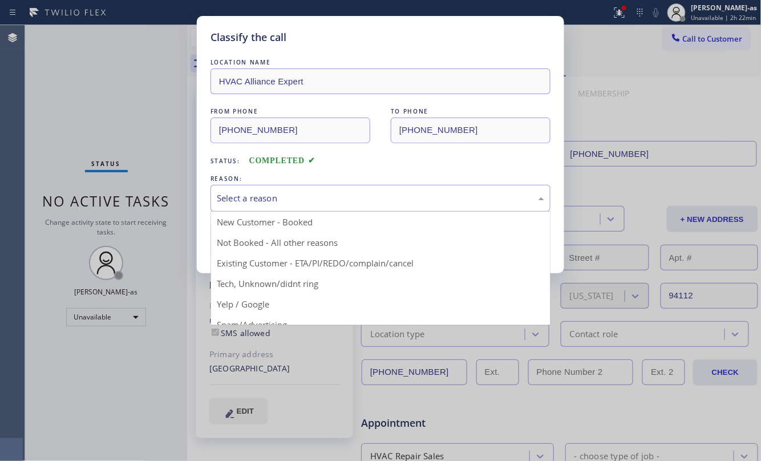
drag, startPoint x: 354, startPoint y: 265, endPoint x: 279, endPoint y: 244, distance: 78.3
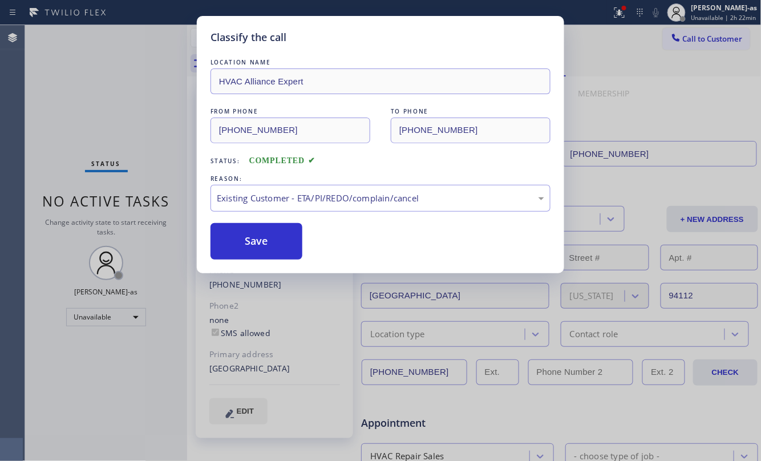
drag, startPoint x: 277, startPoint y: 244, endPoint x: 313, endPoint y: 251, distance: 36.6
click at [277, 243] on button "Save" at bounding box center [257, 241] width 92 height 37
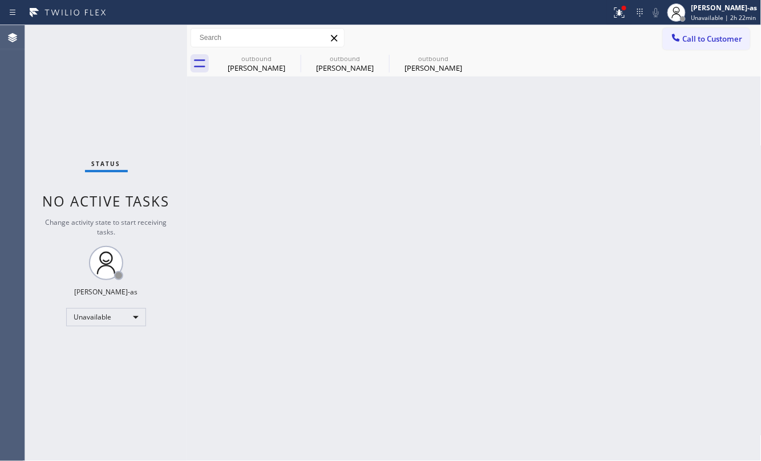
click at [106, 57] on div "Status No active tasks Change activity state to start receiving tasks. [PERSON_…" at bounding box center [106, 243] width 162 height 436
drag, startPoint x: 236, startPoint y: 139, endPoint x: 245, endPoint y: 115, distance: 25.7
click at [236, 139] on div "Back to Dashboard Change Sender ID Customers Technicians Select a contact Outbo…" at bounding box center [474, 243] width 575 height 436
click at [92, 92] on div "Status No active tasks Change activity state to start receiving tasks. [PERSON_…" at bounding box center [106, 243] width 162 height 436
drag, startPoint x: 235, startPoint y: 237, endPoint x: 231, endPoint y: 122, distance: 115.4
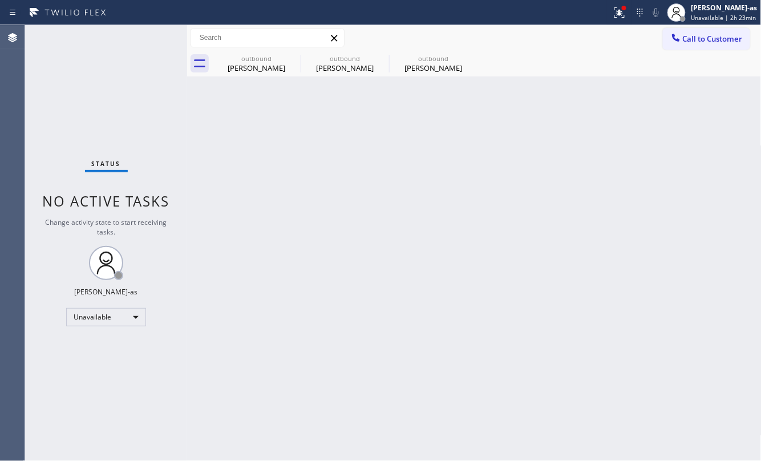
click at [236, 237] on div "Back to Dashboard Change Sender ID Customers Technicians Select a contact Outbo…" at bounding box center [474, 243] width 575 height 436
drag, startPoint x: 241, startPoint y: 60, endPoint x: 286, endPoint y: 57, distance: 45.2
click at [254, 60] on div "outbound" at bounding box center [256, 58] width 86 height 9
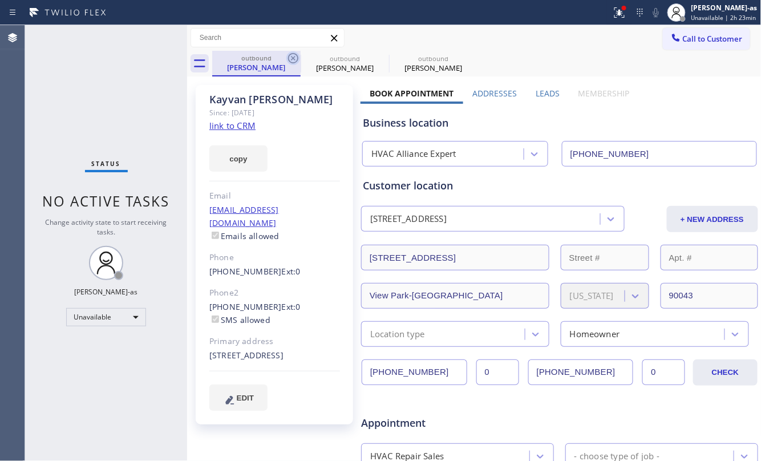
click at [287, 57] on icon at bounding box center [294, 58] width 14 height 14
click at [289, 57] on icon at bounding box center [293, 58] width 10 height 10
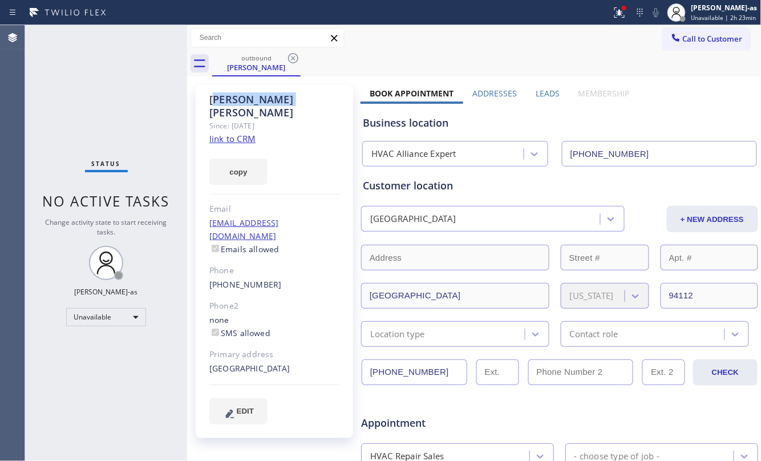
click at [289, 57] on icon at bounding box center [293, 58] width 10 height 10
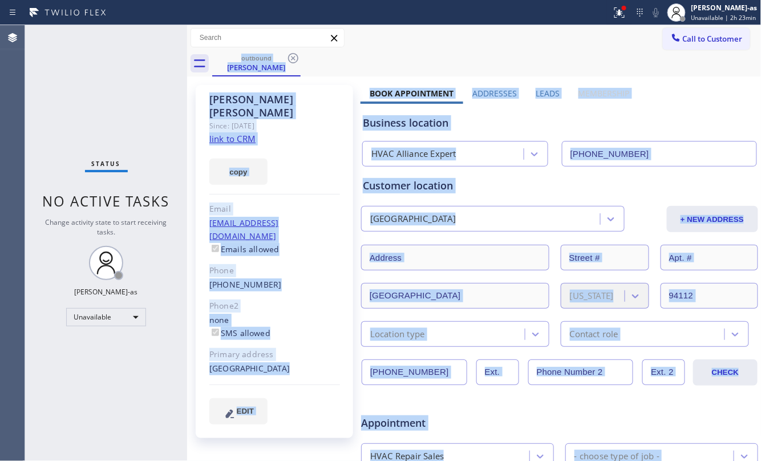
click at [289, 57] on div "outbound [PERSON_NAME]" at bounding box center [487, 64] width 550 height 26
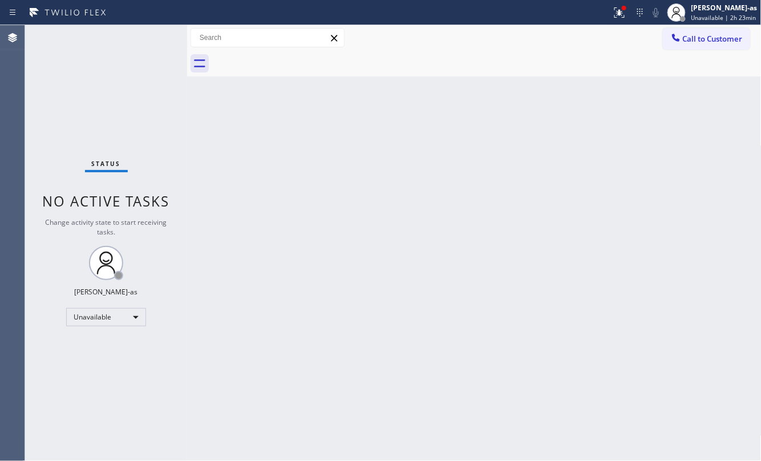
click at [289, 57] on div at bounding box center [487, 64] width 550 height 26
click at [696, 43] on button "Call to Customer" at bounding box center [706, 39] width 87 height 22
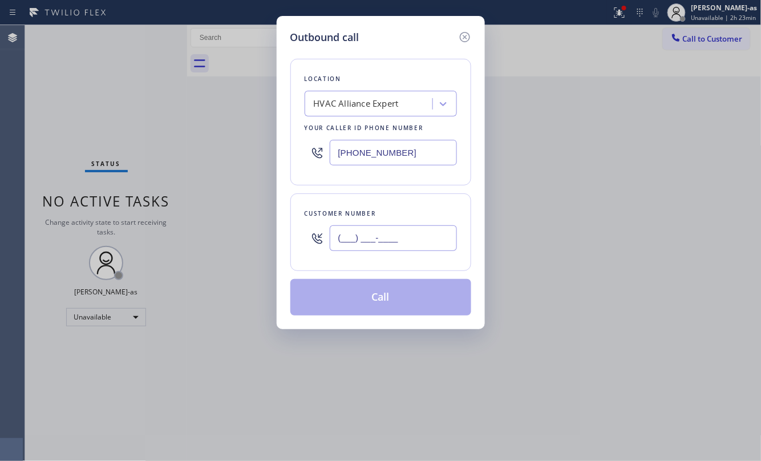
click at [425, 233] on input "(___) ___-____" at bounding box center [393, 238] width 127 height 26
paste input "646) 842-2195"
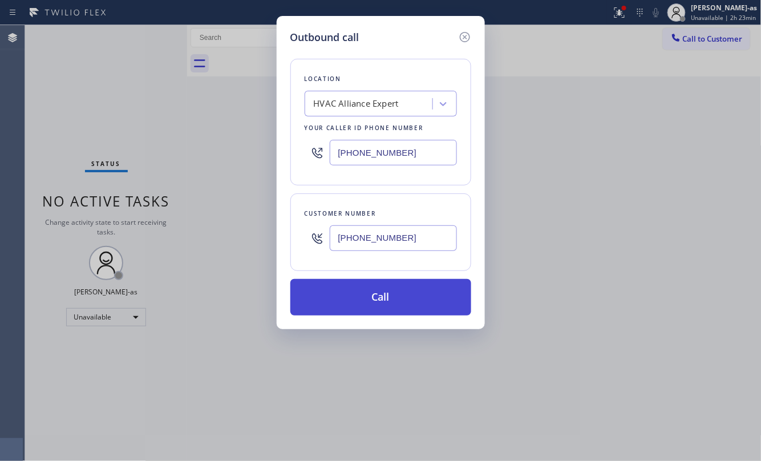
type input "[PHONE_NUMBER]"
click at [387, 296] on button "Call" at bounding box center [381, 297] width 181 height 37
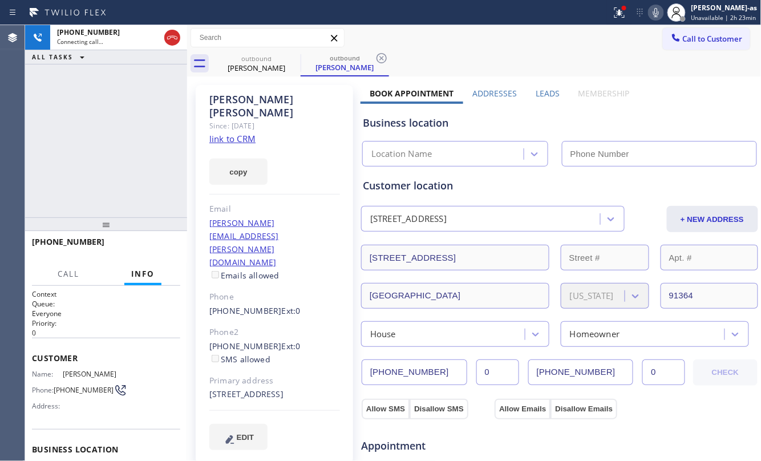
type input "[PHONE_NUMBER]"
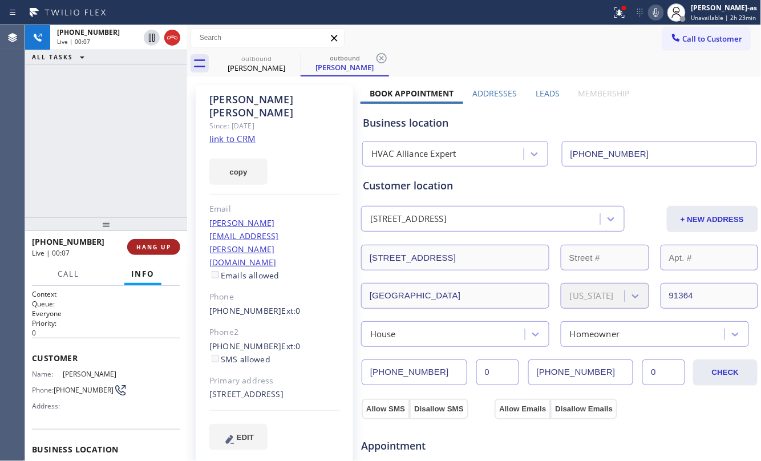
click at [140, 250] on span "HANG UP" at bounding box center [153, 247] width 35 height 8
click at [142, 249] on span "HANG UP" at bounding box center [153, 247] width 35 height 8
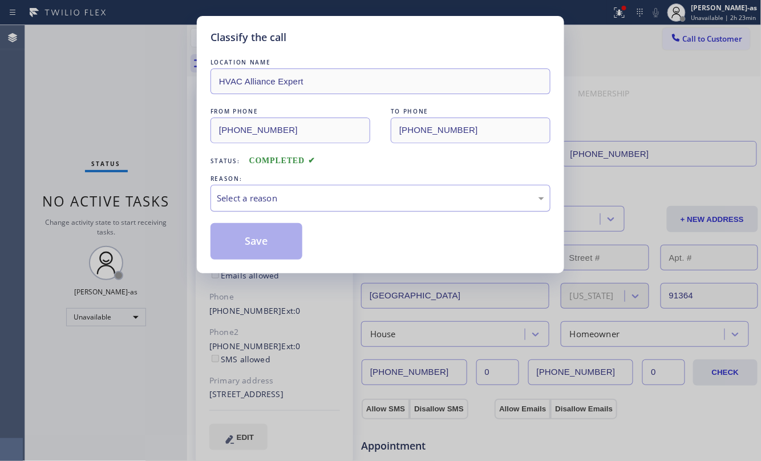
drag, startPoint x: 332, startPoint y: 202, endPoint x: 336, endPoint y: 208, distance: 7.4
click at [332, 202] on div "Select a reason" at bounding box center [381, 198] width 328 height 13
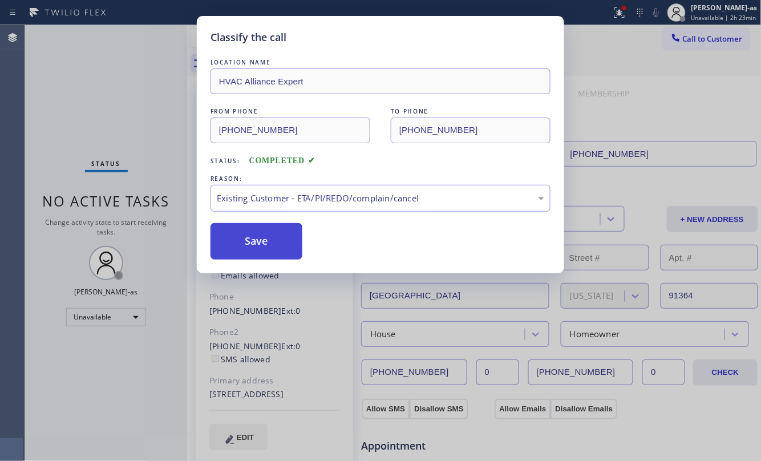
click at [272, 240] on button "Save" at bounding box center [257, 241] width 92 height 37
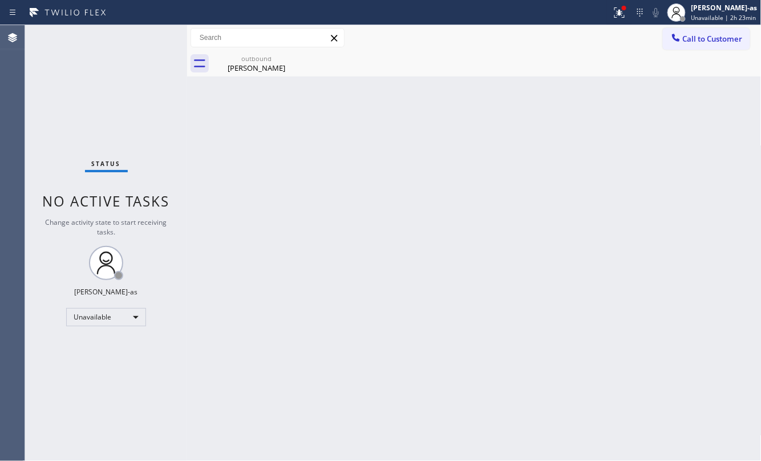
drag, startPoint x: 106, startPoint y: 107, endPoint x: 167, endPoint y: 108, distance: 61.7
click at [106, 108] on div "Status No active tasks Change activity state to start receiving tasks. [PERSON_…" at bounding box center [106, 243] width 162 height 436
drag, startPoint x: 226, startPoint y: 67, endPoint x: 243, endPoint y: 76, distance: 19.2
click at [229, 67] on div "[PERSON_NAME]" at bounding box center [256, 68] width 86 height 10
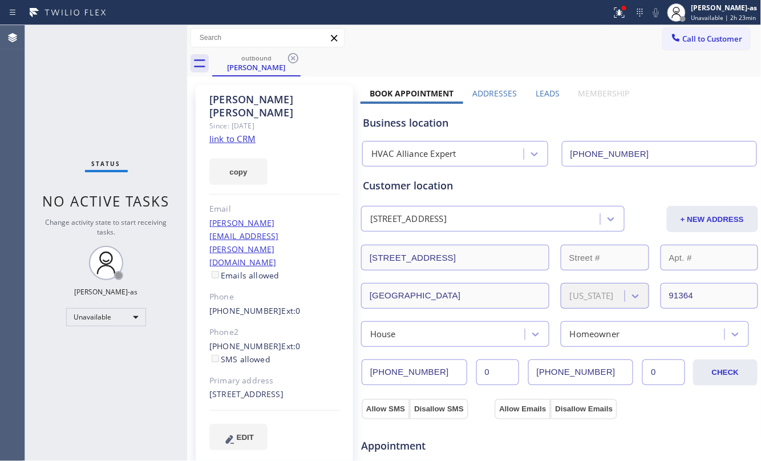
click at [240, 133] on link "link to CRM" at bounding box center [232, 138] width 46 height 11
click at [263, 58] on div "outbound" at bounding box center [256, 58] width 86 height 9
click at [291, 56] on icon at bounding box center [293, 58] width 10 height 10
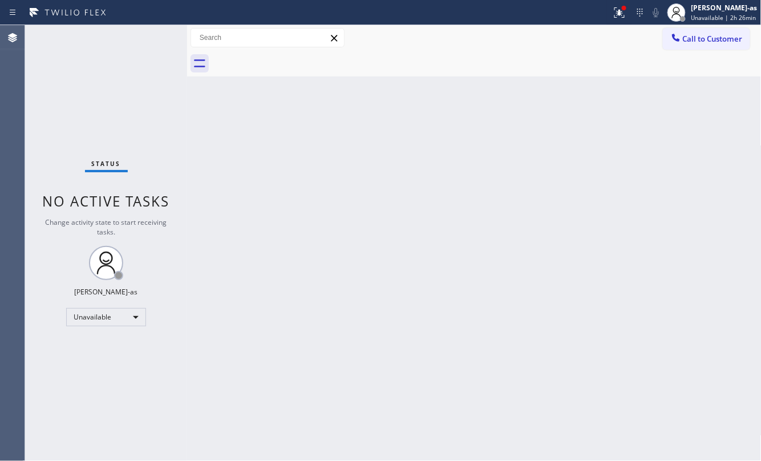
click at [281, 178] on div "Back to Dashboard Change Sender ID Customers Technicians Select a contact Outbo…" at bounding box center [474, 243] width 575 height 436
click at [112, 321] on div "Unavailable" at bounding box center [106, 317] width 80 height 18
click at [119, 378] on li "Break" at bounding box center [105, 376] width 77 height 14
click at [123, 316] on div "Break" at bounding box center [106, 317] width 80 height 18
click at [95, 362] on li "Unavailable" at bounding box center [105, 362] width 77 height 14
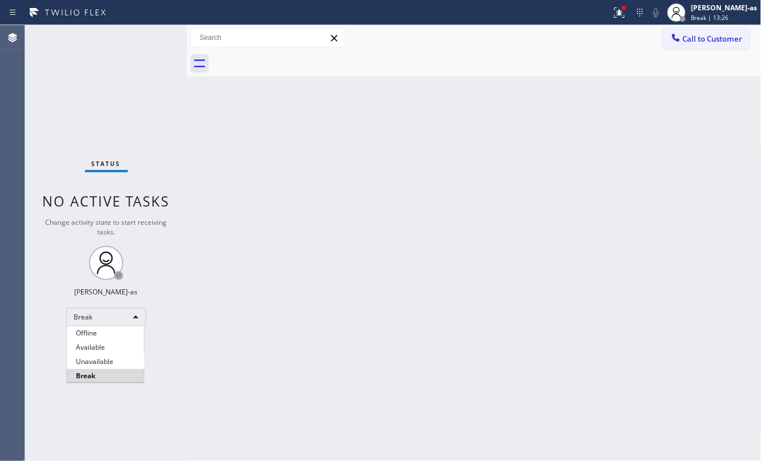
click at [299, 352] on div "Back to Dashboard Change Sender ID Customers Technicians Select a contact Outbo…" at bounding box center [474, 243] width 575 height 436
click at [163, 78] on div "Status No active tasks Change activity state to start receiving tasks. [PERSON_…" at bounding box center [106, 243] width 162 height 436
click at [276, 120] on div "Back to Dashboard Change Sender ID Customers Technicians Select a contact Outbo…" at bounding box center [474, 243] width 575 height 436
click at [676, 32] on icon at bounding box center [676, 37] width 11 height 11
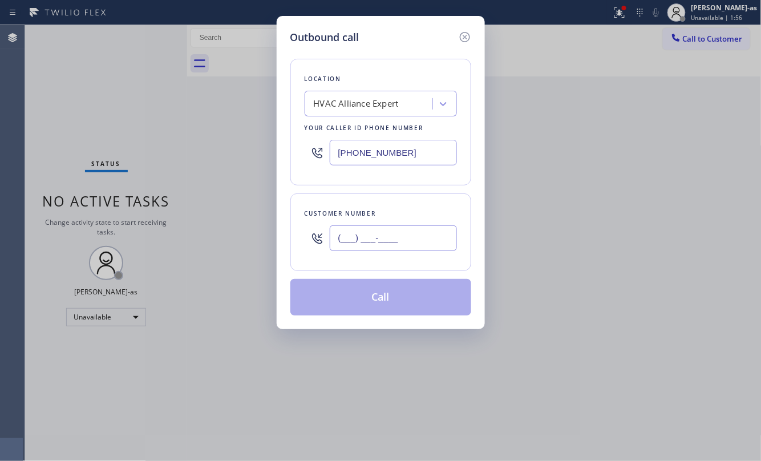
click at [377, 235] on input "(___) ___-____" at bounding box center [393, 238] width 127 height 26
paste input "646) 842-2195"
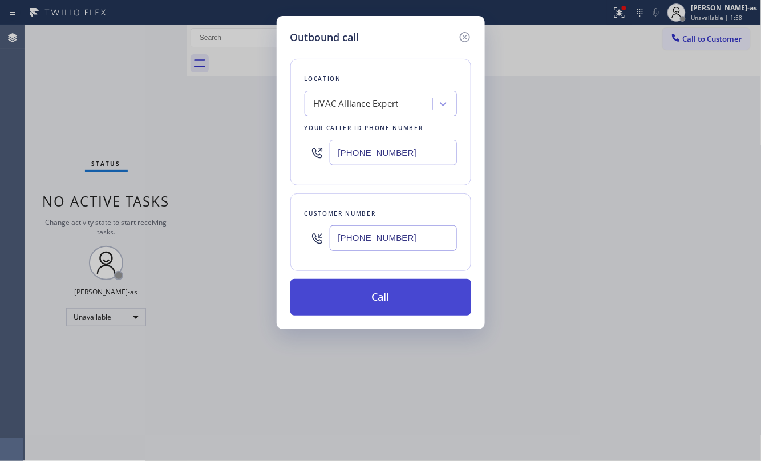
type input "[PHONE_NUMBER]"
click at [396, 293] on button "Call" at bounding box center [381, 297] width 181 height 37
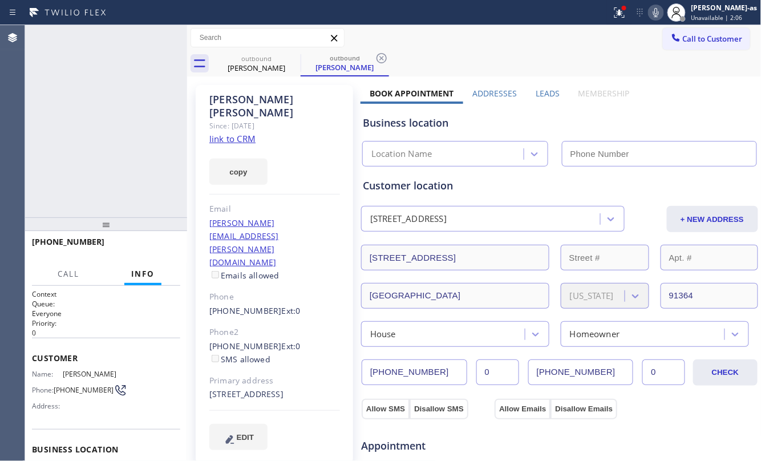
type input "[PHONE_NUMBER]"
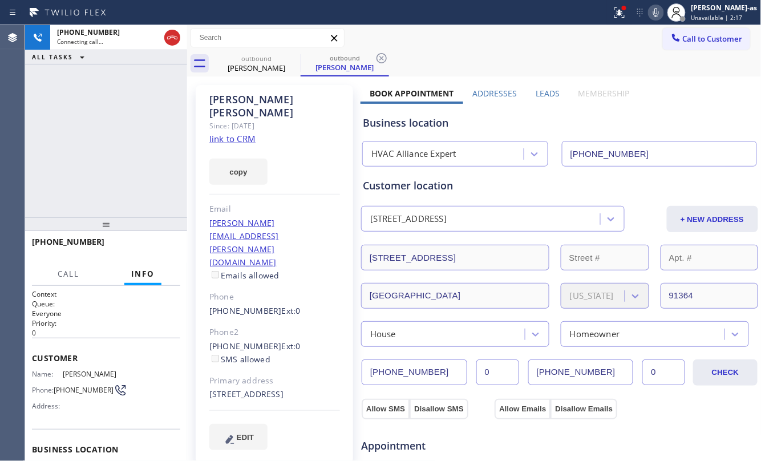
drag, startPoint x: 155, startPoint y: 163, endPoint x: 192, endPoint y: 142, distance: 42.7
click at [156, 162] on div "[PHONE_NUMBER] Connecting call… ALL TASKS ALL TASKS ACTIVE TASKS TASKS IN WRAP …" at bounding box center [106, 121] width 162 height 192
drag, startPoint x: 259, startPoint y: 65, endPoint x: 319, endPoint y: 59, distance: 60.2
click at [261, 64] on div "[PERSON_NAME]" at bounding box center [256, 68] width 86 height 10
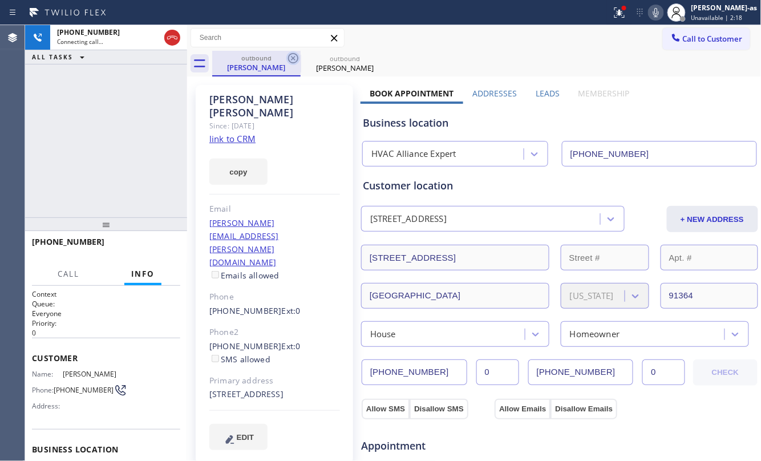
click at [293, 55] on icon at bounding box center [294, 58] width 14 height 14
click at [106, 130] on div "[PHONE_NUMBER] Connecting call… ALL TASKS ALL TASKS ACTIVE TASKS TASKS IN WRAP …" at bounding box center [106, 121] width 162 height 192
drag, startPoint x: 148, startPoint y: 131, endPoint x: 237, endPoint y: 91, distance: 97.4
click at [151, 124] on div "[PHONE_NUMBER] Connecting call… ALL TASKS ALL TASKS ACTIVE TASKS TASKS IN WRAP …" at bounding box center [106, 121] width 162 height 192
click at [249, 65] on div "[PERSON_NAME]" at bounding box center [256, 67] width 86 height 10
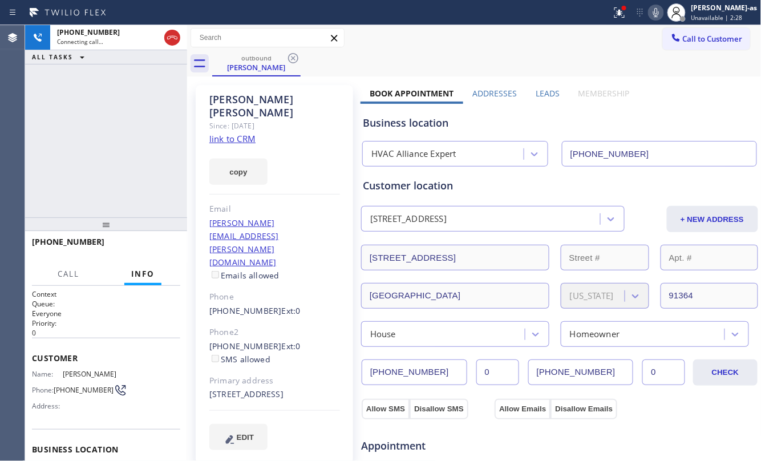
click at [131, 124] on div "[PHONE_NUMBER] Connecting call… ALL TASKS ALL TASKS ACTIVE TASKS TASKS IN WRAP …" at bounding box center [106, 121] width 162 height 192
click at [122, 110] on div "[PHONE_NUMBER] Connecting call… ALL TASKS ALL TASKS ACTIVE TASKS TASKS IN WRAP …" at bounding box center [106, 121] width 162 height 192
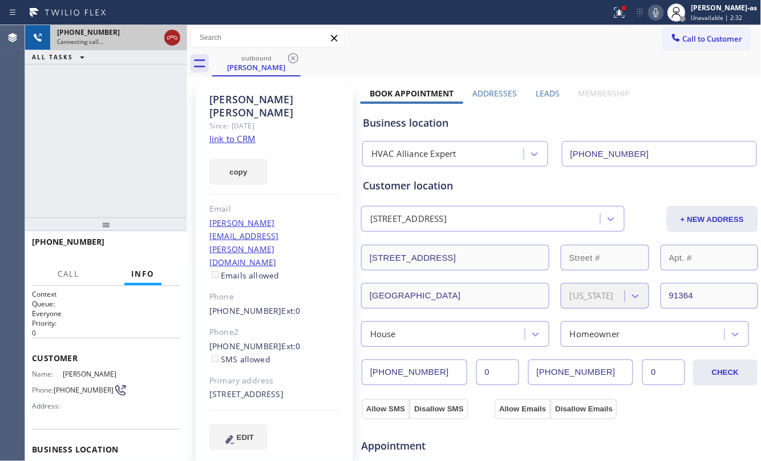
click at [178, 41] on icon at bounding box center [173, 38] width 14 height 14
click at [232, 69] on div "[PERSON_NAME]" at bounding box center [256, 67] width 86 height 10
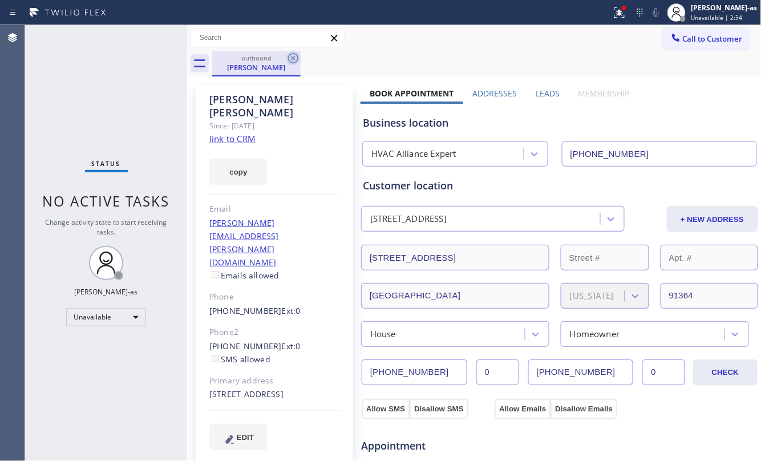
click at [295, 57] on icon at bounding box center [293, 58] width 10 height 10
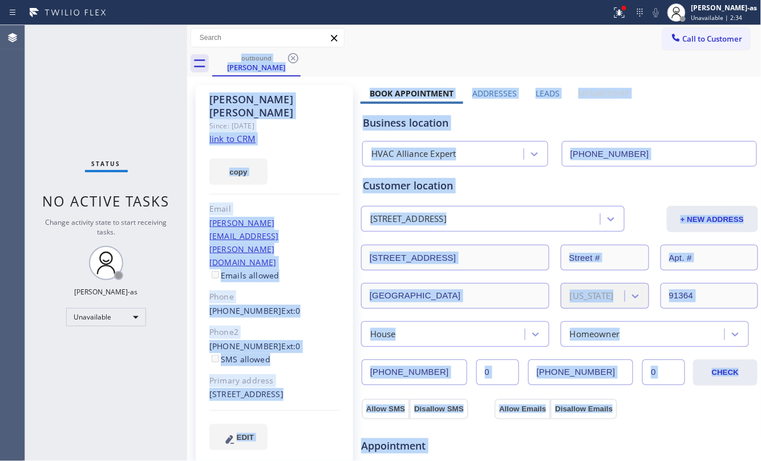
click at [295, 57] on div "outbound [PERSON_NAME]" at bounding box center [487, 64] width 550 height 26
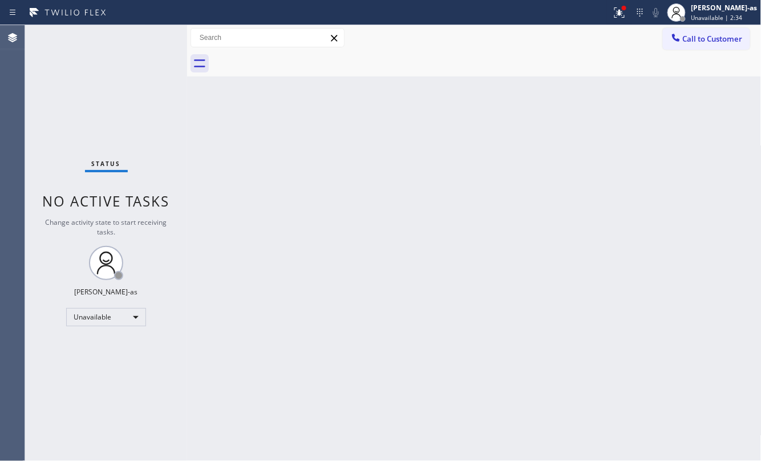
click at [295, 57] on div at bounding box center [487, 64] width 550 height 26
drag, startPoint x: 298, startPoint y: 170, endPoint x: 304, endPoint y: 167, distance: 6.7
click at [300, 169] on div "Back to Dashboard Change Sender ID Customers Technicians Select a contact Outbo…" at bounding box center [474, 243] width 575 height 436
drag, startPoint x: 340, startPoint y: 269, endPoint x: 356, endPoint y: 274, distance: 16.6
click at [341, 269] on div "Back to Dashboard Change Sender ID Customers Technicians Select a contact Outbo…" at bounding box center [474, 243] width 575 height 436
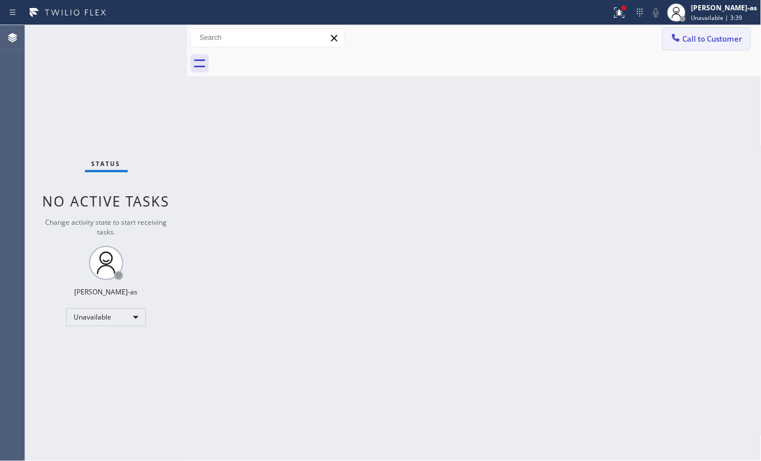
click at [704, 38] on span "Call to Customer" at bounding box center [713, 39] width 60 height 10
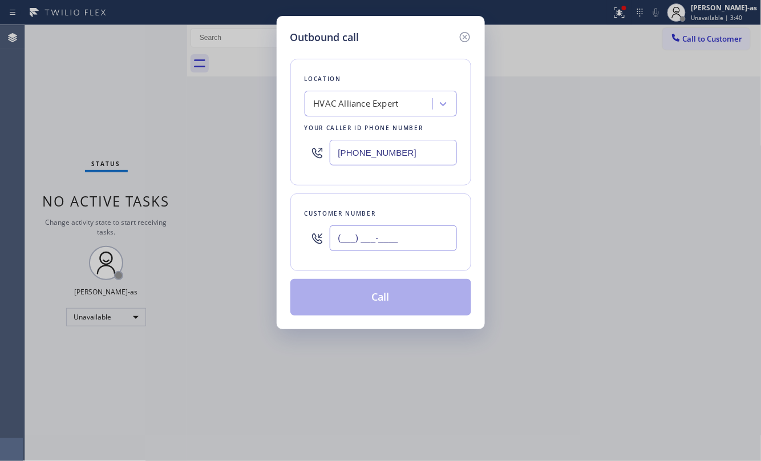
click at [377, 247] on input "(___) ___-____" at bounding box center [393, 238] width 127 height 26
paste input "213) 309-7592"
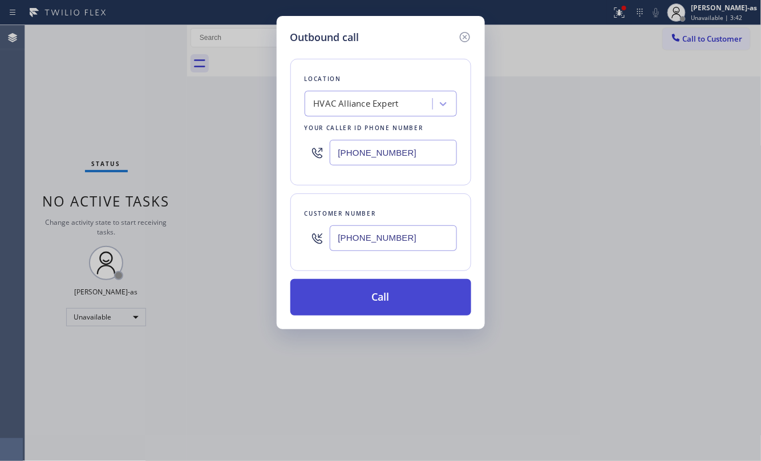
type input "[PHONE_NUMBER]"
click at [395, 303] on button "Call" at bounding box center [381, 297] width 181 height 37
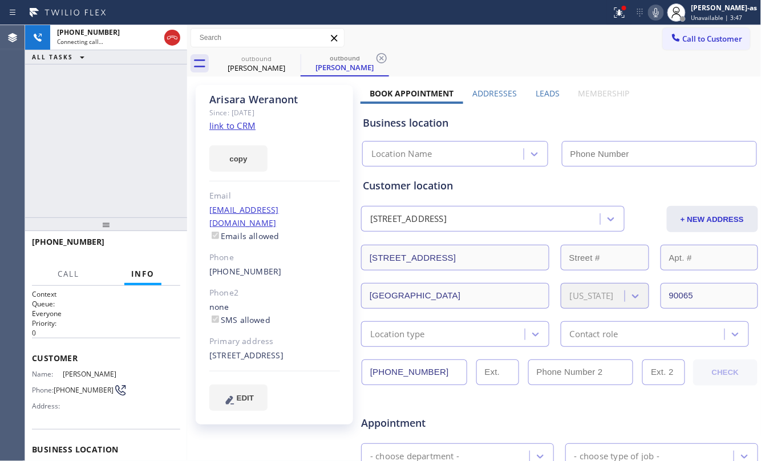
type input "[PHONE_NUMBER]"
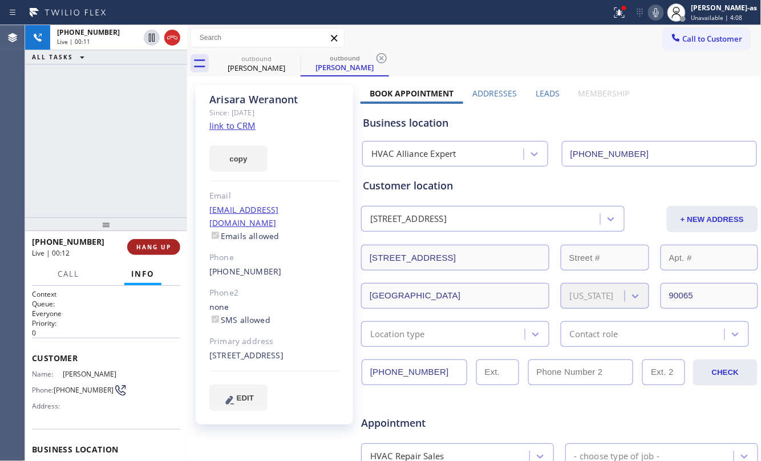
click at [147, 249] on span "HANG UP" at bounding box center [153, 247] width 35 height 8
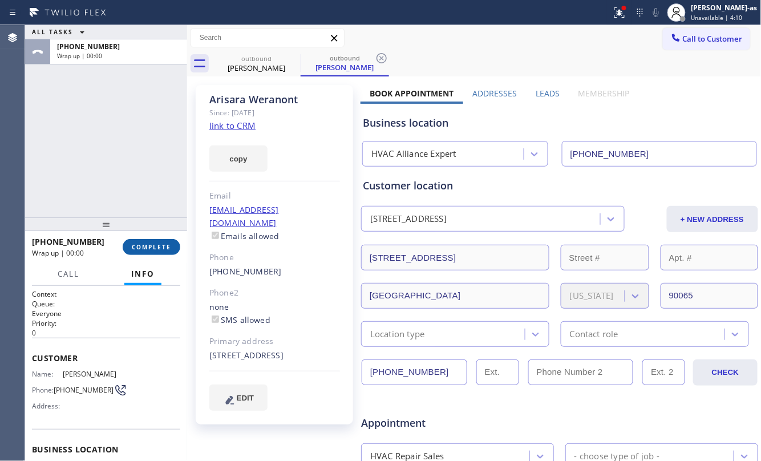
click at [147, 249] on span "COMPLETE" at bounding box center [151, 247] width 39 height 8
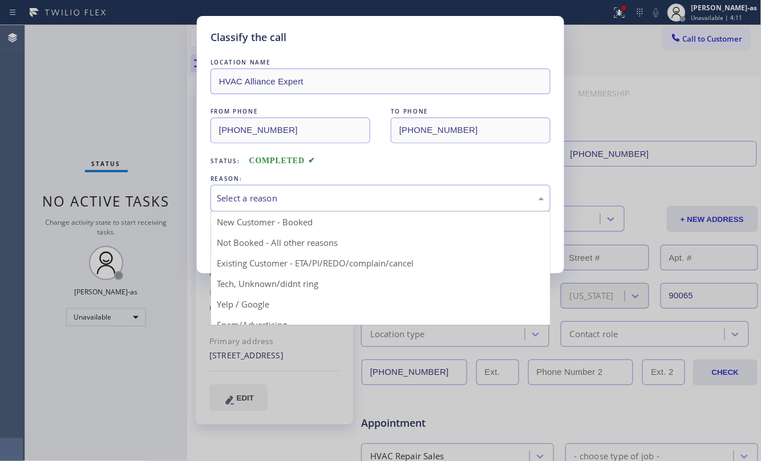
click at [392, 205] on div "Select a reason" at bounding box center [381, 198] width 328 height 13
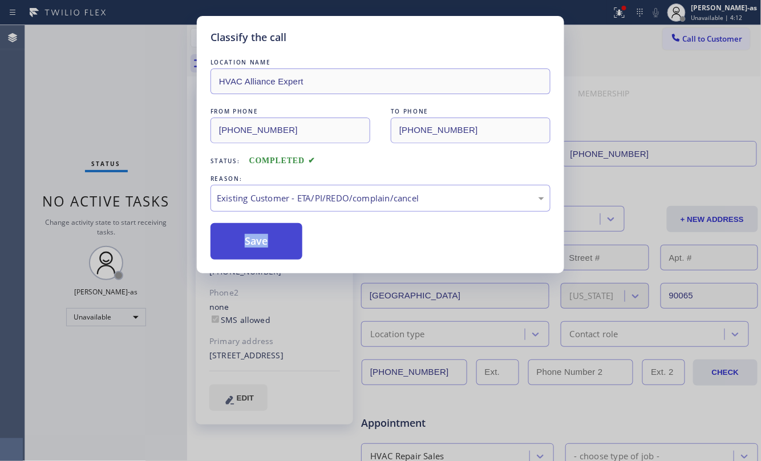
click at [247, 259] on button "Save" at bounding box center [257, 241] width 92 height 37
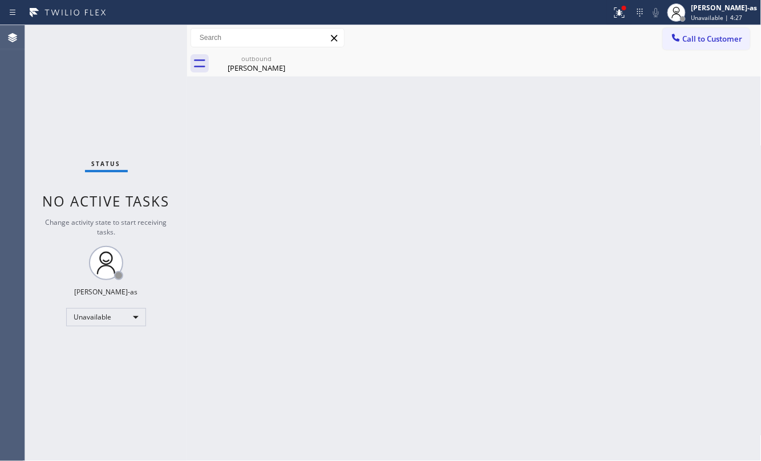
drag, startPoint x: 275, startPoint y: 264, endPoint x: 281, endPoint y: 254, distance: 11.3
click at [281, 254] on div "Back to Dashboard Change Sender ID Customers Technicians Select a contact Outbo…" at bounding box center [474, 243] width 575 height 436
click at [251, 58] on div "outbound" at bounding box center [256, 58] width 86 height 9
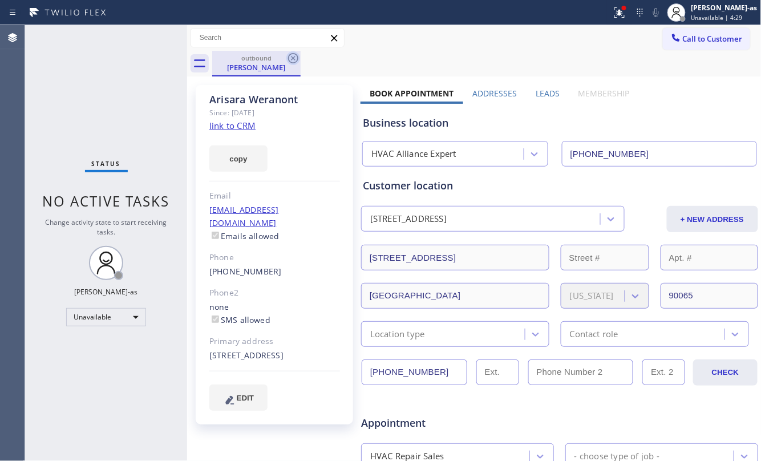
click at [295, 65] on icon at bounding box center [294, 58] width 14 height 14
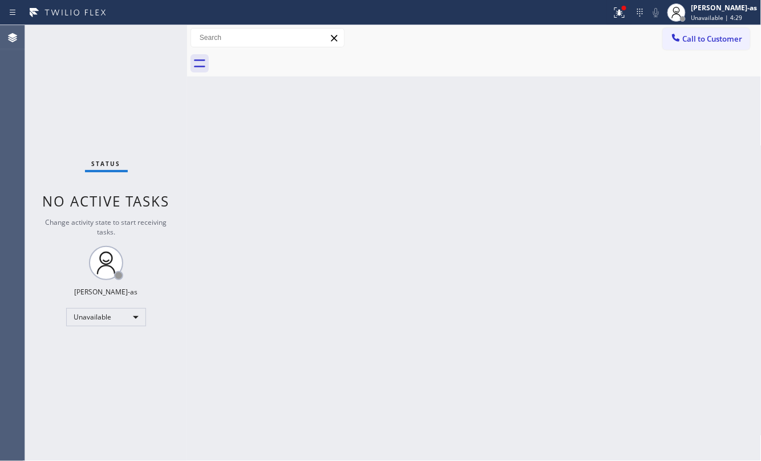
click at [295, 63] on div at bounding box center [487, 64] width 550 height 26
click at [112, 322] on div "Unavailable" at bounding box center [106, 317] width 80 height 18
click at [114, 348] on li "Available" at bounding box center [105, 348] width 77 height 14
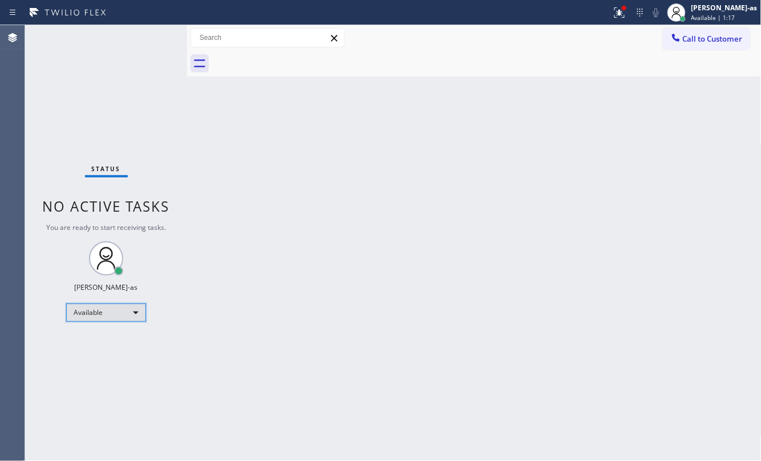
click at [108, 314] on div "Available" at bounding box center [106, 313] width 80 height 18
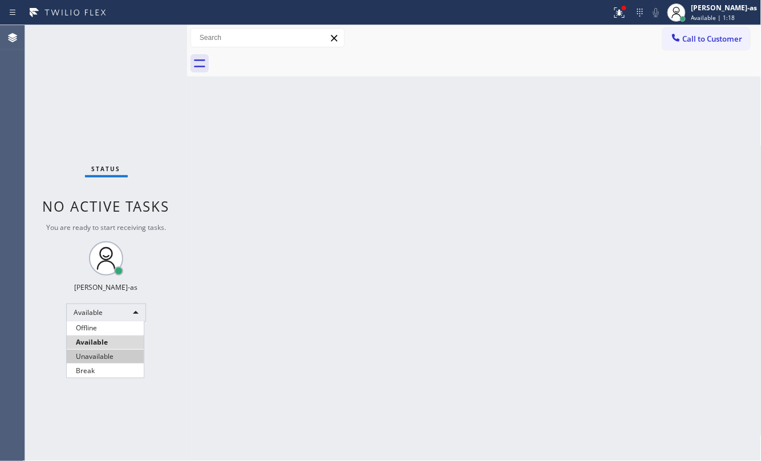
click at [122, 363] on li "Unavailable" at bounding box center [105, 357] width 77 height 14
click at [402, 285] on div "Back to Dashboard Change Sender ID Customers Technicians Select a contact Outbo…" at bounding box center [474, 243] width 575 height 436
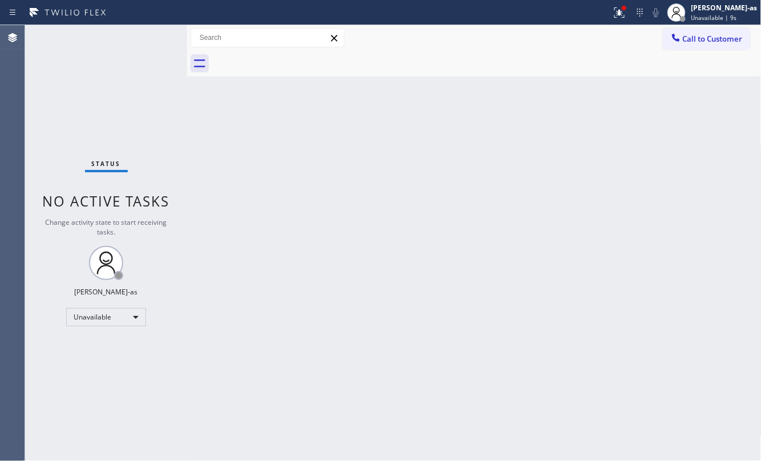
click at [718, 37] on span "Call to Customer" at bounding box center [713, 39] width 60 height 10
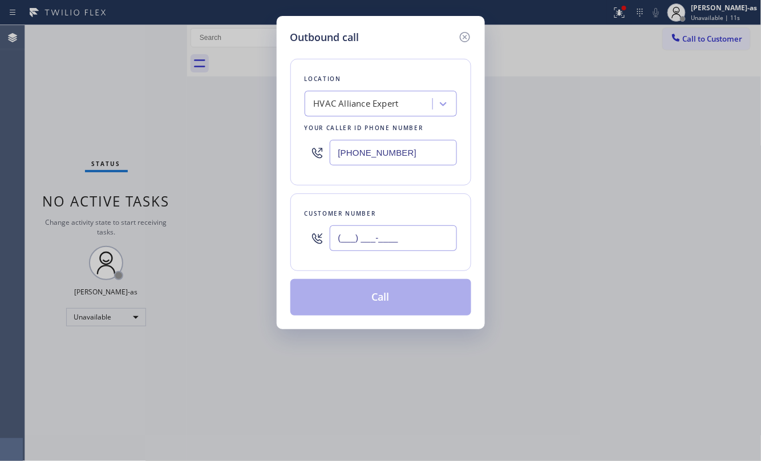
click at [414, 233] on input "(___) ___-____" at bounding box center [393, 238] width 127 height 26
paste input "626) 804-0181"
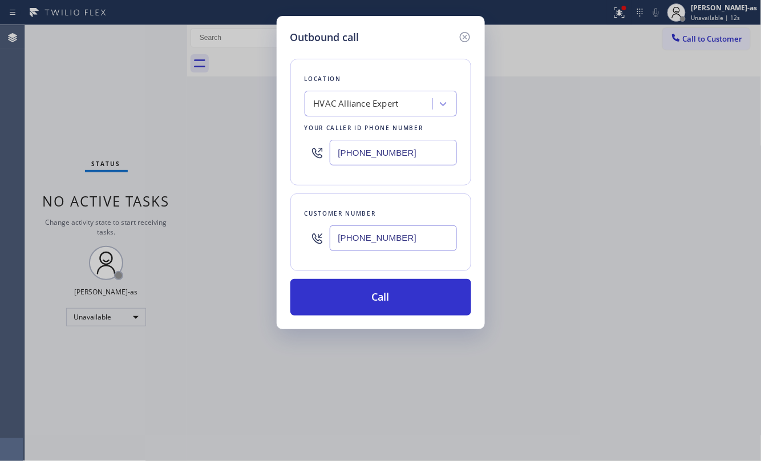
type input "[PHONE_NUMBER]"
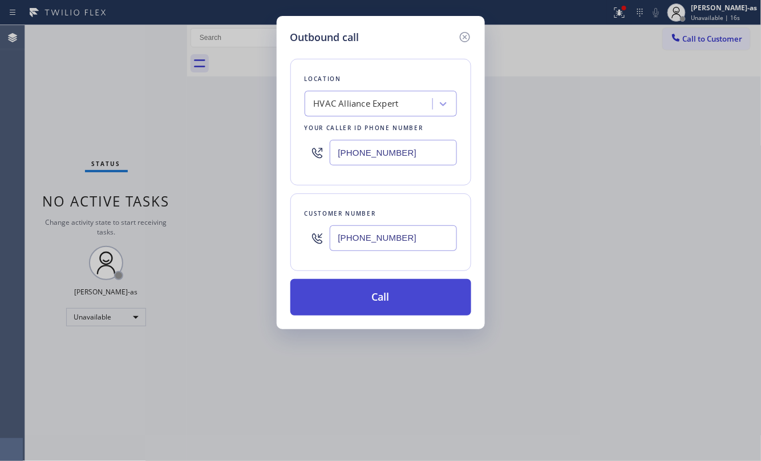
click at [409, 297] on button "Call" at bounding box center [381, 297] width 181 height 37
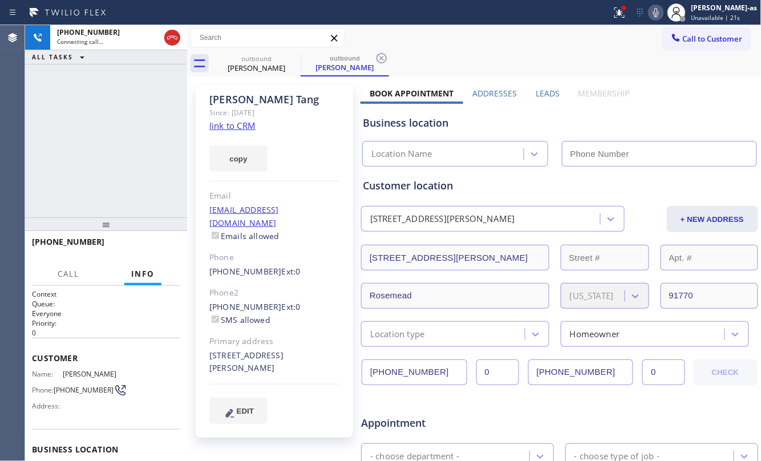
type input "[PHONE_NUMBER]"
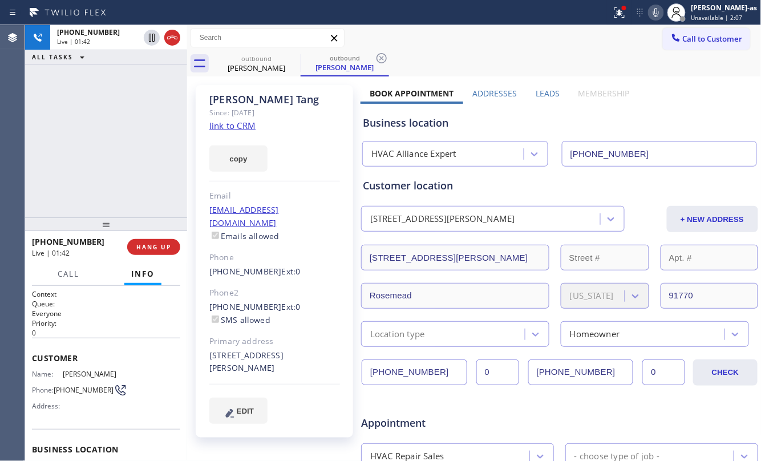
drag, startPoint x: 76, startPoint y: 192, endPoint x: 98, endPoint y: 179, distance: 25.8
click at [78, 187] on div "[PHONE_NUMBER] Live | 01:42 ALL TASKS ALL TASKS ACTIVE TASKS TASKS IN WRAP UP" at bounding box center [106, 121] width 162 height 192
click at [110, 160] on div "[PHONE_NUMBER] Live | 01:42 ALL TASKS ALL TASKS ACTIVE TASKS TASKS IN WRAP UP" at bounding box center [106, 121] width 162 height 192
drag, startPoint x: 83, startPoint y: 172, endPoint x: 110, endPoint y: 171, distance: 26.9
click at [87, 169] on div "[PHONE_NUMBER] Live | 01:43 ALL TASKS ALL TASKS ACTIVE TASKS TASKS IN WRAP UP" at bounding box center [106, 121] width 162 height 192
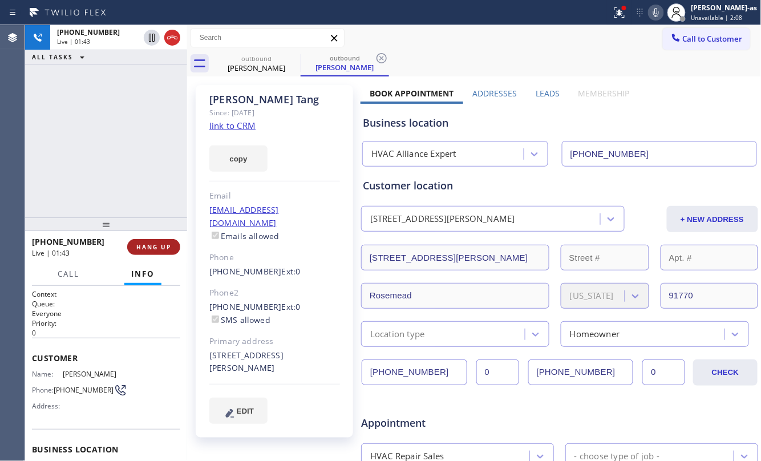
click at [156, 253] on button "HANG UP" at bounding box center [153, 247] width 53 height 16
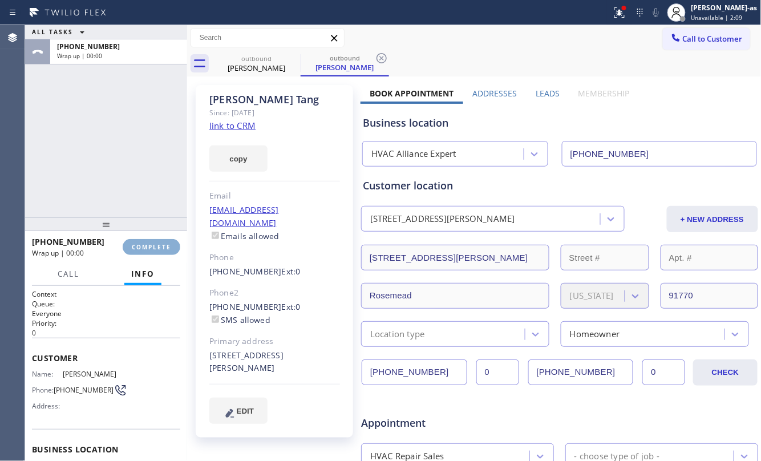
click at [156, 252] on button "COMPLETE" at bounding box center [152, 247] width 58 height 16
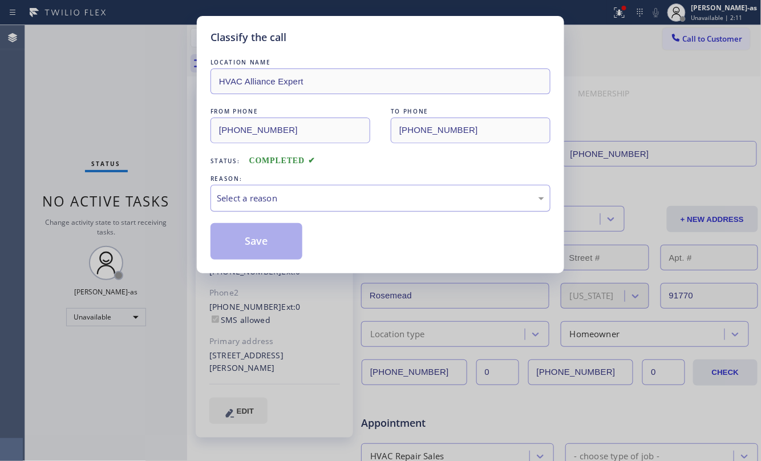
click at [295, 195] on div "Select a reason" at bounding box center [381, 198] width 328 height 13
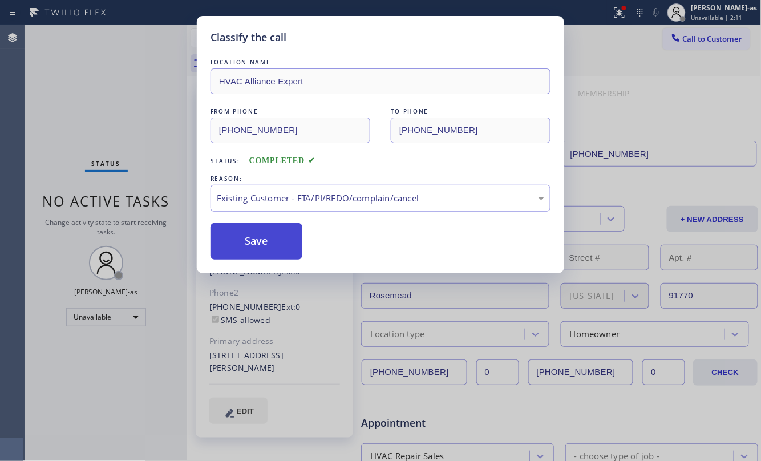
drag, startPoint x: 389, startPoint y: 266, endPoint x: 259, endPoint y: 245, distance: 132.4
click at [254, 236] on button "Save" at bounding box center [257, 241] width 92 height 37
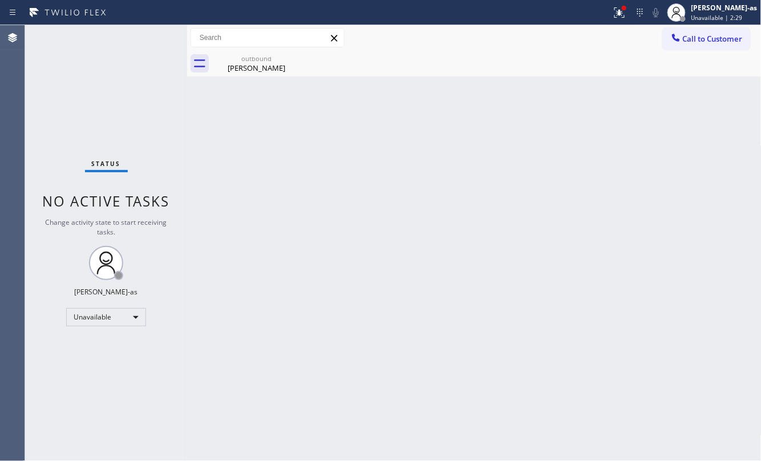
click at [91, 71] on div "Status No active tasks Change activity state to start receiving tasks. [PERSON_…" at bounding box center [106, 243] width 162 height 436
click at [717, 35] on span "Call to Customer" at bounding box center [713, 39] width 60 height 10
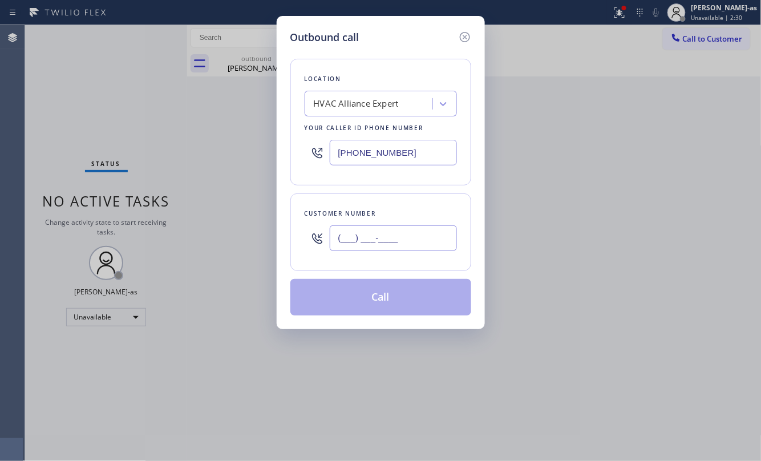
click at [403, 245] on input "(___) ___-____" at bounding box center [393, 238] width 127 height 26
paste input "631) 790-8271"
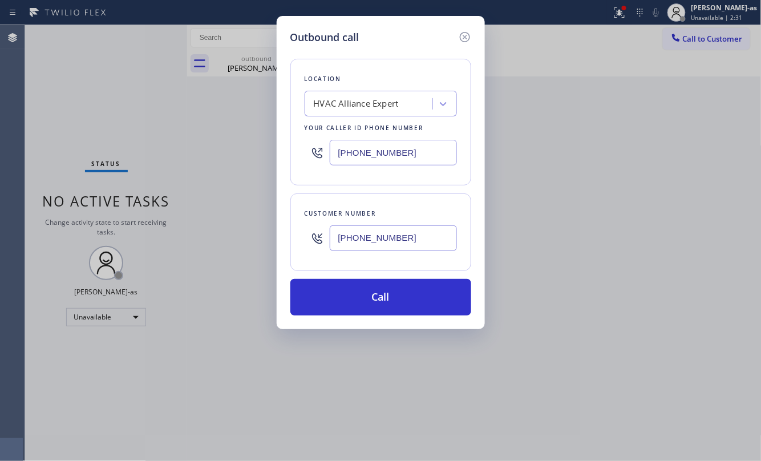
type input "[PHONE_NUMBER]"
click at [144, 112] on div "Outbound call Location HVAC Alliance Expert Your caller id phone number [PHONE_…" at bounding box center [380, 230] width 761 height 461
click at [422, 158] on input "[PHONE_NUMBER]" at bounding box center [393, 153] width 127 height 26
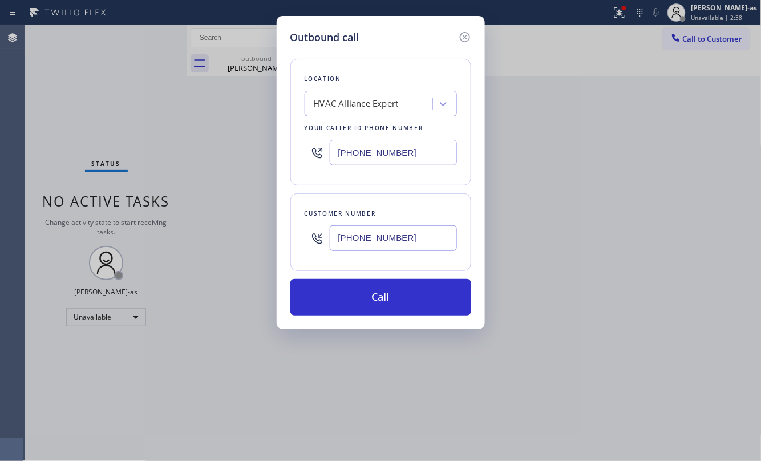
paste input "877) 672-1565"
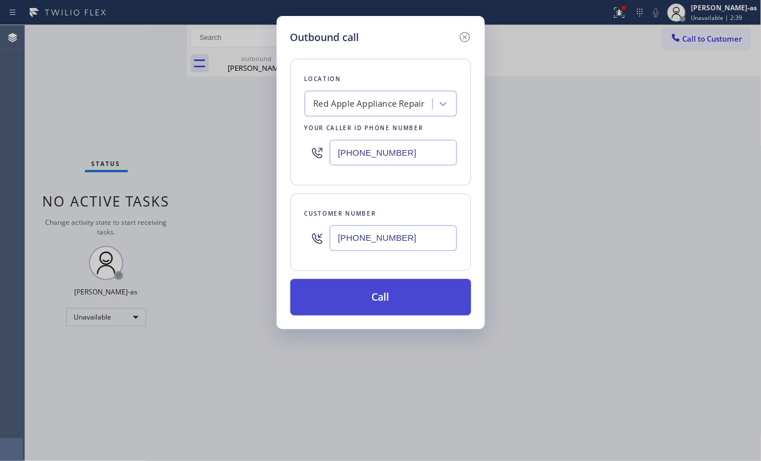
type input "[PHONE_NUMBER]"
click at [403, 295] on button "Call" at bounding box center [381, 297] width 181 height 37
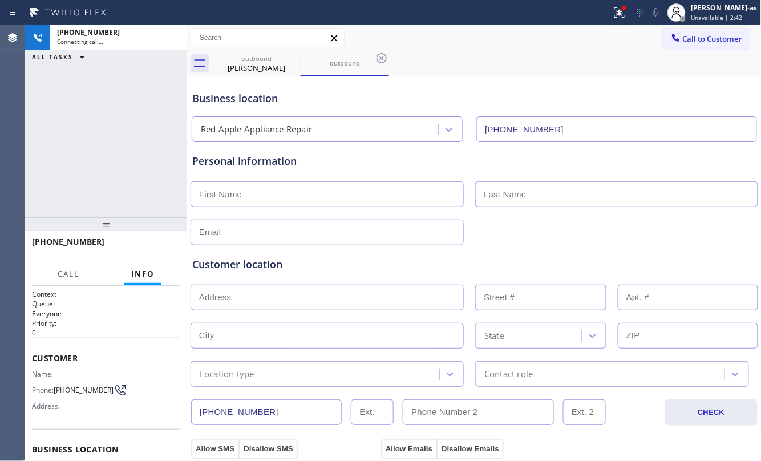
type input "[PHONE_NUMBER]"
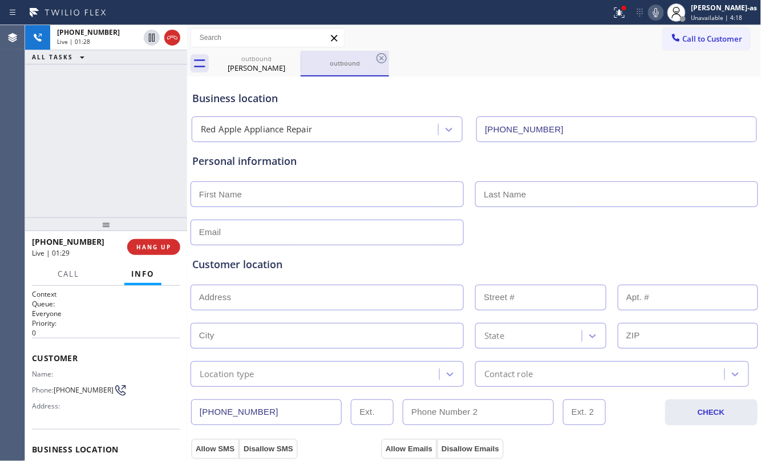
drag, startPoint x: 63, startPoint y: 132, endPoint x: 366, endPoint y: 53, distance: 313.3
click at [63, 132] on div "[PHONE_NUMBER] Live | 01:28 ALL TASKS ALL TASKS ACTIVE TASKS TASKS IN WRAP UP" at bounding box center [106, 121] width 162 height 192
drag, startPoint x: 147, startPoint y: 175, endPoint x: 162, endPoint y: 168, distance: 16.3
click at [147, 170] on div "[PHONE_NUMBER] Live | 02:38 ALL TASKS ALL TASKS ACTIVE TASKS TASKS IN WRAP UP" at bounding box center [106, 121] width 162 height 192
click at [89, 138] on div "[PHONE_NUMBER] Live | 03:39 ALL TASKS ALL TASKS ACTIVE TASKS TASKS IN WRAP UP" at bounding box center [106, 121] width 162 height 192
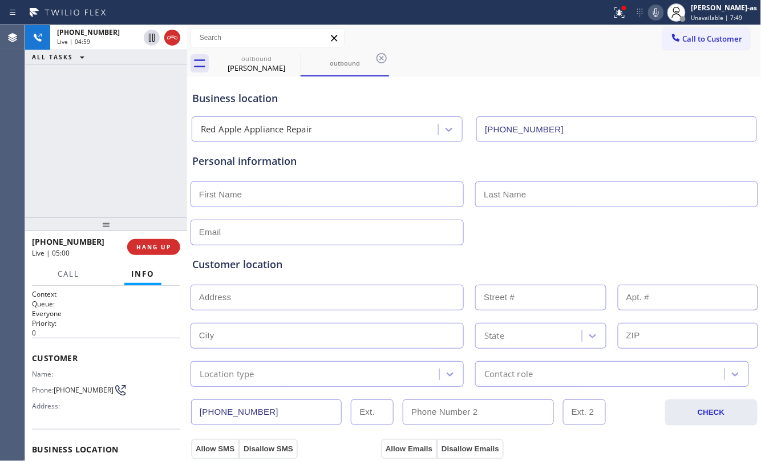
click at [99, 122] on div "[PHONE_NUMBER] Live | 04:59 ALL TASKS ALL TASKS ACTIVE TASKS TASKS IN WRAP UP" at bounding box center [106, 121] width 162 height 192
click at [108, 126] on div "[PHONE_NUMBER] Live | 05:01 ALL TASKS ALL TASKS ACTIVE TASKS TASKS IN WRAP UP" at bounding box center [106, 121] width 162 height 192
click at [138, 179] on div "[PHONE_NUMBER] Live | 05:02 ALL TASKS ALL TASKS ACTIVE TASKS TASKS IN WRAP UP" at bounding box center [106, 121] width 162 height 192
click at [490, 256] on div "Customer location >> ADD NEW ADDRESS << + NEW ADDRESS State Location type Conta…" at bounding box center [474, 316] width 569 height 142
click at [128, 195] on div "[PHONE_NUMBER] Live | 05:04 ALL TASKS ALL TASKS ACTIVE TASKS TASKS IN WRAP UP" at bounding box center [106, 121] width 162 height 192
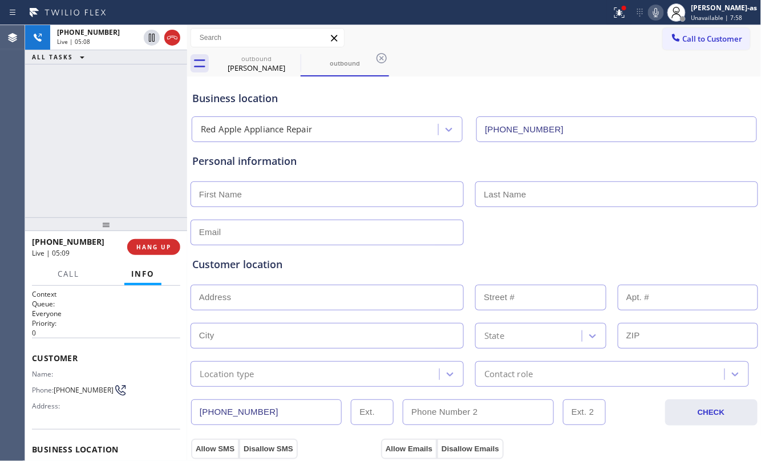
click at [58, 159] on div "[PHONE_NUMBER] Live | 05:08 ALL TASKS ALL TASKS ACTIVE TASKS TASKS IN WRAP UP" at bounding box center [106, 121] width 162 height 192
click at [114, 145] on div "[PHONE_NUMBER] Live | 05:09 ALL TASKS ALL TASKS ACTIVE TASKS TASKS IN WRAP UP" at bounding box center [106, 121] width 162 height 192
drag, startPoint x: 119, startPoint y: 186, endPoint x: 153, endPoint y: 247, distance: 69.2
click at [126, 194] on div "[PHONE_NUMBER] Live | 05:10 ALL TASKS ALL TASKS ACTIVE TASKS TASKS IN WRAP UP" at bounding box center [106, 121] width 162 height 192
click at [153, 245] on span "HANG UP" at bounding box center [153, 247] width 35 height 8
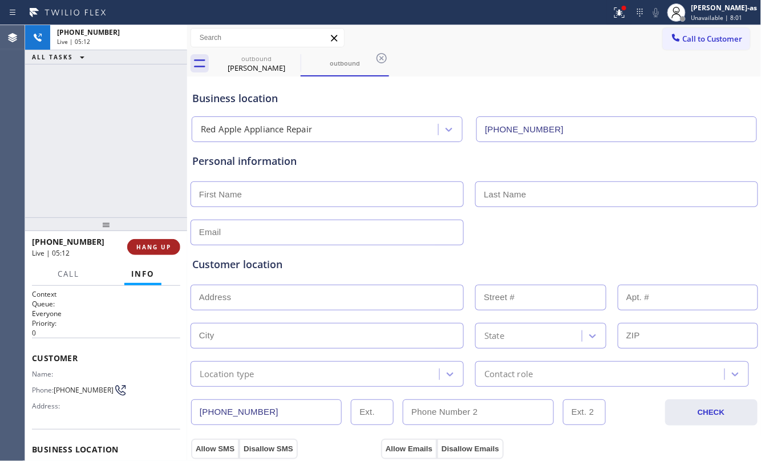
click at [153, 245] on span "HANG UP" at bounding box center [153, 247] width 35 height 8
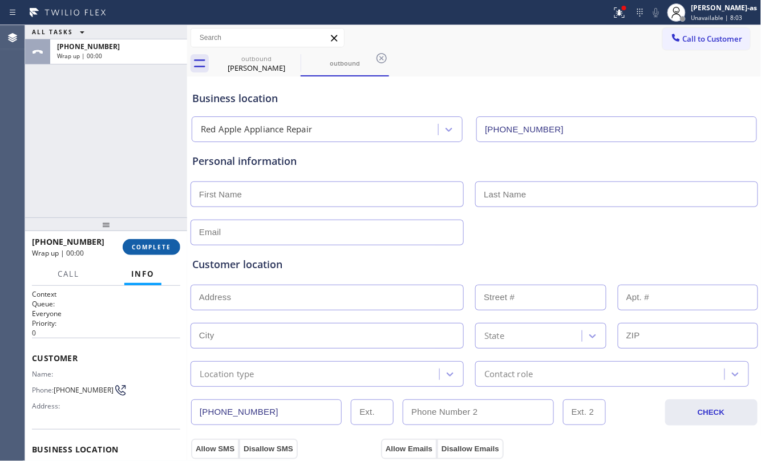
click at [153, 245] on span "COMPLETE" at bounding box center [151, 247] width 39 height 8
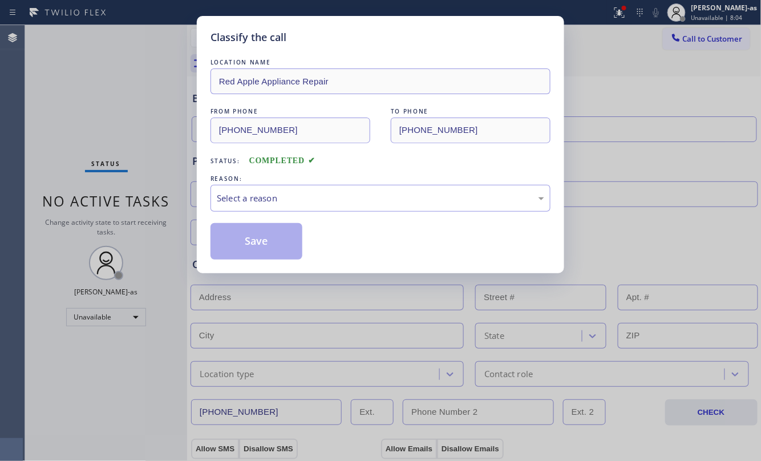
drag, startPoint x: 153, startPoint y: 243, endPoint x: 286, endPoint y: 224, distance: 134.3
click at [106, 184] on div "Classify the call LOCATION NAME Red Apple Appliance Repair FROM PHONE [PHONE_NU…" at bounding box center [380, 230] width 761 height 461
click at [304, 202] on div "Select a reason" at bounding box center [381, 198] width 328 height 13
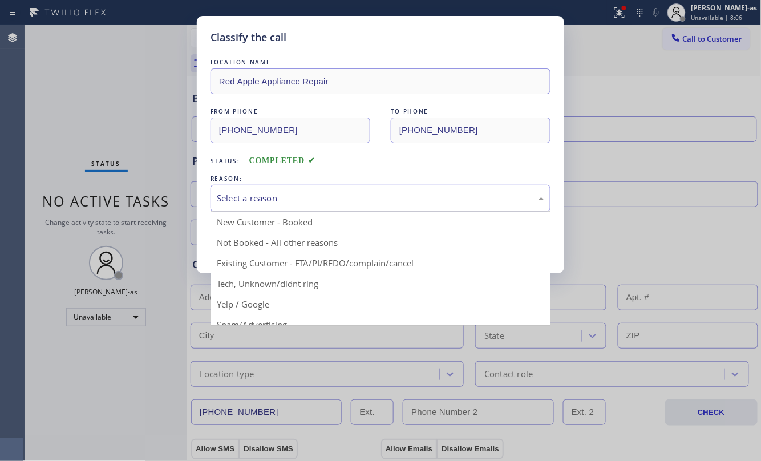
drag, startPoint x: 112, startPoint y: 149, endPoint x: 175, endPoint y: 182, distance: 70.2
click at [120, 151] on div "Classify the call LOCATION NAME Red Apple Appliance Repair FROM PHONE [PHONE_NU…" at bounding box center [380, 230] width 761 height 461
click at [256, 202] on div "Select a reason" at bounding box center [381, 198] width 328 height 13
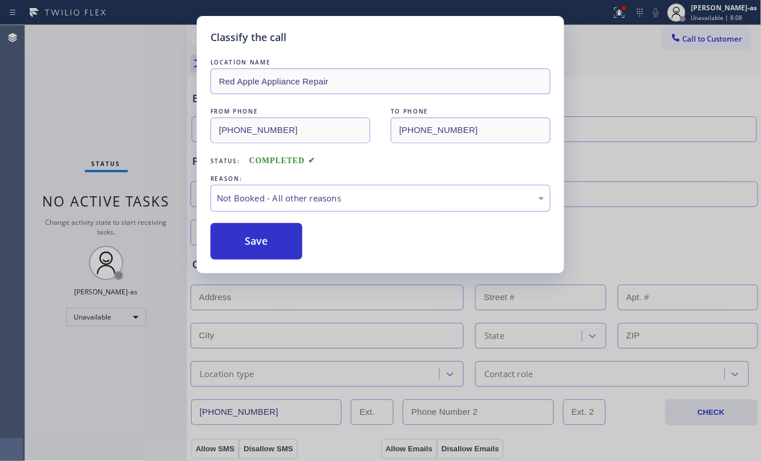
drag, startPoint x: 247, startPoint y: 245, endPoint x: 474, endPoint y: 460, distance: 311.7
click at [249, 245] on button "Save" at bounding box center [257, 241] width 92 height 37
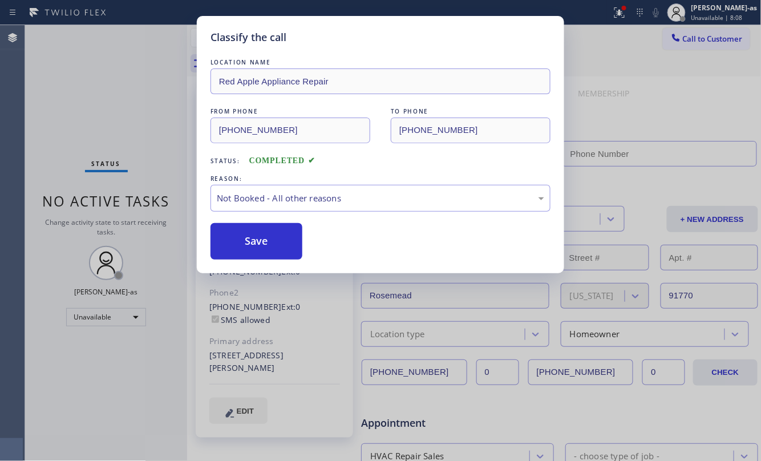
type input "[PHONE_NUMBER]"
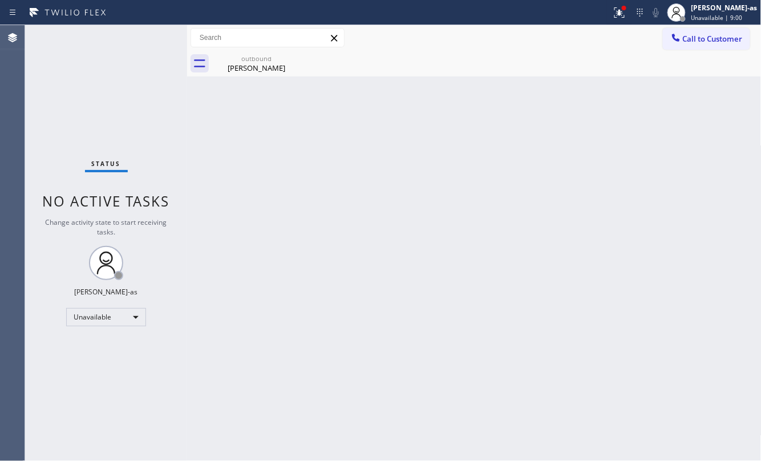
drag, startPoint x: 126, startPoint y: 80, endPoint x: 354, endPoint y: 144, distance: 237.3
click at [124, 80] on div "Status No active tasks Change activity state to start receiving tasks. [PERSON_…" at bounding box center [106, 243] width 162 height 436
drag, startPoint x: 82, startPoint y: 75, endPoint x: 96, endPoint y: 84, distance: 16.5
click at [83, 74] on div "Status No active tasks Change activity state to start receiving tasks. [PERSON_…" at bounding box center [106, 243] width 162 height 436
drag, startPoint x: 97, startPoint y: 106, endPoint x: 106, endPoint y: 34, distance: 71.9
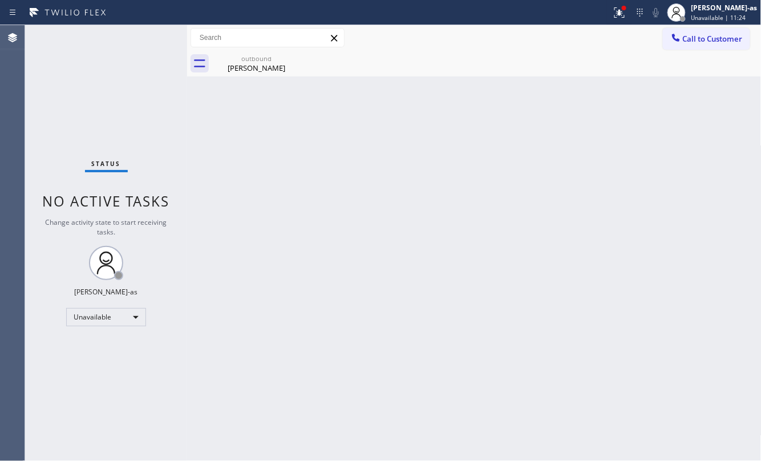
click at [97, 105] on div "Status No active tasks Change activity state to start receiving tasks. [PERSON_…" at bounding box center [106, 243] width 162 height 436
drag, startPoint x: 548, startPoint y: 86, endPoint x: 599, endPoint y: 61, distance: 57.2
click at [551, 79] on div "Back to Dashboard Change Sender ID Customers Technicians Select a contact Outbo…" at bounding box center [474, 243] width 575 height 436
click at [696, 41] on span "Call to Customer" at bounding box center [713, 39] width 60 height 10
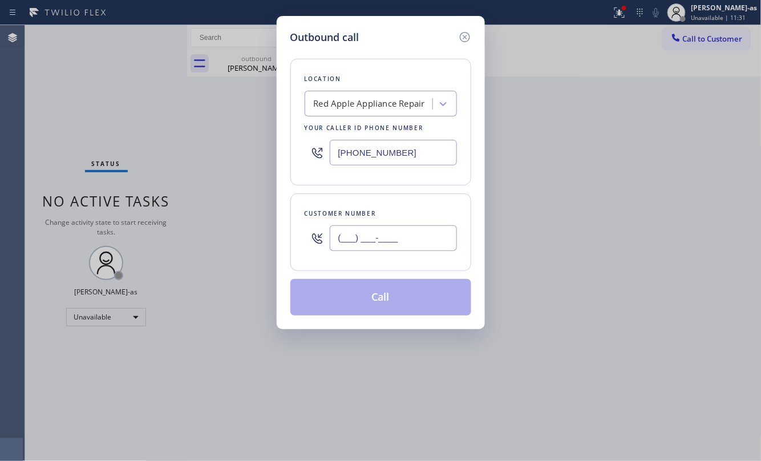
click at [387, 240] on input "(___) ___-____" at bounding box center [393, 238] width 127 height 26
paste input "631) 790-8271"
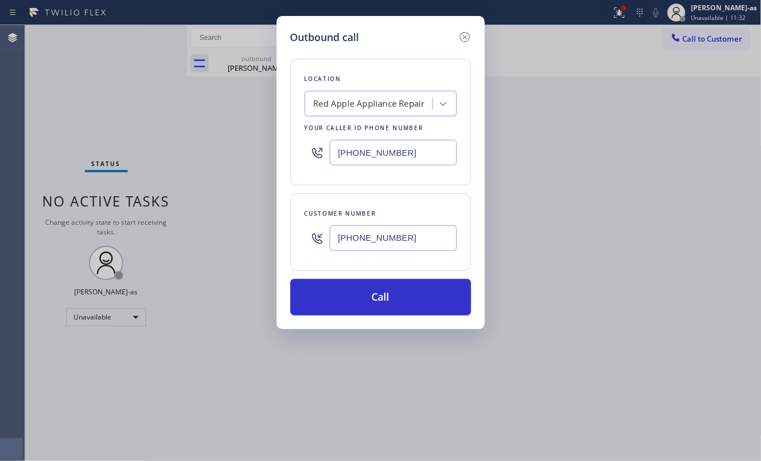
type input "[PHONE_NUMBER]"
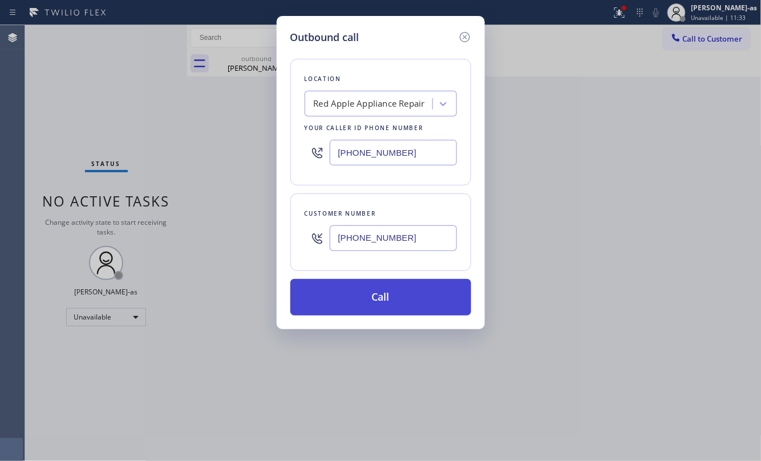
click at [376, 300] on button "Call" at bounding box center [381, 297] width 181 height 37
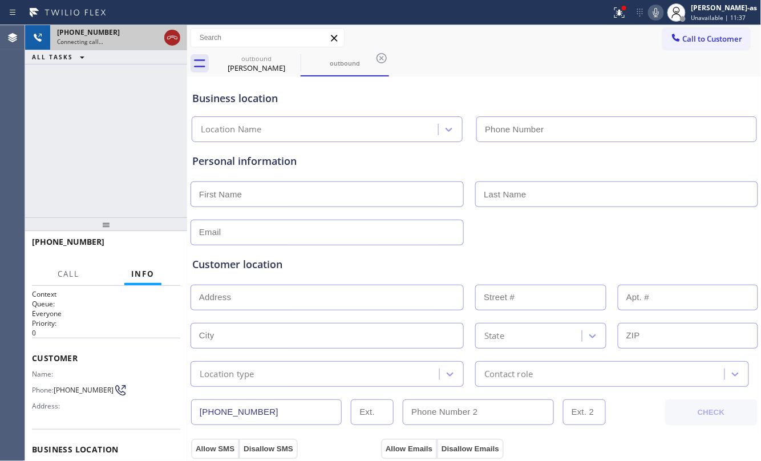
type input "[PHONE_NUMBER]"
drag, startPoint x: 171, startPoint y: 41, endPoint x: 216, endPoint y: 106, distance: 78.4
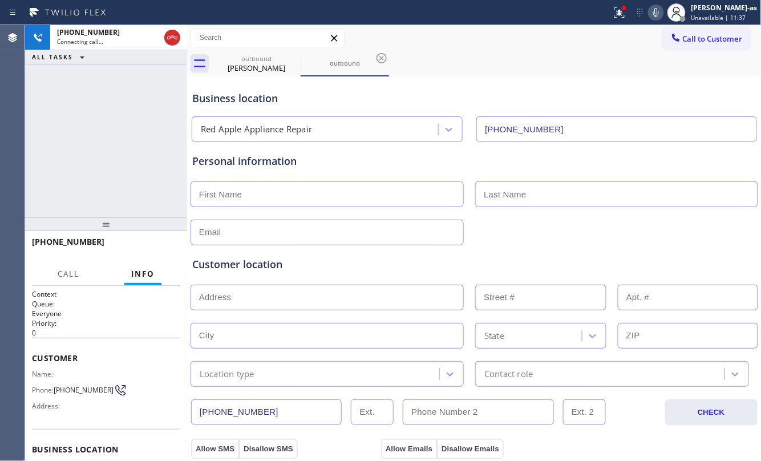
click at [172, 41] on icon at bounding box center [173, 38] width 14 height 14
click at [287, 183] on input "text" at bounding box center [327, 195] width 273 height 26
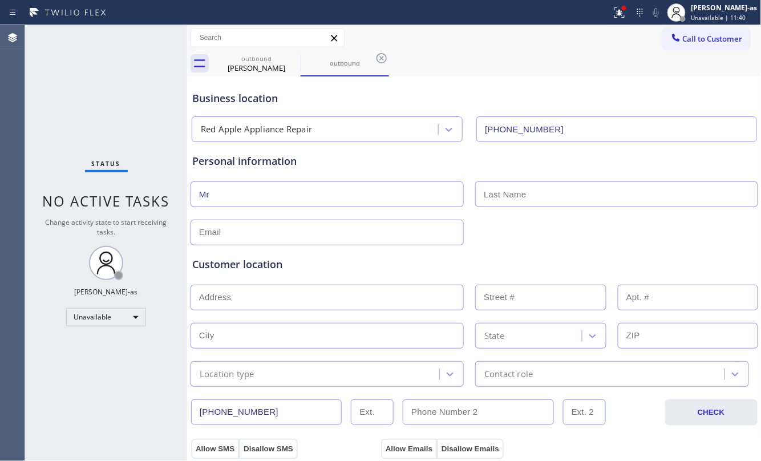
type input "Mr"
type input "Gio"
click at [364, 236] on input "text" at bounding box center [327, 233] width 273 height 26
type input "[EMAIL_ADDRESS][DOMAIN_NAME]"
click at [378, 260] on div "Customer location" at bounding box center [474, 264] width 565 height 15
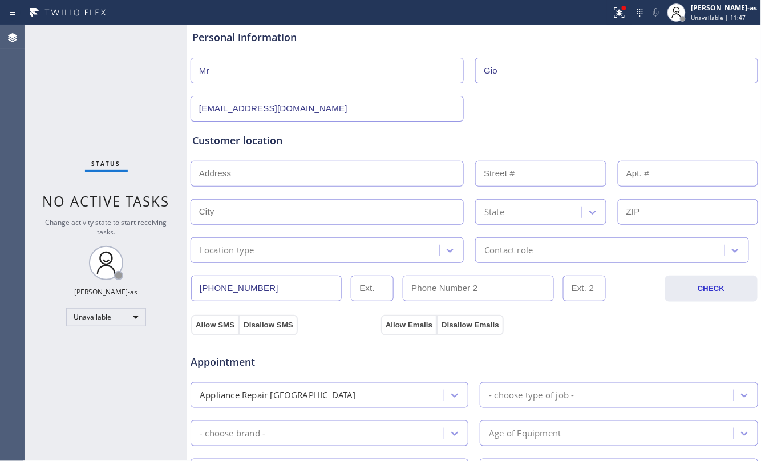
scroll to position [152, 0]
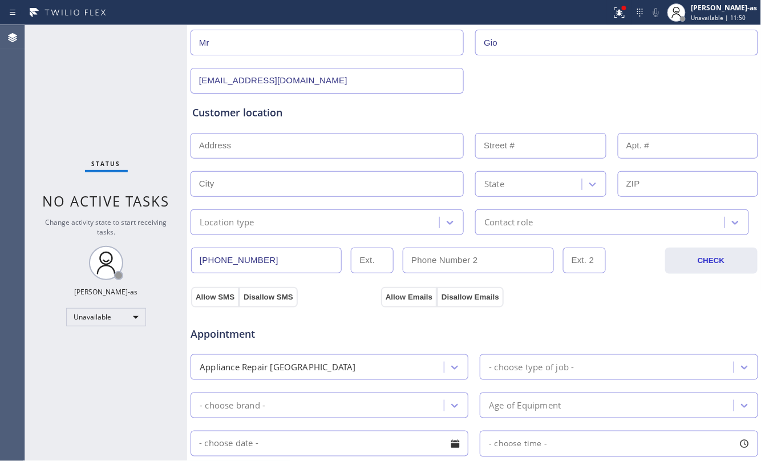
click at [282, 188] on input "text" at bounding box center [327, 184] width 273 height 26
click at [693, 182] on input "text" at bounding box center [688, 184] width 140 height 26
paste input "11717"
type input "11717"
click at [309, 194] on input "text" at bounding box center [327, 184] width 273 height 26
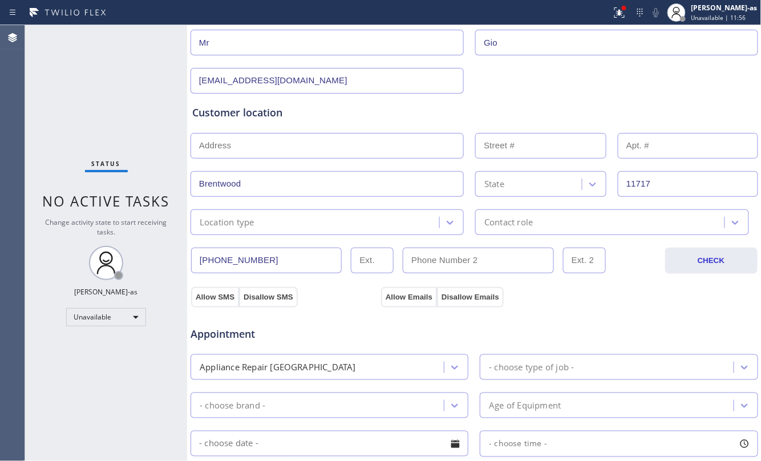
type input "Brentwood"
type input "B"
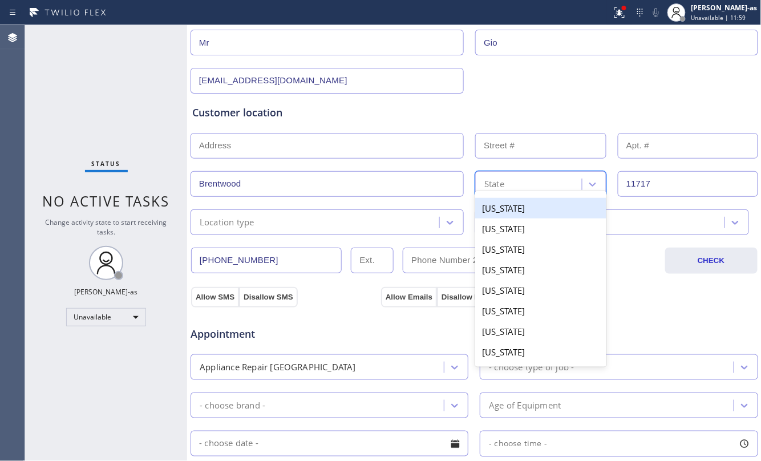
type input "NY"
click at [514, 208] on div "[US_STATE]" at bounding box center [541, 208] width 131 height 21
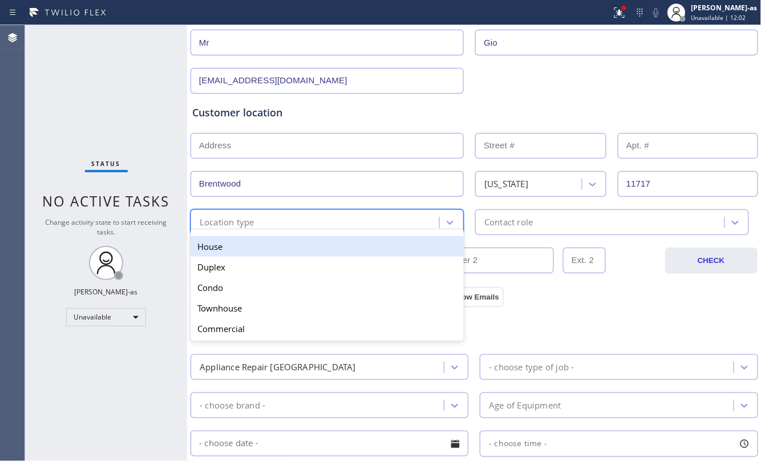
click at [280, 226] on div "Location type" at bounding box center [316, 222] width 245 height 20
click at [229, 257] on div "House" at bounding box center [327, 246] width 273 height 21
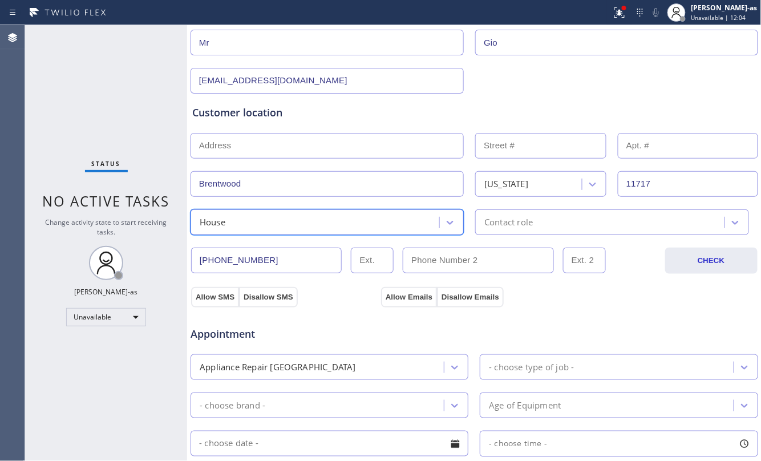
click at [527, 226] on div "Contact role" at bounding box center [509, 222] width 49 height 13
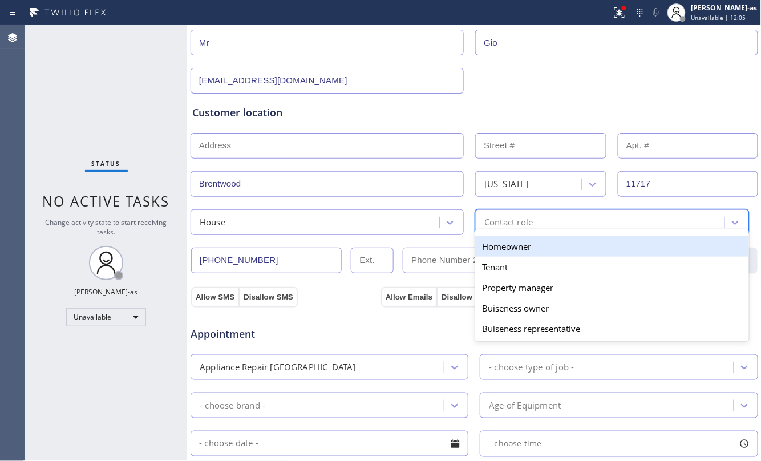
click at [518, 248] on div "Homeowner" at bounding box center [612, 246] width 273 height 21
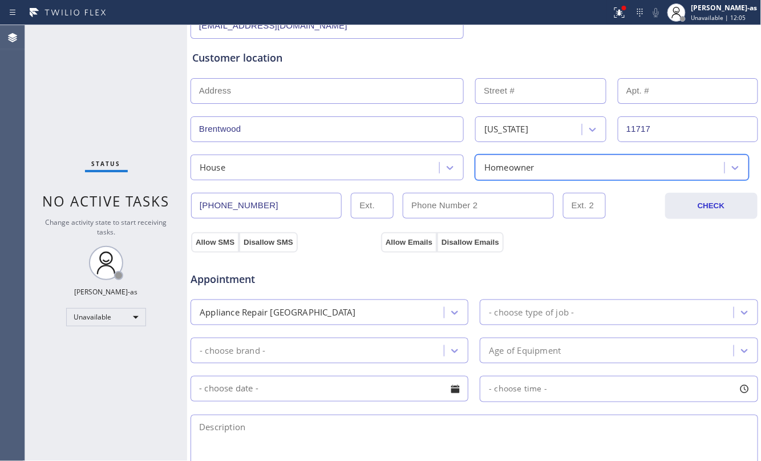
scroll to position [228, 0]
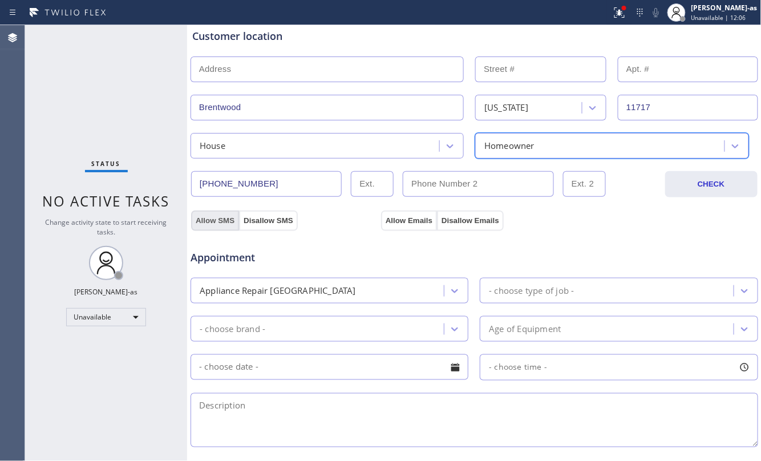
drag, startPoint x: 203, startPoint y: 222, endPoint x: 219, endPoint y: 220, distance: 16.1
click at [206, 221] on button "Allow SMS" at bounding box center [215, 221] width 48 height 21
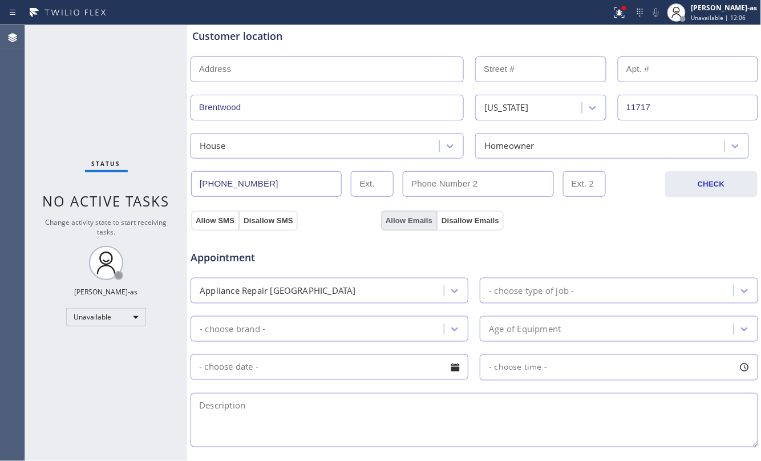
drag, startPoint x: 405, startPoint y: 227, endPoint x: 382, endPoint y: 229, distance: 22.9
click at [405, 226] on button "Allow Emails" at bounding box center [409, 221] width 56 height 21
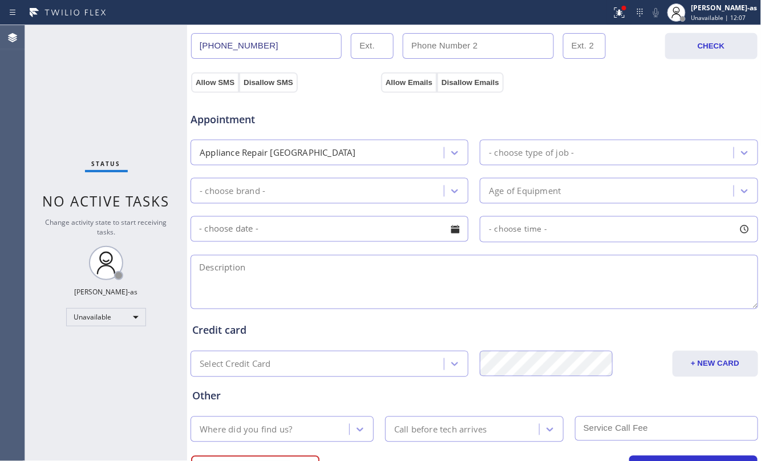
scroll to position [380, 0]
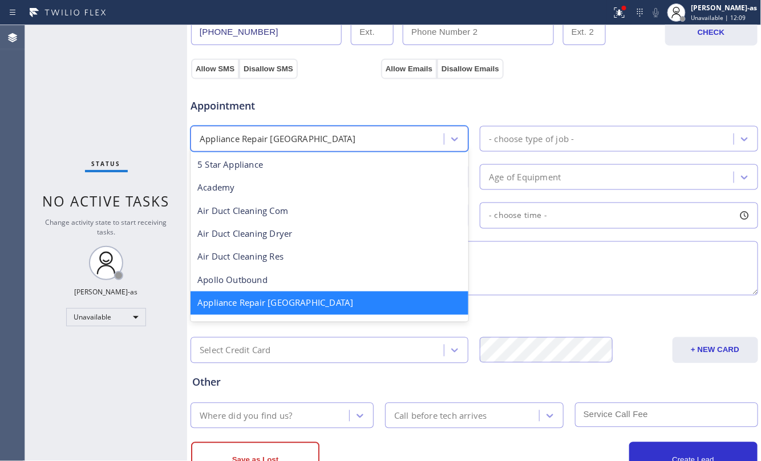
click at [334, 144] on div "Appliance Repair [GEOGRAPHIC_DATA]" at bounding box center [319, 139] width 250 height 20
type input "reg"
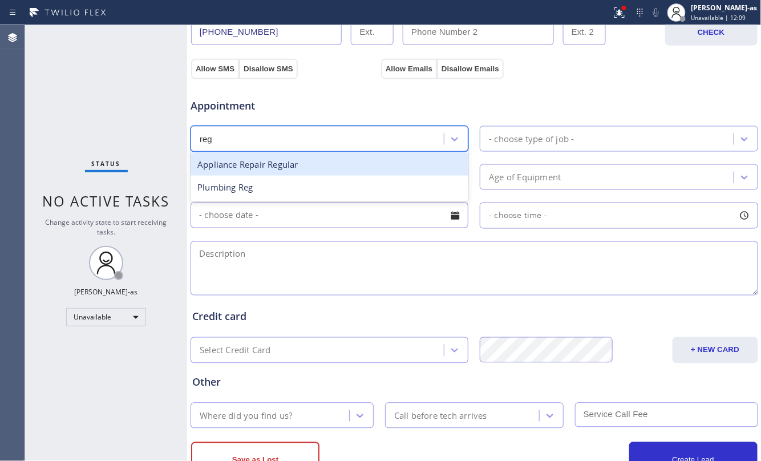
scroll to position [0, 0]
click at [250, 170] on div "Appliance Repair Regular" at bounding box center [330, 164] width 278 height 23
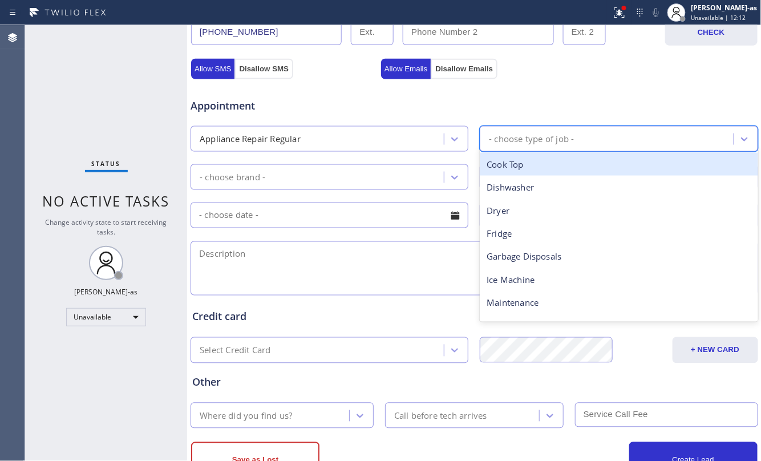
click at [545, 133] on div "- choose type of job -" at bounding box center [608, 139] width 250 height 20
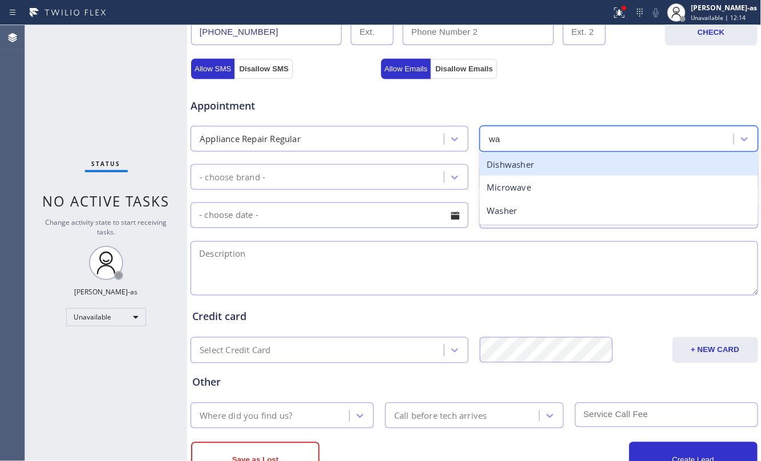
type input "was"
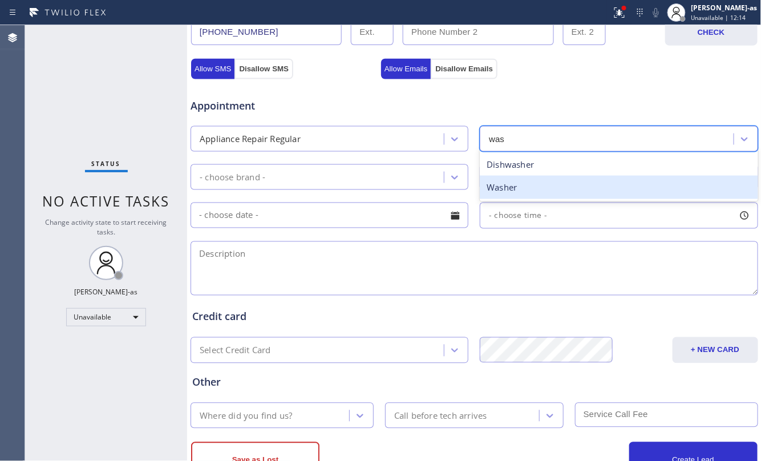
click at [513, 188] on div "Washer" at bounding box center [619, 187] width 278 height 23
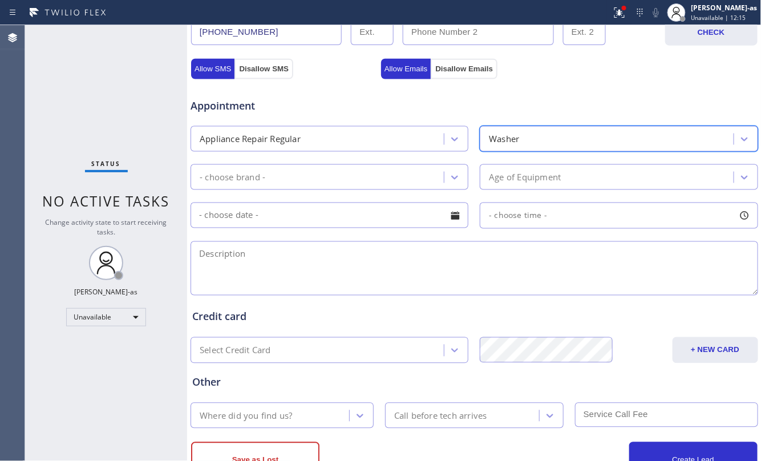
click at [293, 180] on div "- choose brand -" at bounding box center [319, 177] width 250 height 20
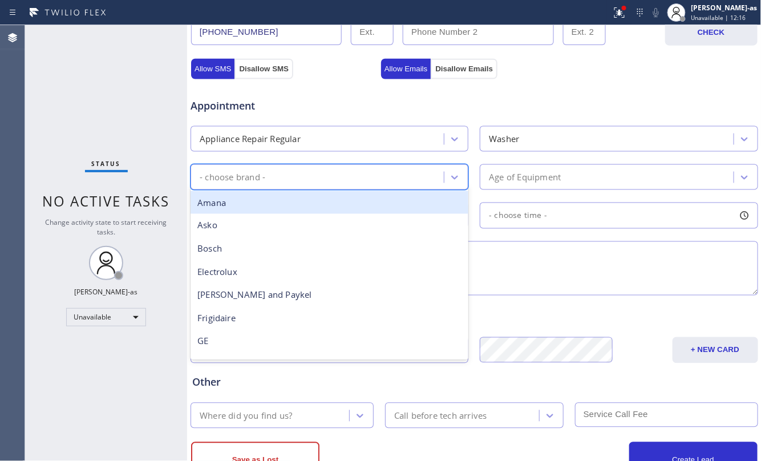
click at [238, 208] on div "Amana" at bounding box center [330, 202] width 278 height 23
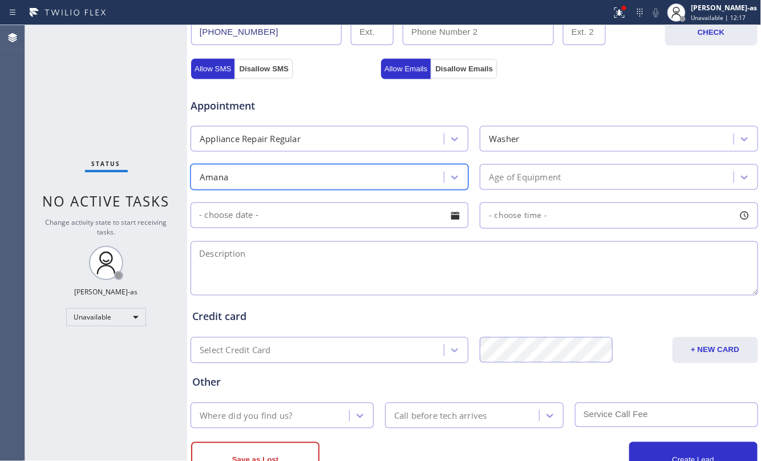
click at [555, 174] on div "Age of Equipment" at bounding box center [525, 177] width 72 height 13
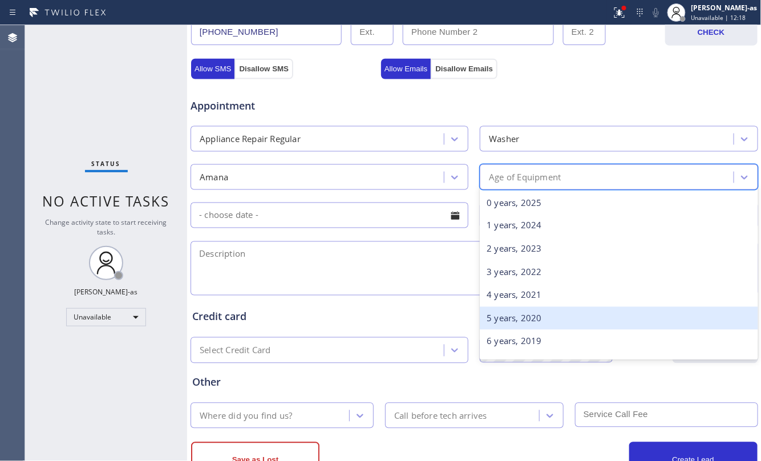
click at [537, 325] on div "5 years, 2020" at bounding box center [619, 318] width 278 height 23
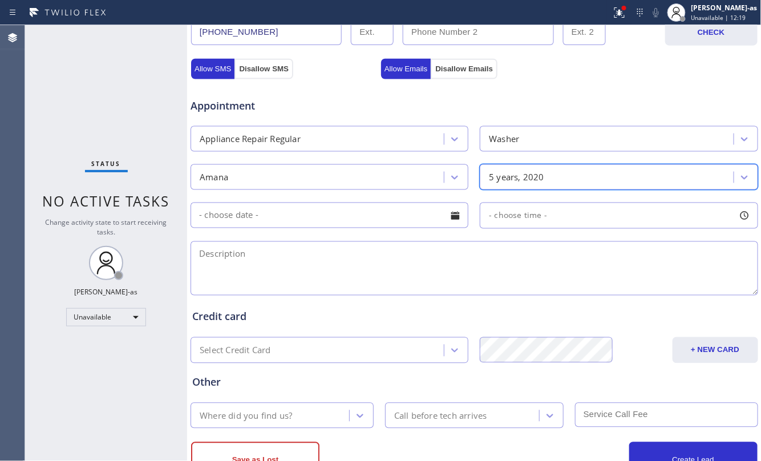
scroll to position [427, 0]
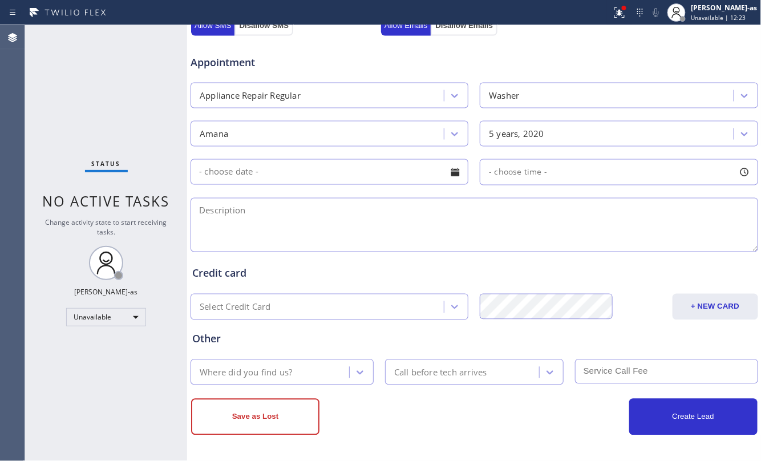
click at [288, 221] on textarea at bounding box center [475, 225] width 568 height 54
paste textarea "Amana Washing machine | is not working - it starts shaking all over the place |…"
type textarea "Amana Washing machine | is not working - it starts shaking all over the place |…"
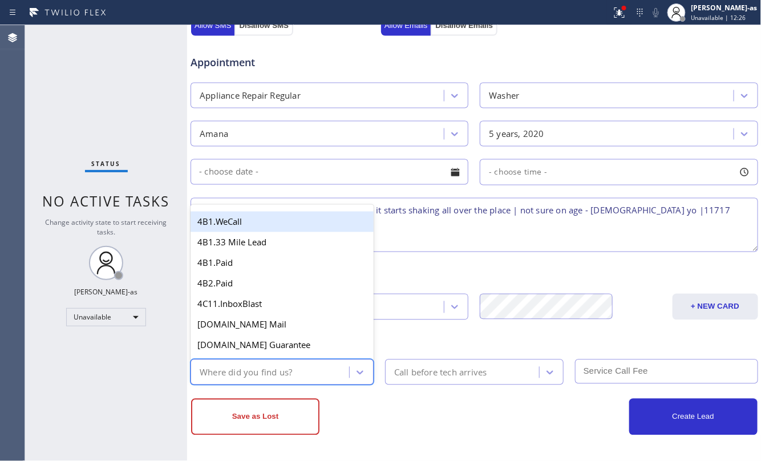
click at [255, 376] on div "Where did you find us?" at bounding box center [246, 372] width 92 height 13
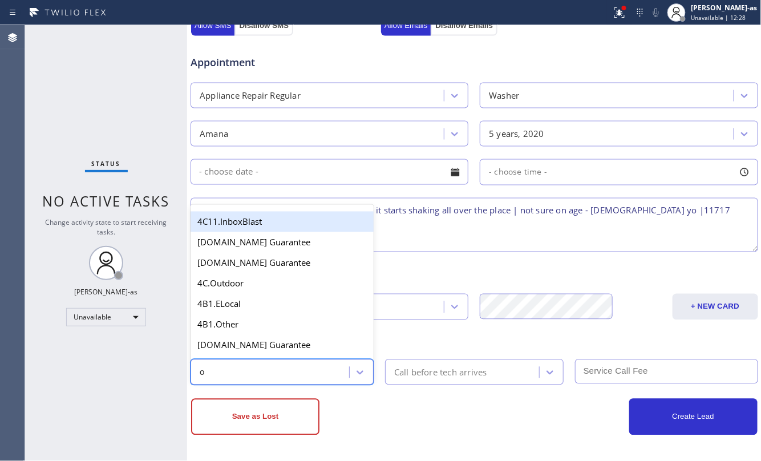
type input "ou"
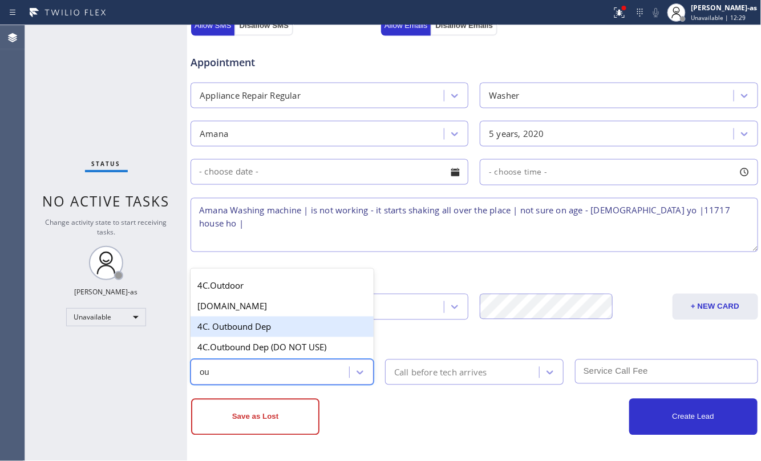
click at [244, 329] on div "4C. Outbound Dep" at bounding box center [282, 327] width 183 height 21
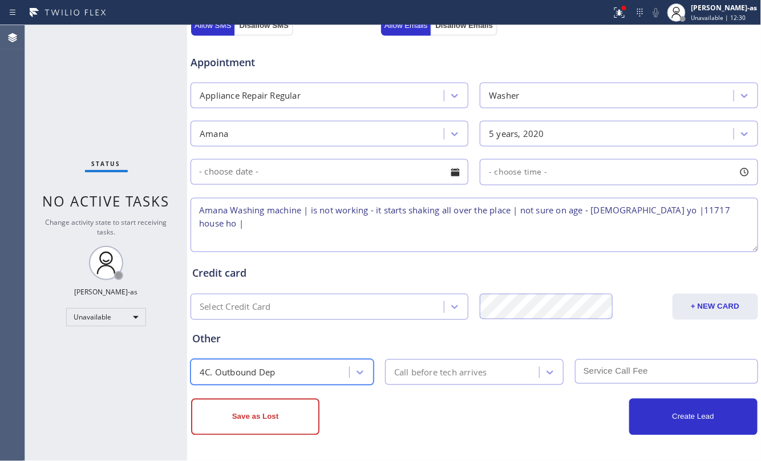
click at [444, 376] on div "Call before tech arrives" at bounding box center [440, 372] width 93 height 13
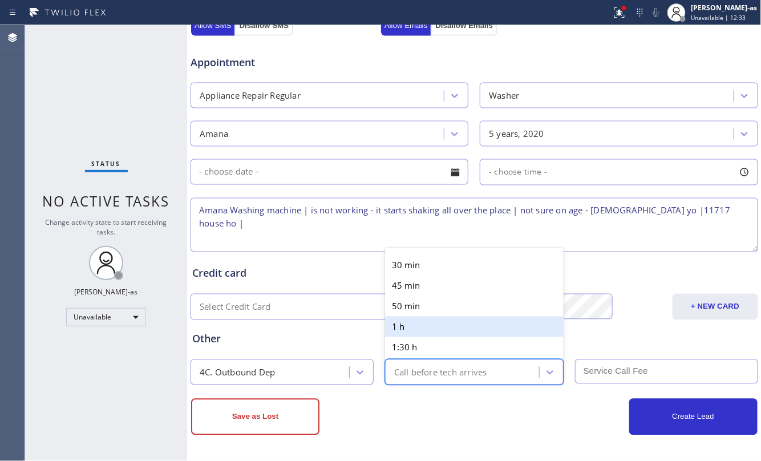
click at [299, 234] on textarea "Amana Washing machine | is not working - it starts shaking all over the place |…" at bounding box center [475, 225] width 568 height 54
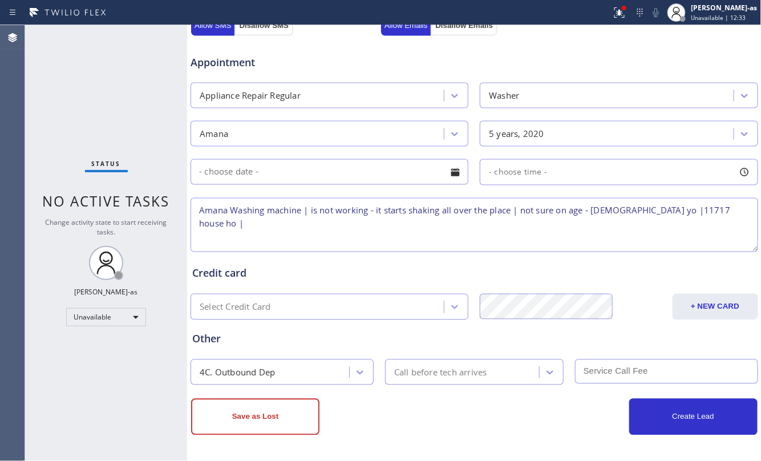
click at [719, 219] on textarea "Amana Washing machine | is not working - it starts shaking all over the place |…" at bounding box center [475, 225] width 568 height 54
click at [104, 122] on div "Status No active tasks Change activity state to start receiving tasks. [PERSON_…" at bounding box center [106, 243] width 162 height 436
click at [514, 217] on textarea "Amana Washing machine | is not working - it starts shaking all over the place |…" at bounding box center [475, 225] width 568 height 54
drag, startPoint x: 78, startPoint y: 81, endPoint x: 115, endPoint y: 85, distance: 37.3
click at [78, 81] on div "Status No active tasks Change activity state to start receiving tasks. [PERSON_…" at bounding box center [106, 243] width 162 height 436
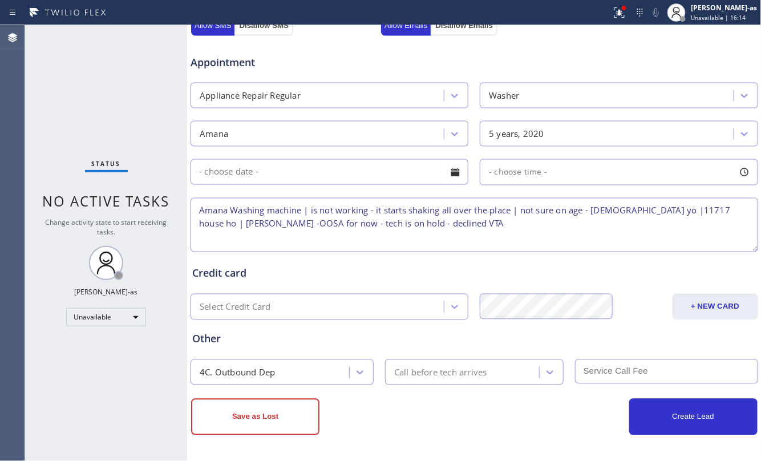
drag, startPoint x: 255, startPoint y: 223, endPoint x: 176, endPoint y: 227, distance: 78.3
click at [176, 227] on div "Status No active tasks Change activity state to start receiving tasks. [PERSON_…" at bounding box center [393, 243] width 736 height 436
click at [291, 226] on textarea "Amana Washing machine | is not working - it starts shaking all over the place |…" at bounding box center [475, 225] width 568 height 54
click at [364, 233] on textarea "Amana Washing machine | is not working - it starts shaking all over the place |…" at bounding box center [475, 225] width 568 height 54
click at [134, 91] on div "Status No active tasks Change activity state to start receiving tasks. [PERSON_…" at bounding box center [106, 243] width 162 height 436
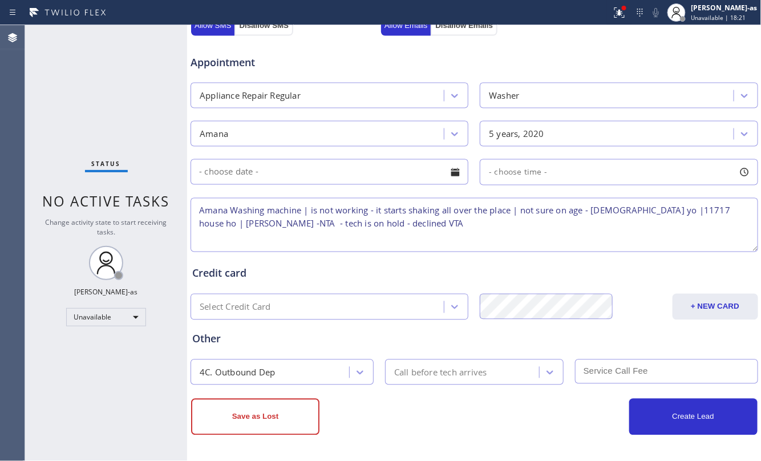
click at [71, 122] on div "Status No active tasks Change activity state to start receiving tasks. [PERSON_…" at bounding box center [106, 243] width 162 height 436
click at [377, 227] on textarea "Amana Washing machine | is not working - it starts shaking all over the place |…" at bounding box center [475, 225] width 568 height 54
type textarea "Amana Washing machine | is not working - it starts shaking all over the place |…"
click at [116, 90] on div "Status No active tasks Change activity state to start receiving tasks. [PERSON_…" at bounding box center [106, 243] width 162 height 436
click at [152, 87] on div "Status No active tasks Change activity state to start receiving tasks. [PERSON_…" at bounding box center [106, 243] width 162 height 436
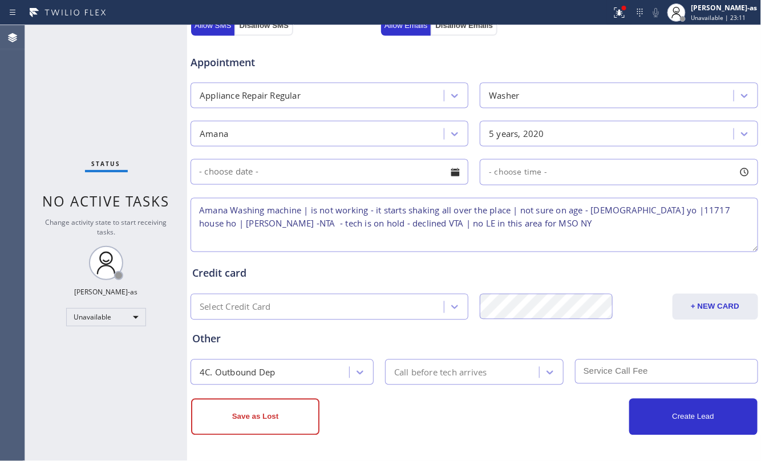
click at [83, 83] on div "Status No active tasks Change activity state to start receiving tasks. [PERSON_…" at bounding box center [106, 243] width 162 height 436
click at [535, 229] on textarea "Amana Washing machine | is not working - it starts shaking all over the place |…" at bounding box center [475, 225] width 568 height 54
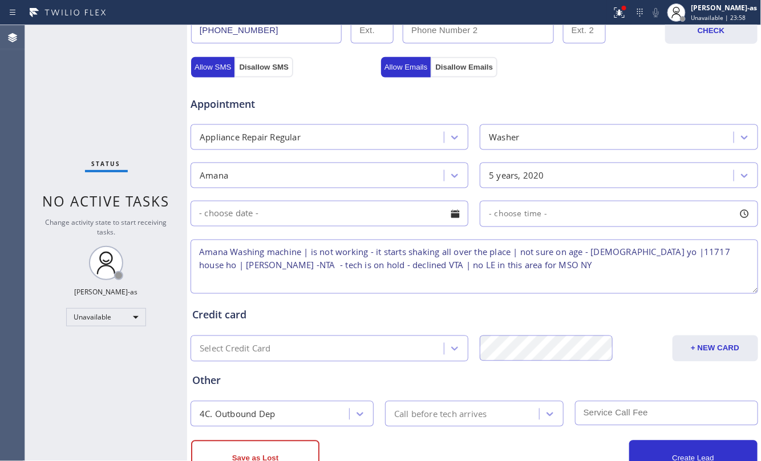
scroll to position [350, 0]
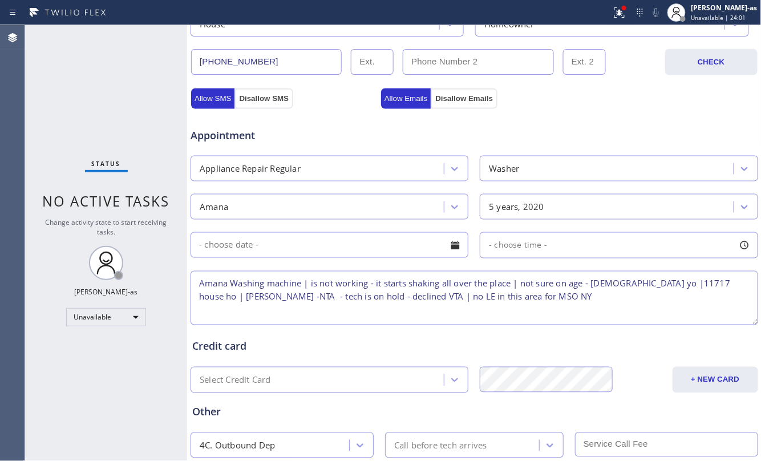
click at [506, 305] on textarea "Amana Washing machine | is not working - it starts shaking all over the place |…" at bounding box center [475, 298] width 568 height 54
click at [128, 165] on div "Status No active tasks Change activity state to start receiving tasks. [PERSON_…" at bounding box center [106, 243] width 162 height 436
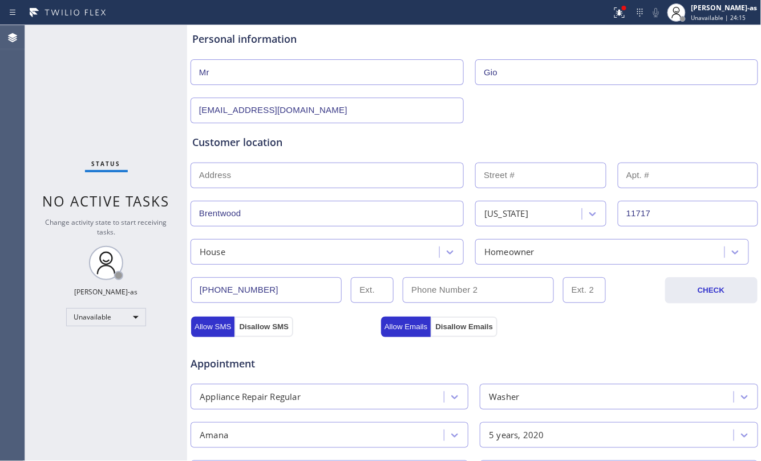
scroll to position [0, 0]
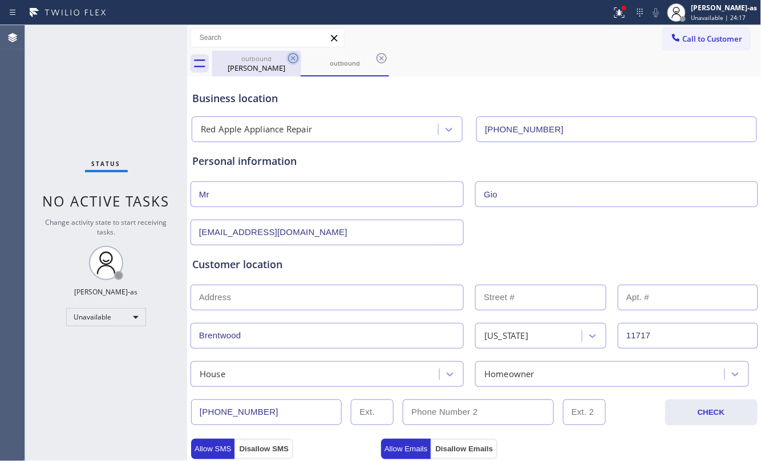
click at [288, 55] on icon at bounding box center [294, 58] width 14 height 14
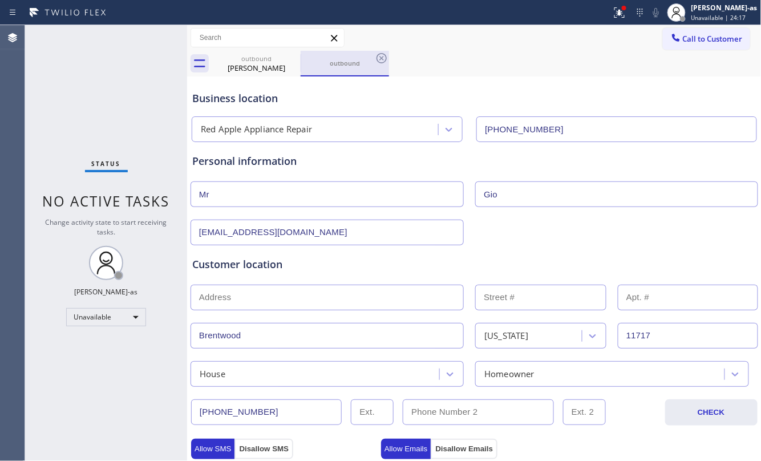
click at [0, 0] on icon at bounding box center [0, 0] width 0 height 0
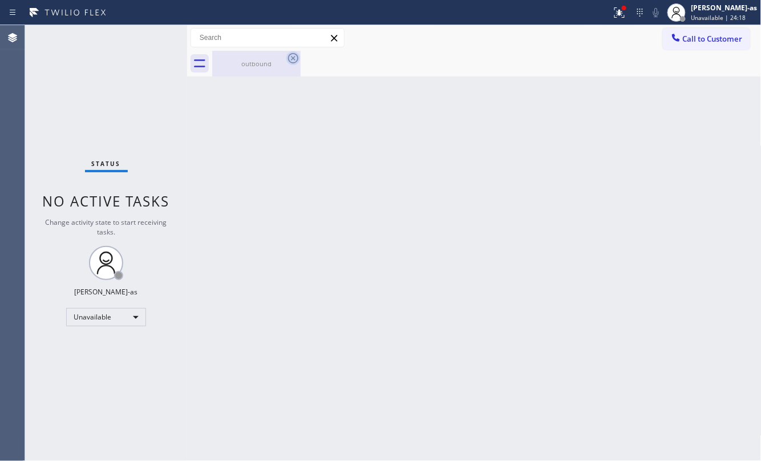
click at [296, 55] on icon at bounding box center [294, 58] width 14 height 14
click at [295, 58] on icon at bounding box center [294, 58] width 14 height 14
click at [690, 42] on span "Call to Customer" at bounding box center [713, 39] width 60 height 10
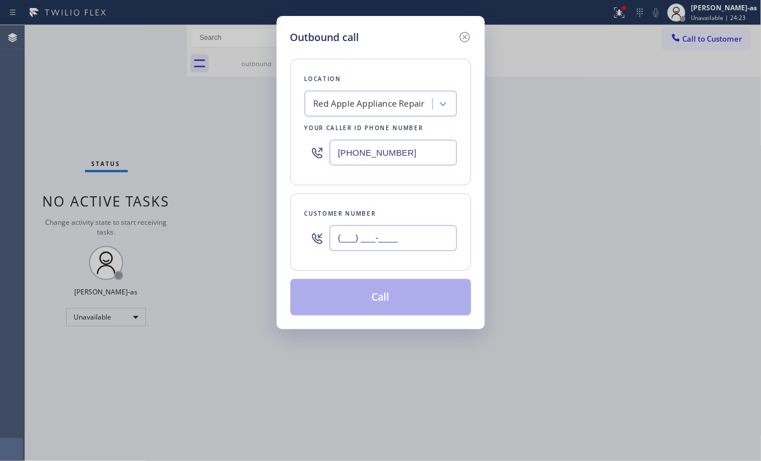
click at [434, 240] on input "(___) ___-____" at bounding box center [393, 238] width 127 height 26
paste input "561) 171-7"
click at [423, 229] on input "(561) 171-7___" at bounding box center [393, 238] width 127 height 26
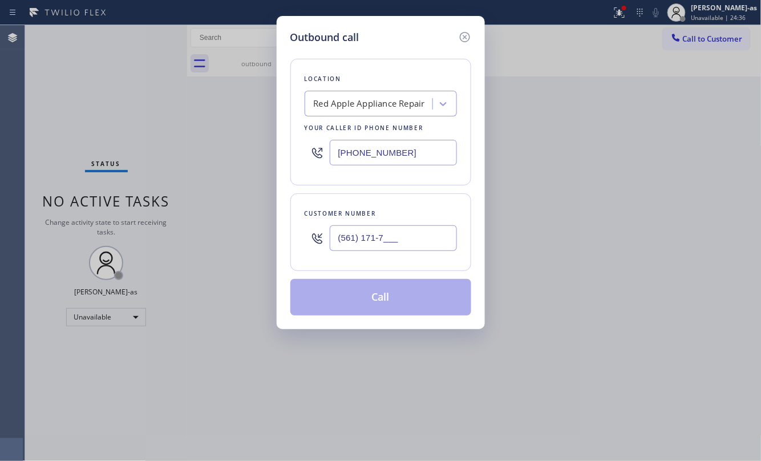
paste input "661) 600-2730"
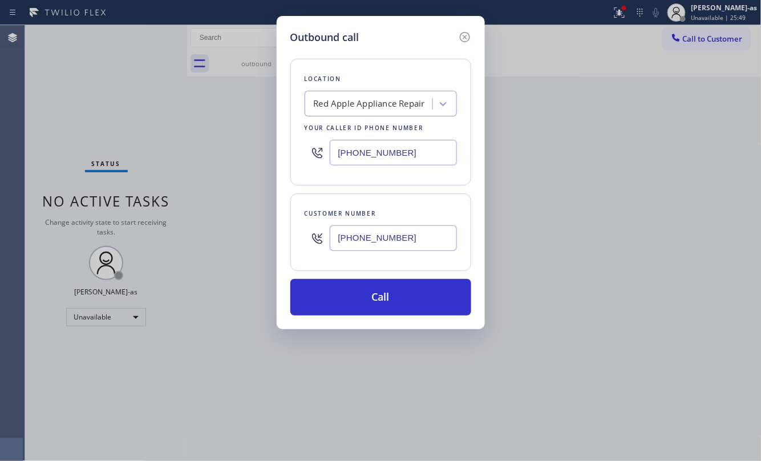
click at [421, 237] on input "[PHONE_NUMBER]" at bounding box center [393, 238] width 127 height 26
paste input "text"
type input "[PHONE_NUMBER]"
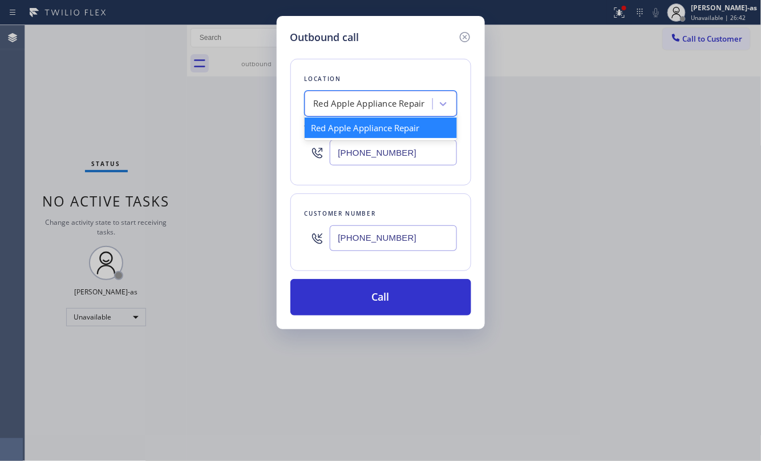
click at [329, 115] on div "Red Apple Appliance Repair" at bounding box center [381, 104] width 152 height 26
paste input "Santa Clarita Duct Cleaning"
type input "Santa Clarita Duct Cleaning"
click at [349, 134] on div "Santa Clarita Duct Cleaning" at bounding box center [381, 128] width 152 height 21
type input "[PHONE_NUMBER]"
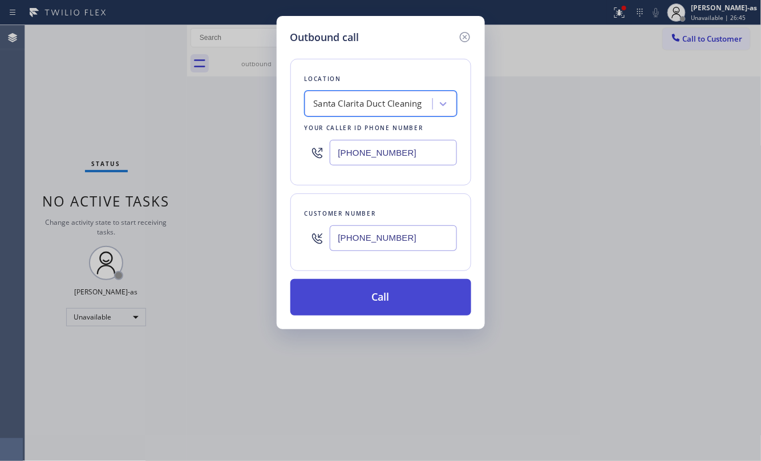
click at [422, 304] on button "Call" at bounding box center [381, 297] width 181 height 37
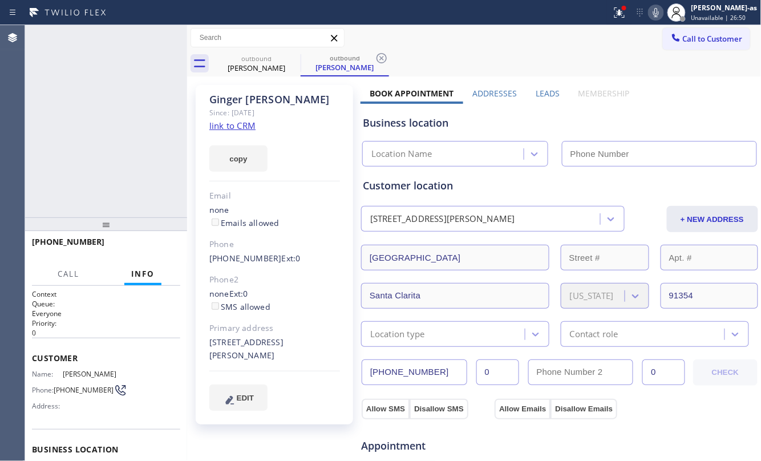
type input "[PHONE_NUMBER]"
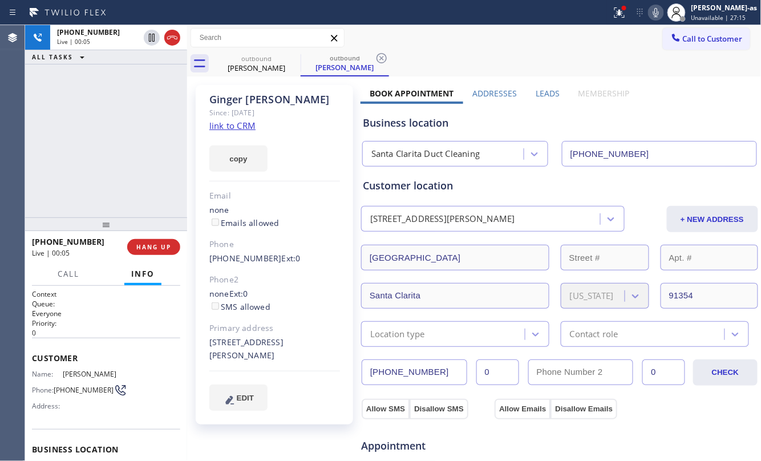
click at [120, 183] on div "[PHONE_NUMBER] Live | 00:05 ALL TASKS ALL TASKS ACTIVE TASKS TASKS IN WRAP UP" at bounding box center [106, 121] width 162 height 192
click at [254, 49] on div "Call to Customer Outbound call Location [GEOGRAPHIC_DATA] Duct Cleaning Your ca…" at bounding box center [474, 38] width 575 height 26
click at [299, 60] on icon at bounding box center [294, 58] width 14 height 14
click at [290, 57] on icon at bounding box center [294, 58] width 14 height 14
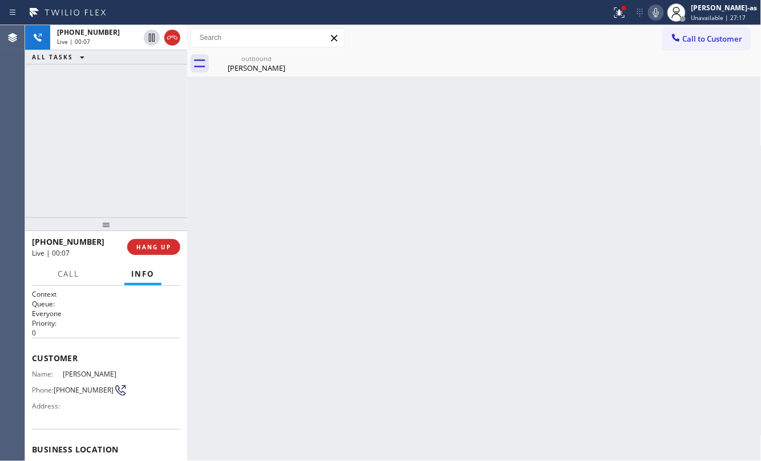
click at [290, 57] on div "outbound [PERSON_NAME]" at bounding box center [256, 64] width 88 height 26
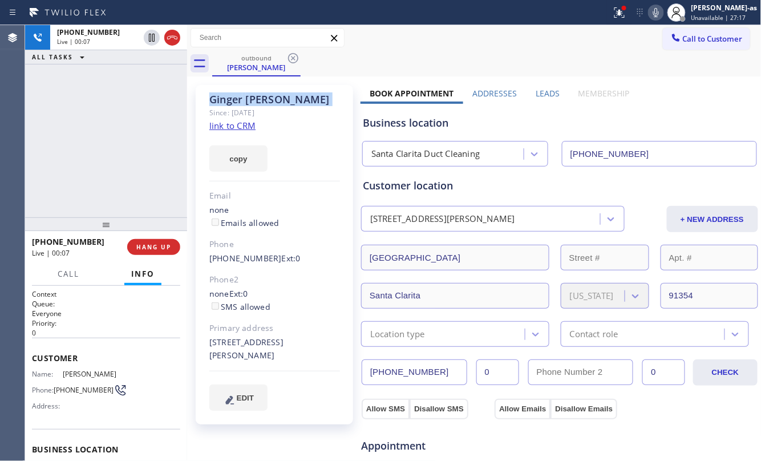
click at [290, 57] on icon at bounding box center [294, 58] width 14 height 14
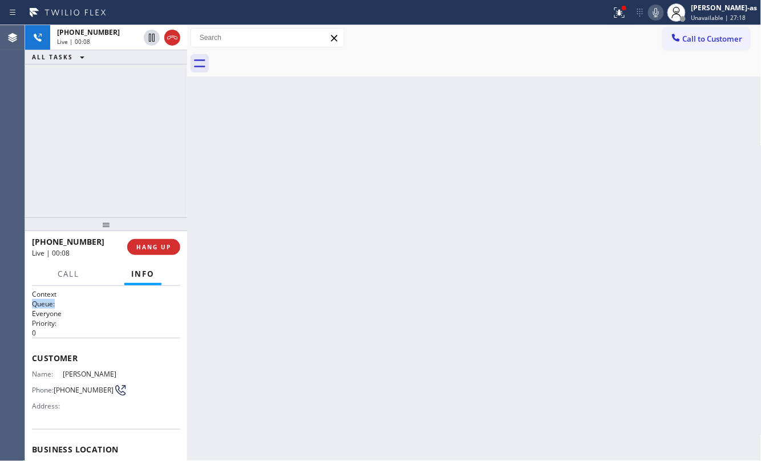
drag, startPoint x: 94, startPoint y: 298, endPoint x: 98, endPoint y: 311, distance: 13.7
click at [96, 304] on div "Context Queue: Everyone Priority: 0" at bounding box center [106, 313] width 148 height 49
click at [169, 243] on button "HANG UP" at bounding box center [153, 247] width 53 height 16
click at [168, 243] on span "HANG UP" at bounding box center [153, 247] width 35 height 8
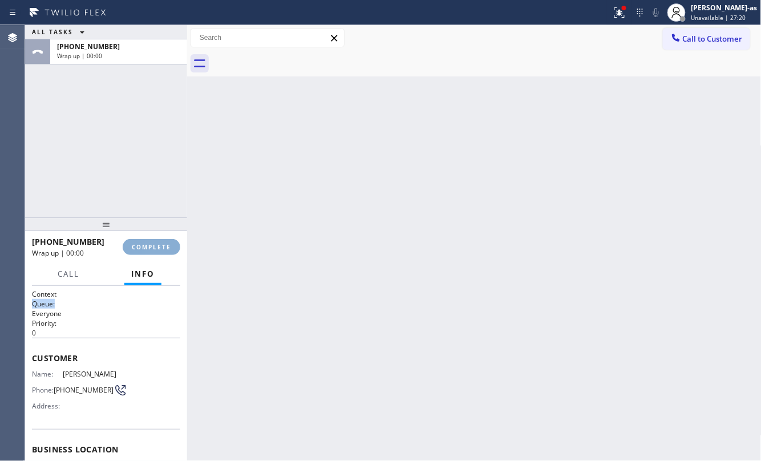
click at [168, 243] on span "COMPLETE" at bounding box center [151, 247] width 39 height 8
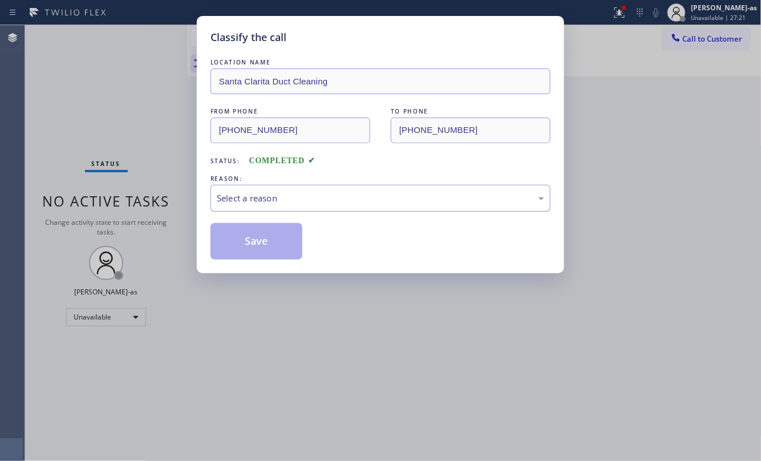
click at [370, 202] on div "Select a reason" at bounding box center [381, 198] width 328 height 13
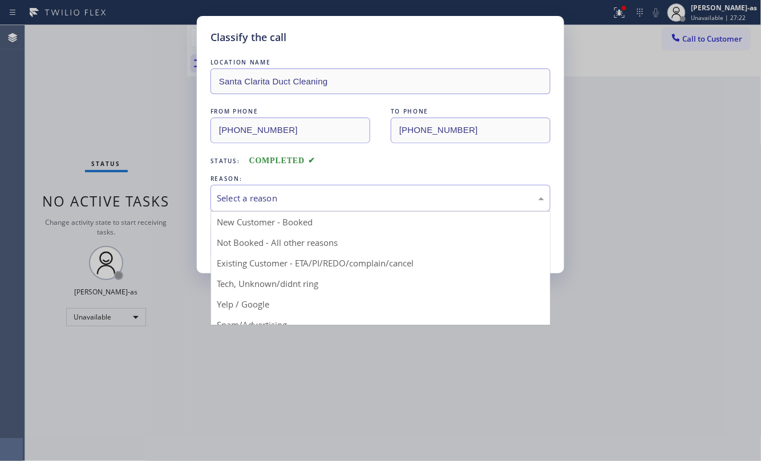
drag, startPoint x: 314, startPoint y: 263, endPoint x: 265, endPoint y: 233, distance: 56.9
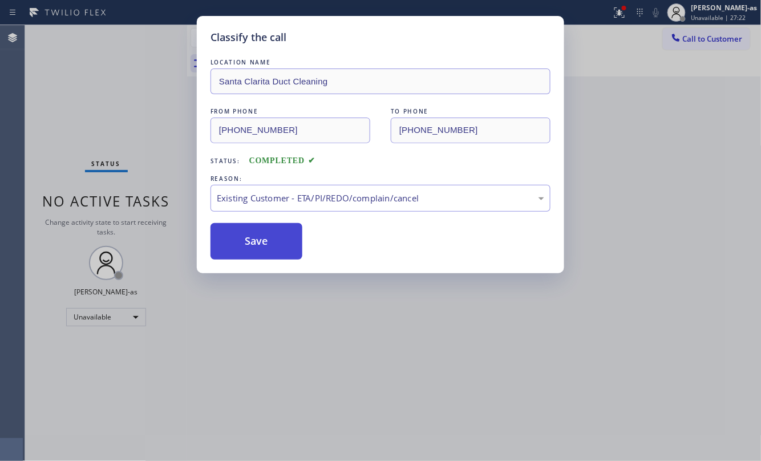
click at [265, 233] on button "Save" at bounding box center [257, 241] width 92 height 37
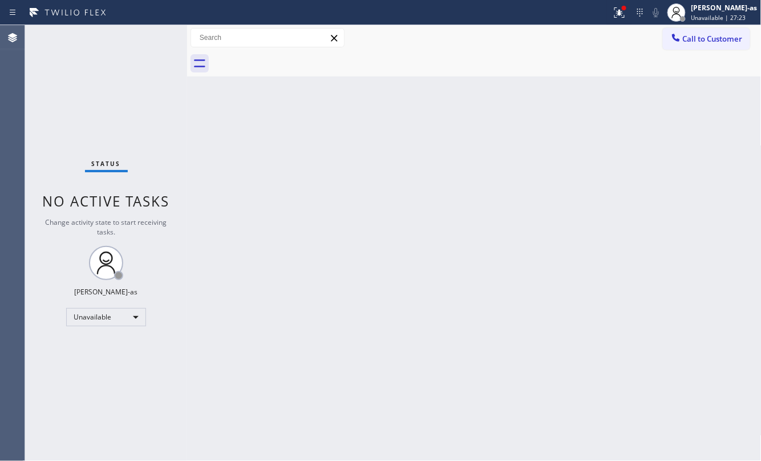
drag, startPoint x: 712, startPoint y: 39, endPoint x: 701, endPoint y: 40, distance: 11.5
click at [710, 40] on span "Call to Customer" at bounding box center [713, 39] width 60 height 10
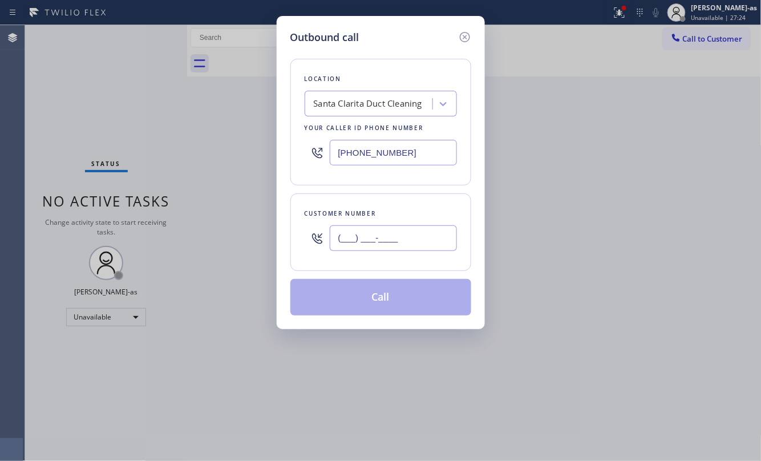
click at [384, 243] on input "(___) ___-____" at bounding box center [393, 238] width 127 height 26
paste input "661) 600-2730"
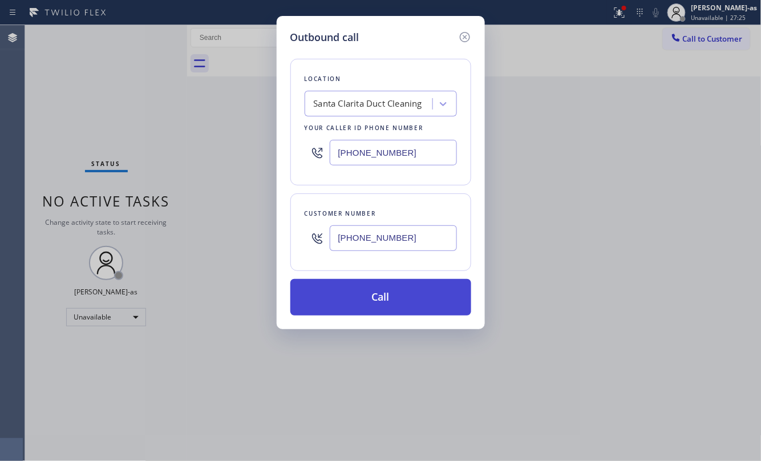
type input "[PHONE_NUMBER]"
click at [379, 299] on button "Call" at bounding box center [381, 297] width 181 height 37
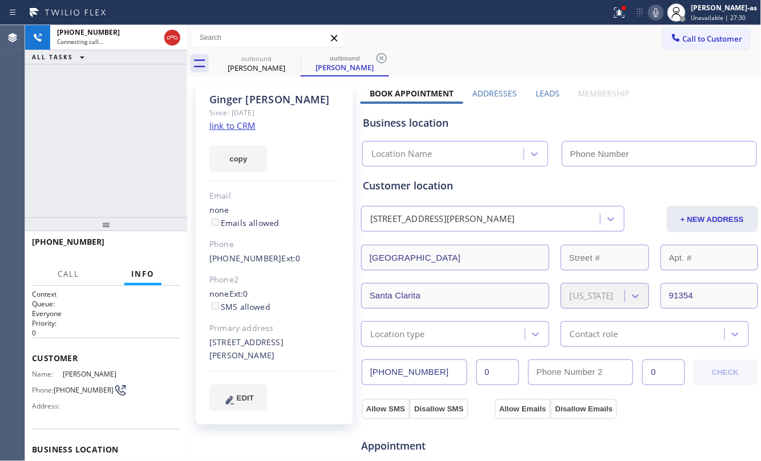
type input "[PHONE_NUMBER]"
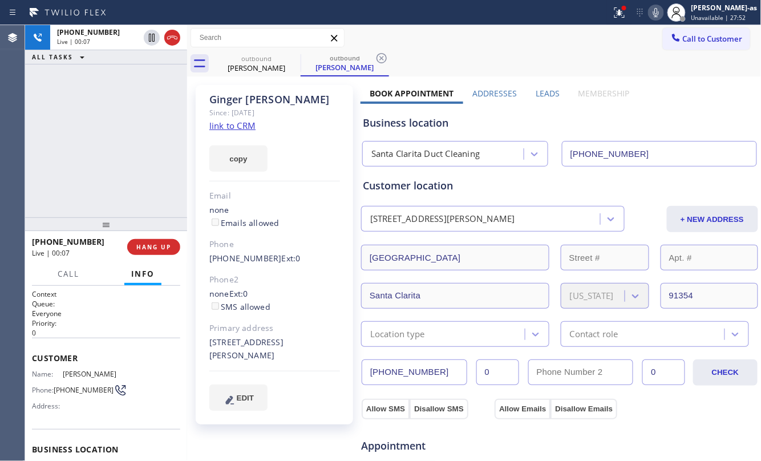
click at [117, 184] on div "[PHONE_NUMBER] Live | 00:07 ALL TASKS ALL TASKS ACTIVE TASKS TASKS IN WRAP UP" at bounding box center [106, 121] width 162 height 192
click at [149, 244] on span "HANG UP" at bounding box center [153, 247] width 35 height 8
click at [149, 243] on span "HANG UP" at bounding box center [153, 247] width 35 height 8
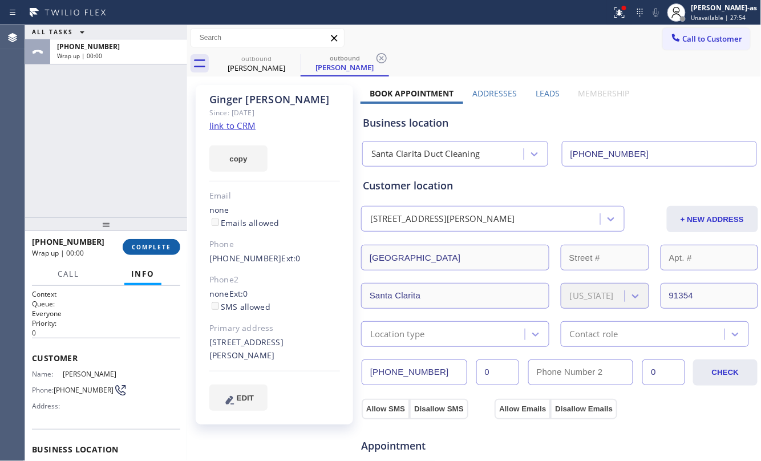
click at [149, 243] on span "COMPLETE" at bounding box center [151, 247] width 39 height 8
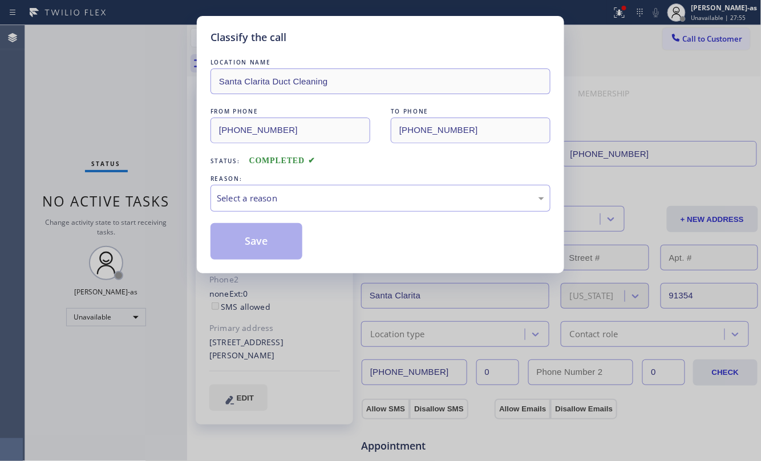
click at [149, 243] on div "Classify the call LOCATION NAME [GEOGRAPHIC_DATA] Duct Cleaning FROM PHONE [PHO…" at bounding box center [380, 230] width 761 height 461
click at [368, 199] on div "Select a reason" at bounding box center [381, 198] width 328 height 13
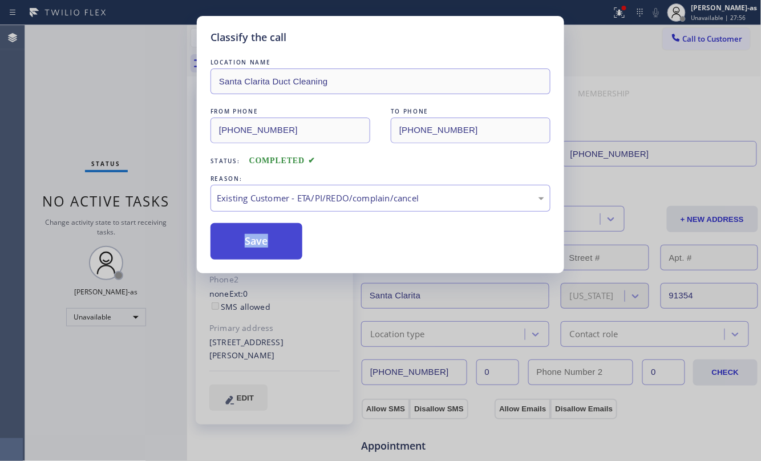
click at [253, 244] on button "Save" at bounding box center [257, 241] width 92 height 37
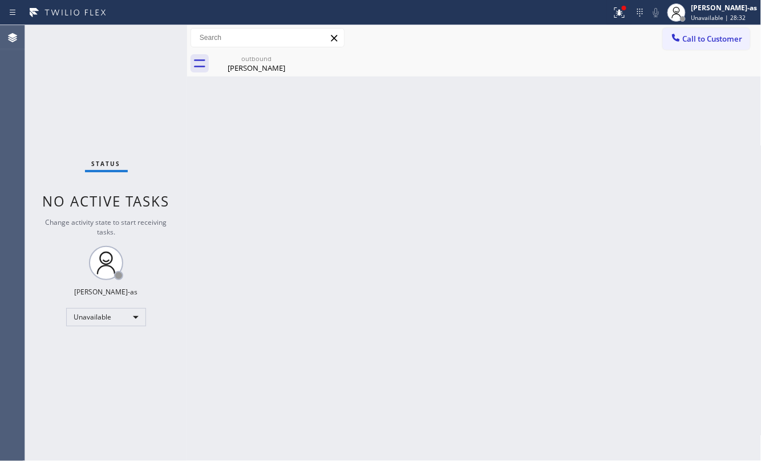
click at [398, 286] on div "Back to Dashboard Change Sender ID Customers Technicians Select a contact Outbo…" at bounding box center [474, 243] width 575 height 436
click at [238, 61] on div "outbound" at bounding box center [256, 58] width 86 height 9
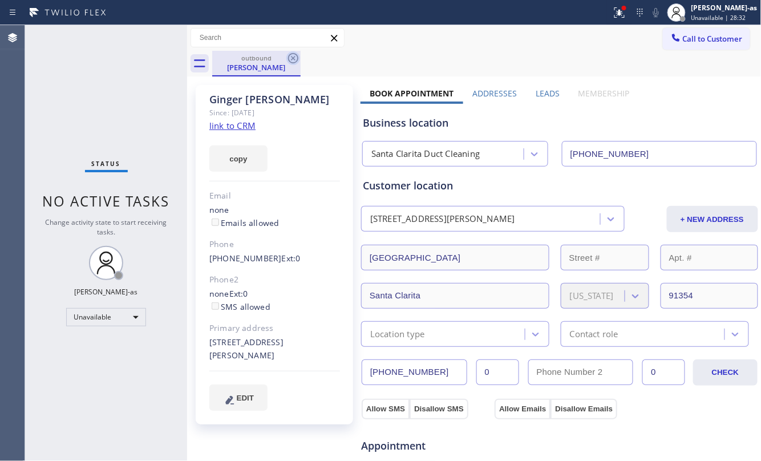
click at [296, 58] on icon at bounding box center [294, 58] width 14 height 14
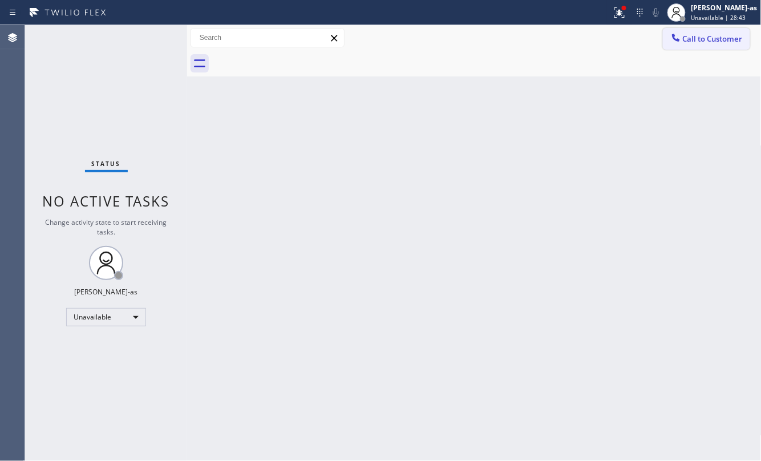
click at [699, 43] on span "Call to Customer" at bounding box center [713, 39] width 60 height 10
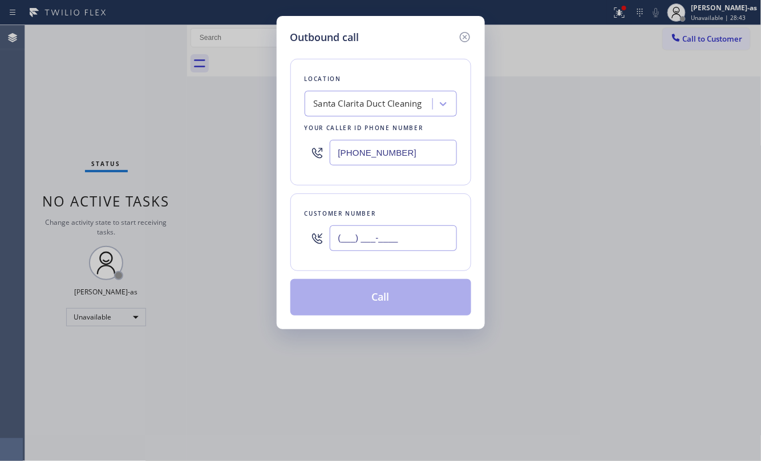
click at [405, 233] on input "(___) ___-____" at bounding box center [393, 238] width 127 height 26
paste input "415) 850-2515"
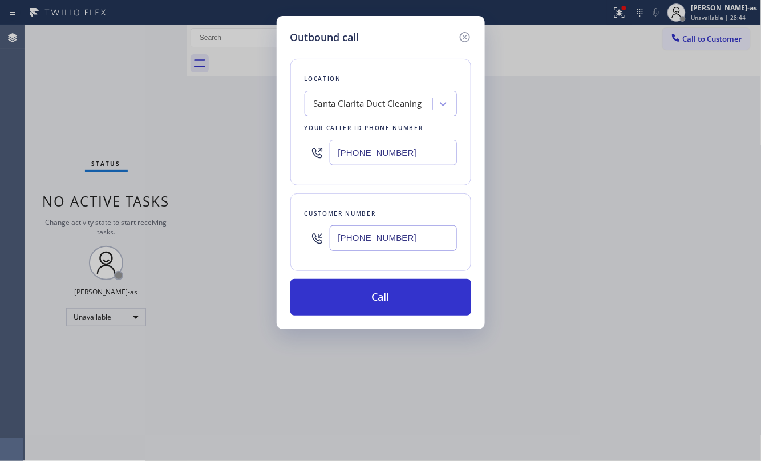
type input "[PHONE_NUMBER]"
click at [366, 126] on div "Your caller id phone number" at bounding box center [381, 128] width 152 height 12
click at [370, 110] on div "Santa Clarita Duct Cleaning" at bounding box center [368, 104] width 108 height 13
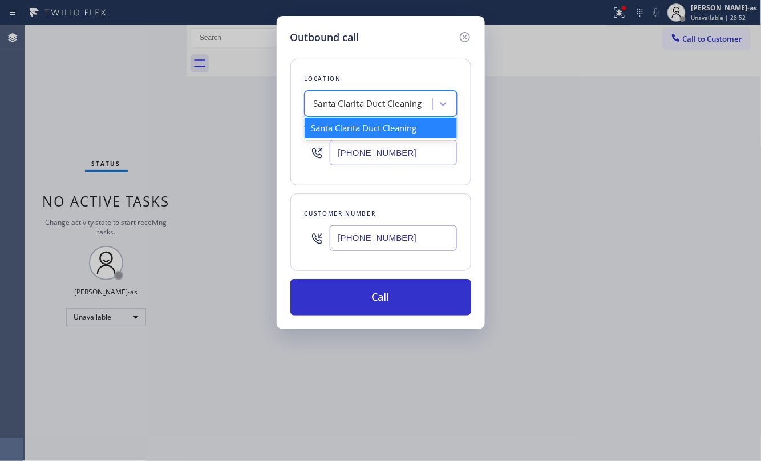
paste input "5 Star Appliance Repair in [GEOGRAPHIC_DATA]"
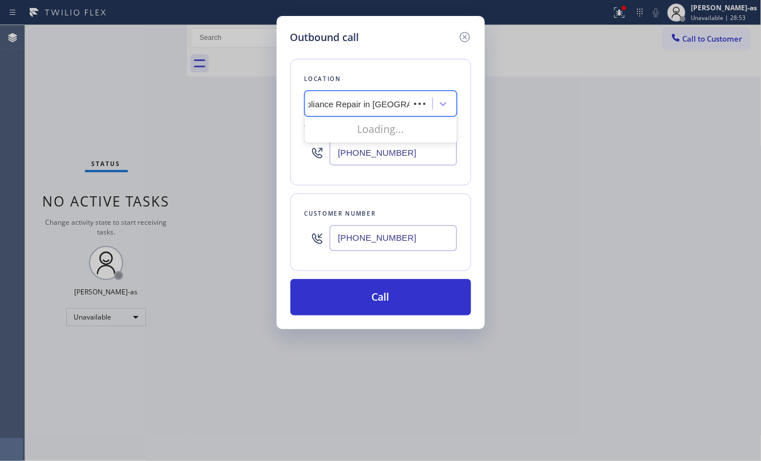
scroll to position [0, 26]
click at [345, 106] on input "5 Star Appliance Repair in [GEOGRAPHIC_DATA]" at bounding box center [357, 104] width 139 height 10
click at [344, 107] on input "5 Star Appliance Repair in [GEOGRAPHIC_DATA]" at bounding box center [376, 104] width 136 height 10
type input "5 Star Appliance Repair in [GEOGRAPHIC_DATA]"
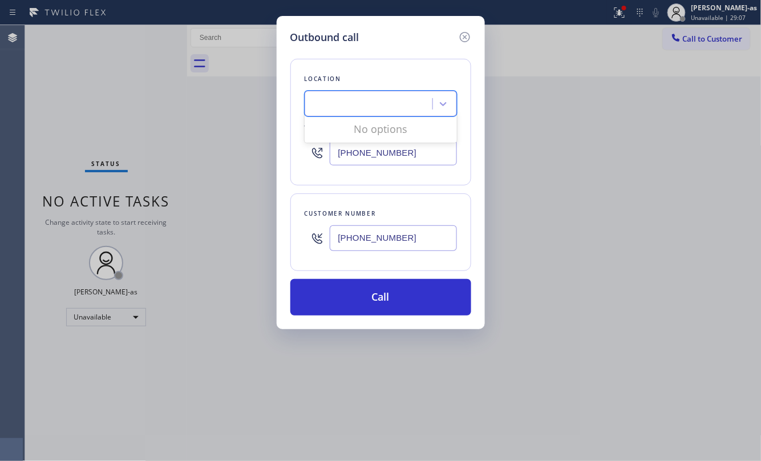
click at [425, 193] on div "Location option [GEOGRAPHIC_DATA] Duct Cleaning, selected. 0 results available …" at bounding box center [381, 180] width 181 height 271
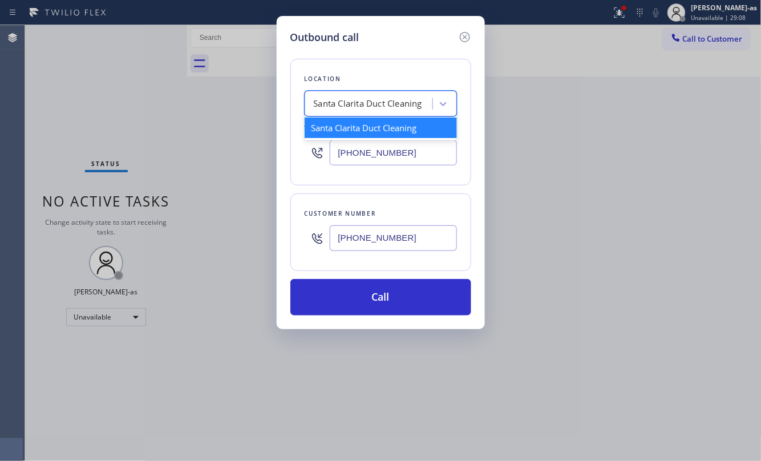
click at [376, 112] on div "Santa Clarita Duct Cleaning" at bounding box center [370, 104] width 124 height 20
paste input "5 Star Appliance Repair in [GEOGRAPHIC_DATA]"
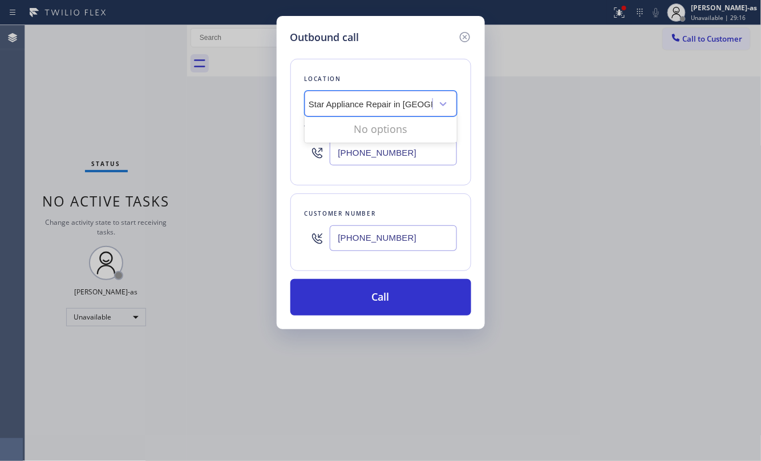
scroll to position [0, 6]
type input "5 Star Appliance Repair in [GEOGRAPHIC_DATA]"
drag, startPoint x: 309, startPoint y: 106, endPoint x: 502, endPoint y: 107, distance: 193.5
click at [502, 107] on div "Outbound call Location option [GEOGRAPHIC_DATA] Duct Cleaning, selected. 0 resu…" at bounding box center [380, 230] width 761 height 461
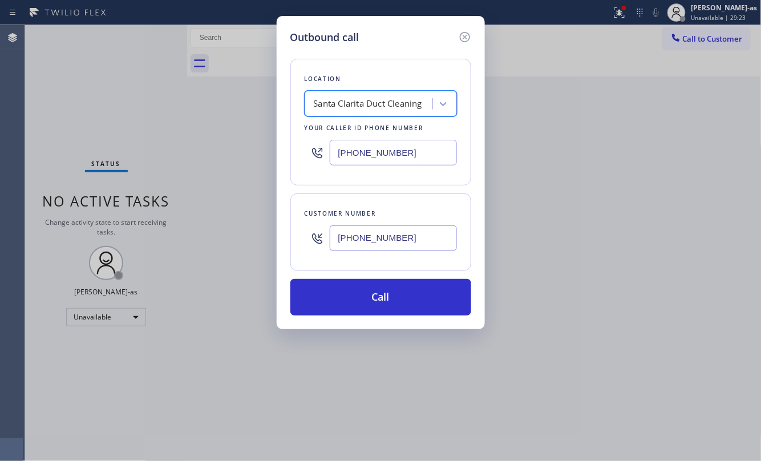
click at [336, 107] on div "Santa Clarita Duct Cleaning" at bounding box center [368, 104] width 108 height 13
paste input "5 Star Appliance Repair in [GEOGRAPHIC_DATA]"
drag, startPoint x: 380, startPoint y: 106, endPoint x: 390, endPoint y: 105, distance: 10.3
click at [390, 105] on input "5 Star Appliance Repair in [GEOGRAPHIC_DATA]" at bounding box center [359, 104] width 136 height 10
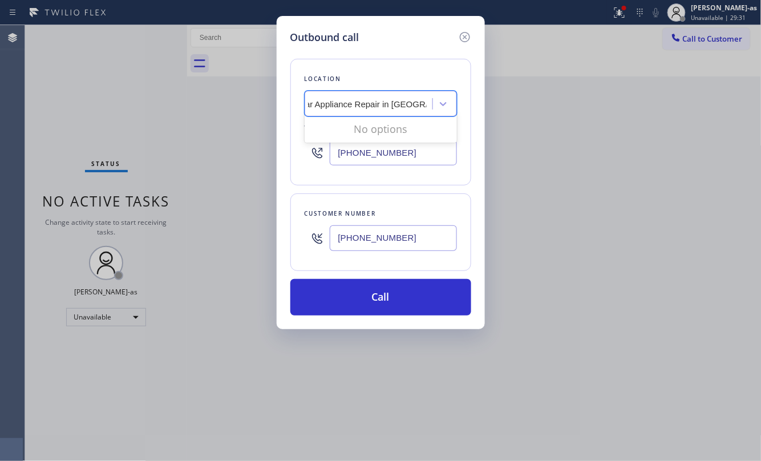
type input "5 Star Appliance Repair [GEOGRAPHIC_DATA]"
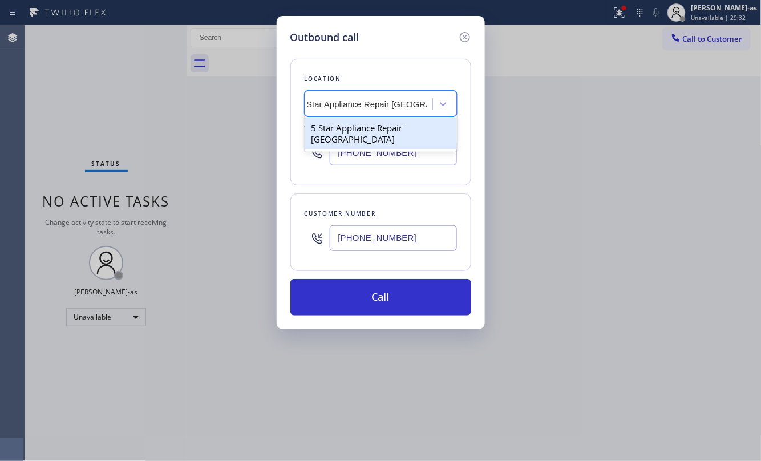
scroll to position [0, 14]
click at [373, 130] on div "5 Star Appliance Repair [GEOGRAPHIC_DATA]" at bounding box center [381, 134] width 152 height 32
type input "[PHONE_NUMBER]"
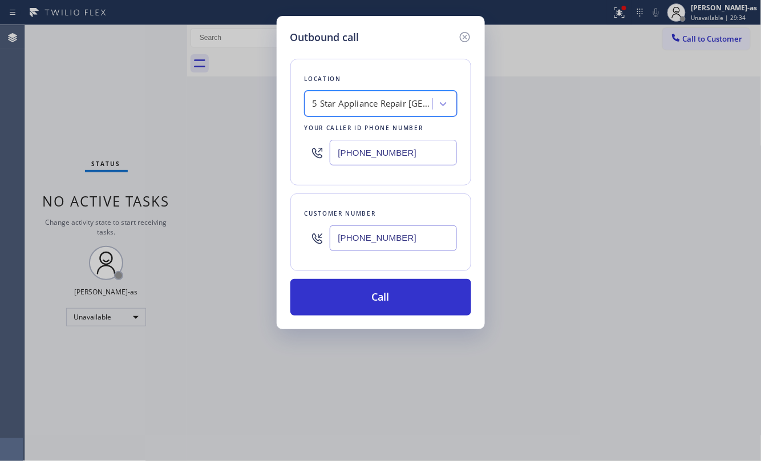
scroll to position [0, 1]
click at [370, 198] on div "Customer number [PHONE_NUMBER]" at bounding box center [381, 233] width 181 height 78
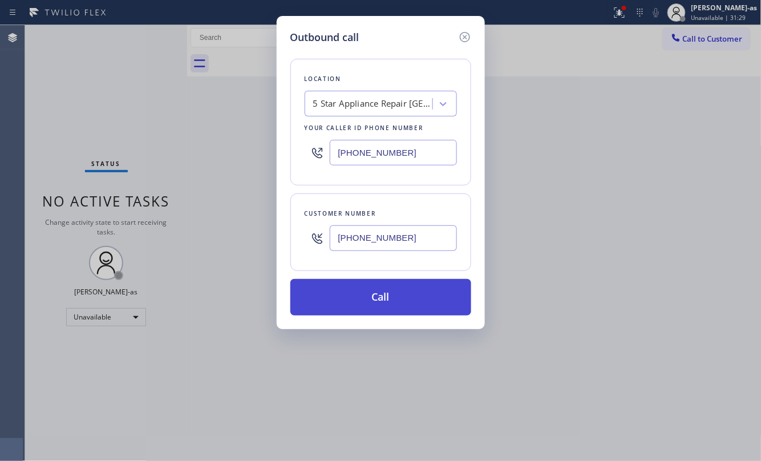
click at [387, 299] on button "Call" at bounding box center [381, 297] width 181 height 37
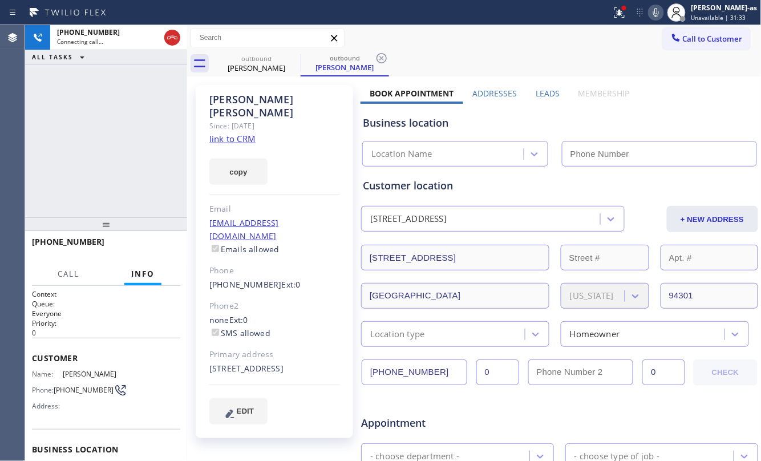
click at [227, 133] on link "link to CRM" at bounding box center [232, 138] width 46 height 11
type input "[PHONE_NUMBER]"
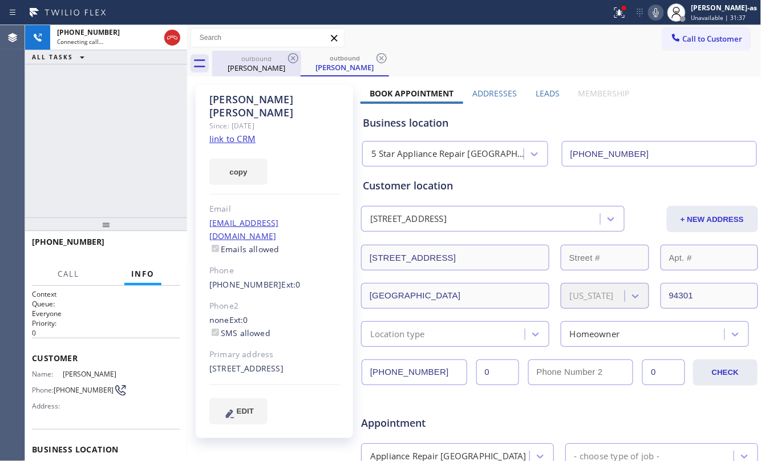
click at [260, 59] on div "outbound" at bounding box center [256, 58] width 86 height 9
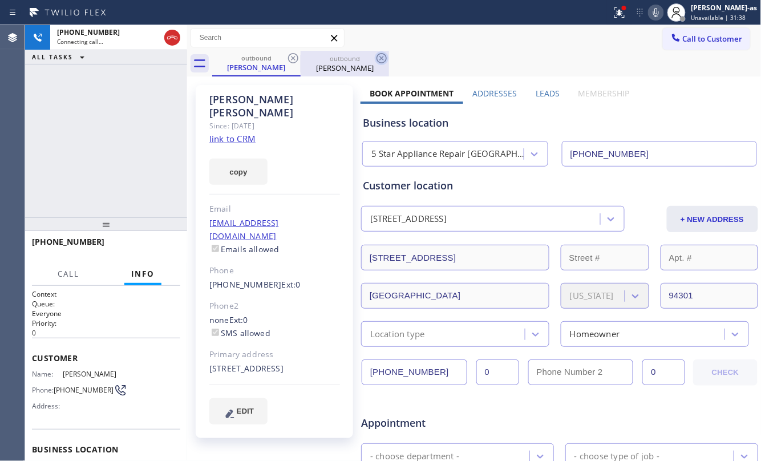
click at [298, 55] on icon at bounding box center [294, 58] width 14 height 14
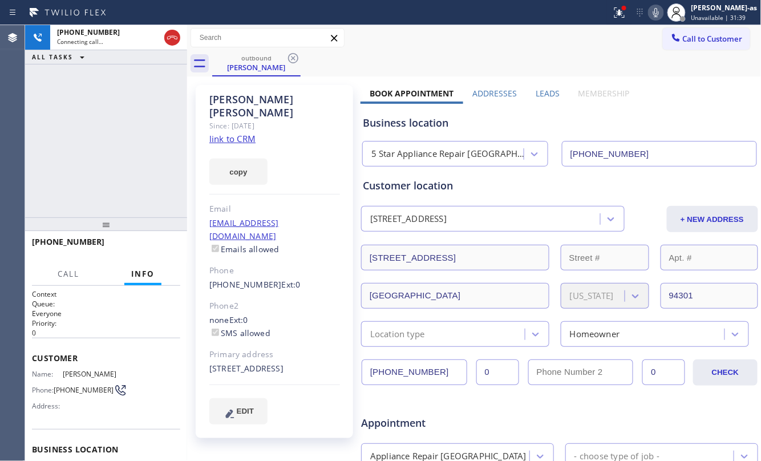
click at [127, 131] on div "[PHONE_NUMBER] Connecting call… ALL TASKS ALL TASKS ACTIVE TASKS TASKS IN WRAP …" at bounding box center [106, 121] width 162 height 192
click at [96, 170] on div "[PHONE_NUMBER] Connecting call… ALL TASKS ALL TASKS ACTIVE TASKS TASKS IN WRAP …" at bounding box center [106, 121] width 162 height 192
click at [119, 135] on div "[PHONE_NUMBER] Live | 00:00 ALL TASKS ALL TASKS ACTIVE TASKS TASKS IN WRAP UP" at bounding box center [106, 121] width 162 height 192
click at [106, 158] on div "[PHONE_NUMBER] Live | 00:19 ALL TASKS ALL TASKS ACTIVE TASKS TASKS IN WRAP UP" at bounding box center [106, 121] width 162 height 192
click at [124, 182] on div "[PHONE_NUMBER] Live | 01:01 ALL TASKS ALL TASKS ACTIVE TASKS TASKS IN WRAP UP" at bounding box center [106, 121] width 162 height 192
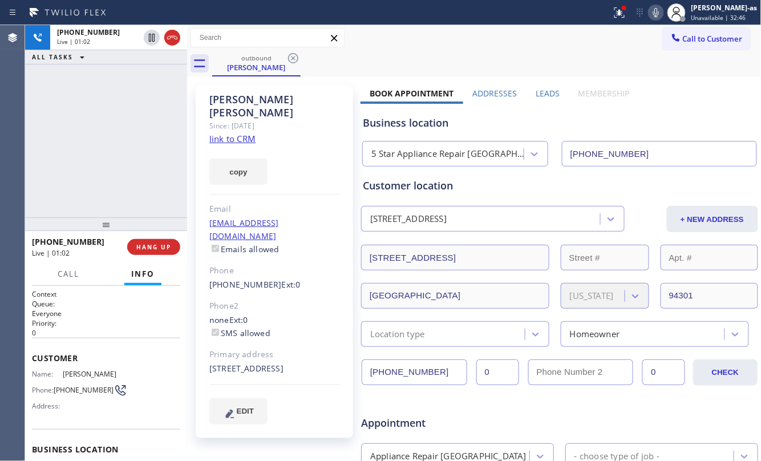
click at [124, 183] on div "[PHONE_NUMBER] Live | 01:02 ALL TASKS ALL TASKS ACTIVE TASKS TASKS IN WRAP UP" at bounding box center [106, 121] width 162 height 192
click at [124, 183] on div "[PHONE_NUMBER] Live | 01:04 ALL TASKS ALL TASKS ACTIVE TASKS TASKS IN WRAP UP" at bounding box center [106, 121] width 162 height 192
click at [122, 186] on div "[PHONE_NUMBER] Live | 01:05 ALL TASKS ALL TASKS ACTIVE TASKS TASKS IN WRAP UP" at bounding box center [106, 121] width 162 height 192
click at [114, 172] on div "[PHONE_NUMBER] Live | 01:05 ALL TASKS ALL TASKS ACTIVE TASKS TASKS IN WRAP UP" at bounding box center [106, 121] width 162 height 192
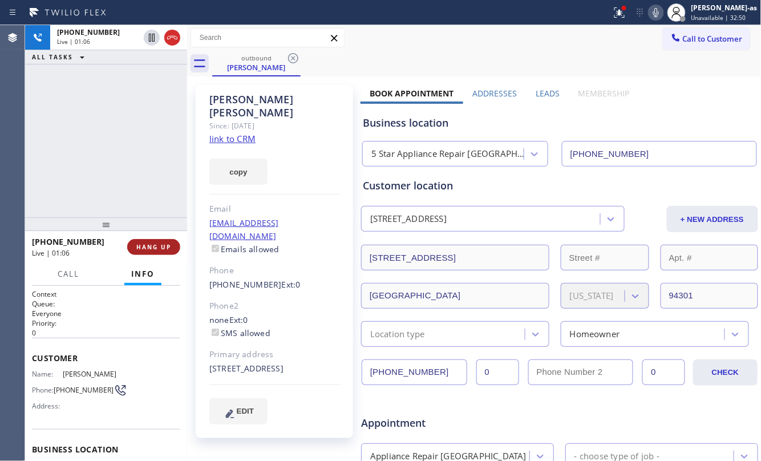
click at [152, 249] on span "HANG UP" at bounding box center [153, 247] width 35 height 8
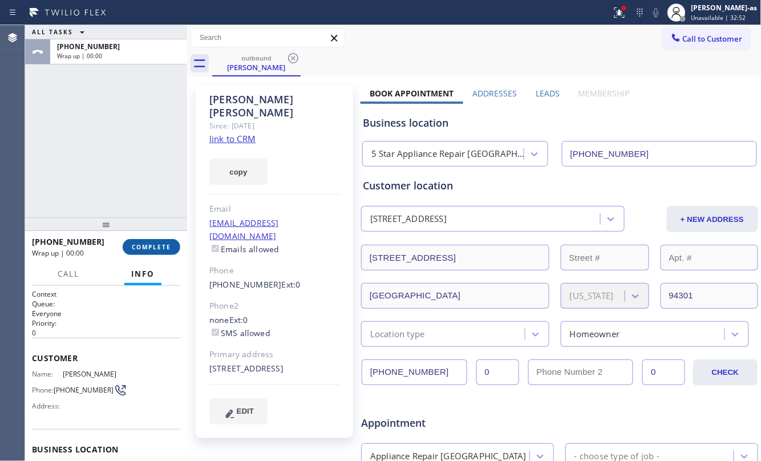
click at [152, 248] on span "COMPLETE" at bounding box center [151, 247] width 39 height 8
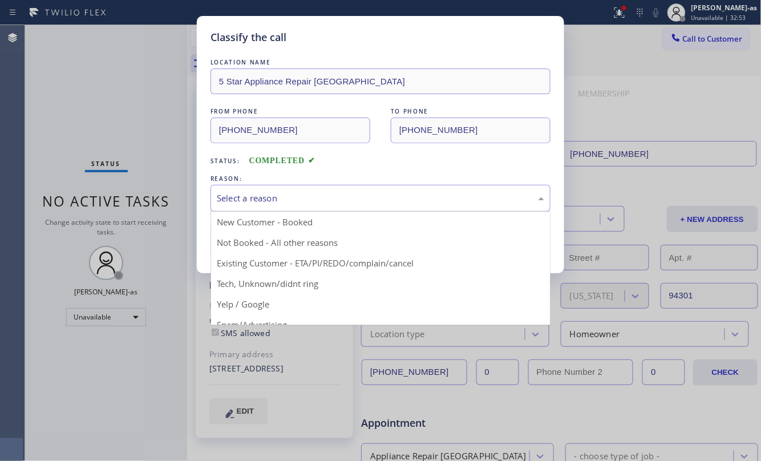
click at [286, 198] on div "Select a reason" at bounding box center [381, 198] width 328 height 13
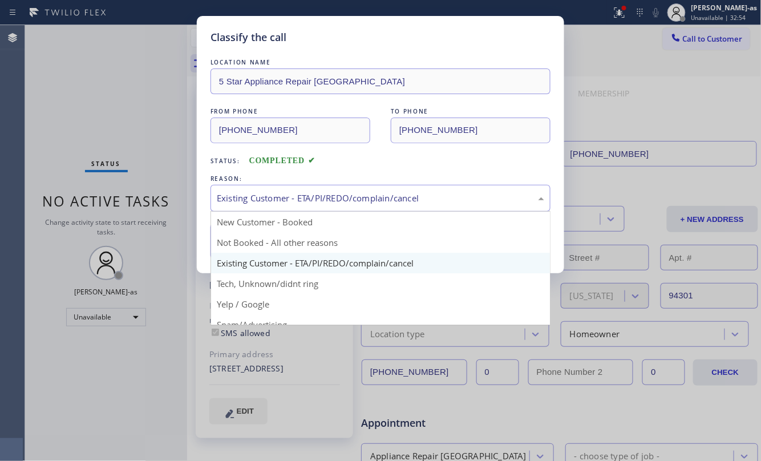
click at [237, 192] on div "Existing Customer - ETA/PI/REDO/complain/cancel" at bounding box center [381, 198] width 328 height 13
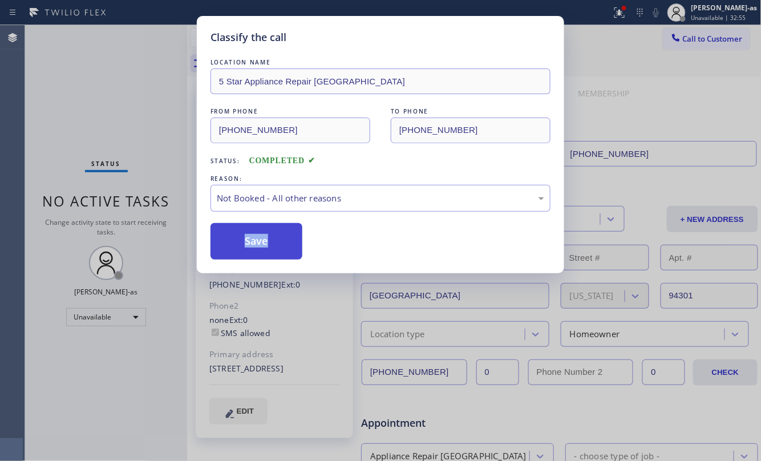
click at [266, 245] on button "Save" at bounding box center [257, 241] width 92 height 37
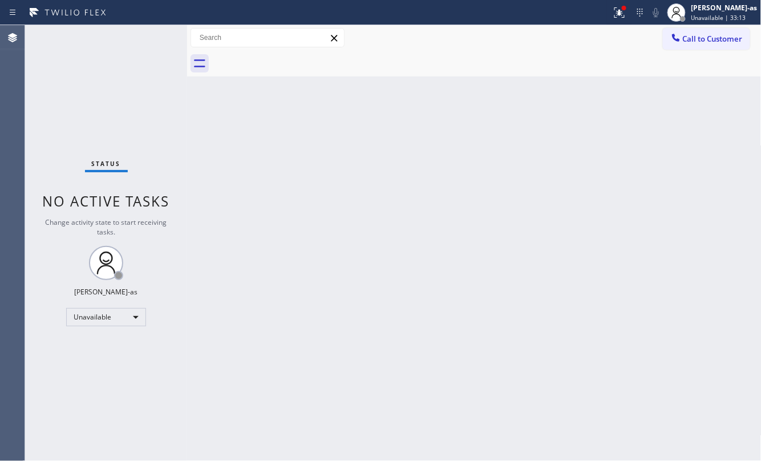
drag, startPoint x: 74, startPoint y: 87, endPoint x: 86, endPoint y: 87, distance: 12.0
click at [74, 87] on div "Status No active tasks Change activity state to start receiving tasks. [PERSON_…" at bounding box center [106, 243] width 162 height 436
drag, startPoint x: 202, startPoint y: 144, endPoint x: 208, endPoint y: 163, distance: 19.3
click at [205, 160] on div "Back to Dashboard Change Sender ID Customers Technicians Select a contact Outbo…" at bounding box center [474, 243] width 575 height 436
click at [690, 39] on span "Call to Customer" at bounding box center [713, 39] width 60 height 10
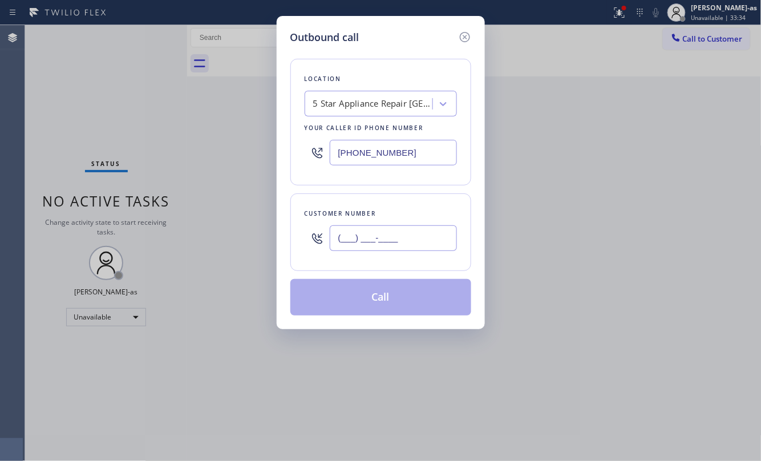
click at [403, 232] on input "(___) ___-____" at bounding box center [393, 238] width 127 height 26
paste input "562) 457-9724"
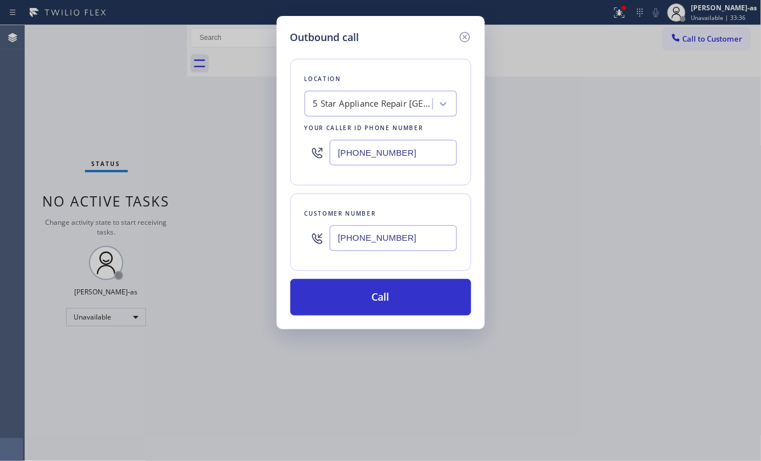
type input "[PHONE_NUMBER]"
click at [346, 119] on div "Location 5 Star Appliance Repair [GEOGRAPHIC_DATA] Your caller id phone number …" at bounding box center [381, 122] width 181 height 127
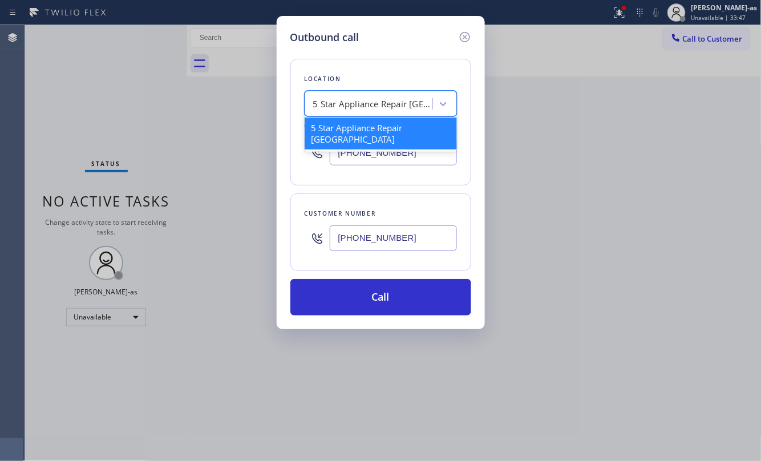
click at [354, 106] on div "5 Star Appliance Repair [GEOGRAPHIC_DATA]" at bounding box center [373, 104] width 120 height 13
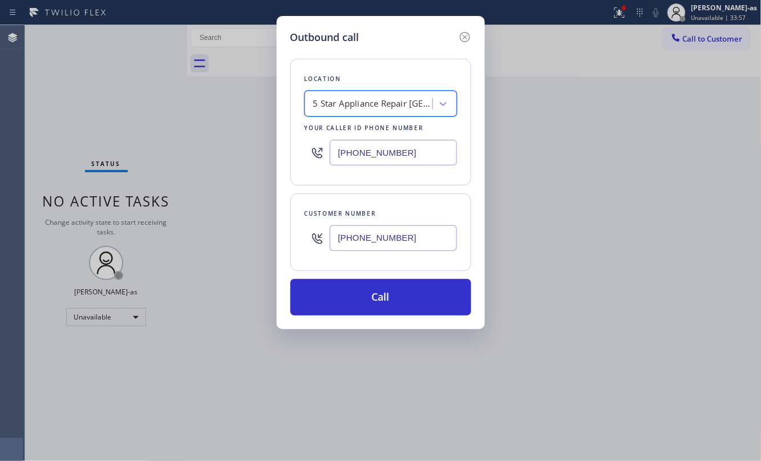
click at [353, 101] on div "5 Star Appliance Repair [GEOGRAPHIC_DATA]" at bounding box center [373, 104] width 120 height 13
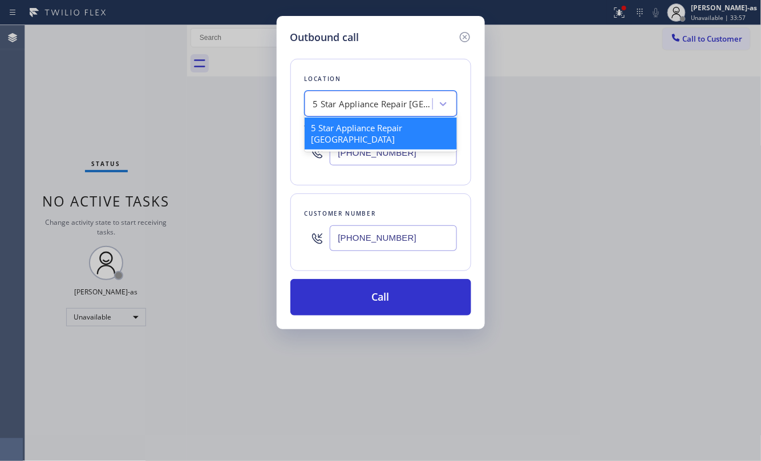
paste input "[GEOGRAPHIC_DATA] Heating and Air Conditioning 3"
type input "[GEOGRAPHIC_DATA] Heating and Air Conditioning 3"
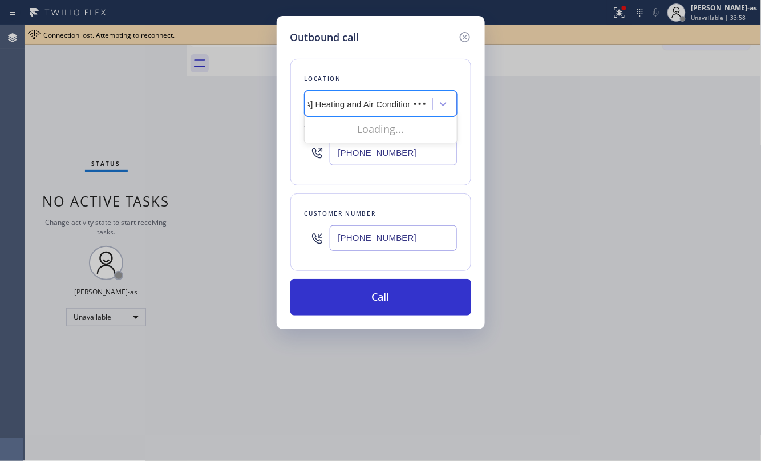
scroll to position [0, 73]
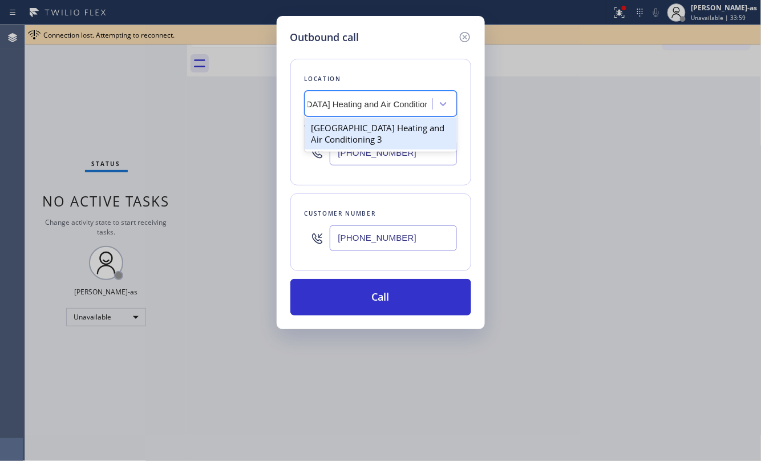
click at [360, 128] on div "[GEOGRAPHIC_DATA] Heating and Air Conditioning 3" at bounding box center [381, 134] width 152 height 32
type input "[PHONE_NUMBER]"
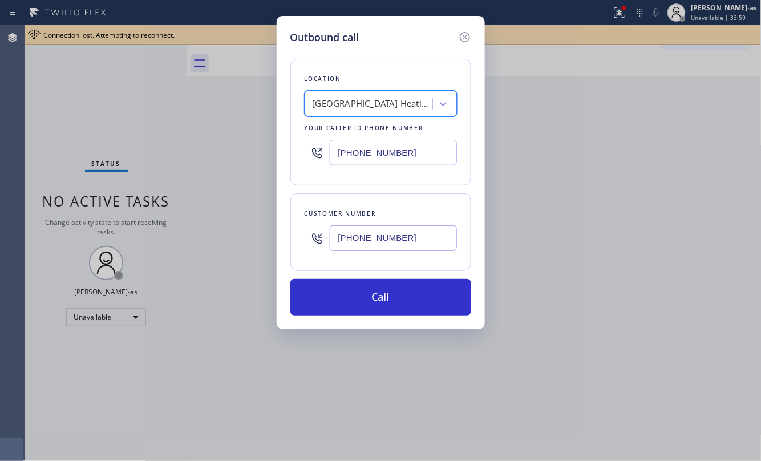
scroll to position [0, 1]
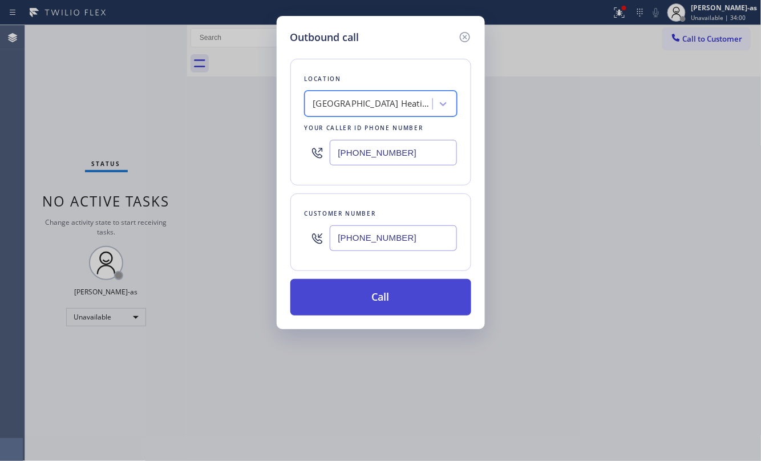
click at [412, 288] on button "Call" at bounding box center [381, 297] width 181 height 37
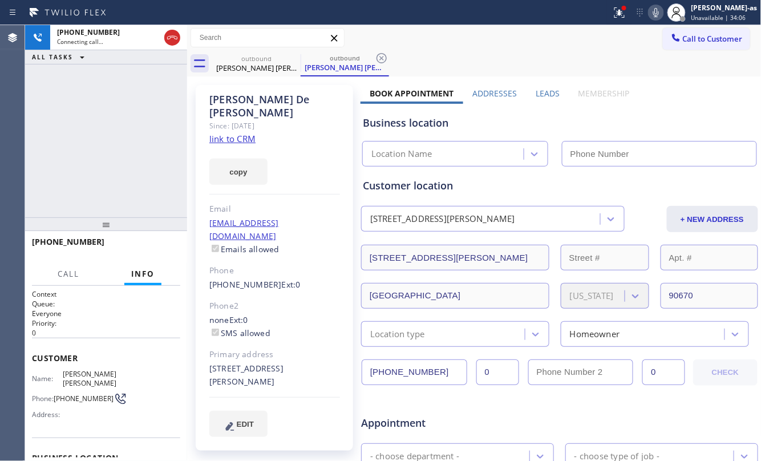
type input "[PHONE_NUMBER]"
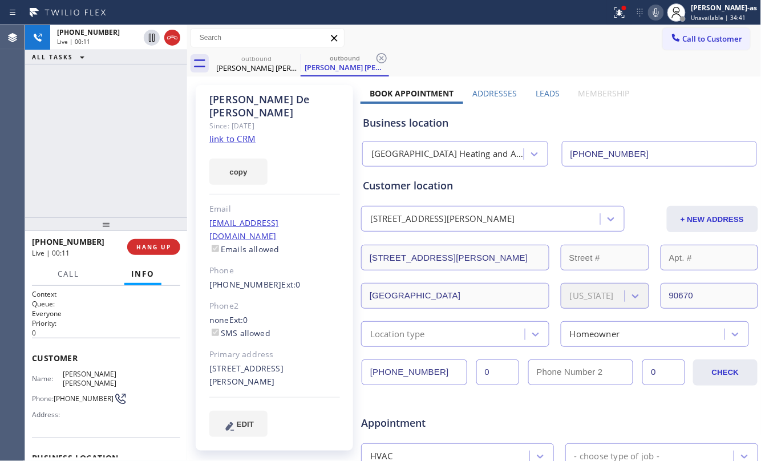
drag, startPoint x: 156, startPoint y: 161, endPoint x: 148, endPoint y: 243, distance: 82.6
click at [156, 172] on div "[PHONE_NUMBER] Live | 00:11 ALL TASKS ALL TASKS ACTIVE TASKS TASKS IN WRAP UP" at bounding box center [106, 121] width 162 height 192
click at [148, 249] on span "HANG UP" at bounding box center [153, 247] width 35 height 8
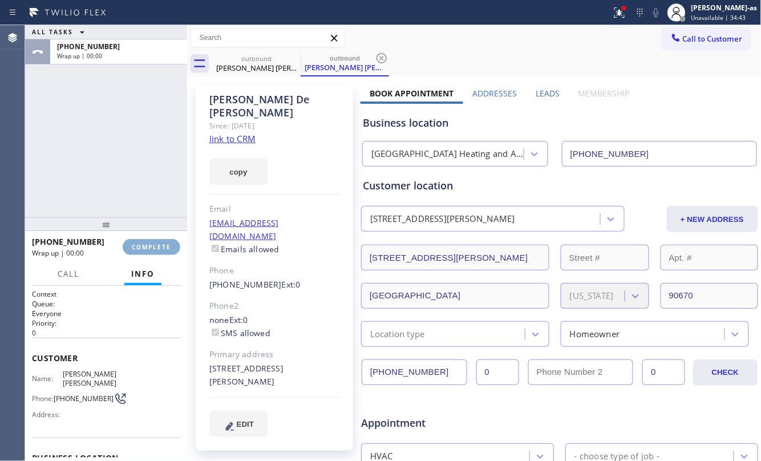
click at [148, 249] on span "COMPLETE" at bounding box center [151, 247] width 39 height 8
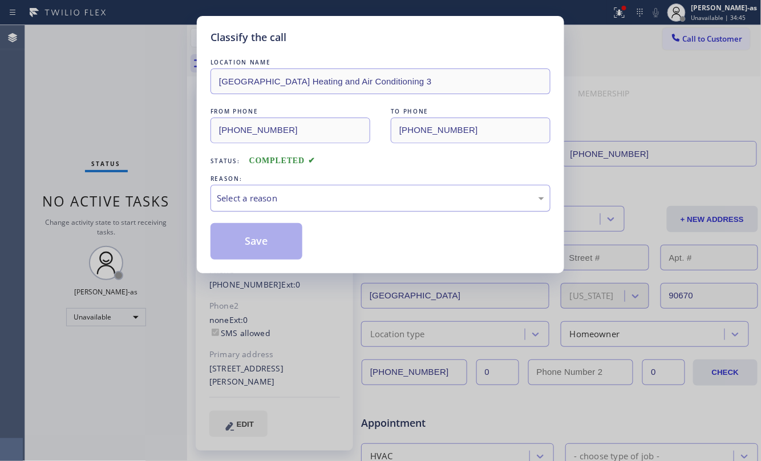
click at [297, 204] on div "Select a reason" at bounding box center [381, 198] width 328 height 13
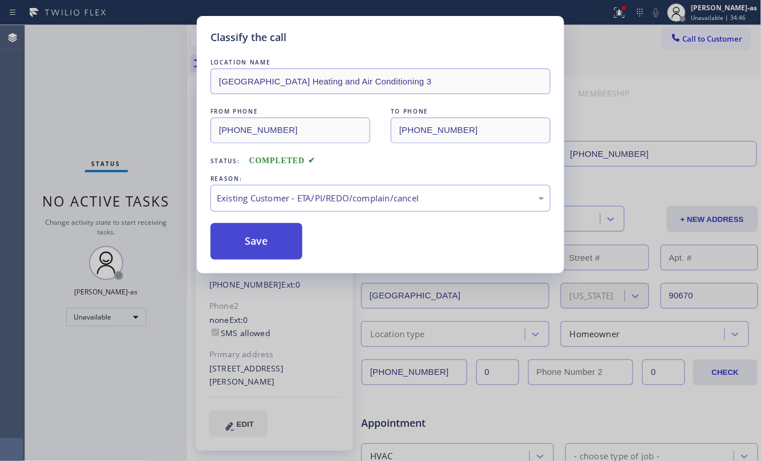
click at [277, 235] on button "Save" at bounding box center [257, 241] width 92 height 37
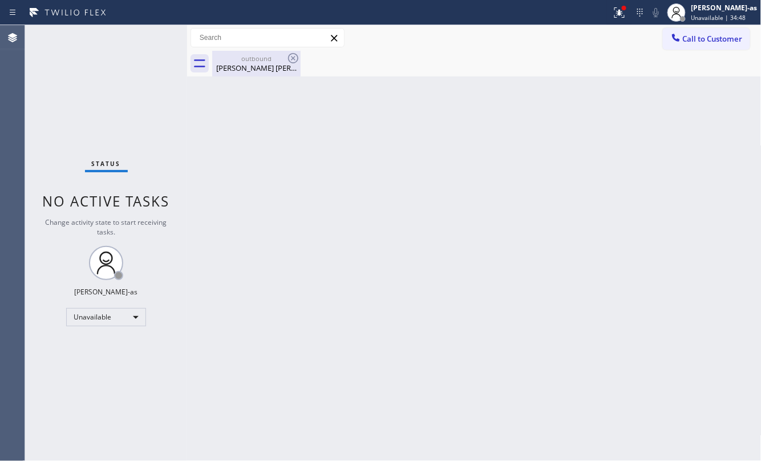
click at [245, 63] on div "[PERSON_NAME] [PERSON_NAME]" at bounding box center [256, 68] width 86 height 10
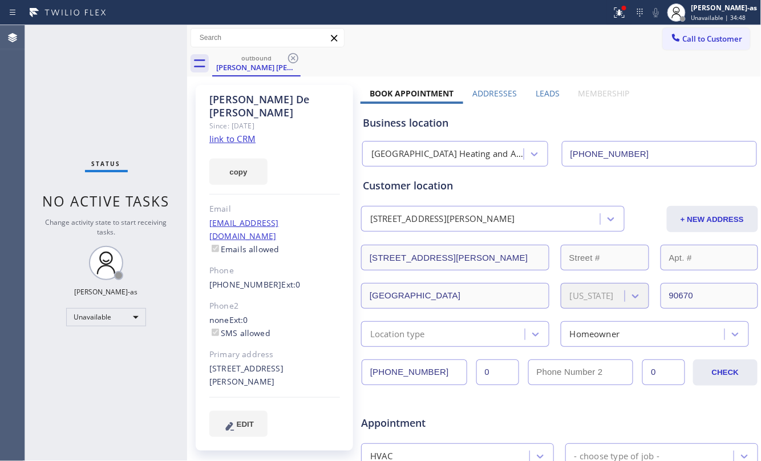
click at [291, 58] on icon at bounding box center [294, 58] width 14 height 14
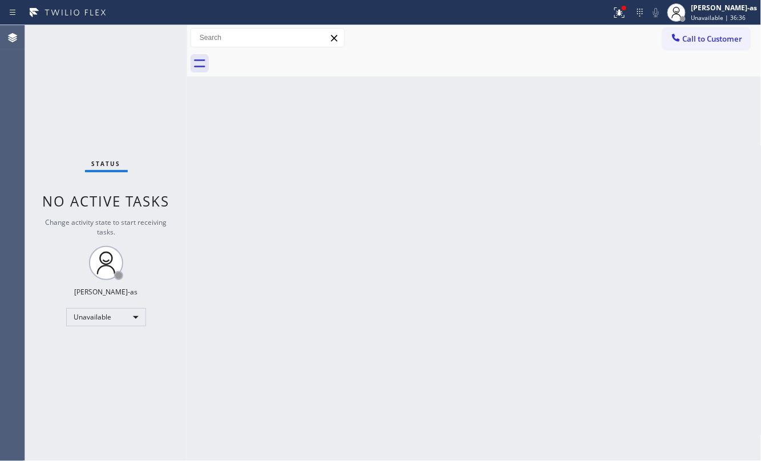
click at [325, 220] on div "Back to Dashboard Change Sender ID Customers Technicians Select a contact Outbo…" at bounding box center [474, 243] width 575 height 436
click at [135, 102] on div "Status No active tasks Change activity state to start receiving tasks. [PERSON_…" at bounding box center [106, 243] width 162 height 436
click at [325, 231] on div "Back to Dashboard Change Sender ID Customers Technicians Select a contact Outbo…" at bounding box center [474, 243] width 575 height 436
click at [680, 42] on icon at bounding box center [676, 37] width 11 height 11
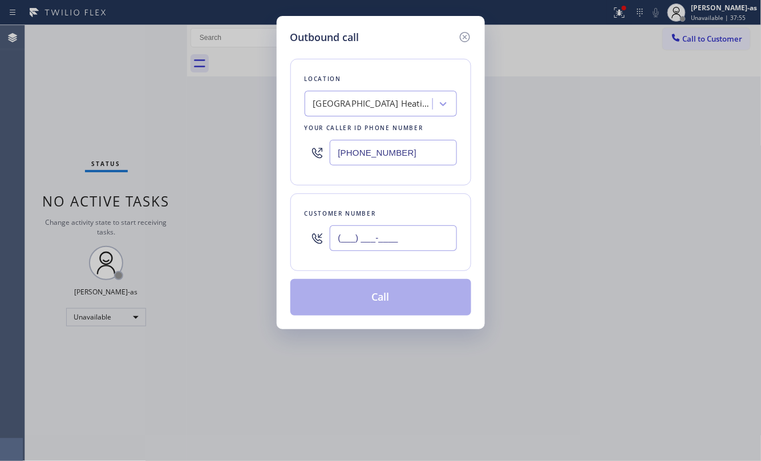
click at [401, 247] on input "(___) ___-____" at bounding box center [393, 238] width 127 height 26
paste input "310) 941-1038"
type input "[PHONE_NUMBER]"
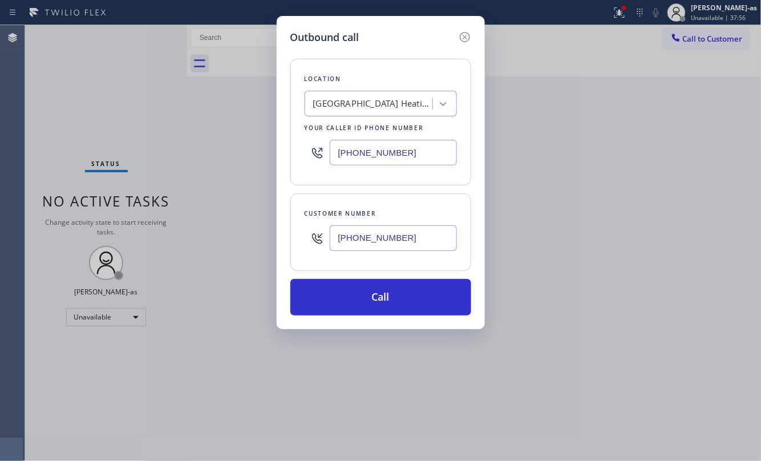
click at [366, 123] on div "Your caller id phone number" at bounding box center [381, 128] width 152 height 12
click at [361, 103] on div "[GEOGRAPHIC_DATA] Heating and Air Conditioning 3" at bounding box center [373, 104] width 120 height 13
type input "hvac alliance expert"
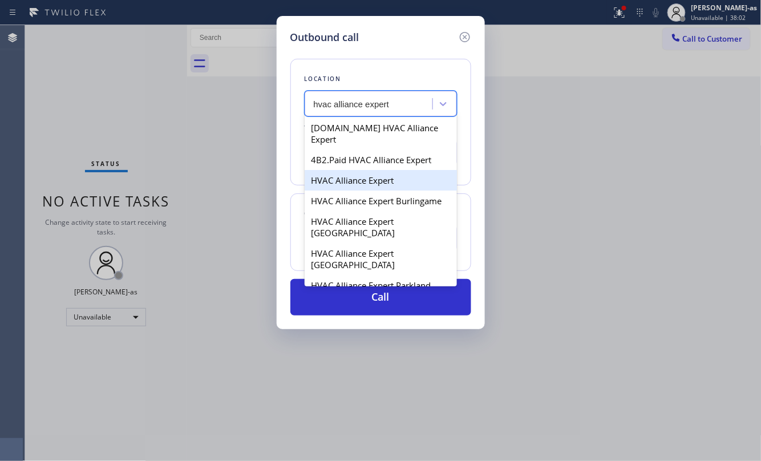
click at [364, 174] on div "HVAC Alliance Expert" at bounding box center [381, 180] width 152 height 21
type input "[PHONE_NUMBER]"
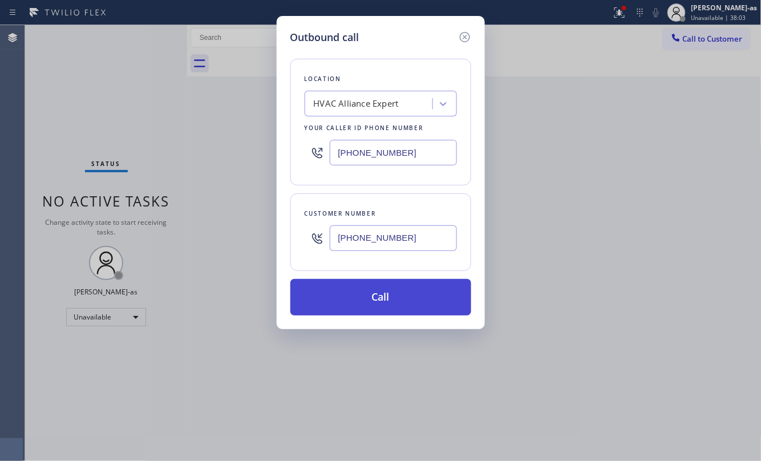
click at [386, 293] on button "Call" at bounding box center [381, 297] width 181 height 37
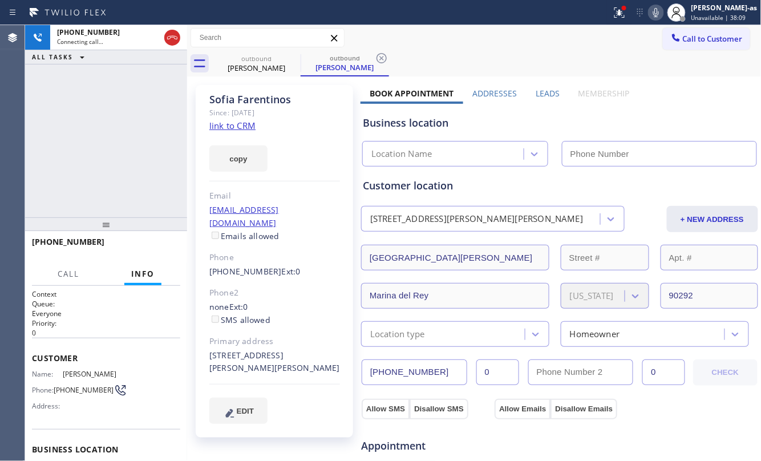
type input "[PHONE_NUMBER]"
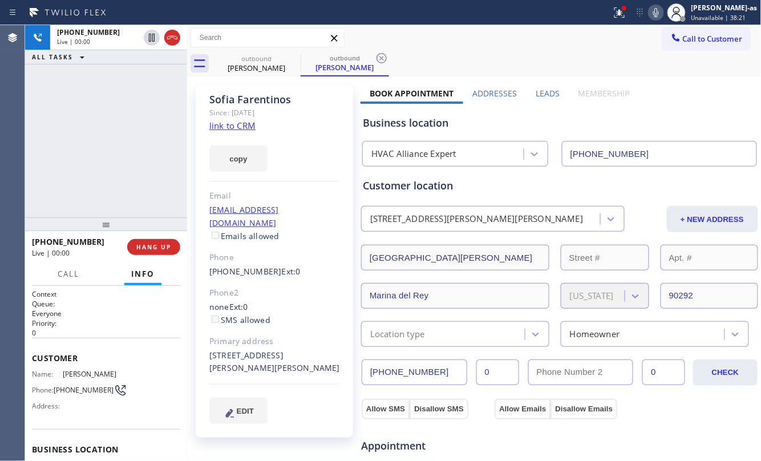
click at [131, 132] on div "[PHONE_NUMBER] Live | 00:00 ALL TASKS ALL TASKS ACTIVE TASKS TASKS IN WRAP UP" at bounding box center [106, 121] width 162 height 192
click at [150, 248] on span "HANG UP" at bounding box center [153, 247] width 35 height 8
click at [151, 228] on div at bounding box center [106, 224] width 162 height 14
click at [159, 247] on span "HANG UP" at bounding box center [153, 247] width 35 height 8
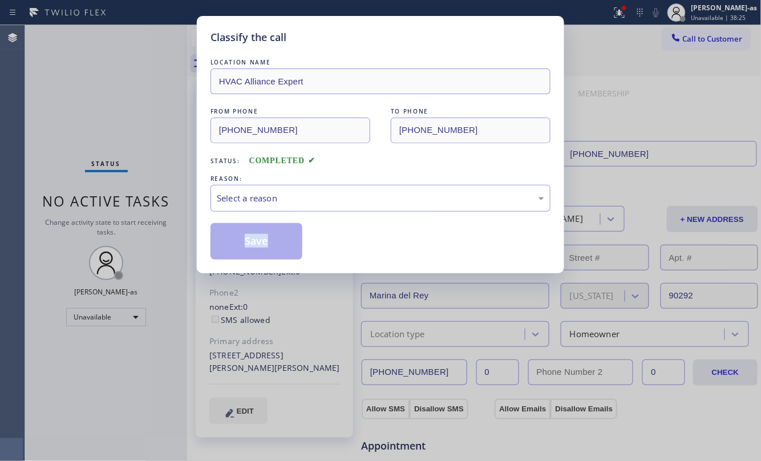
click at [160, 247] on div "Classify the call LOCATION NAME HVAC Alliance Expert FROM PHONE [PHONE_NUMBER] …" at bounding box center [380, 230] width 761 height 461
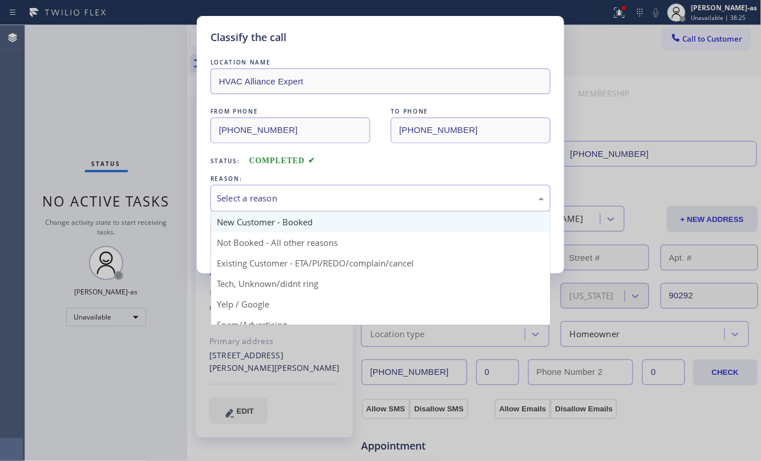
drag, startPoint x: 283, startPoint y: 195, endPoint x: 302, endPoint y: 226, distance: 36.6
click at [284, 198] on div "Select a reason" at bounding box center [381, 198] width 328 height 13
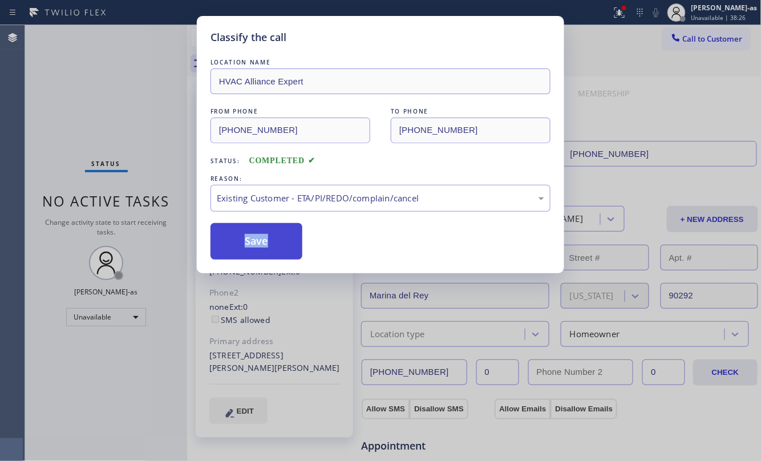
click at [265, 238] on button "Save" at bounding box center [257, 241] width 92 height 37
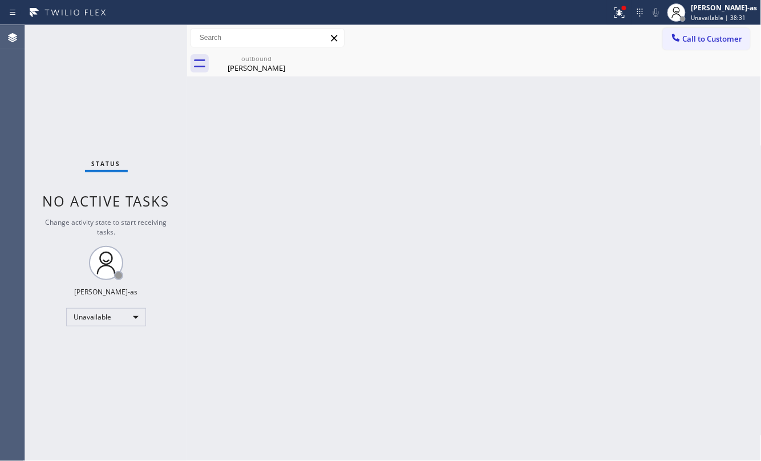
click at [697, 42] on span "Call to Customer" at bounding box center [713, 39] width 60 height 10
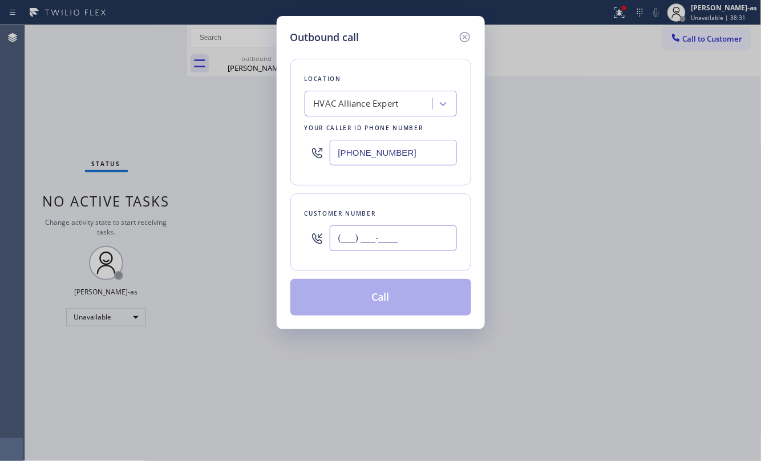
click at [375, 235] on input "(___) ___-____" at bounding box center [393, 238] width 127 height 26
paste input "408) 569-2902"
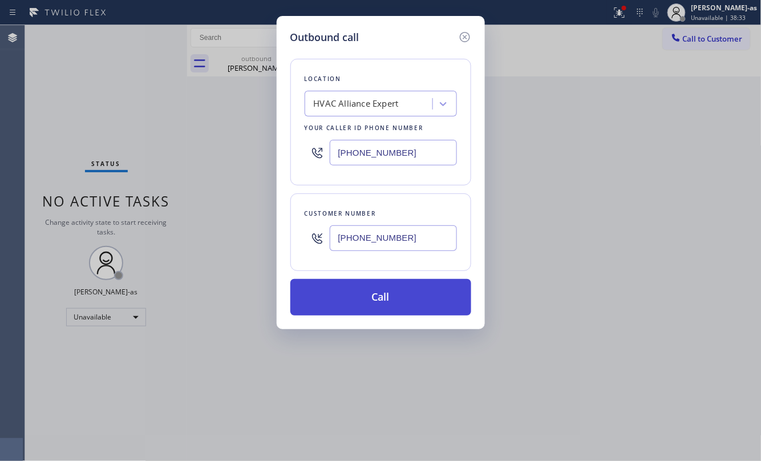
type input "[PHONE_NUMBER]"
click at [393, 297] on button "Call" at bounding box center [381, 297] width 181 height 37
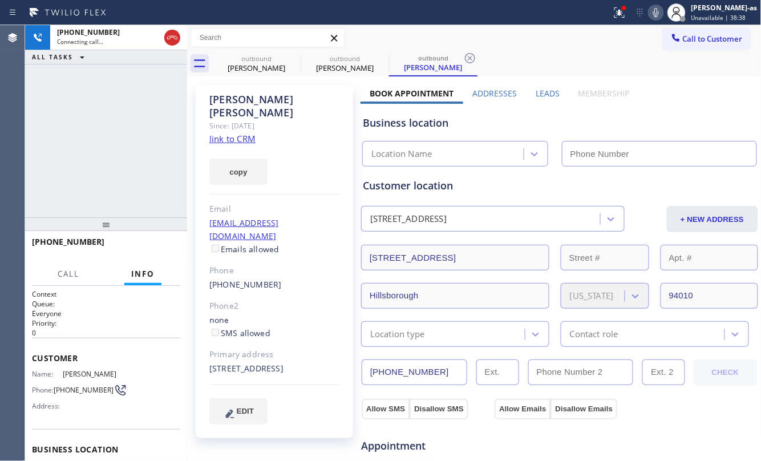
type input "[PHONE_NUMBER]"
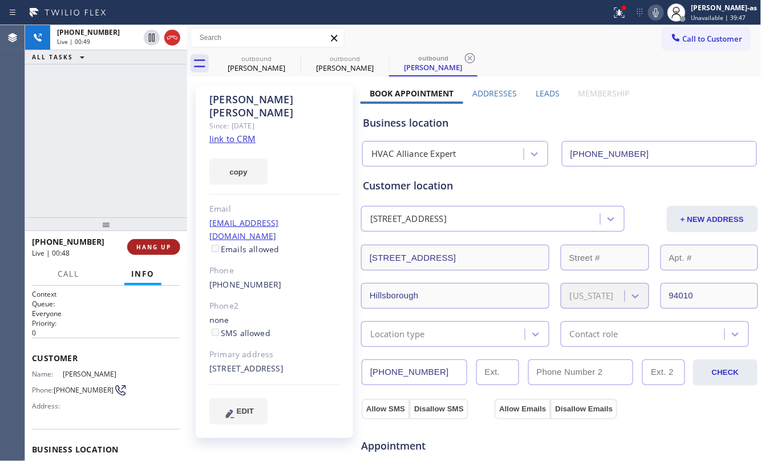
click at [151, 243] on span "HANG UP" at bounding box center [153, 247] width 35 height 8
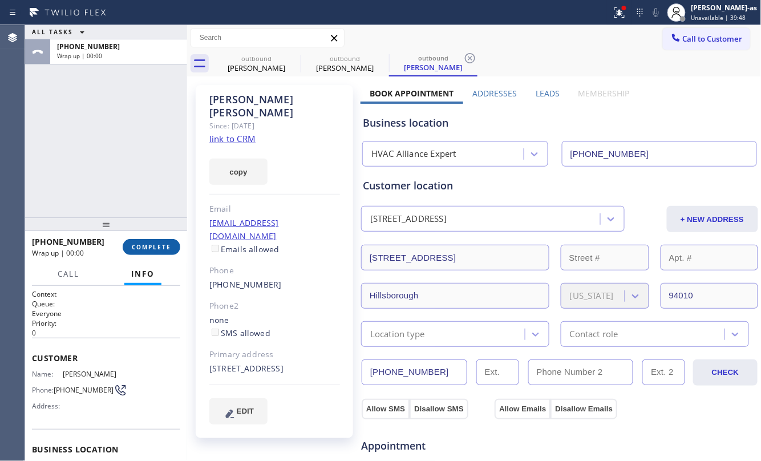
click at [151, 243] on span "COMPLETE" at bounding box center [151, 247] width 39 height 8
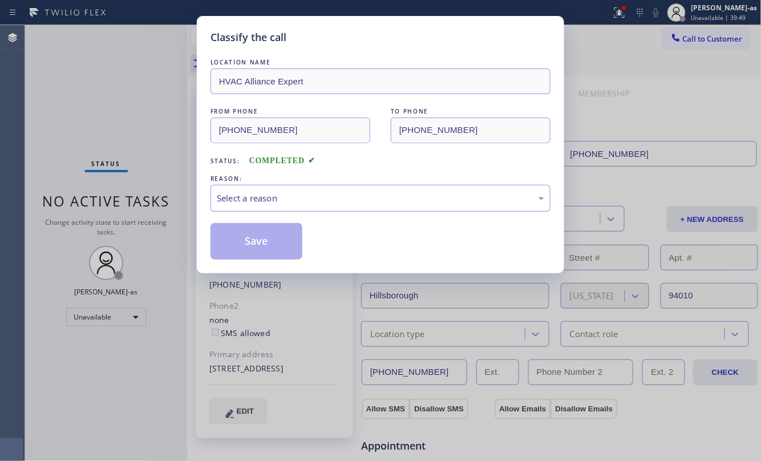
click at [301, 199] on div "Select a reason" at bounding box center [381, 198] width 328 height 13
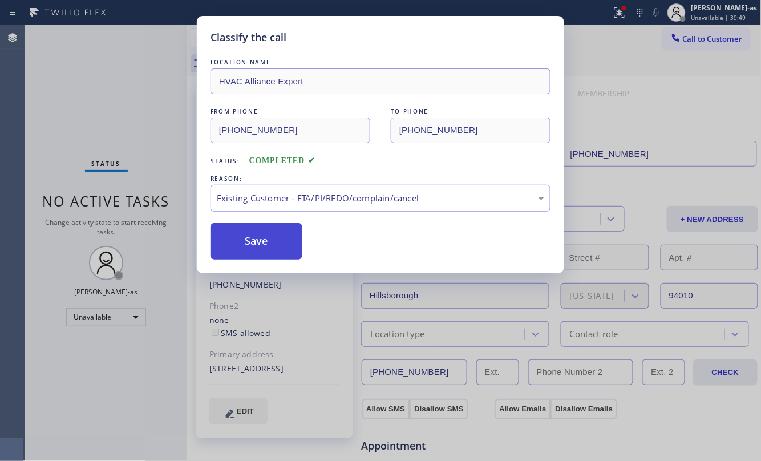
drag, startPoint x: 345, startPoint y: 263, endPoint x: 284, endPoint y: 250, distance: 62.5
drag, startPoint x: 271, startPoint y: 240, endPoint x: 405, endPoint y: 454, distance: 252.9
click at [270, 243] on button "Save" at bounding box center [257, 241] width 92 height 37
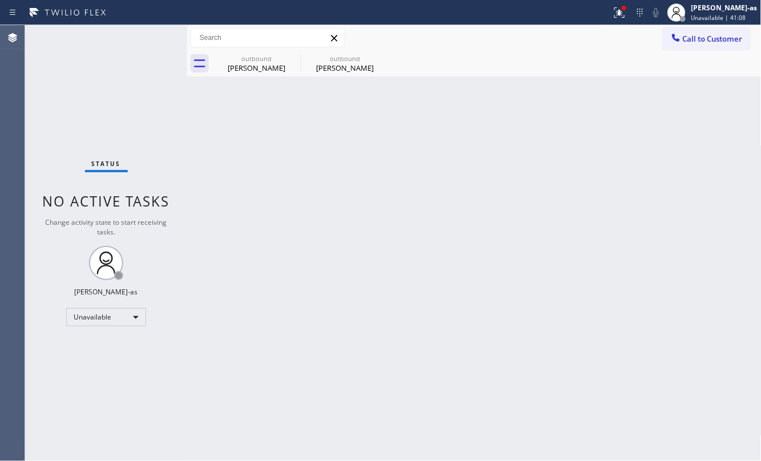
click at [115, 111] on div "Status No active tasks Change activity state to start receiving tasks. [PERSON_…" at bounding box center [106, 243] width 162 height 436
click at [681, 39] on icon at bounding box center [676, 37] width 11 height 11
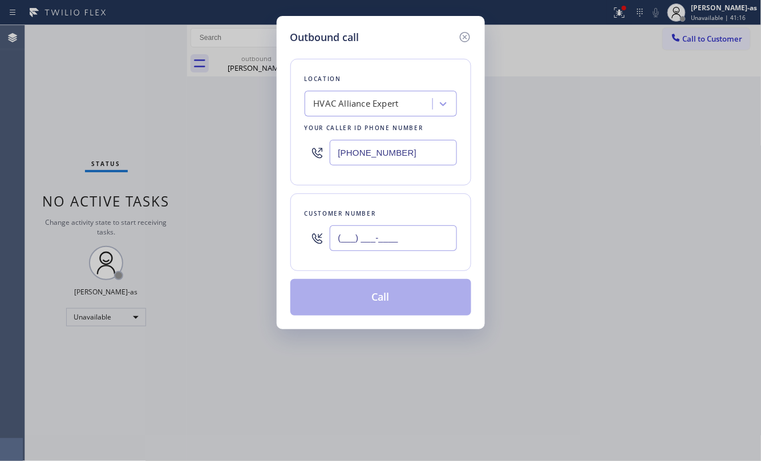
click at [391, 227] on input "(___) ___-____" at bounding box center [393, 238] width 127 height 26
paste input "310) 386-1236"
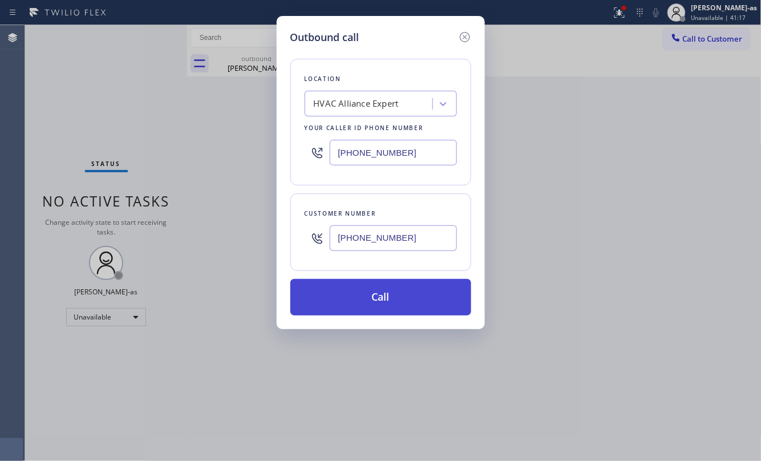
type input "[PHONE_NUMBER]"
click at [390, 304] on button "Call" at bounding box center [381, 297] width 181 height 37
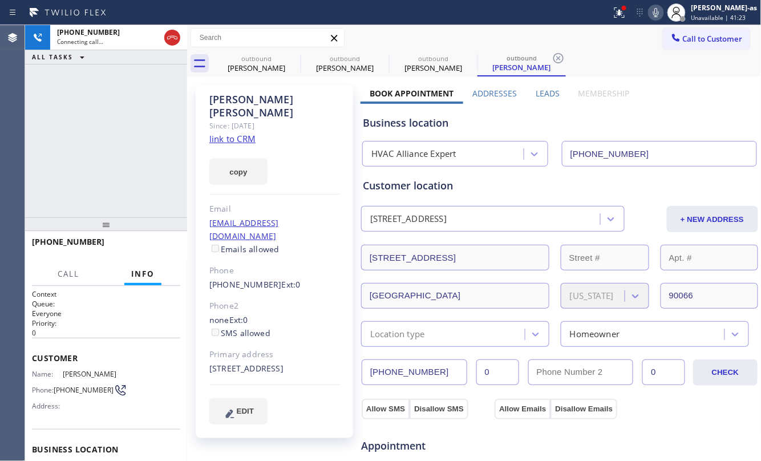
type input "[PHONE_NUMBER]"
click at [119, 161] on div "[PHONE_NUMBER] Live | 00:01 ALL TASKS ALL TASKS ACTIVE TASKS TASKS IN WRAP UP" at bounding box center [106, 121] width 162 height 192
click at [242, 133] on link "link to CRM" at bounding box center [232, 138] width 46 height 11
click at [80, 111] on div "[PHONE_NUMBER] Live | 06:56 ALL TASKS ALL TASKS ACTIVE TASKS TASKS IN WRAP UP" at bounding box center [106, 121] width 162 height 192
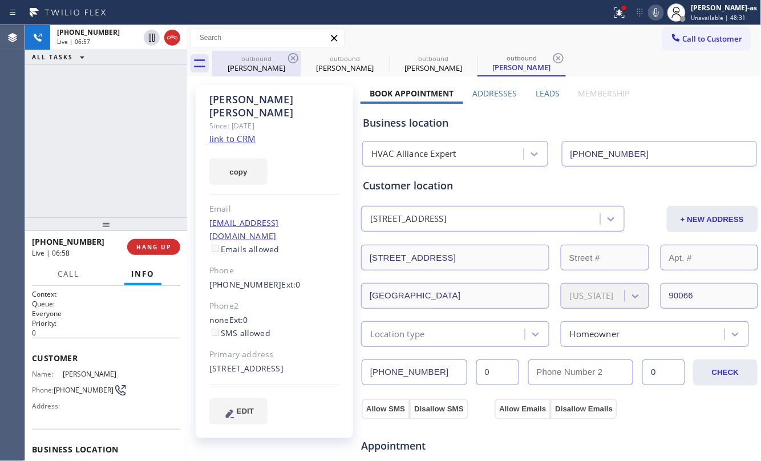
click at [240, 67] on div "[PERSON_NAME]" at bounding box center [256, 68] width 86 height 10
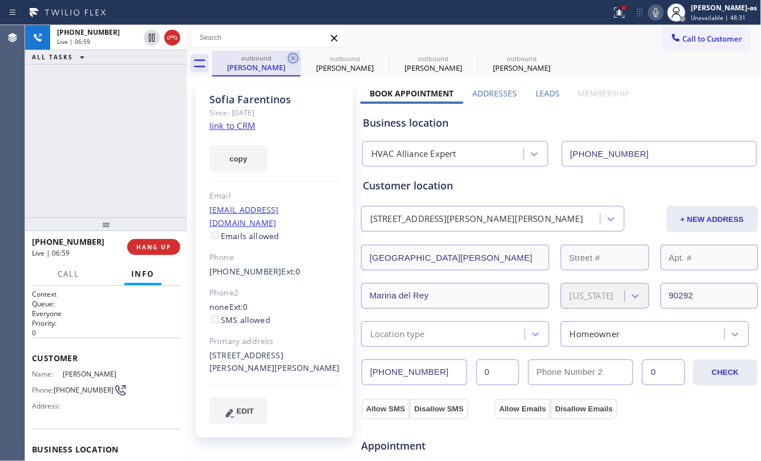
click at [288, 58] on icon at bounding box center [293, 58] width 10 height 10
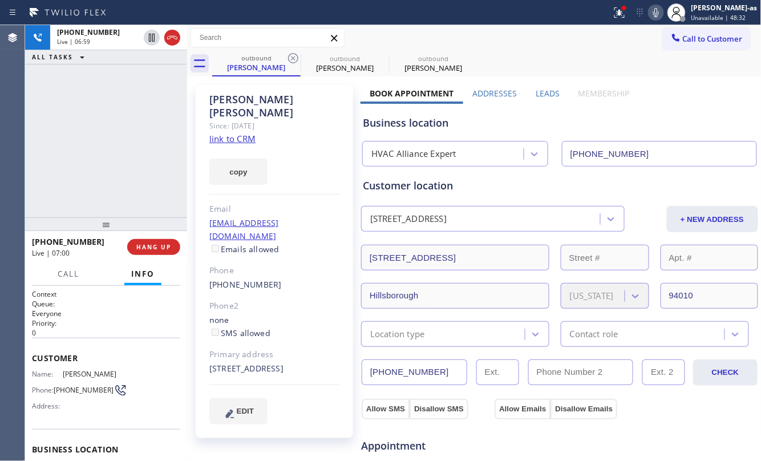
click at [149, 159] on div "[PHONE_NUMBER] Live | 06:59 ALL TASKS ALL TASKS ACTIVE TASKS TASKS IN WRAP UP" at bounding box center [106, 121] width 162 height 192
click at [147, 184] on div "[PHONE_NUMBER] Live | 07:00 ALL TASKS ALL TASKS ACTIVE TASKS TASKS IN WRAP UP" at bounding box center [106, 121] width 162 height 192
click at [265, 65] on div "[PERSON_NAME]" at bounding box center [256, 67] width 86 height 10
click at [292, 63] on icon at bounding box center [294, 58] width 14 height 14
click at [73, 184] on div "[PHONE_NUMBER] Live | 07:03 ALL TASKS ALL TASKS ACTIVE TASKS TASKS IN WRAP UP" at bounding box center [106, 121] width 162 height 192
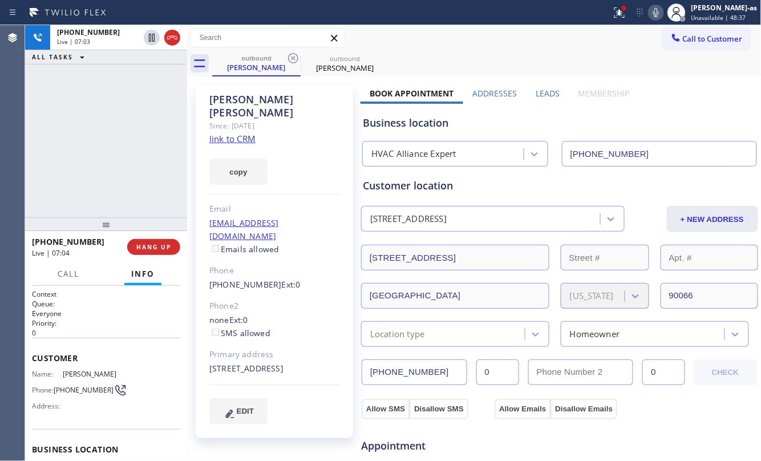
click at [101, 201] on div "[PHONE_NUMBER] Live | 07:03 ALL TASKS ALL TASKS ACTIVE TASKS TASKS IN WRAP UP" at bounding box center [106, 121] width 162 height 192
click at [107, 155] on div "[PHONE_NUMBER] Live | 07:06 ALL TASKS ALL TASKS ACTIVE TASKS TASKS IN WRAP UP" at bounding box center [106, 121] width 162 height 192
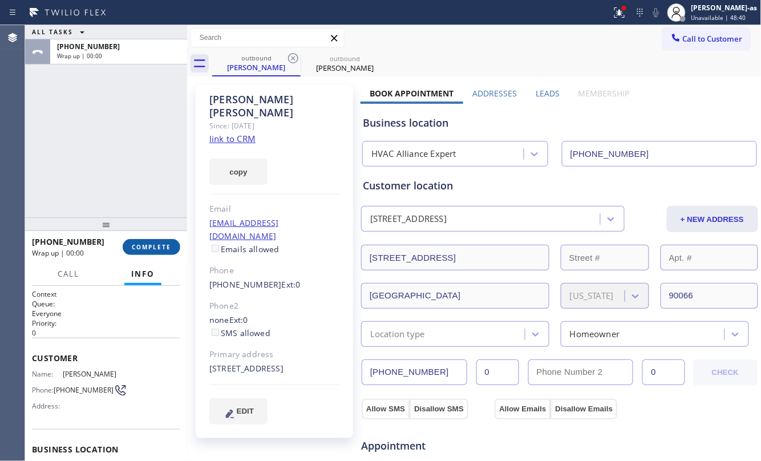
click at [160, 248] on span "COMPLETE" at bounding box center [151, 247] width 39 height 8
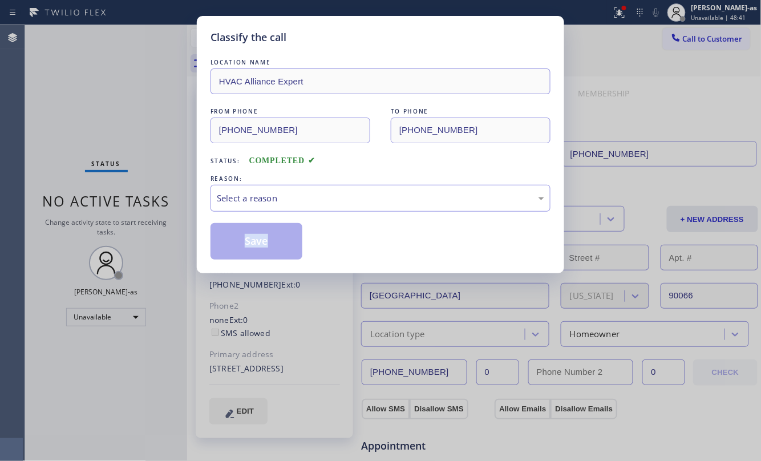
click at [160, 248] on div "Classify the call LOCATION NAME HVAC Alliance Expert FROM PHONE [PHONE_NUMBER] …" at bounding box center [380, 230] width 761 height 461
click at [290, 197] on div "Select a reason" at bounding box center [381, 198] width 328 height 13
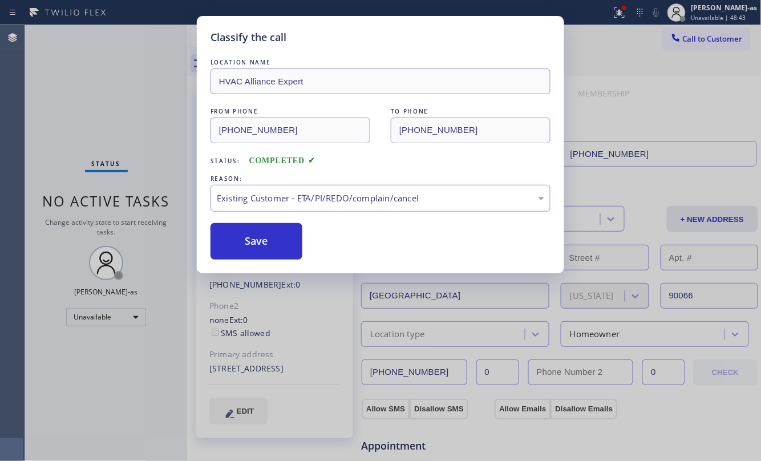
drag, startPoint x: 261, startPoint y: 223, endPoint x: 248, endPoint y: 277, distance: 56.5
click at [261, 225] on div "LOCATION NAME HVAC Alliance Expert FROM PHONE [PHONE_NUMBER] TO PHONE [PHONE_NU…" at bounding box center [381, 158] width 340 height 203
drag, startPoint x: 249, startPoint y: 261, endPoint x: 172, endPoint y: 17, distance: 256.7
click at [248, 254] on div "Classify the call LOCATION NAME HVAC Alliance Expert FROM PHONE [PHONE_NUMBER] …" at bounding box center [381, 144] width 368 height 257
click at [282, 234] on button "Save" at bounding box center [257, 241] width 92 height 37
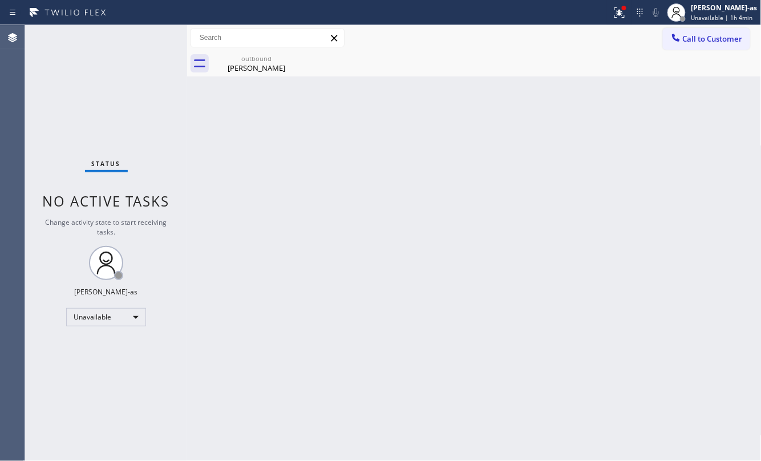
click at [162, 112] on div "Status No active tasks Change activity state to start receiving tasks. [PERSON_…" at bounding box center [106, 243] width 162 height 436
click at [688, 44] on button "Call to Customer" at bounding box center [706, 39] width 87 height 22
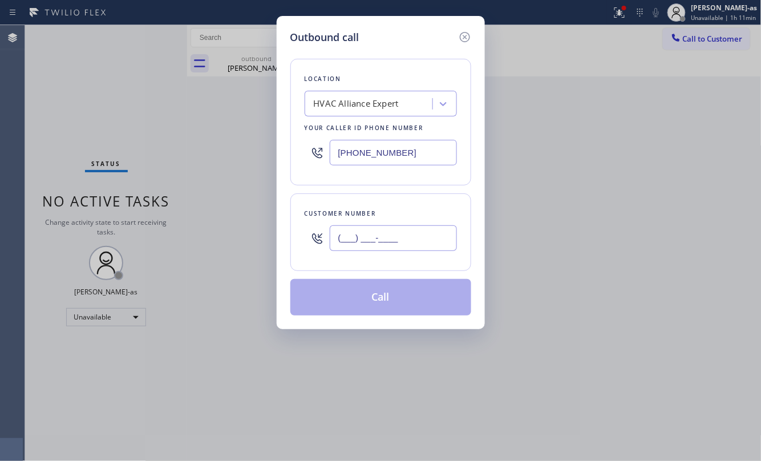
click at [425, 240] on input "(___) ___-____" at bounding box center [393, 238] width 127 height 26
paste input "503) 926-4119"
type input "[PHONE_NUMBER]"
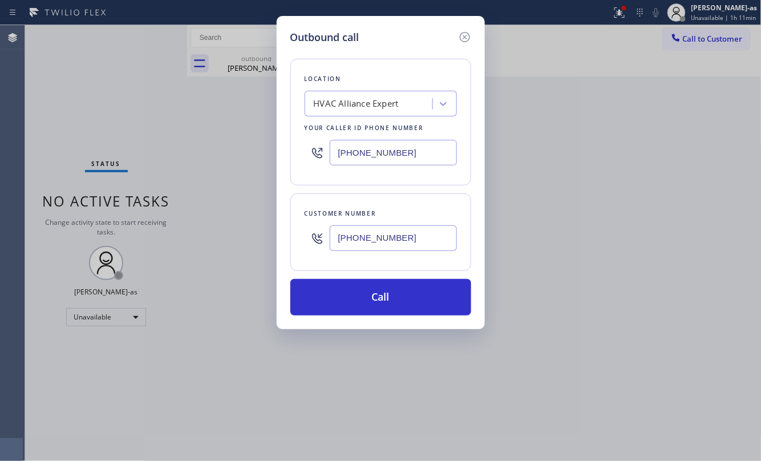
click at [407, 153] on input "[PHONE_NUMBER]" at bounding box center [393, 153] width 127 height 26
paste input "805) 624-4880"
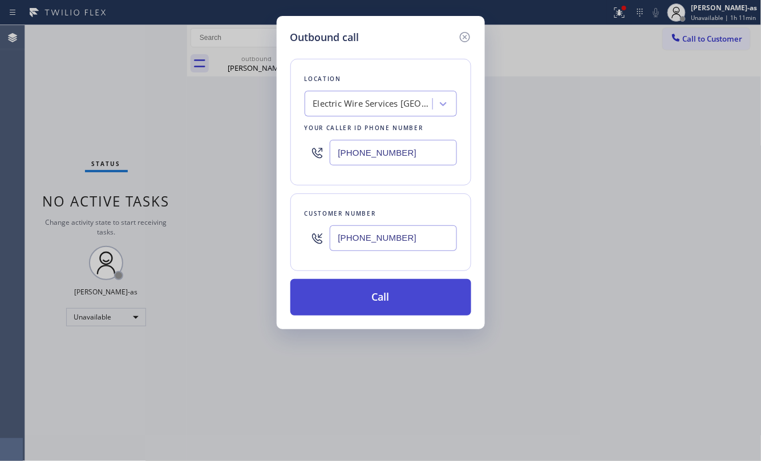
type input "[PHONE_NUMBER]"
click at [412, 301] on button "Call" at bounding box center [381, 297] width 181 height 37
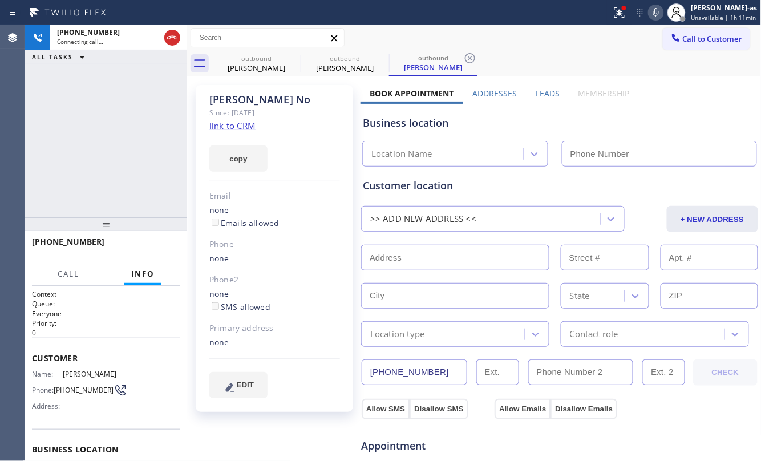
type input "[PHONE_NUMBER]"
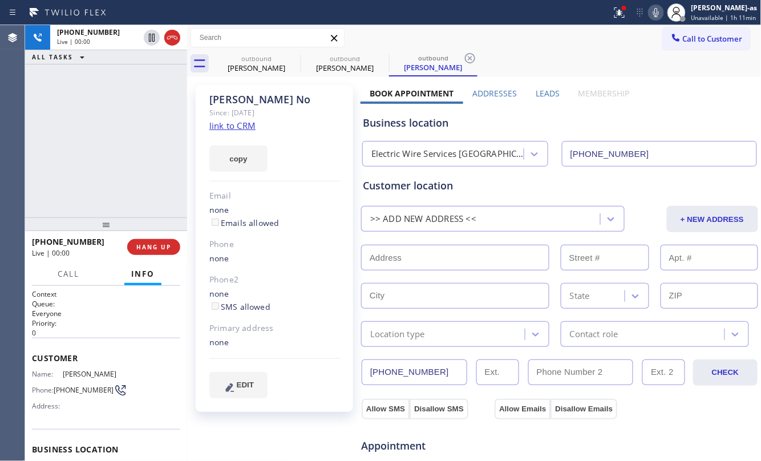
click at [127, 170] on div "[PHONE_NUMBER] Live | 00:00 ALL TASKS ALL TASKS ACTIVE TASKS TASKS IN WRAP UP" at bounding box center [106, 121] width 162 height 192
click at [114, 158] on div "[PHONE_NUMBER] Live | 00:48 ALL TASKS ALL TASKS ACTIVE TASKS TASKS IN WRAP UP" at bounding box center [106, 121] width 162 height 192
drag, startPoint x: 124, startPoint y: 90, endPoint x: 143, endPoint y: 174, distance: 85.9
click at [126, 92] on div "[PHONE_NUMBER] Live | 00:49 ALL TASKS ALL TASKS ACTIVE TASKS TASKS IN WRAP UP" at bounding box center [106, 121] width 162 height 192
click at [119, 183] on div "[PHONE_NUMBER] Live | 00:49 ALL TASKS ALL TASKS ACTIVE TASKS TASKS IN WRAP UP" at bounding box center [106, 121] width 162 height 192
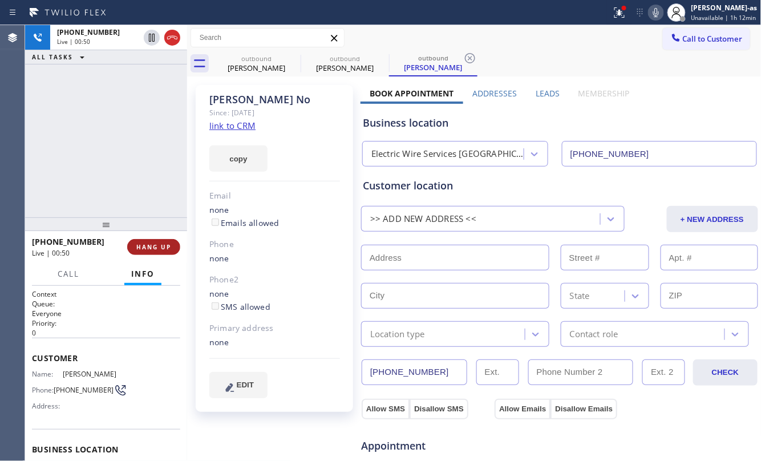
click at [147, 244] on span "HANG UP" at bounding box center [153, 247] width 35 height 8
click at [147, 245] on span "HANG UP" at bounding box center [153, 247] width 35 height 8
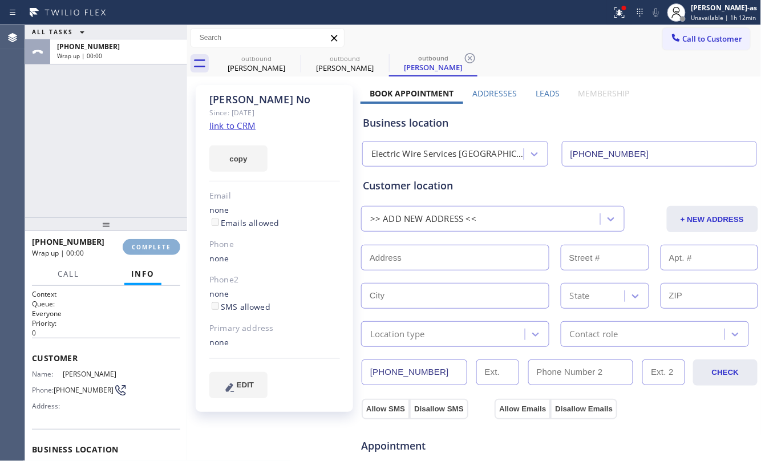
click at [147, 245] on span "COMPLETE" at bounding box center [151, 247] width 39 height 8
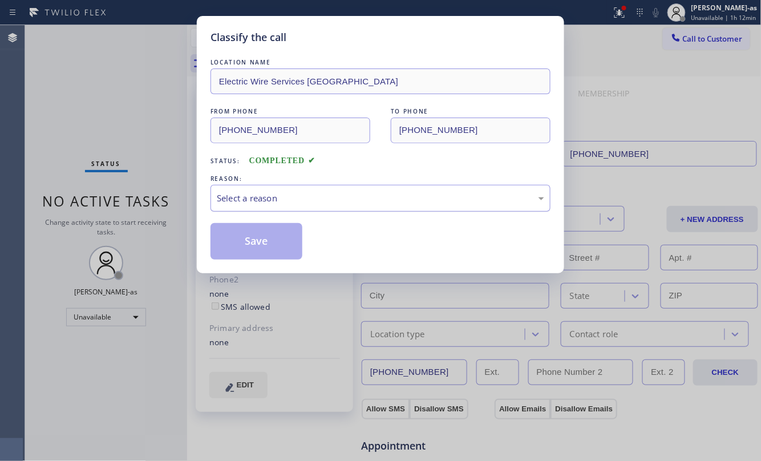
click at [276, 198] on div "Select a reason" at bounding box center [381, 198] width 328 height 13
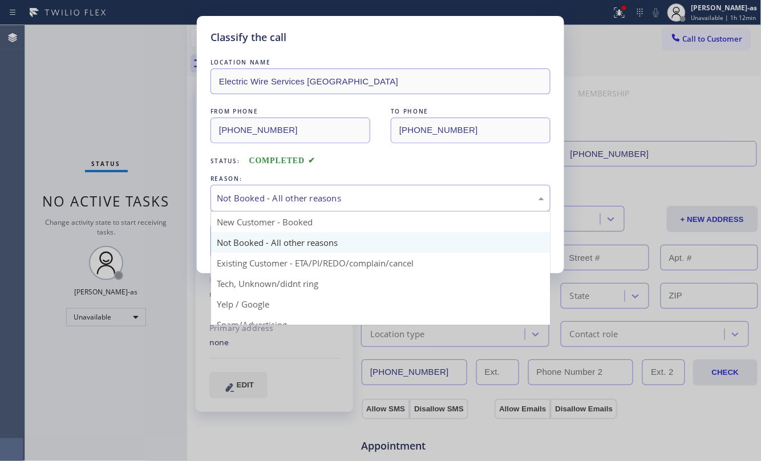
click at [283, 202] on div "Not Booked - All other reasons" at bounding box center [381, 198] width 328 height 13
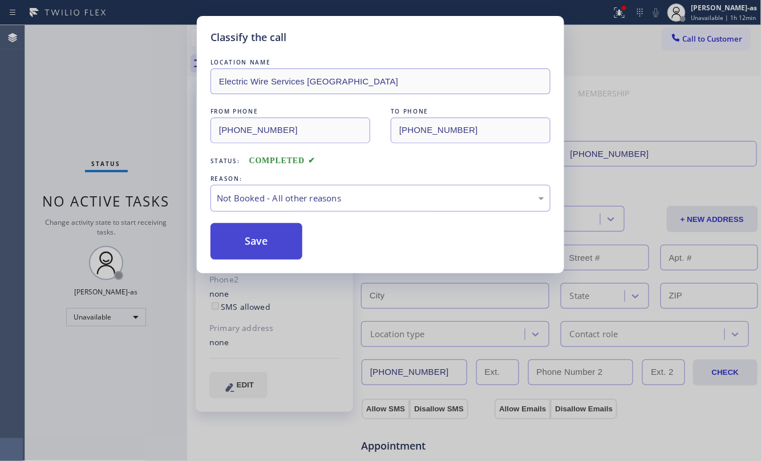
drag, startPoint x: 291, startPoint y: 242, endPoint x: 255, endPoint y: 248, distance: 37.0
click at [252, 248] on button "Save" at bounding box center [257, 241] width 92 height 37
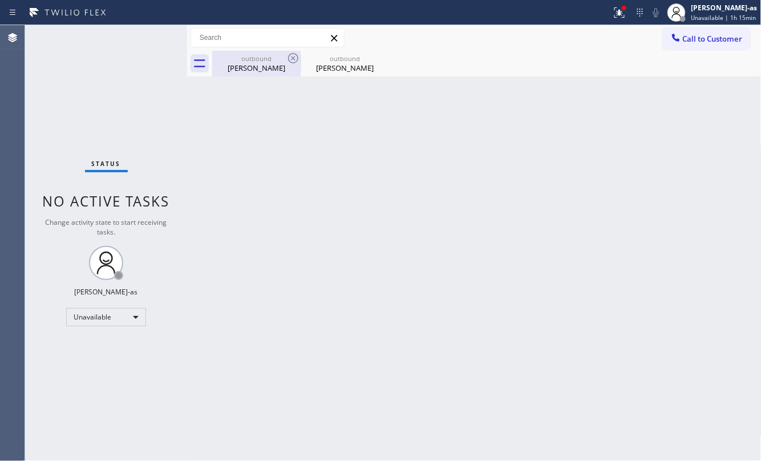
click at [264, 62] on div "outbound" at bounding box center [256, 58] width 86 height 9
type input "[PHONE_NUMBER]"
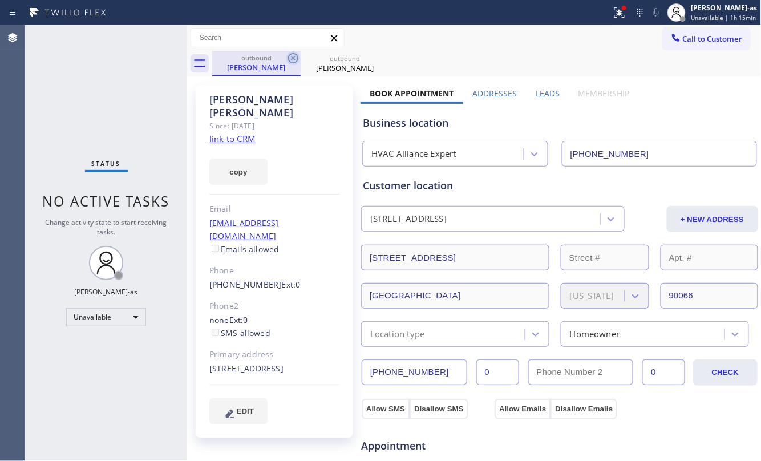
click at [291, 58] on icon at bounding box center [294, 58] width 14 height 14
type input "[PHONE_NUMBER]"
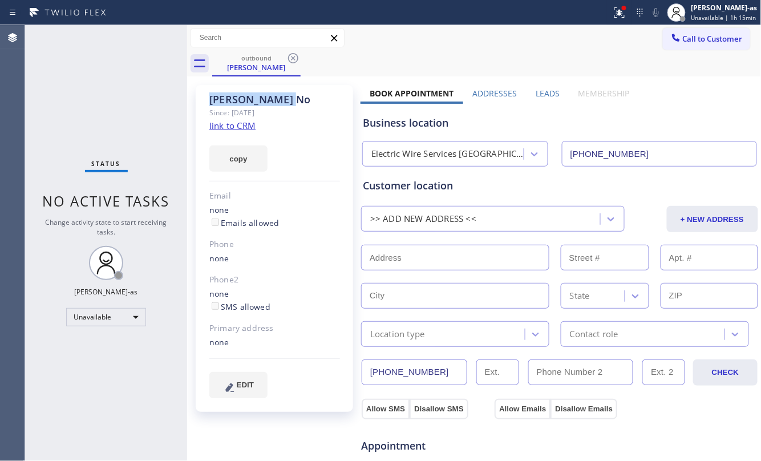
click at [291, 58] on icon at bounding box center [294, 58] width 14 height 14
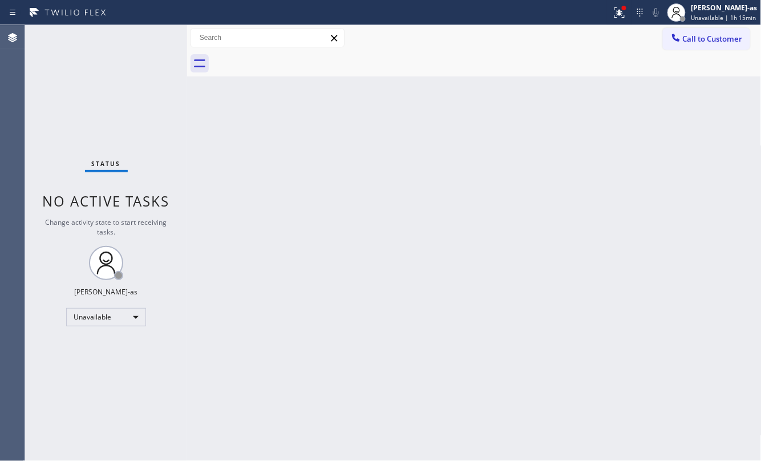
click at [291, 59] on div at bounding box center [487, 64] width 550 height 26
drag, startPoint x: 378, startPoint y: 147, endPoint x: 368, endPoint y: 28, distance: 119.1
click at [378, 147] on div "Back to Dashboard Change Sender ID Customers Technicians Select a contact Outbo…" at bounding box center [474, 243] width 575 height 436
click at [233, 80] on div "Back to Dashboard Change Sender ID Customers Technicians Select a contact Outbo…" at bounding box center [474, 243] width 575 height 436
click at [378, 241] on div "Back to Dashboard Change Sender ID Customers Technicians Select a contact Outbo…" at bounding box center [474, 243] width 575 height 436
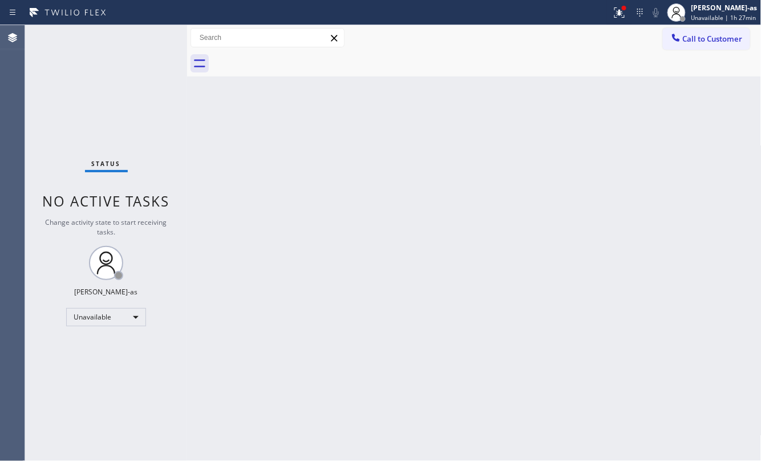
click at [533, 268] on div "Back to Dashboard Change Sender ID Customers Technicians Select a contact Outbo…" at bounding box center [474, 243] width 575 height 436
click at [695, 40] on span "Call to Customer" at bounding box center [713, 39] width 60 height 10
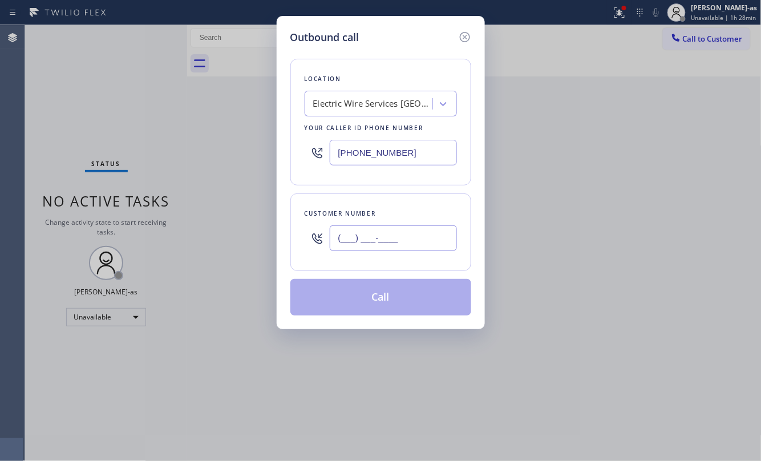
click at [389, 247] on input "(___) ___-____" at bounding box center [393, 238] width 127 height 26
paste input "323) 854-5987"
type input "[PHONE_NUMBER]"
click at [371, 112] on div "Electric Wire Services [GEOGRAPHIC_DATA]" at bounding box center [370, 104] width 124 height 20
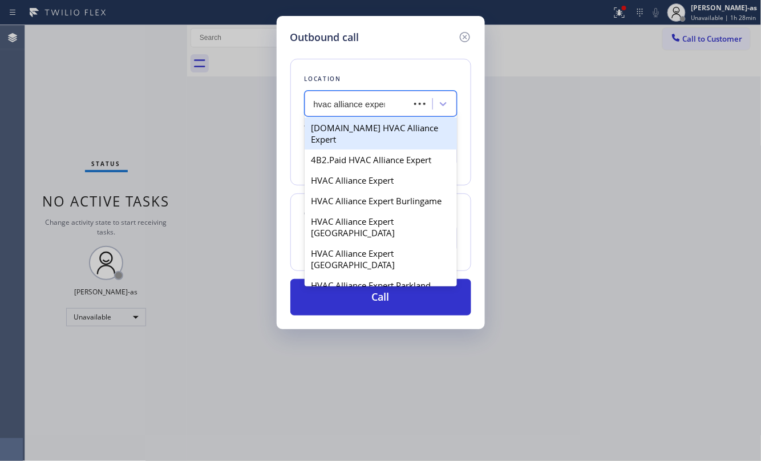
type input "hvac alliance expert"
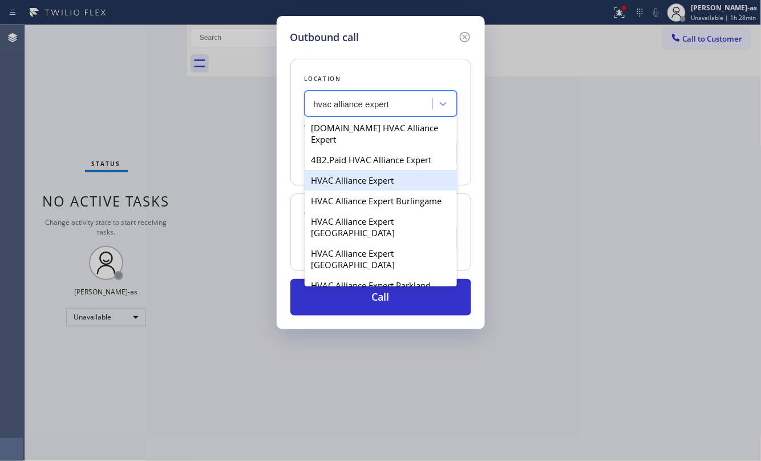
click at [363, 170] on div "HVAC Alliance Expert" at bounding box center [381, 180] width 152 height 21
type input "[PHONE_NUMBER]"
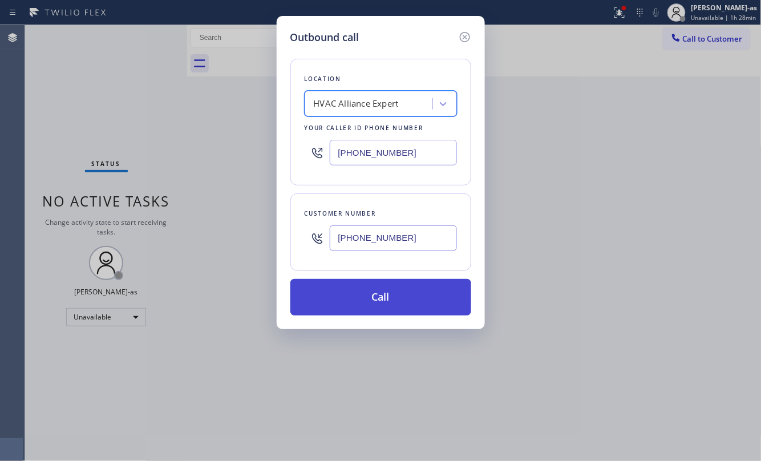
click at [398, 304] on button "Call" at bounding box center [381, 297] width 181 height 37
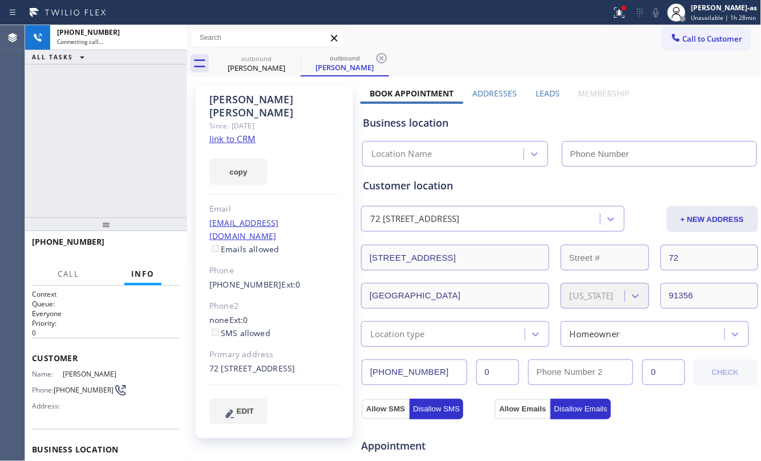
click at [233, 133] on link "link to CRM" at bounding box center [232, 138] width 46 height 11
type input "[PHONE_NUMBER]"
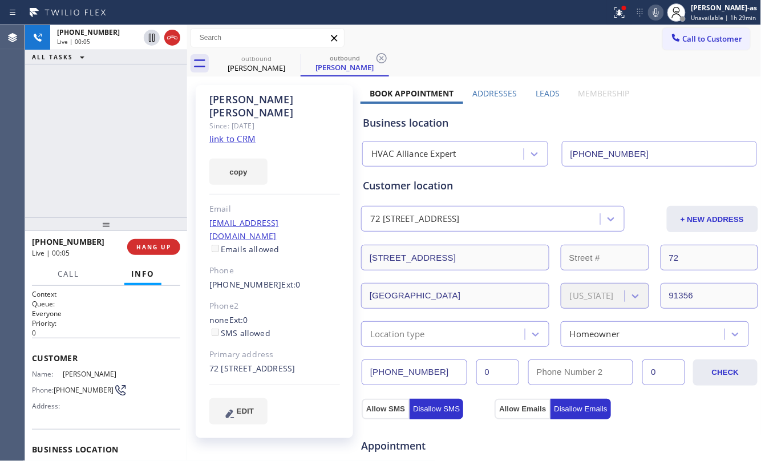
click at [78, 182] on div "[PHONE_NUMBER] Live | 00:05 ALL TASKS ALL TASKS ACTIVE TASKS TASKS IN WRAP UP" at bounding box center [106, 121] width 162 height 192
click at [176, 35] on icon at bounding box center [173, 38] width 14 height 14
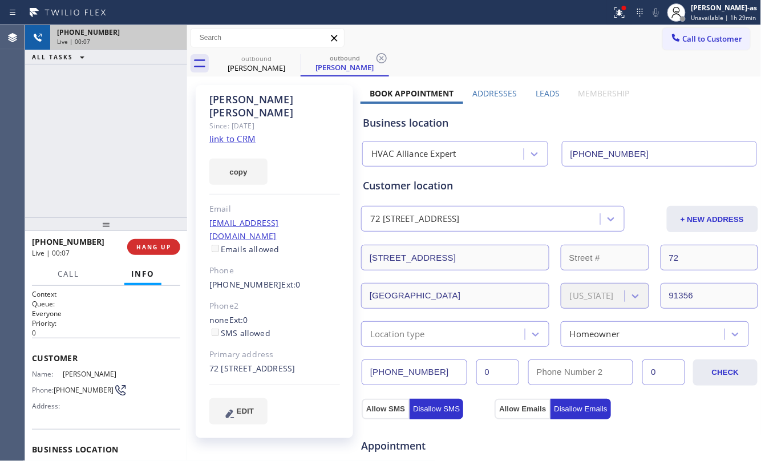
click at [158, 279] on button "Info" at bounding box center [142, 274] width 37 height 22
click at [168, 252] on button "HANG UP" at bounding box center [153, 247] width 53 height 16
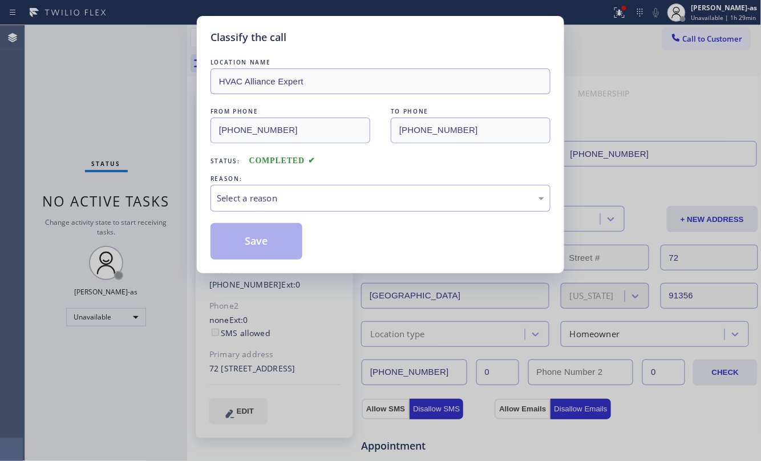
click at [329, 184] on div "REASON:" at bounding box center [381, 179] width 340 height 12
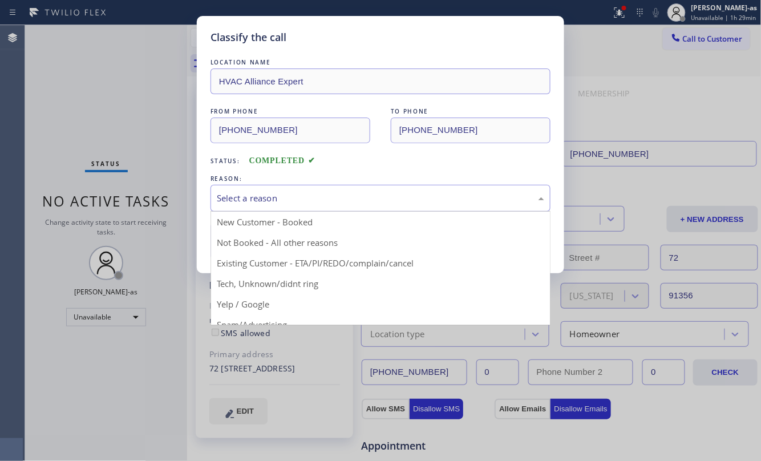
click at [330, 209] on div "Select a reason" at bounding box center [381, 198] width 340 height 27
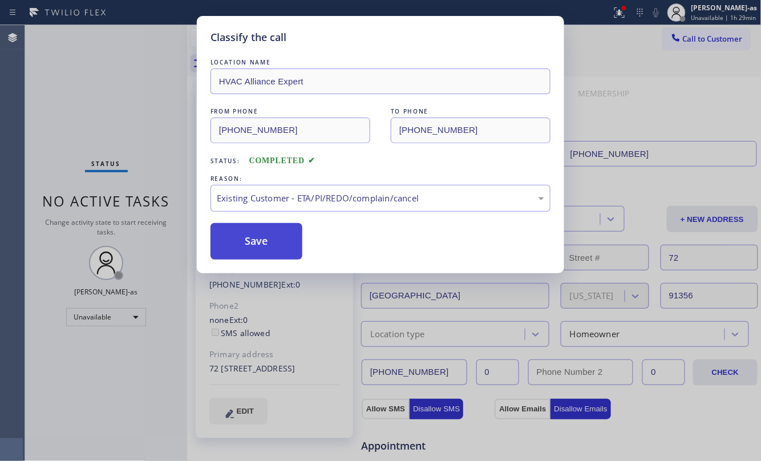
drag, startPoint x: 269, startPoint y: 247, endPoint x: 265, endPoint y: 243, distance: 6.1
click at [268, 247] on button "Save" at bounding box center [257, 241] width 92 height 37
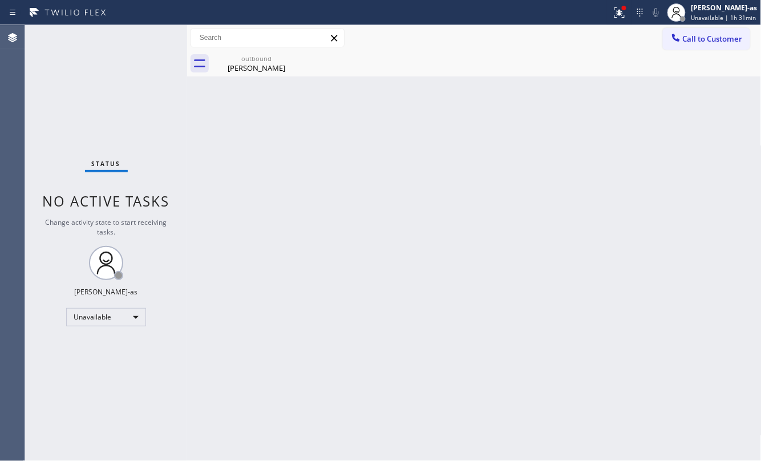
click at [338, 187] on div "Back to Dashboard Change Sender ID Customers Technicians Select a contact Outbo…" at bounding box center [474, 243] width 575 height 436
click at [250, 67] on div "[PERSON_NAME]" at bounding box center [256, 68] width 86 height 10
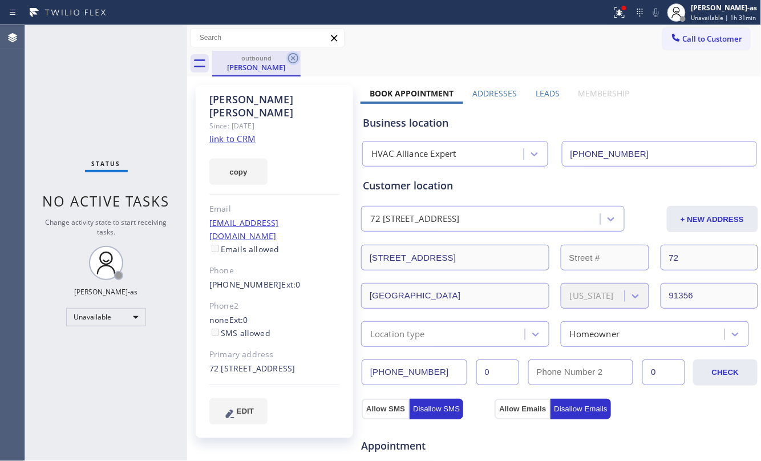
click at [292, 58] on icon at bounding box center [294, 58] width 14 height 14
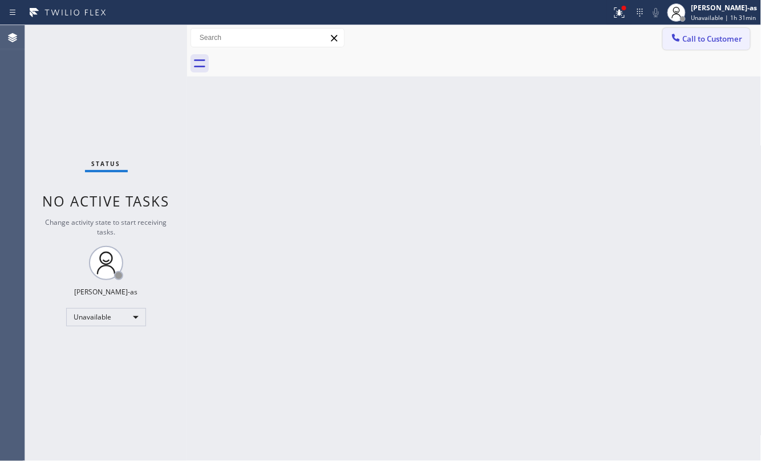
click at [679, 44] on div at bounding box center [677, 39] width 14 height 14
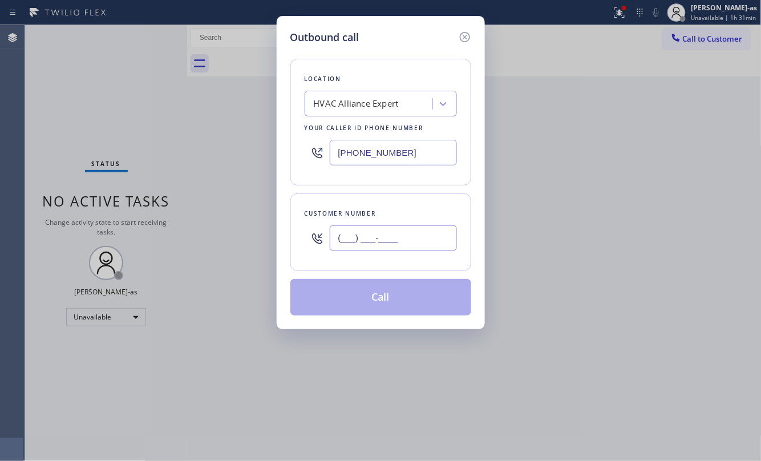
click at [393, 243] on input "(___) ___-____" at bounding box center [393, 238] width 127 height 26
paste input "310) 729-8890"
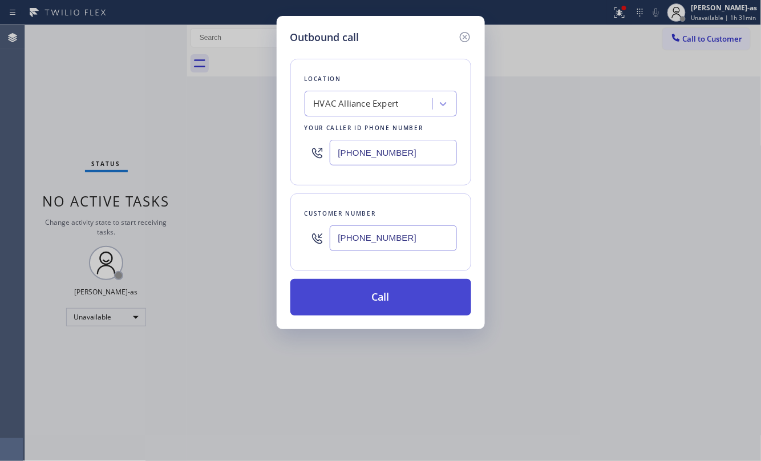
type input "[PHONE_NUMBER]"
click at [373, 297] on button "Call" at bounding box center [381, 297] width 181 height 37
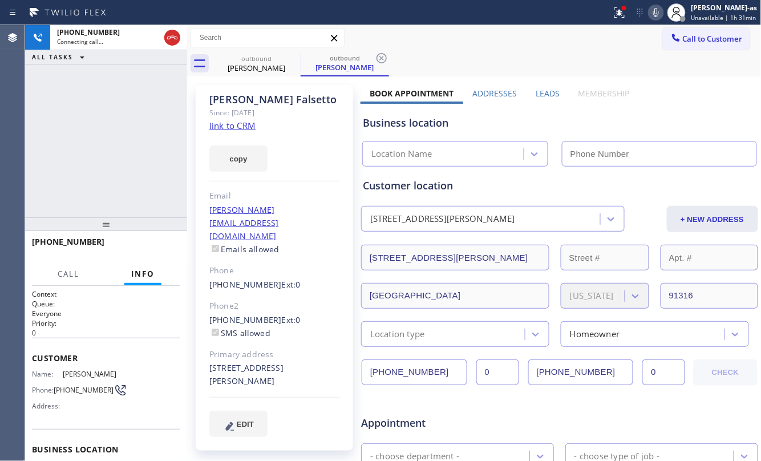
type input "[PHONE_NUMBER]"
click at [239, 127] on link "link to CRM" at bounding box center [232, 125] width 46 height 11
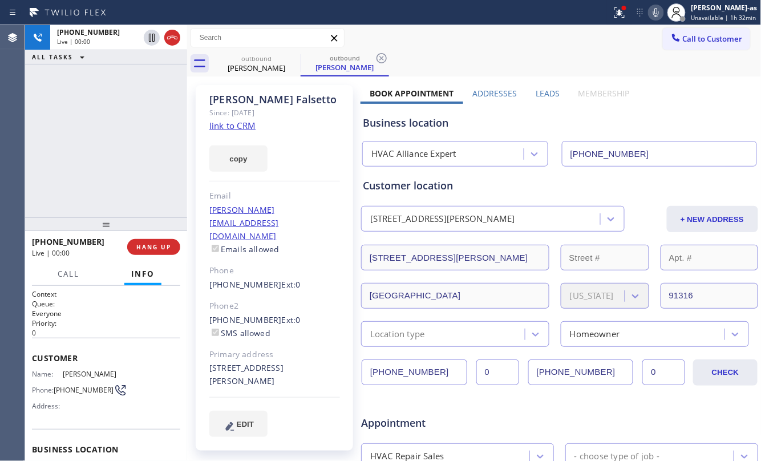
drag, startPoint x: 65, startPoint y: 142, endPoint x: 197, endPoint y: 39, distance: 168.0
click at [71, 139] on div "[PHONE_NUMBER] Live | 00:00 ALL TASKS ALL TASKS ACTIVE TASKS TASKS IN WRAP UP" at bounding box center [106, 121] width 162 height 192
click at [176, 37] on icon at bounding box center [173, 38] width 14 height 14
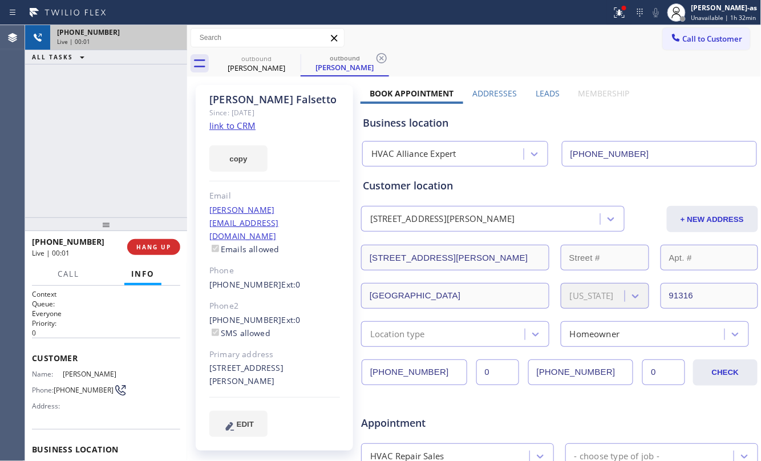
click at [126, 205] on div "[PHONE_NUMBER] Live | 00:01 ALL TASKS ALL TASKS ACTIVE TASKS TASKS IN WRAP UP" at bounding box center [106, 121] width 162 height 192
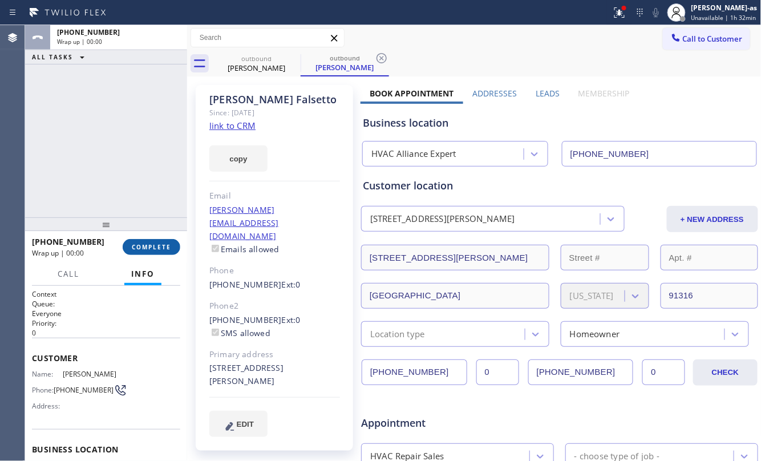
click at [149, 252] on button "COMPLETE" at bounding box center [152, 247] width 58 height 16
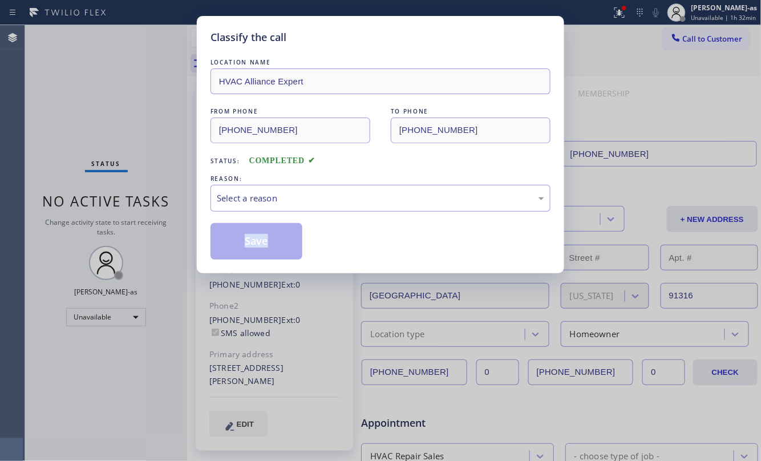
click at [149, 252] on div "Classify the call LOCATION NAME HVAC Alliance Expert FROM PHONE [PHONE_NUMBER] …" at bounding box center [380, 230] width 761 height 461
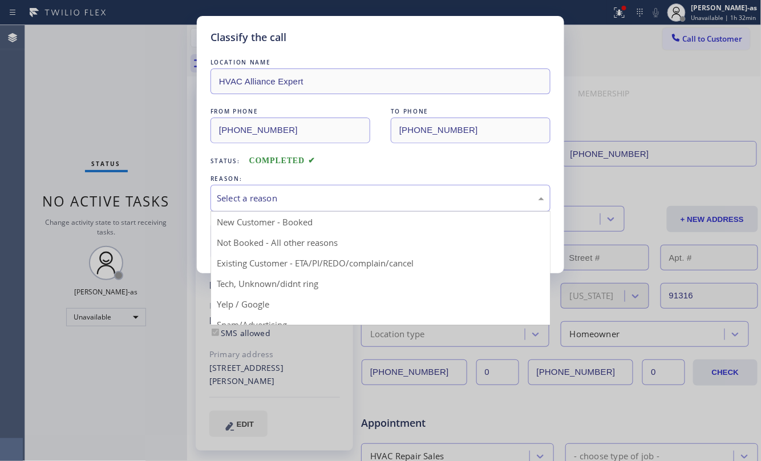
drag, startPoint x: 300, startPoint y: 206, endPoint x: 314, endPoint y: 272, distance: 67.6
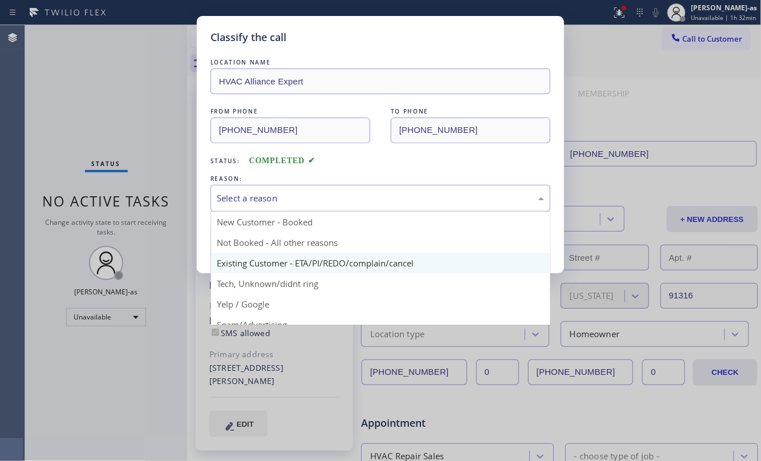
click at [300, 207] on div "Select a reason" at bounding box center [381, 198] width 340 height 27
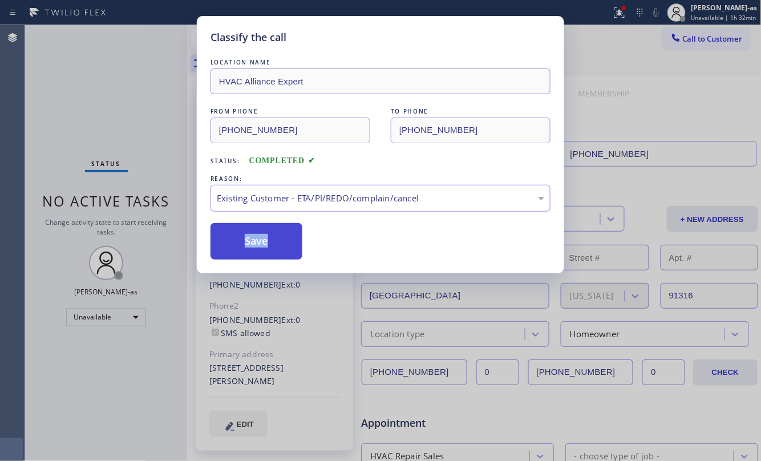
click at [249, 245] on button "Save" at bounding box center [257, 241] width 92 height 37
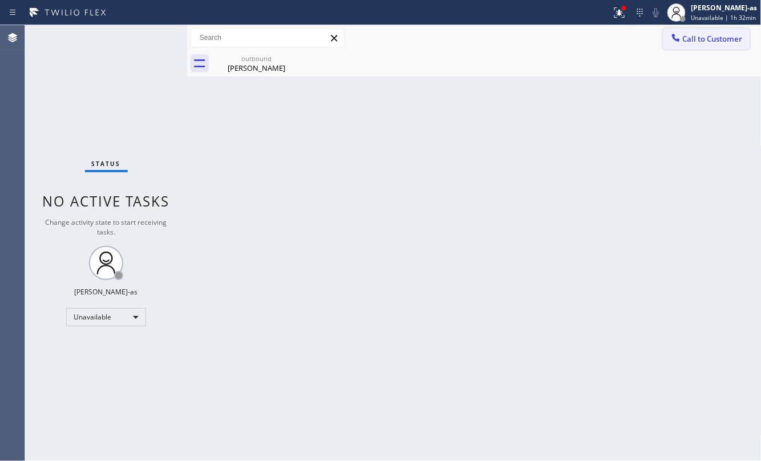
click at [691, 42] on span "Call to Customer" at bounding box center [713, 39] width 60 height 10
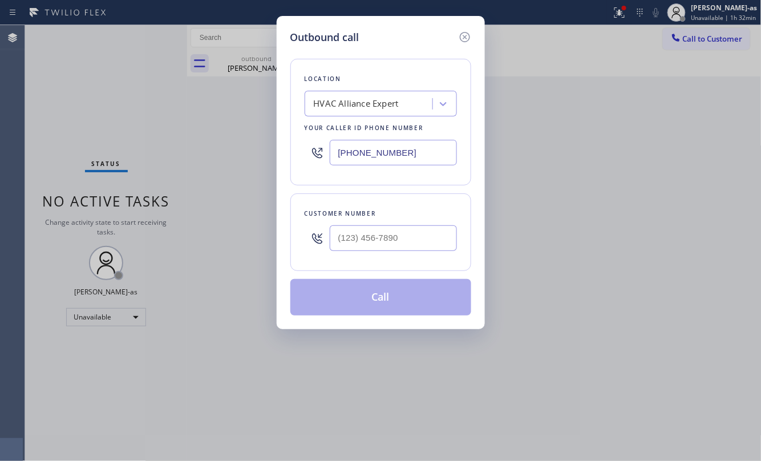
click at [360, 227] on div at bounding box center [393, 238] width 127 height 37
click at [385, 234] on input "(___) ___-____" at bounding box center [393, 238] width 127 height 26
paste input "626) 399-2565"
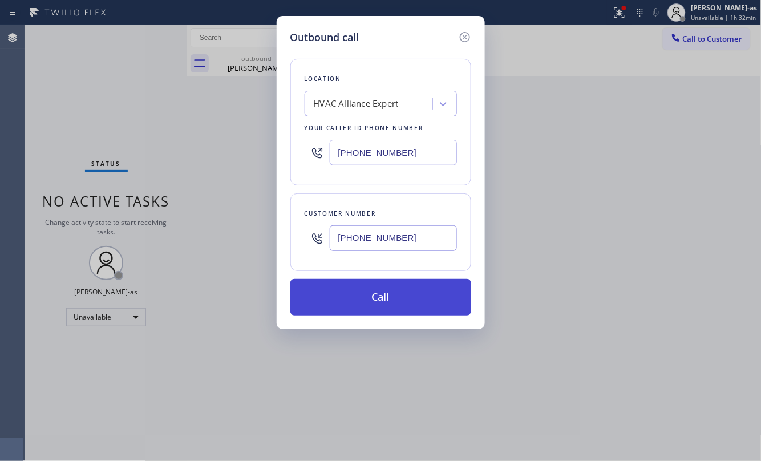
type input "[PHONE_NUMBER]"
click at [386, 305] on button "Call" at bounding box center [381, 297] width 181 height 37
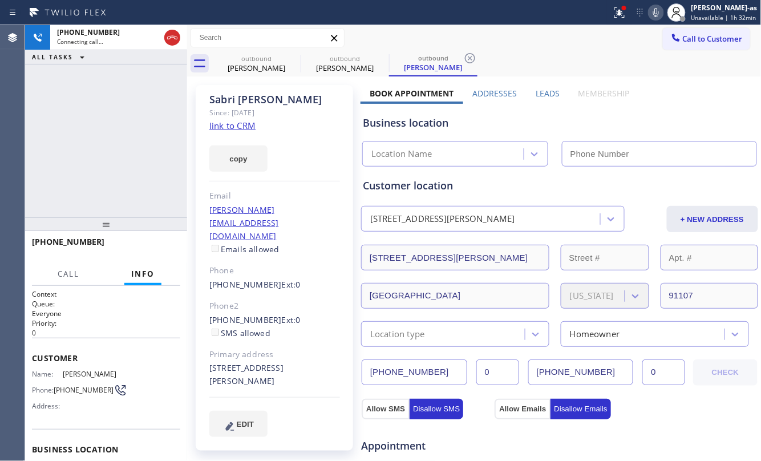
type input "[PHONE_NUMBER]"
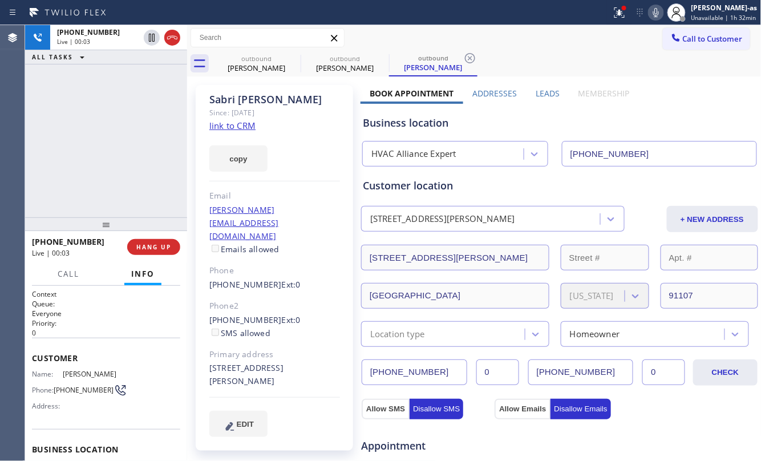
click at [159, 122] on div "[PHONE_NUMBER] Live | 00:03 ALL TASKS ALL TASKS ACTIVE TASKS TASKS IN WRAP UP" at bounding box center [106, 121] width 162 height 192
click at [171, 38] on icon at bounding box center [173, 38] width 14 height 14
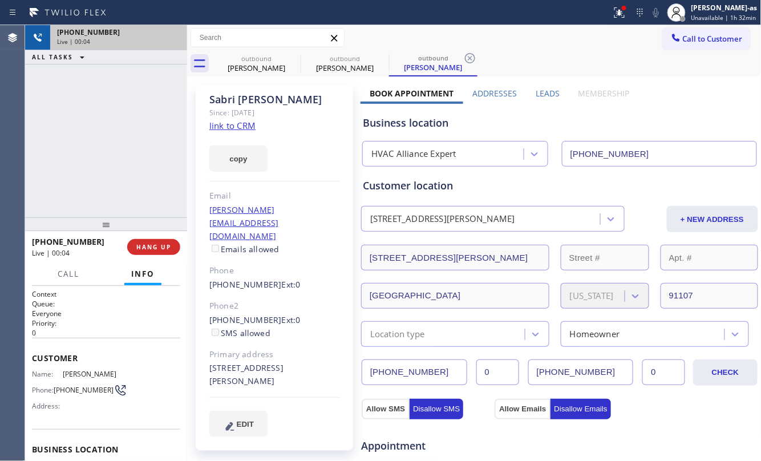
click at [144, 291] on h1 "Context" at bounding box center [106, 294] width 148 height 10
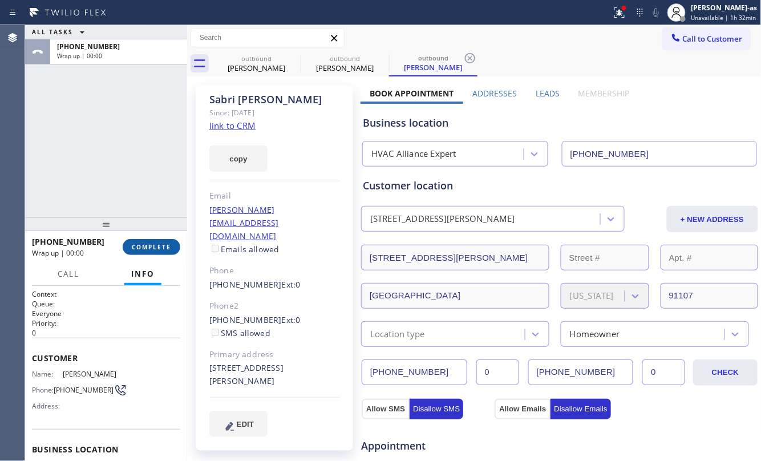
click at [153, 244] on span "COMPLETE" at bounding box center [151, 247] width 39 height 8
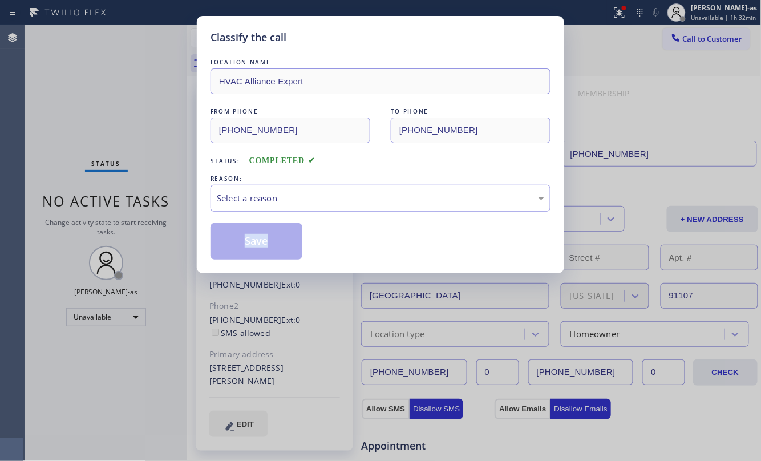
click at [153, 244] on div "Classify the call LOCATION NAME HVAC Alliance Expert FROM PHONE [PHONE_NUMBER] …" at bounding box center [380, 230] width 761 height 461
drag, startPoint x: 153, startPoint y: 244, endPoint x: 288, endPoint y: 217, distance: 137.5
click at [155, 244] on div "Classify the call LOCATION NAME HVAC Alliance Expert FROM PHONE [PHONE_NUMBER] …" at bounding box center [380, 230] width 761 height 461
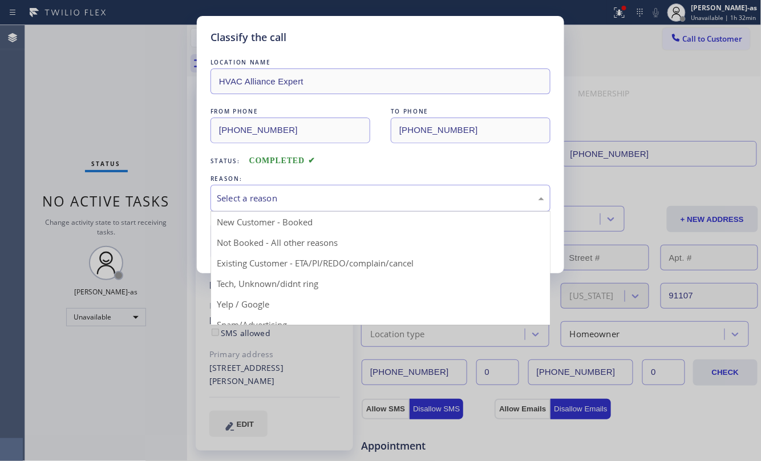
click at [324, 196] on div "Select a reason" at bounding box center [381, 198] width 328 height 13
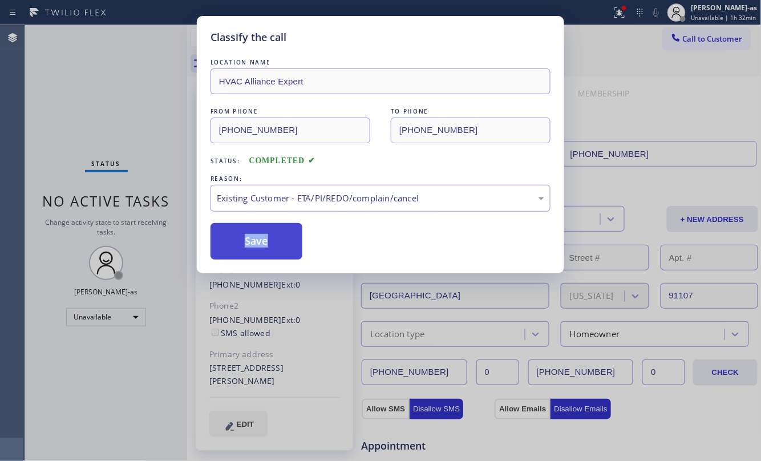
drag, startPoint x: 348, startPoint y: 259, endPoint x: 281, endPoint y: 245, distance: 68.3
click at [266, 252] on button "Save" at bounding box center [257, 241] width 92 height 37
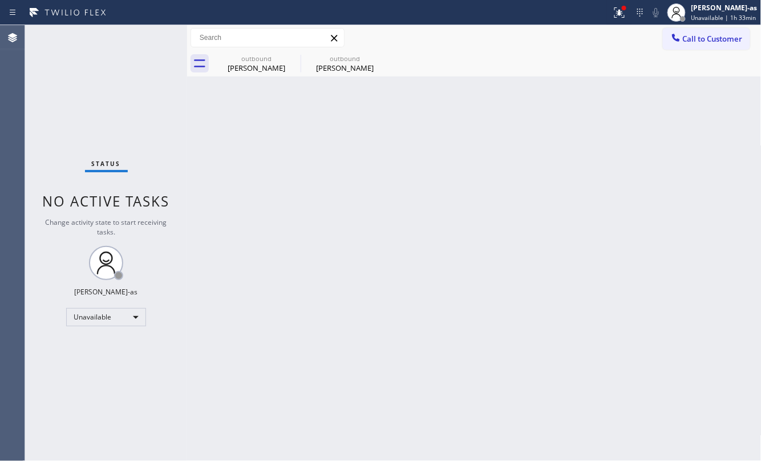
click at [127, 108] on div "Status No active tasks Change activity state to start receiving tasks. [PERSON_…" at bounding box center [106, 243] width 162 height 436
click at [327, 308] on div "Back to Dashboard Change Sender ID Customers Technicians Select a contact Outbo…" at bounding box center [474, 243] width 575 height 436
drag, startPoint x: 263, startPoint y: 79, endPoint x: 266, endPoint y: 67, distance: 11.8
click at [265, 69] on div "Back to Dashboard Change Sender ID Customers Technicians Select a contact Outbo…" at bounding box center [474, 243] width 575 height 436
click at [273, 58] on div "outbound" at bounding box center [256, 58] width 86 height 9
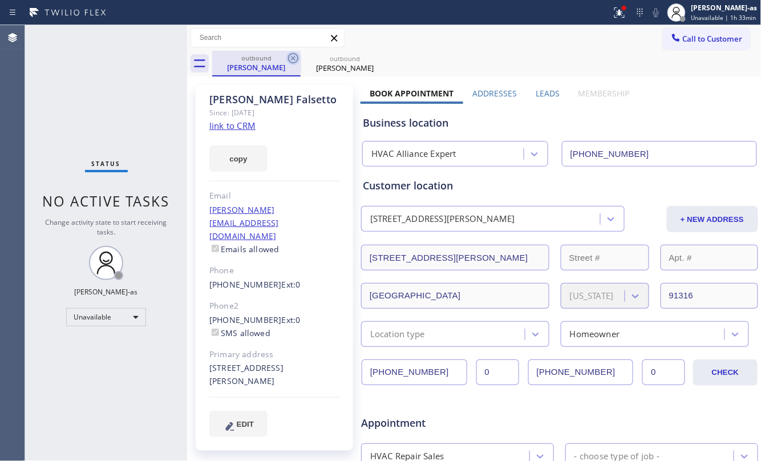
click at [291, 54] on icon at bounding box center [293, 58] width 10 height 10
click at [0, 0] on icon at bounding box center [0, 0] width 0 height 0
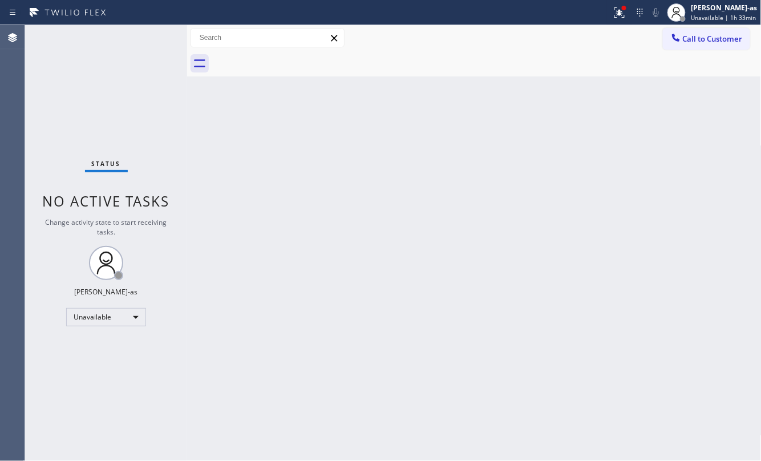
click at [360, 297] on div "Back to Dashboard Change Sender ID Customers Technicians Select a contact Outbo…" at bounding box center [474, 243] width 575 height 436
click at [144, 119] on div "Status No active tasks Change activity state to start receiving tasks. [PERSON_…" at bounding box center [106, 243] width 162 height 436
drag, startPoint x: 219, startPoint y: 111, endPoint x: 233, endPoint y: 76, distance: 37.1
click at [220, 111] on div "Back to Dashboard Change Sender ID Customers Technicians Select a contact Outbo…" at bounding box center [474, 243] width 575 height 436
click at [711, 2] on div "[PERSON_NAME]-as Unavailable | 1h 42min" at bounding box center [712, 12] width 97 height 25
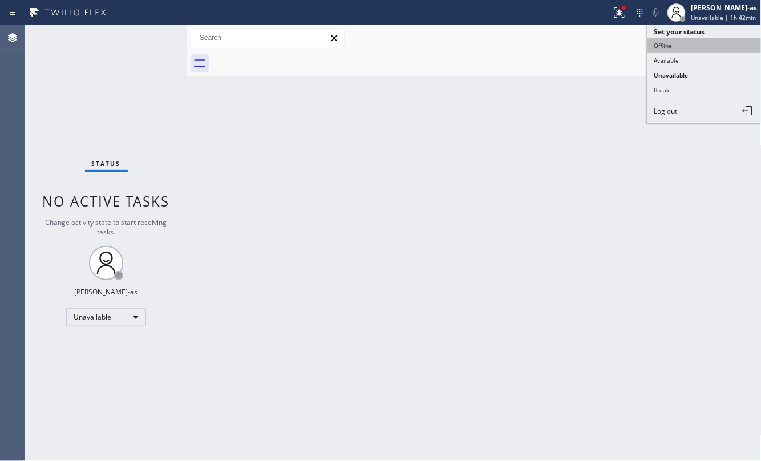
click at [672, 46] on button "Offline" at bounding box center [705, 45] width 114 height 15
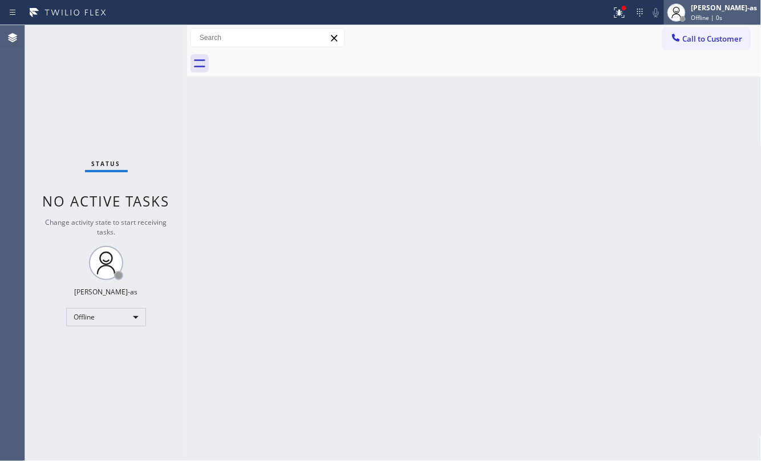
click at [736, 7] on div "[PERSON_NAME]-as" at bounding box center [725, 8] width 66 height 10
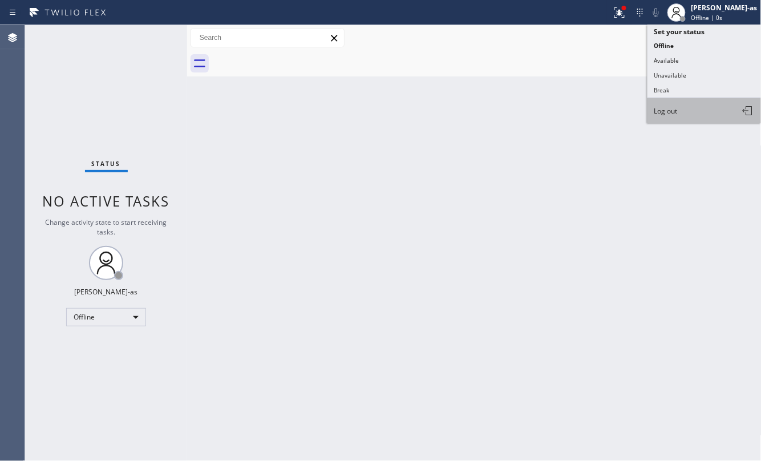
click at [669, 112] on span "Log out" at bounding box center [666, 111] width 23 height 10
